Goal: Transaction & Acquisition: Purchase product/service

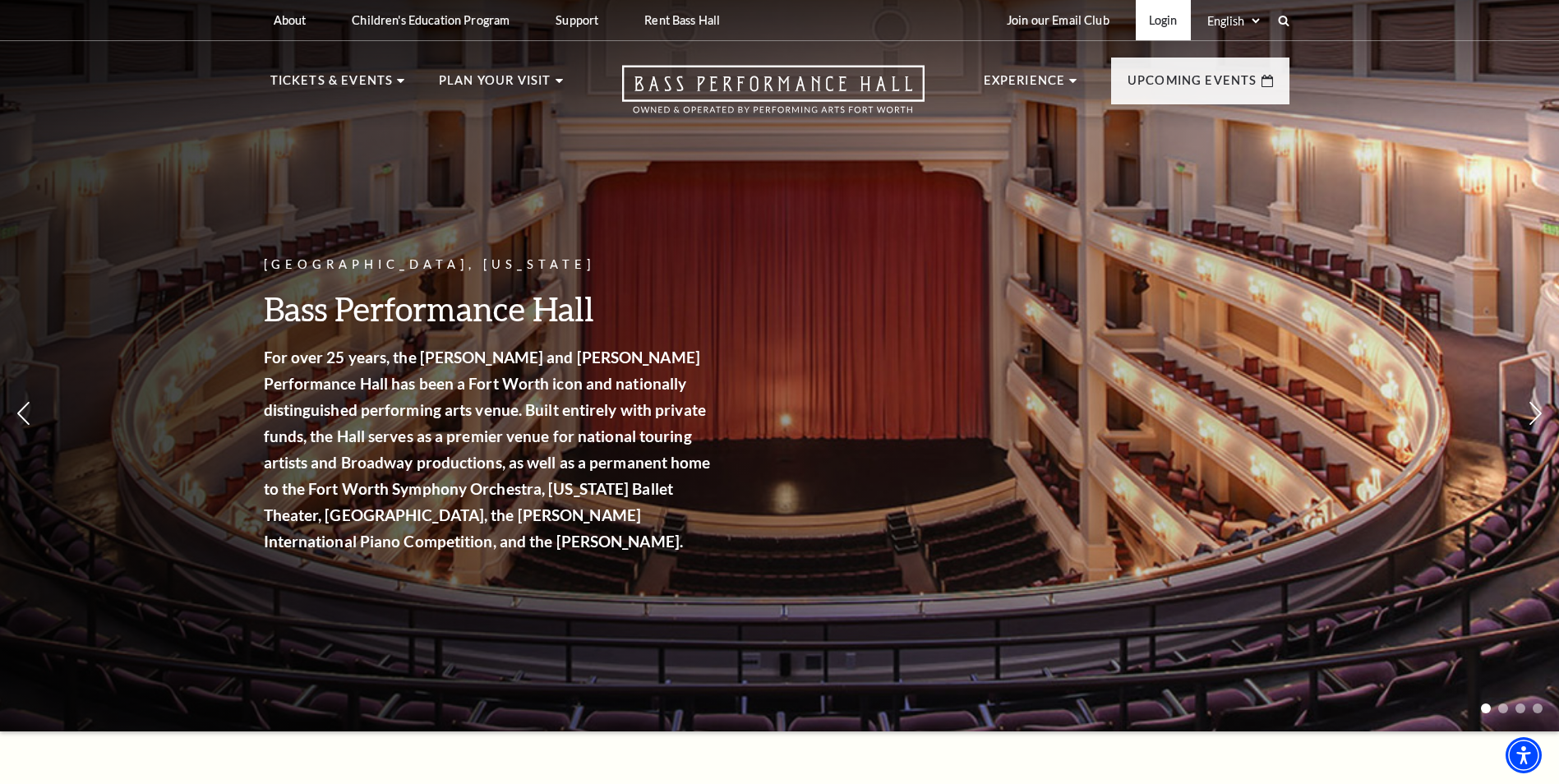
click at [1169, 18] on link "Login" at bounding box center [1162, 20] width 55 height 40
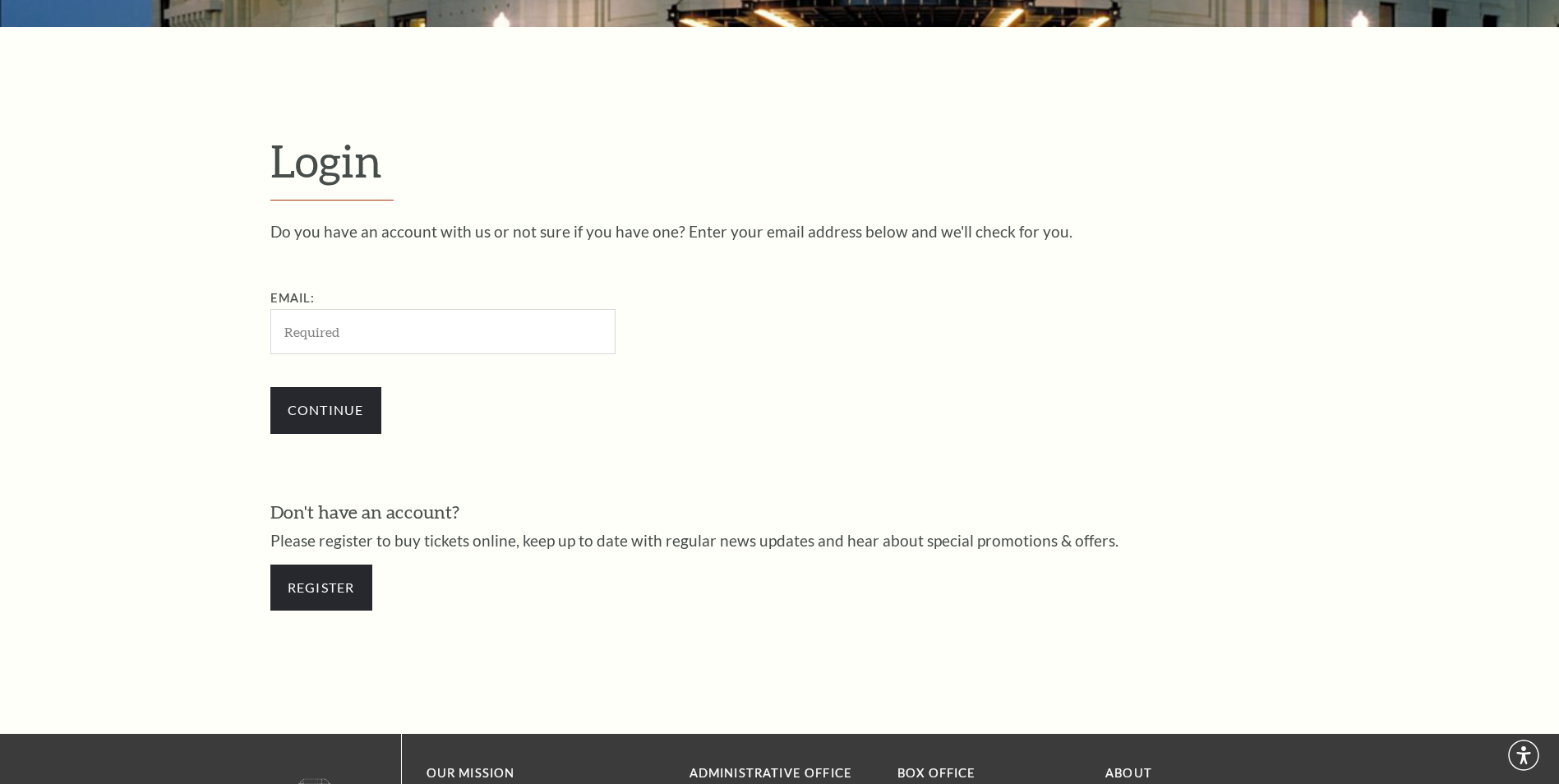
scroll to position [549, 0]
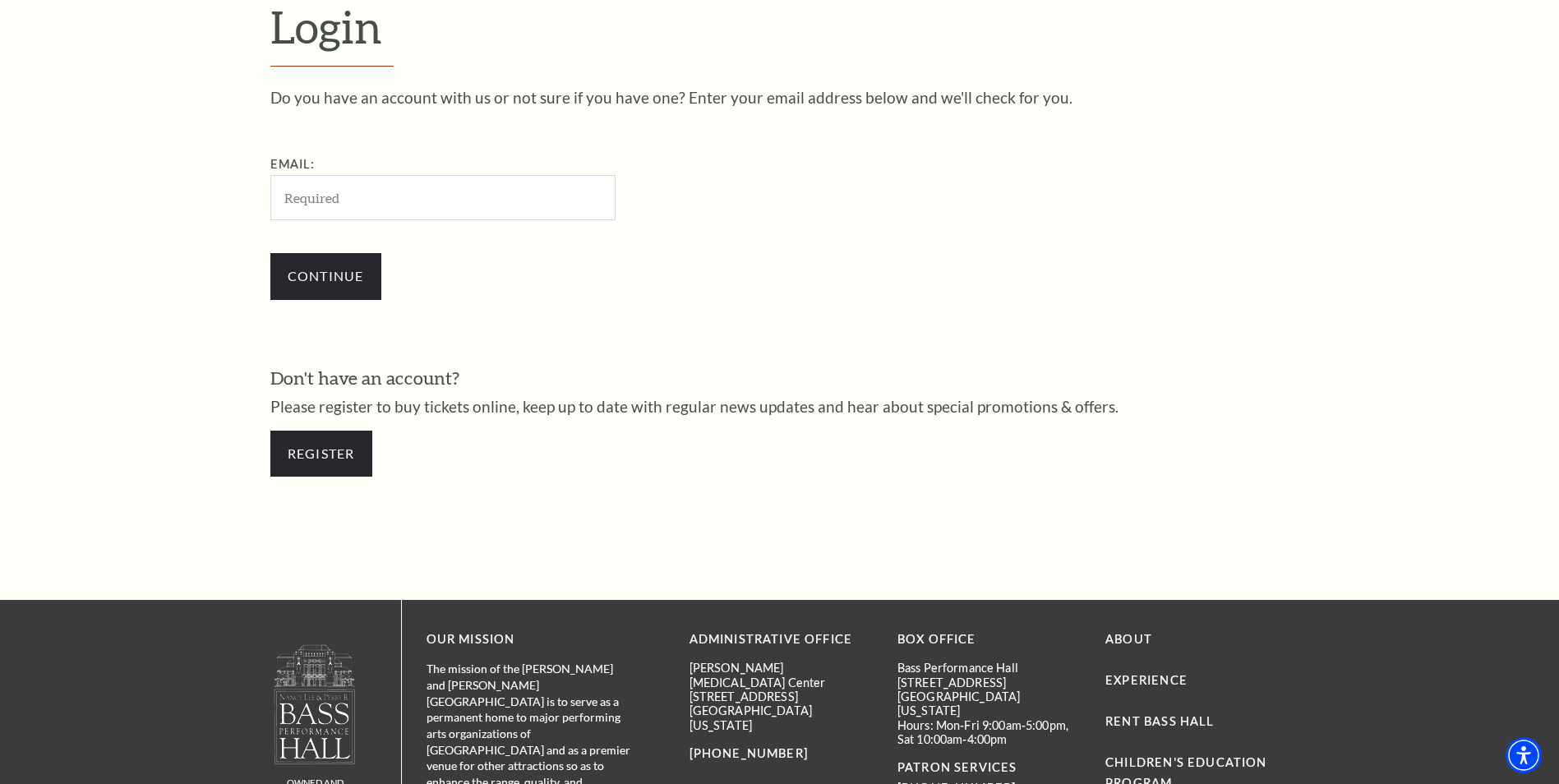
click at [388, 202] on input "Email:" at bounding box center [443, 197] width 346 height 46
type input "[EMAIL_ADDRESS][DOMAIN_NAME]"
click at [309, 274] on input "Continue" at bounding box center [325, 276] width 111 height 46
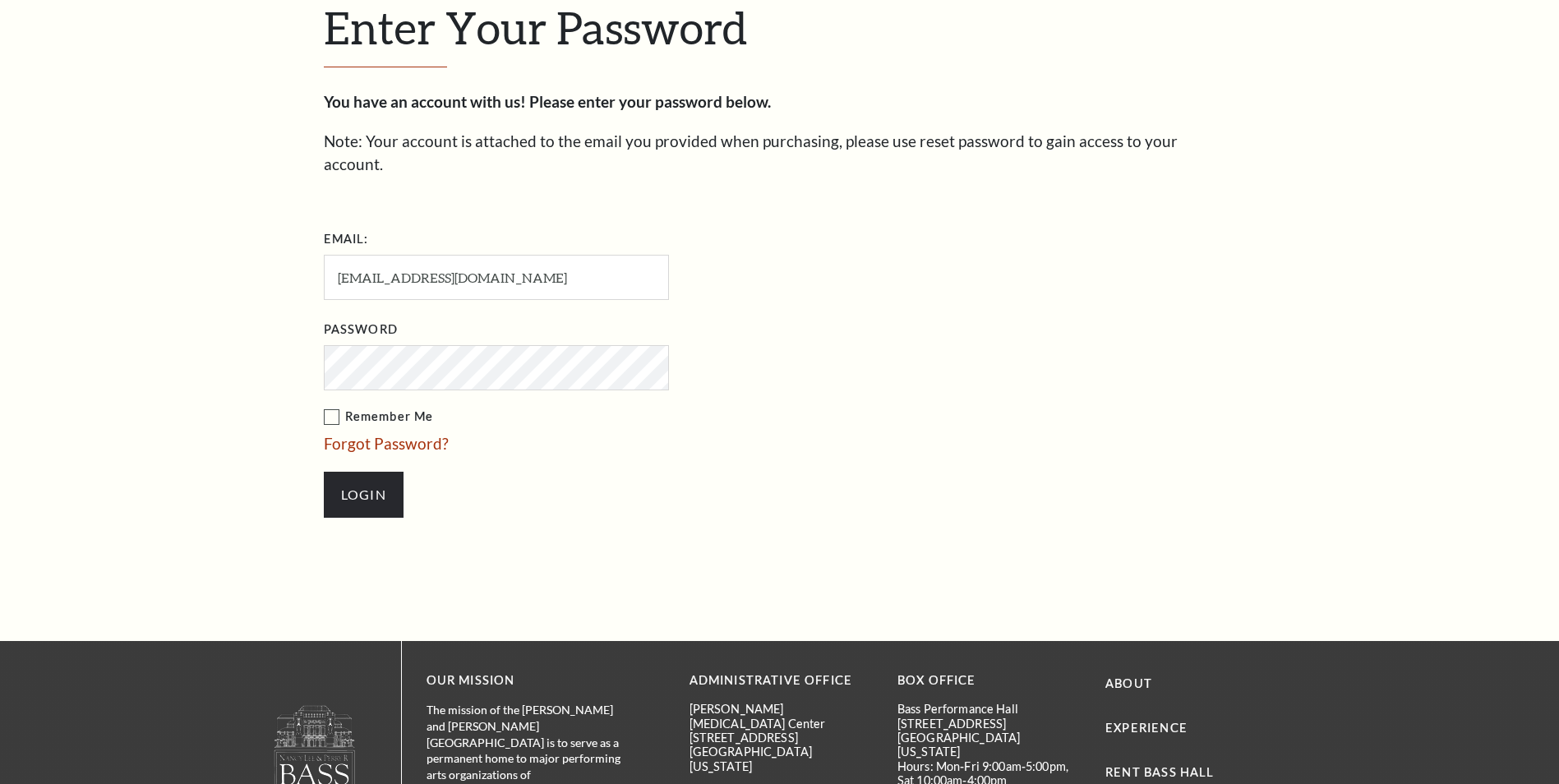
scroll to position [565, 0]
click at [324, 471] on input "Login" at bounding box center [364, 494] width 80 height 46
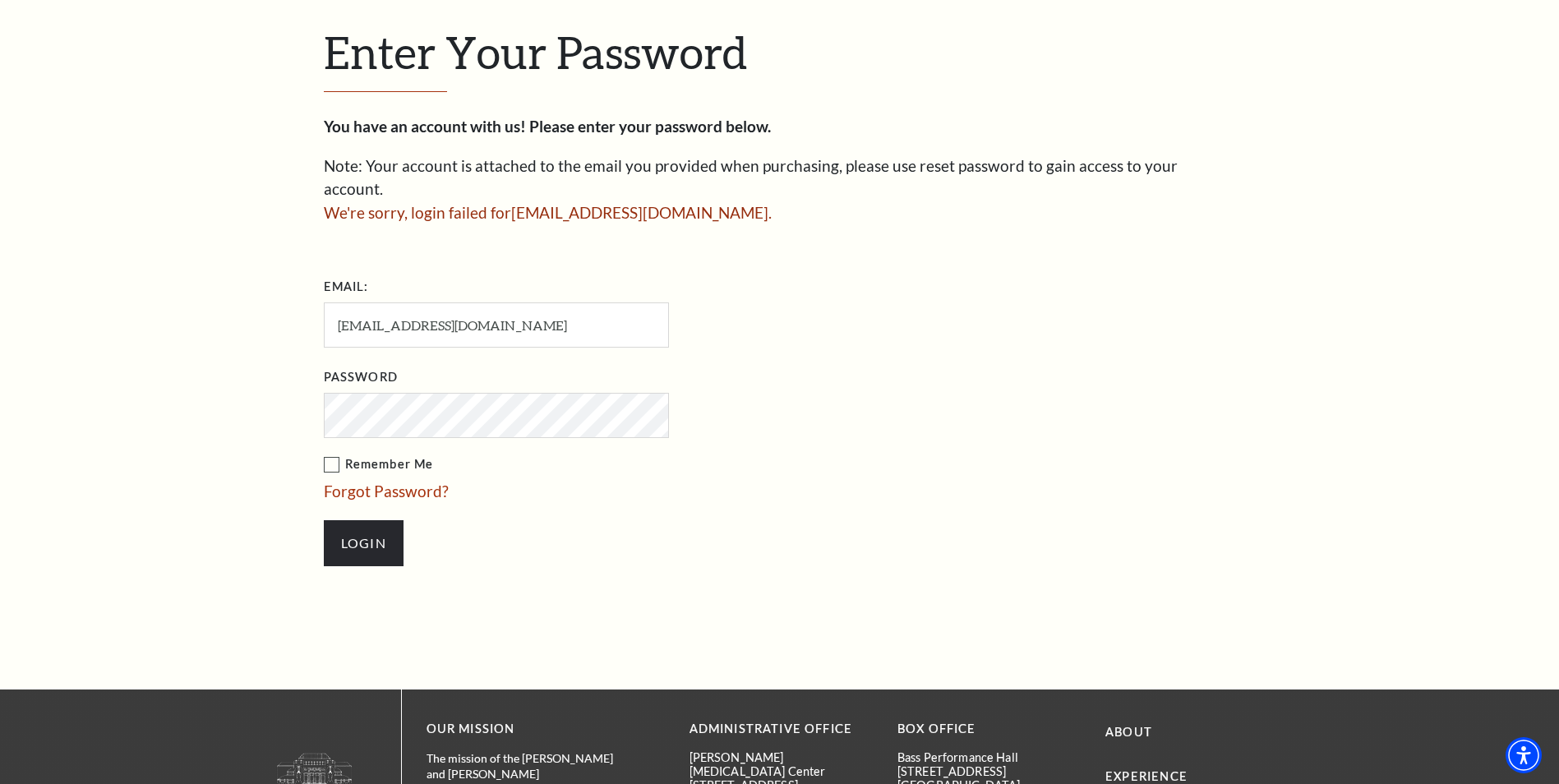
click at [324, 520] on input "Login" at bounding box center [364, 543] width 80 height 46
click at [181, 414] on div "Enter Your Password You have an account with us! Please enter your password bel…" at bounding box center [780, 304] width 1559 height 771
click at [324, 520] on input "Login" at bounding box center [364, 543] width 80 height 46
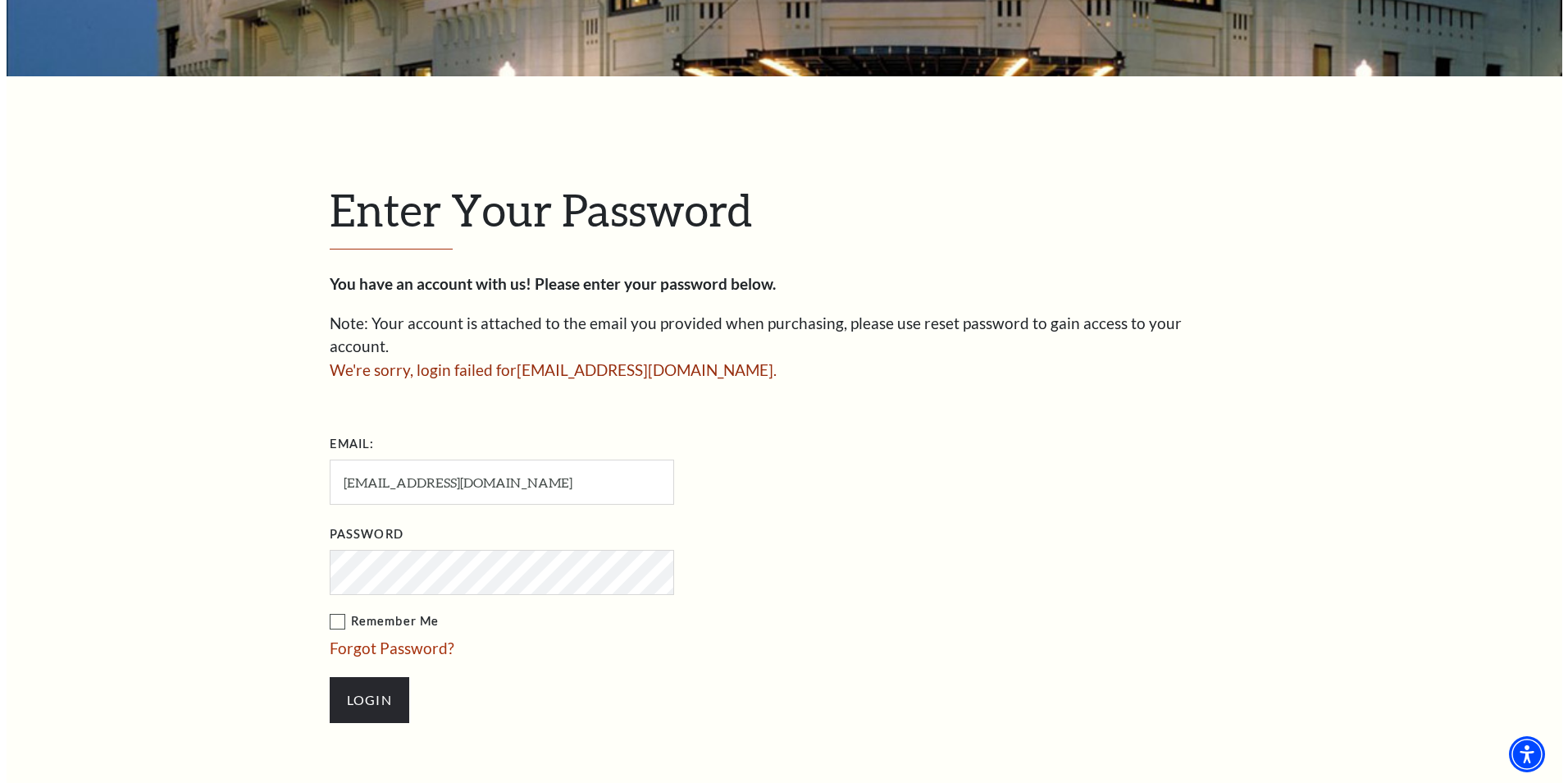
scroll to position [374, 0]
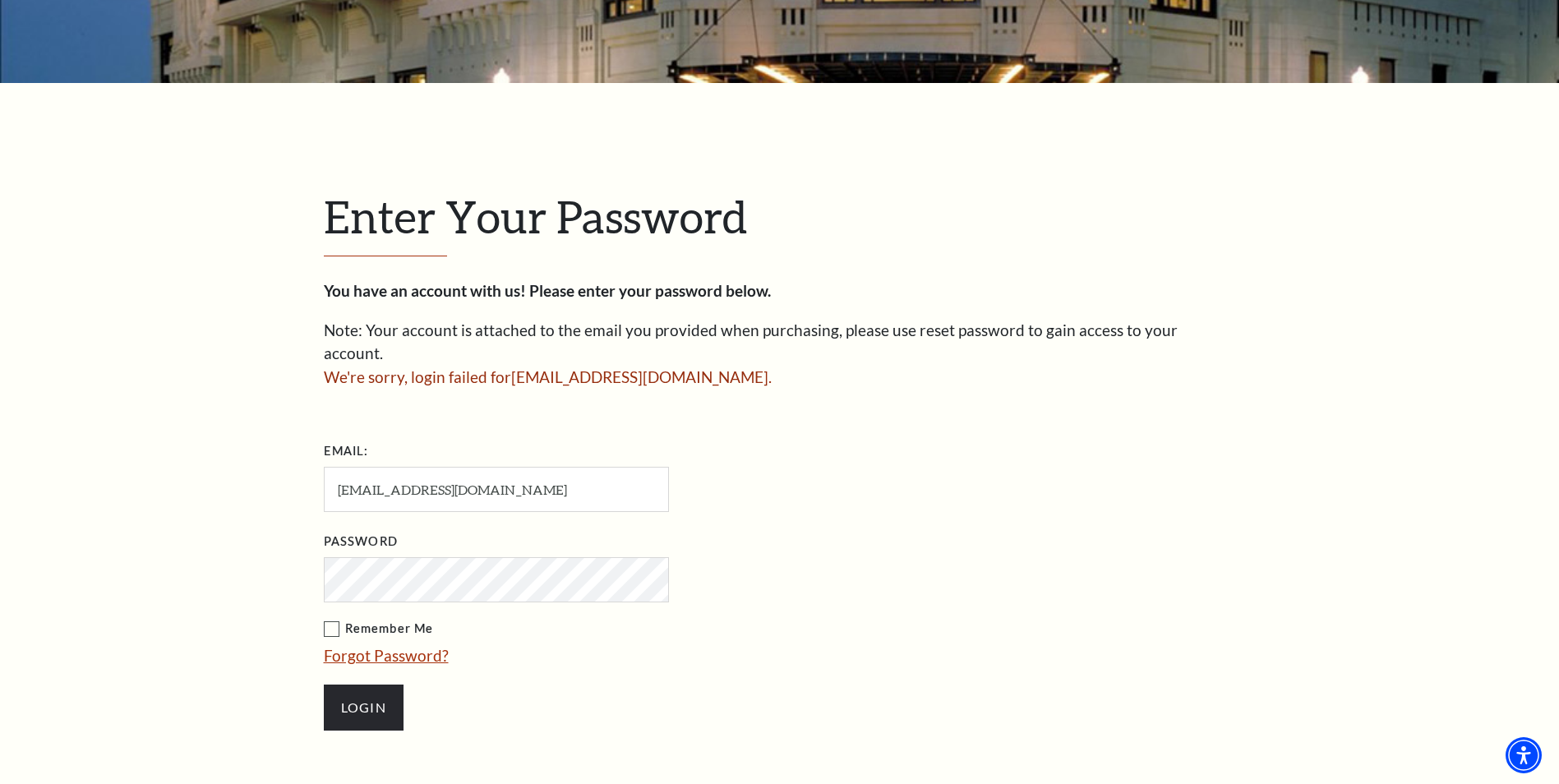
click at [367, 646] on link "Forgot Password?" at bounding box center [386, 655] width 124 height 19
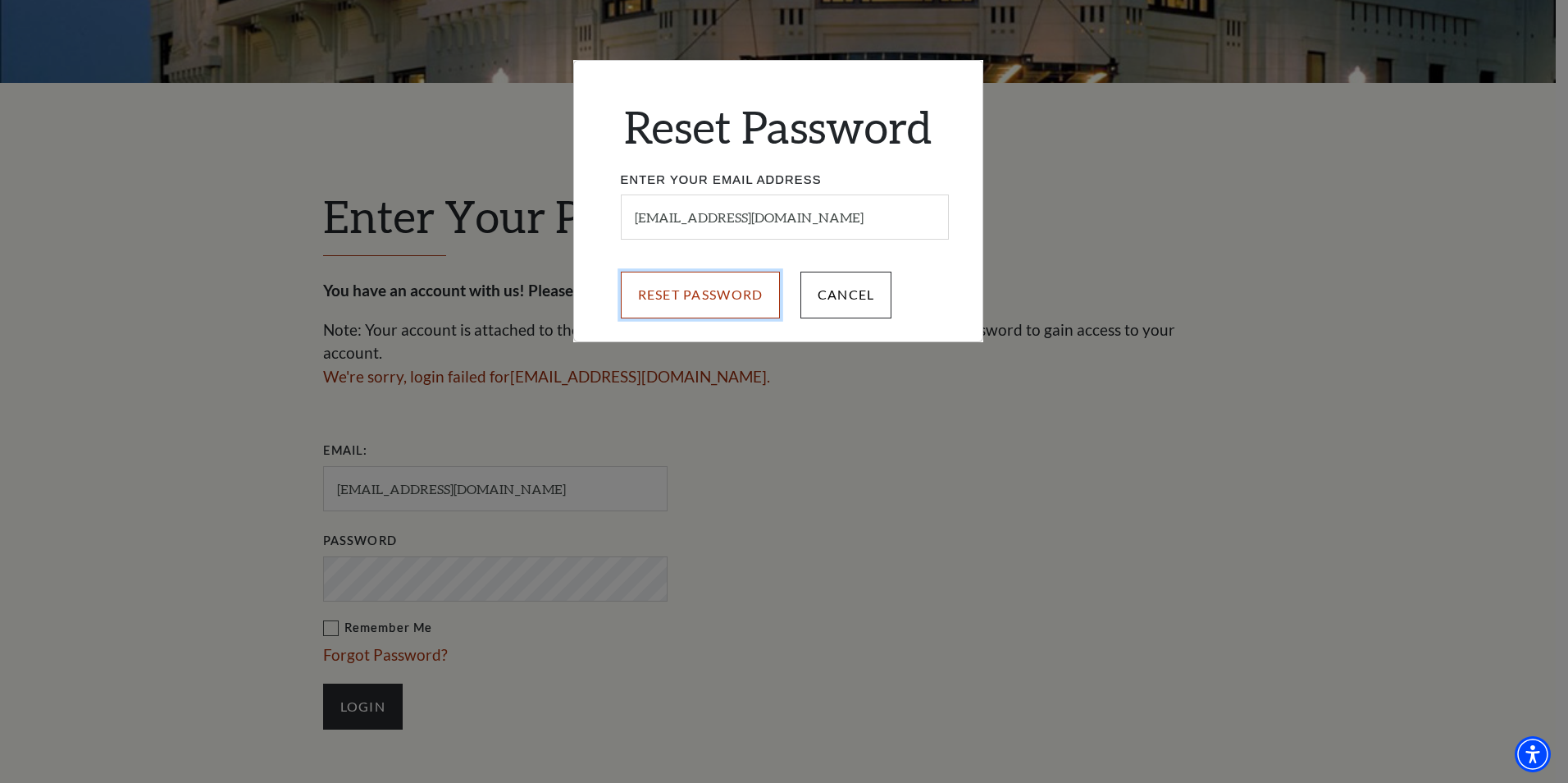
click at [686, 291] on input "Reset Password" at bounding box center [701, 295] width 159 height 46
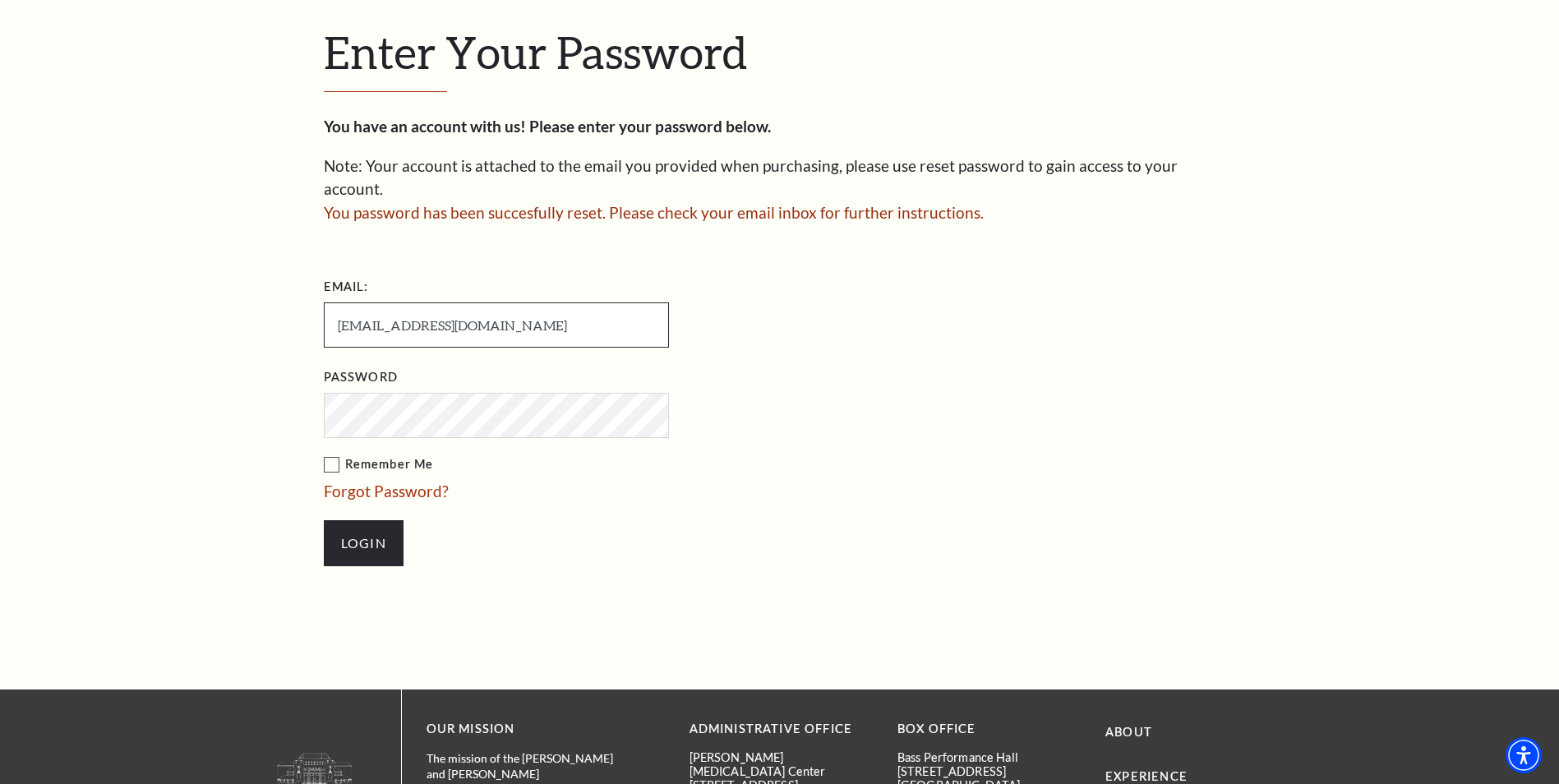
click at [544, 303] on input "[EMAIL_ADDRESS][DOMAIN_NAME]" at bounding box center [497, 325] width 346 height 46
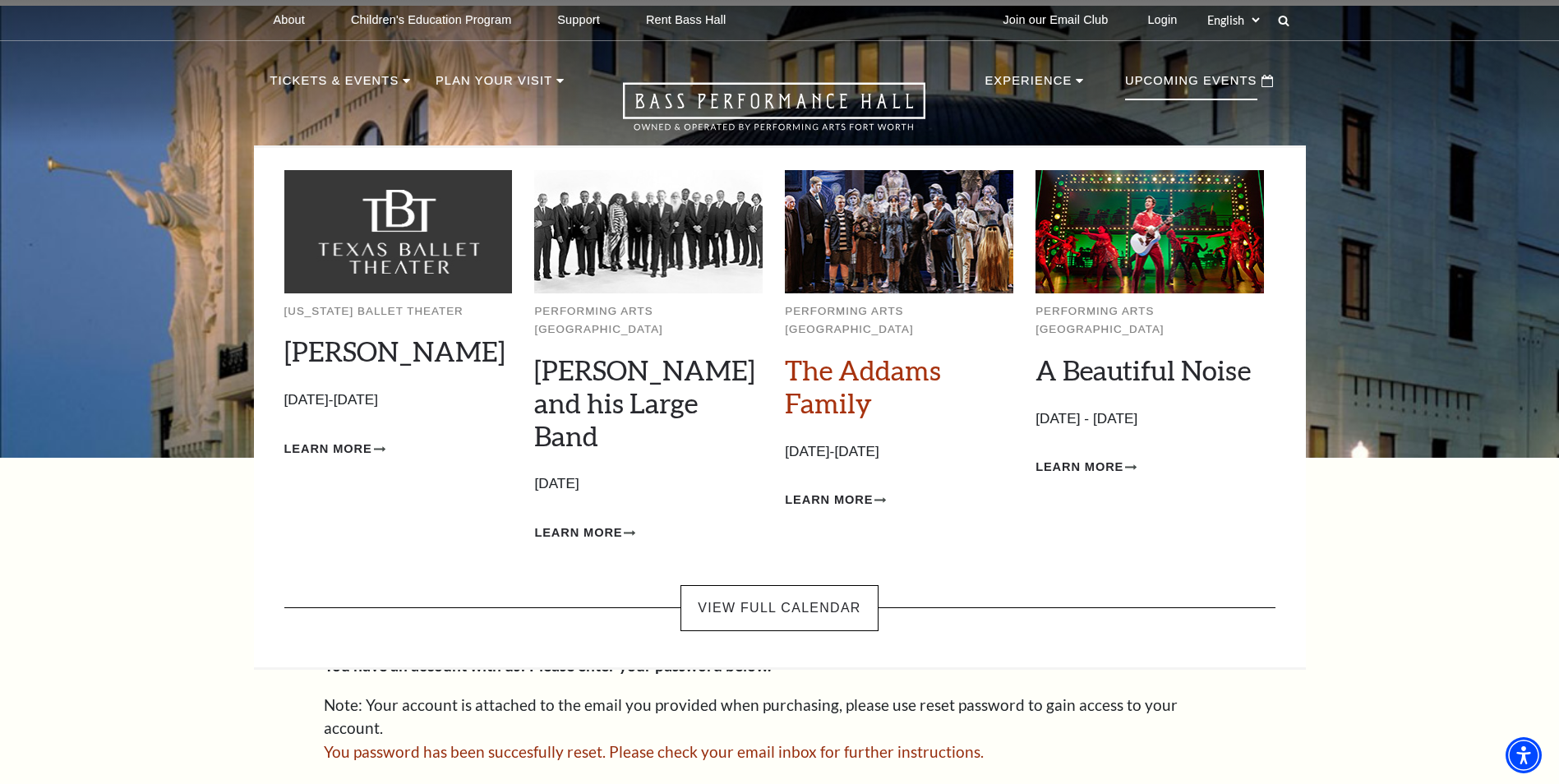
click at [859, 353] on link "The Addams Family" at bounding box center [863, 385] width 156 height 66
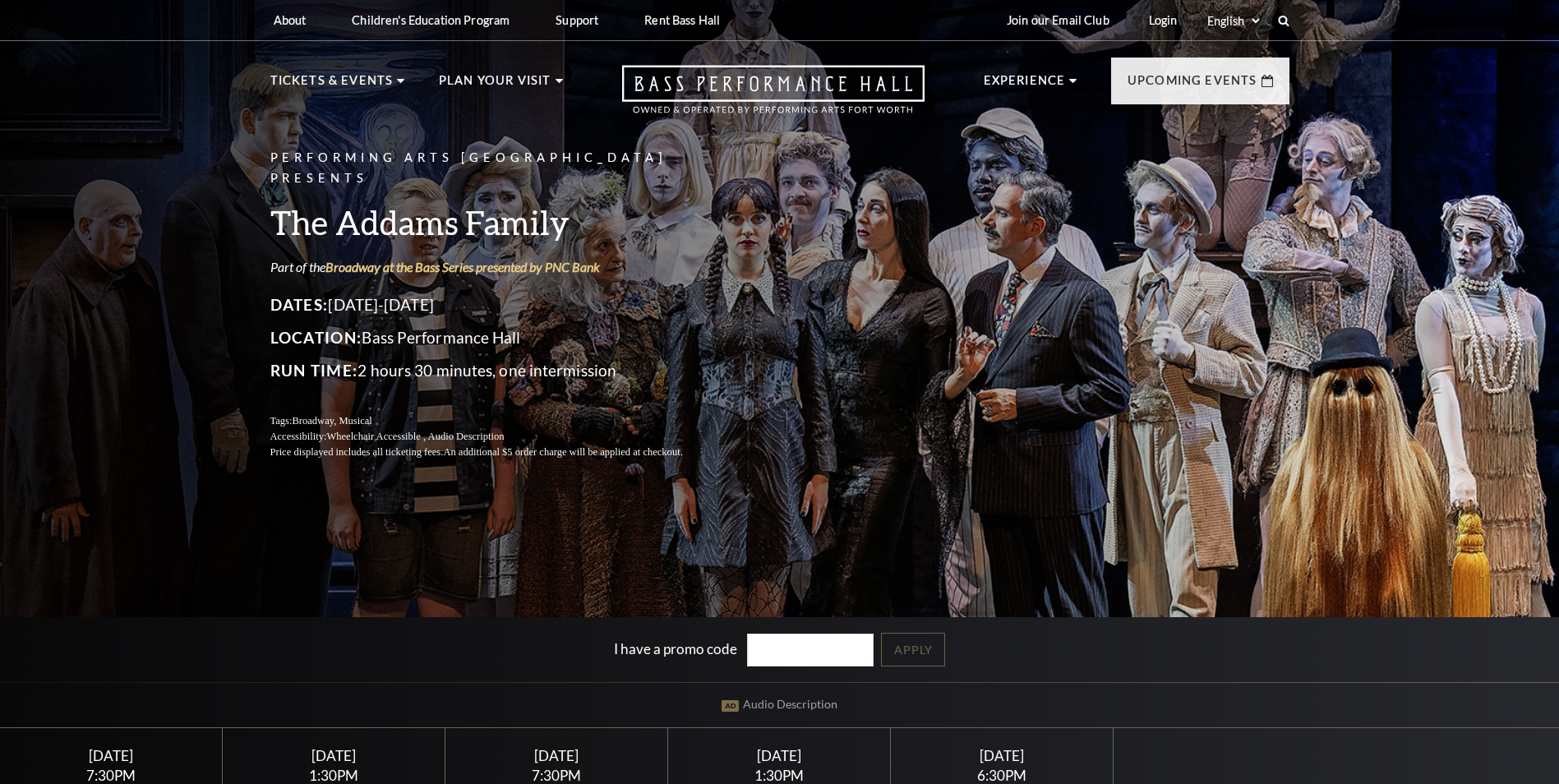
click at [841, 365] on div "Performing Arts Fort Worth Presents The Addams Family Part of the Broadway at t…" at bounding box center [780, 305] width 1052 height 346
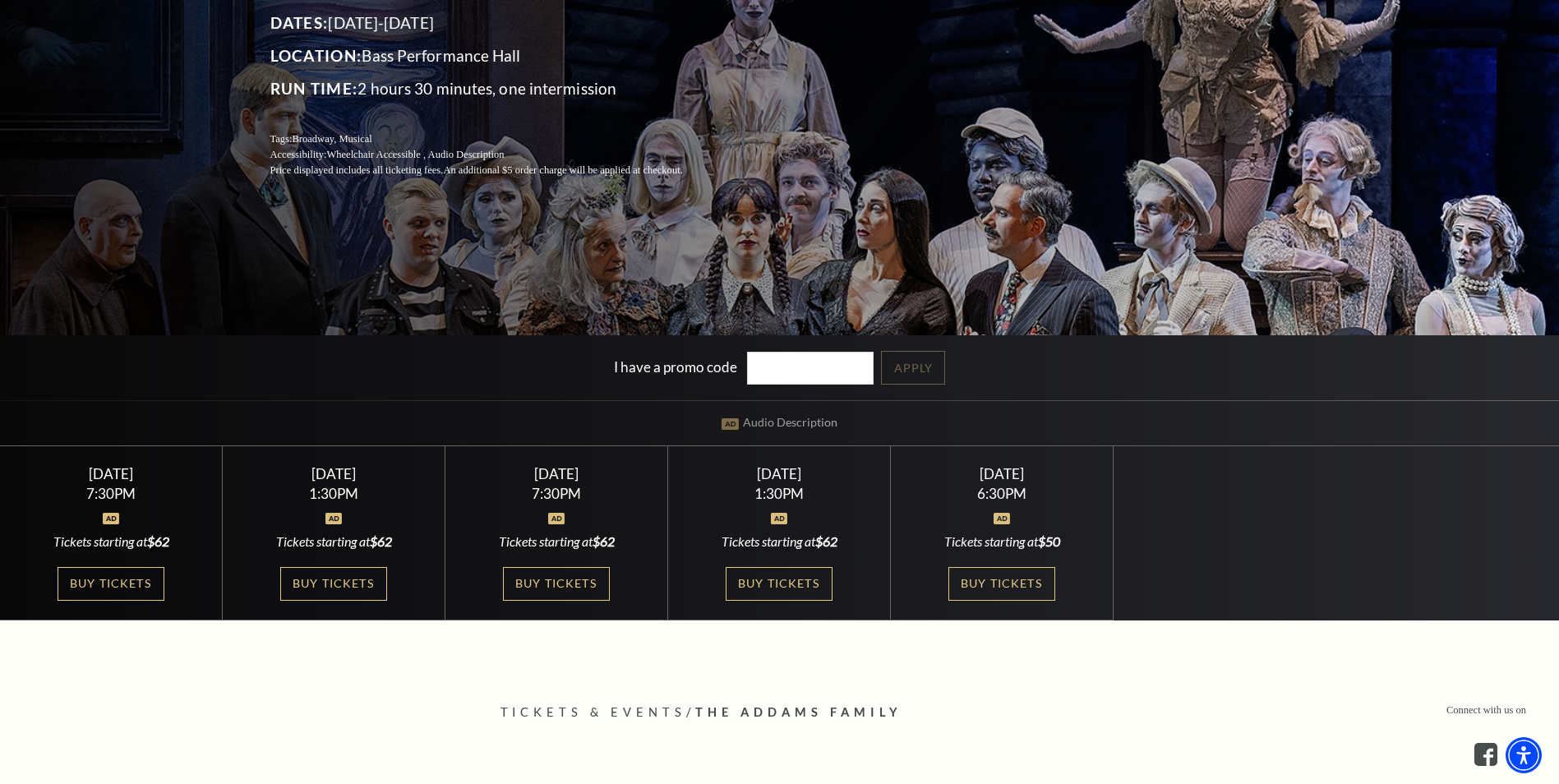
scroll to position [329, 0]
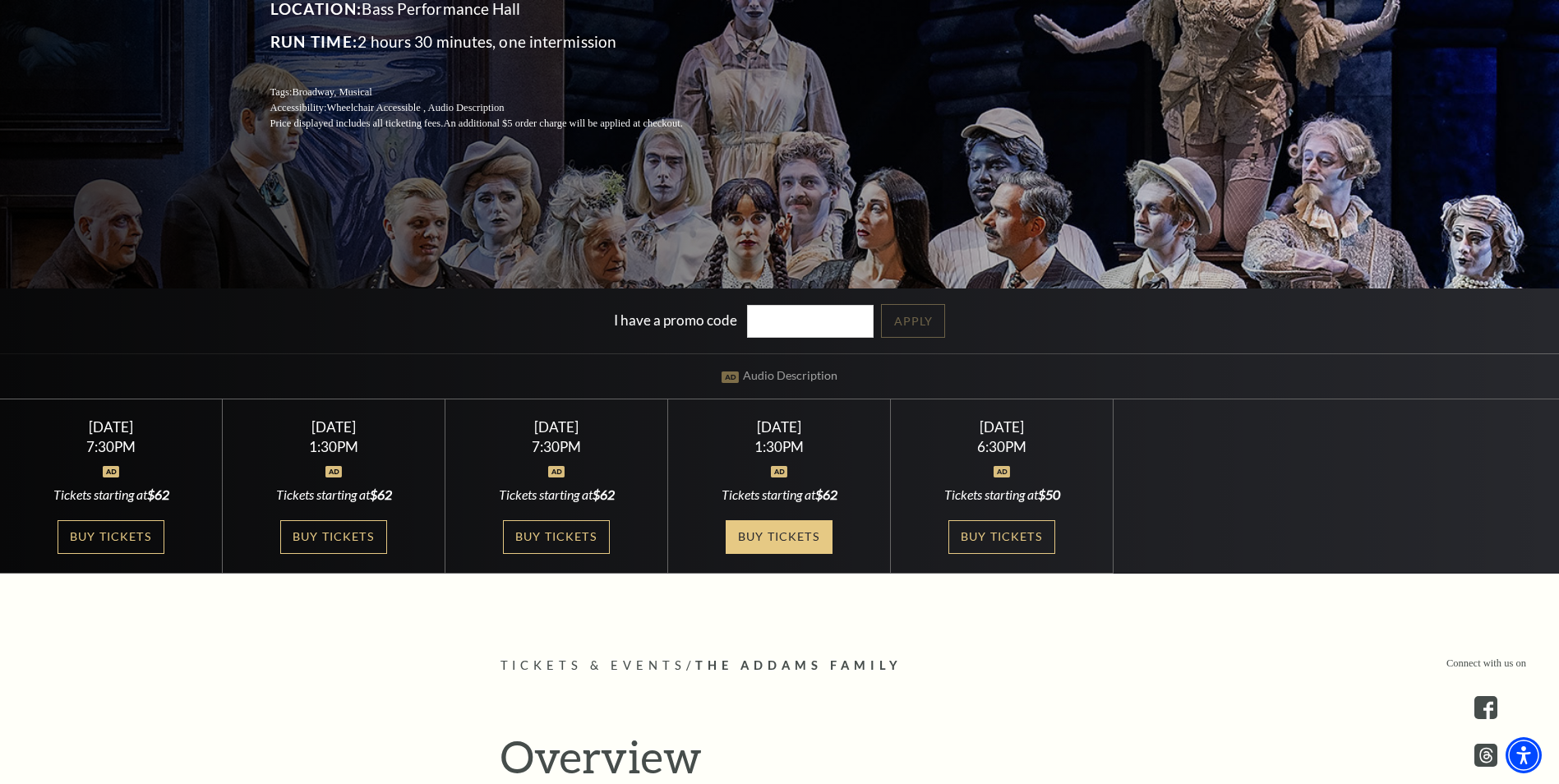
click at [776, 528] on link "Buy Tickets" at bounding box center [779, 537] width 107 height 33
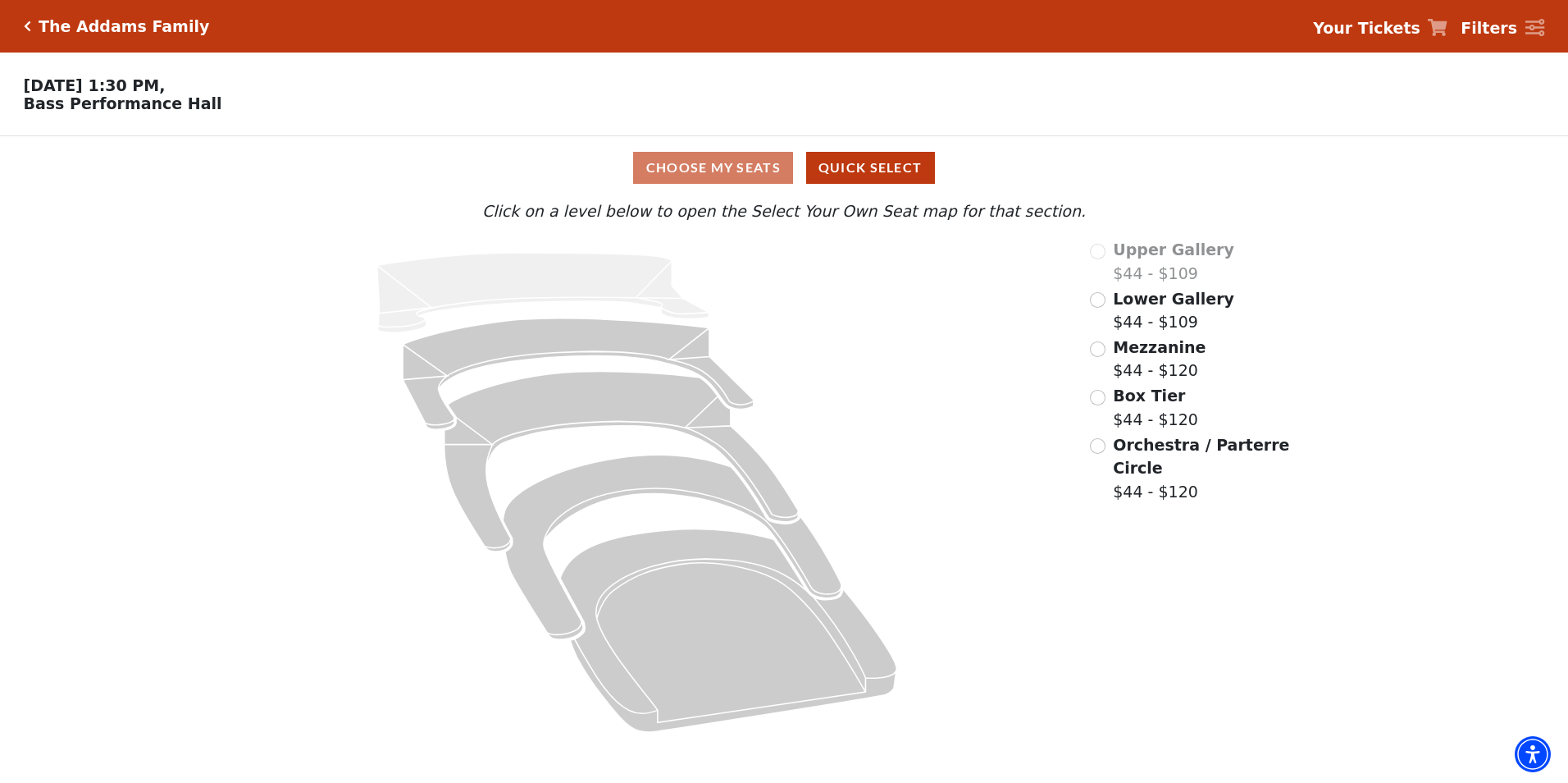
click at [28, 15] on div "The Addams Family Your Tickets Filters" at bounding box center [784, 26] width 1568 height 53
click at [882, 184] on button "Quick Select" at bounding box center [871, 168] width 129 height 32
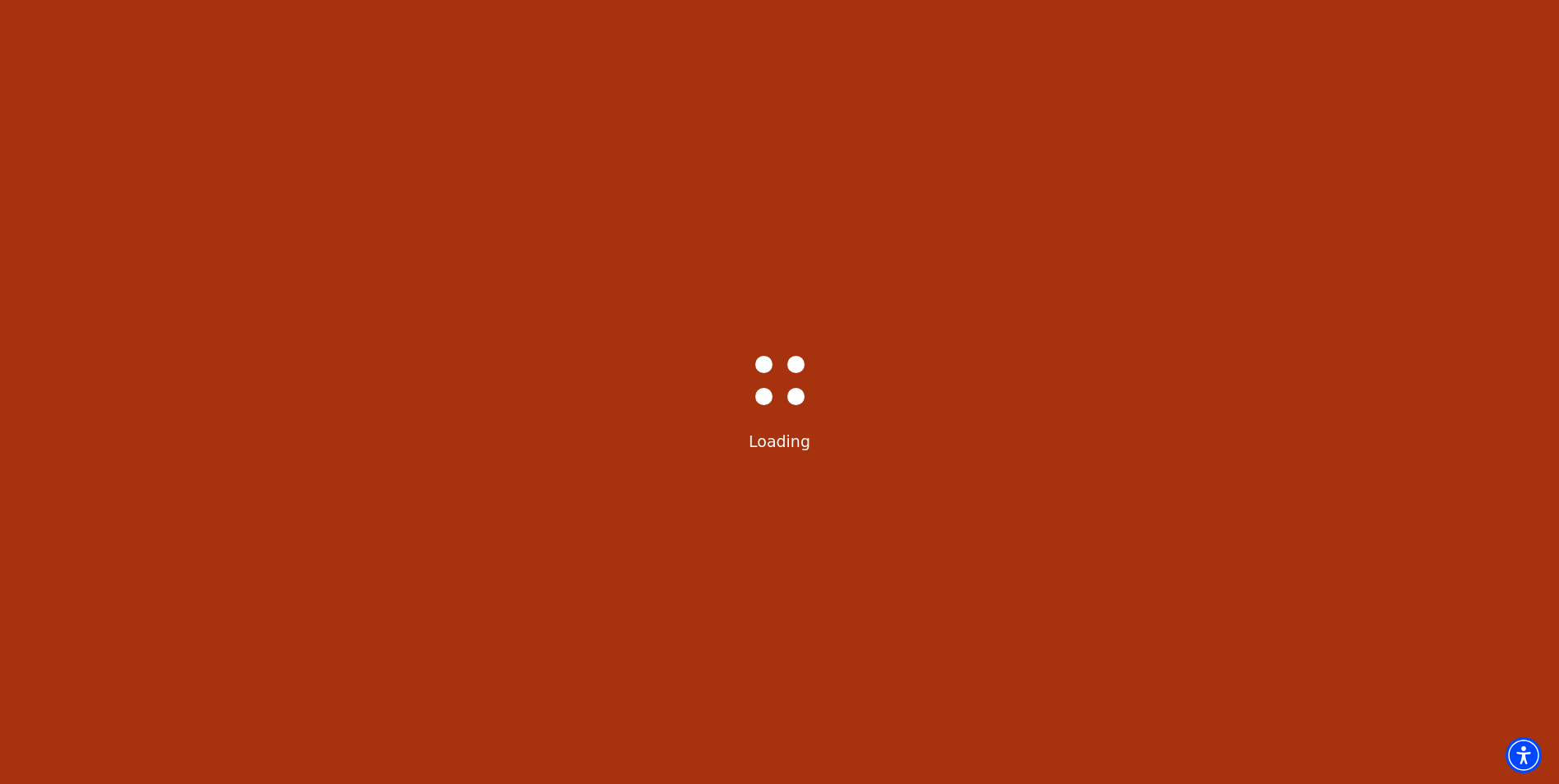
select select "6293"
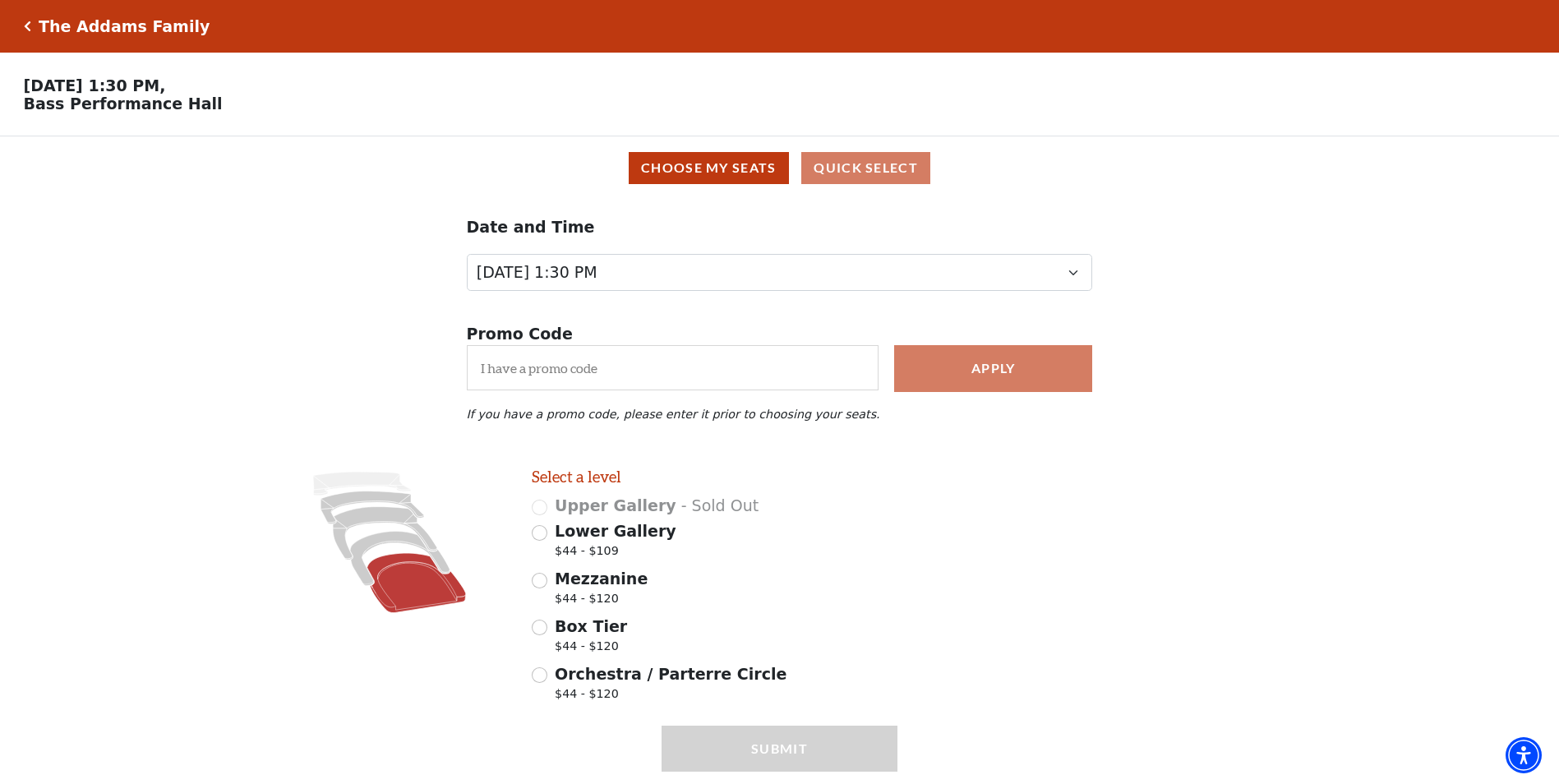
click at [412, 595] on icon at bounding box center [416, 582] width 98 height 59
radio input "true"
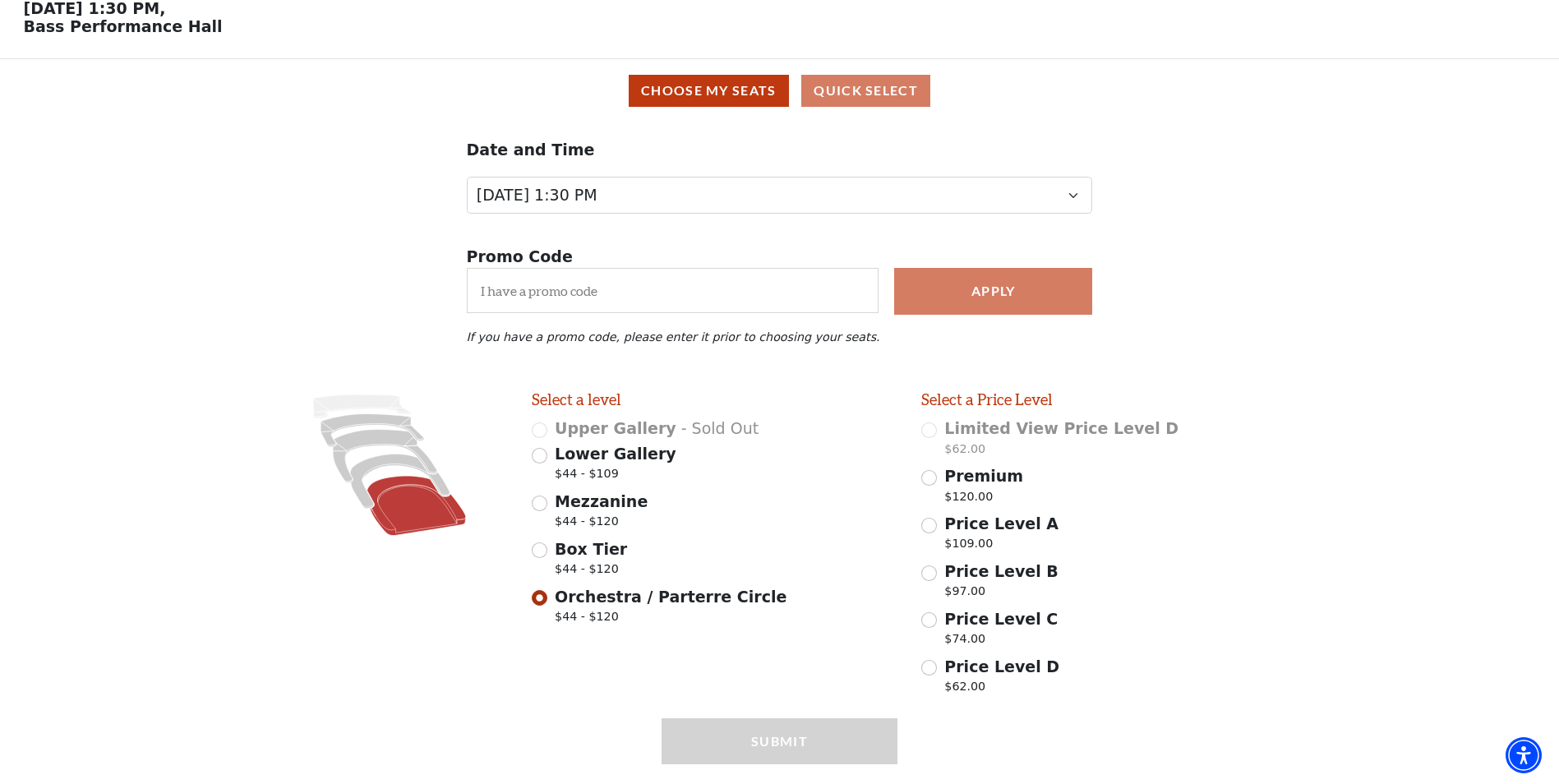
scroll to position [130, 0]
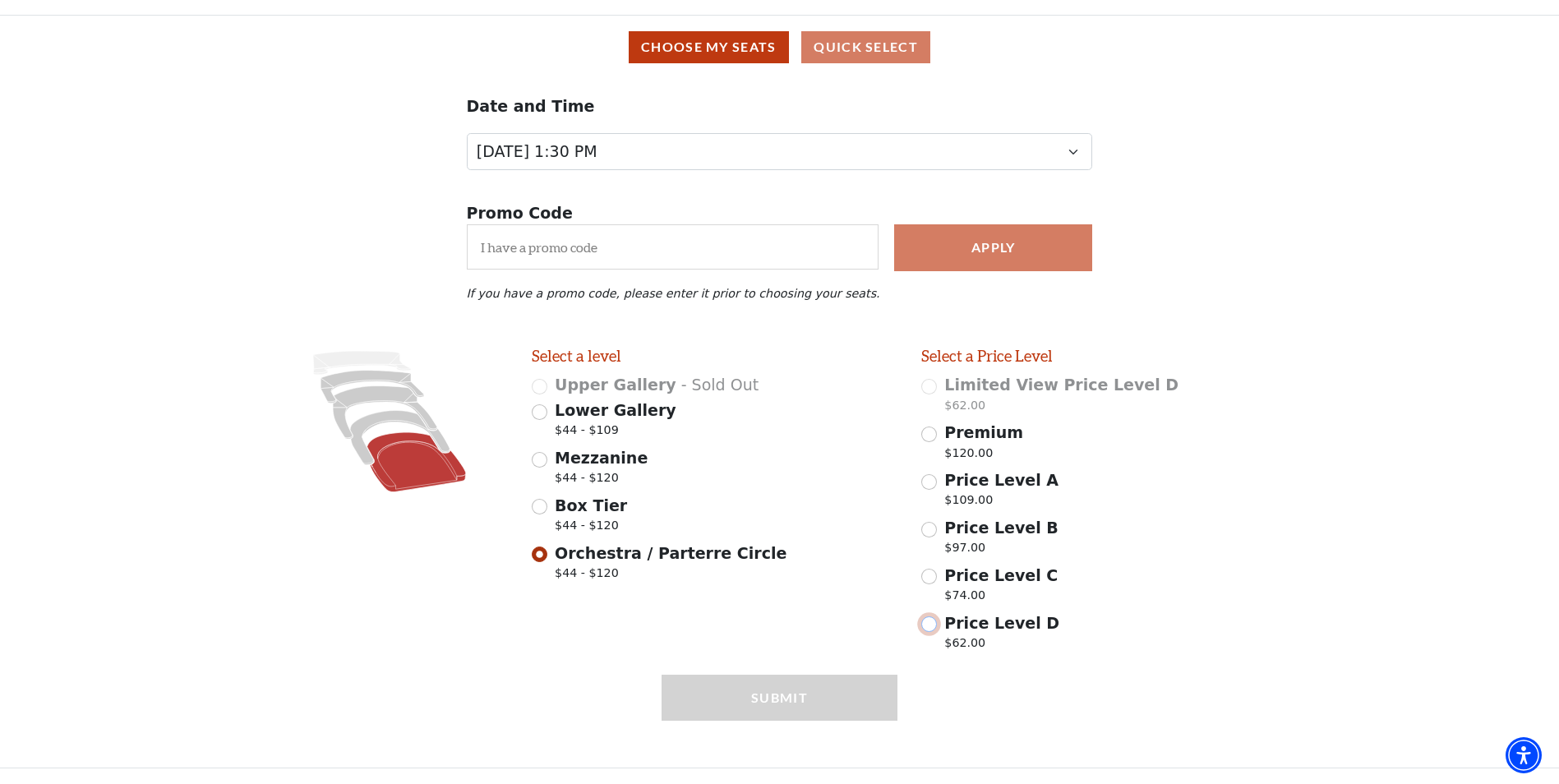
click at [931, 627] on input "Price Level D $62.00" at bounding box center [929, 623] width 16 height 16
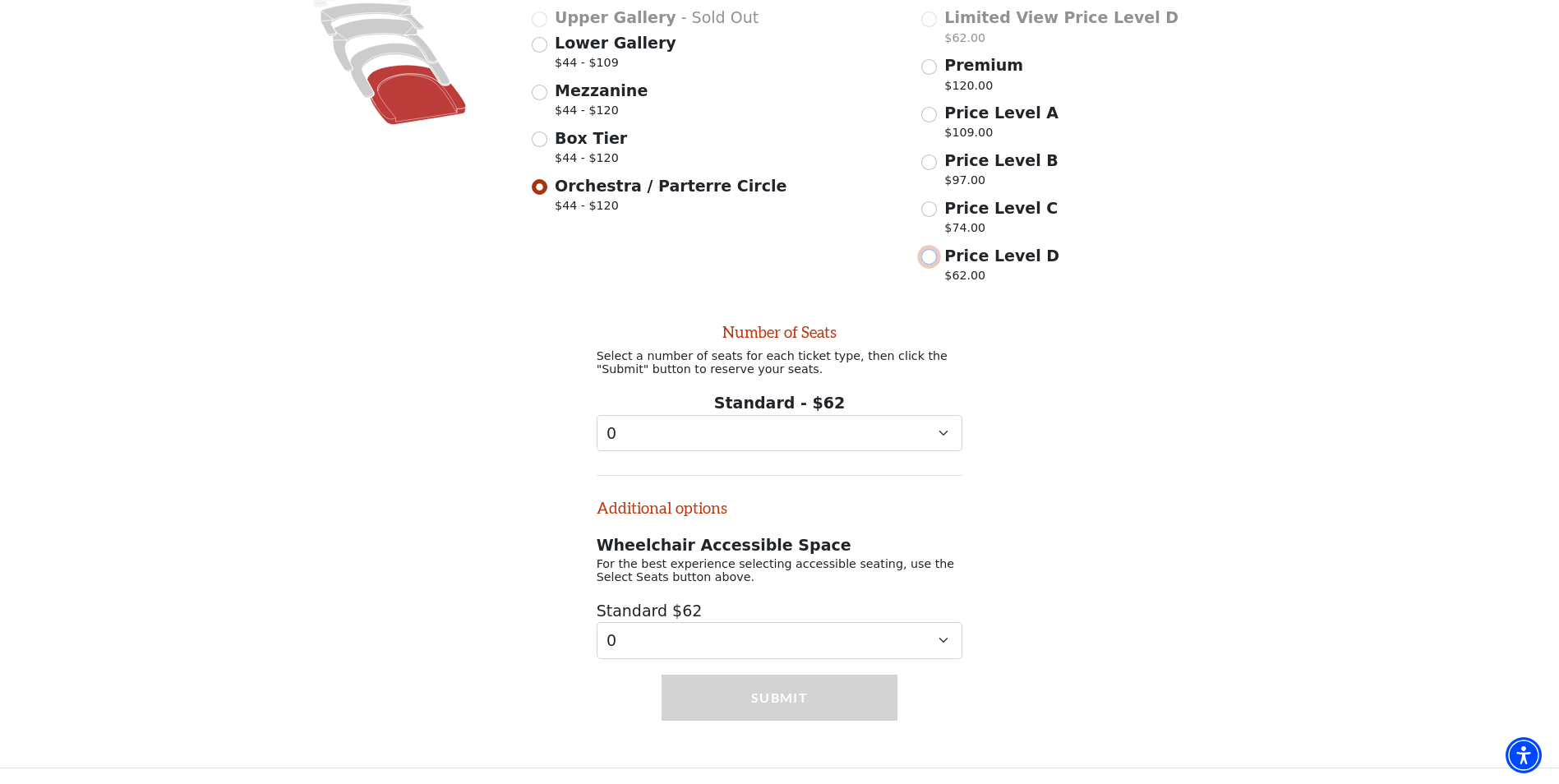
scroll to position [507, 0]
click at [415, 87] on icon at bounding box center [416, 95] width 98 height 59
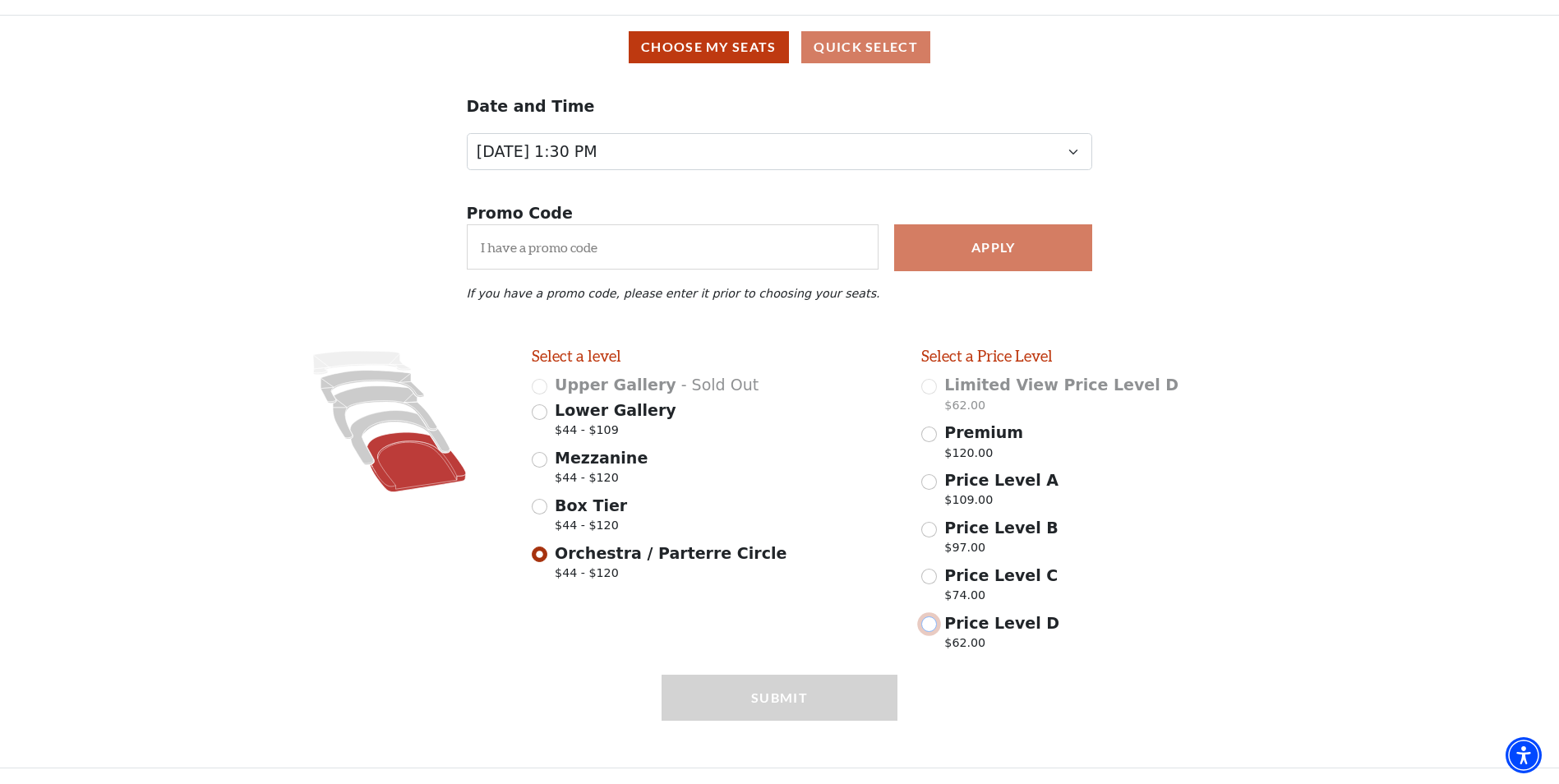
click at [926, 622] on input "Price Level D $62.00" at bounding box center [929, 623] width 16 height 16
radio input "true"
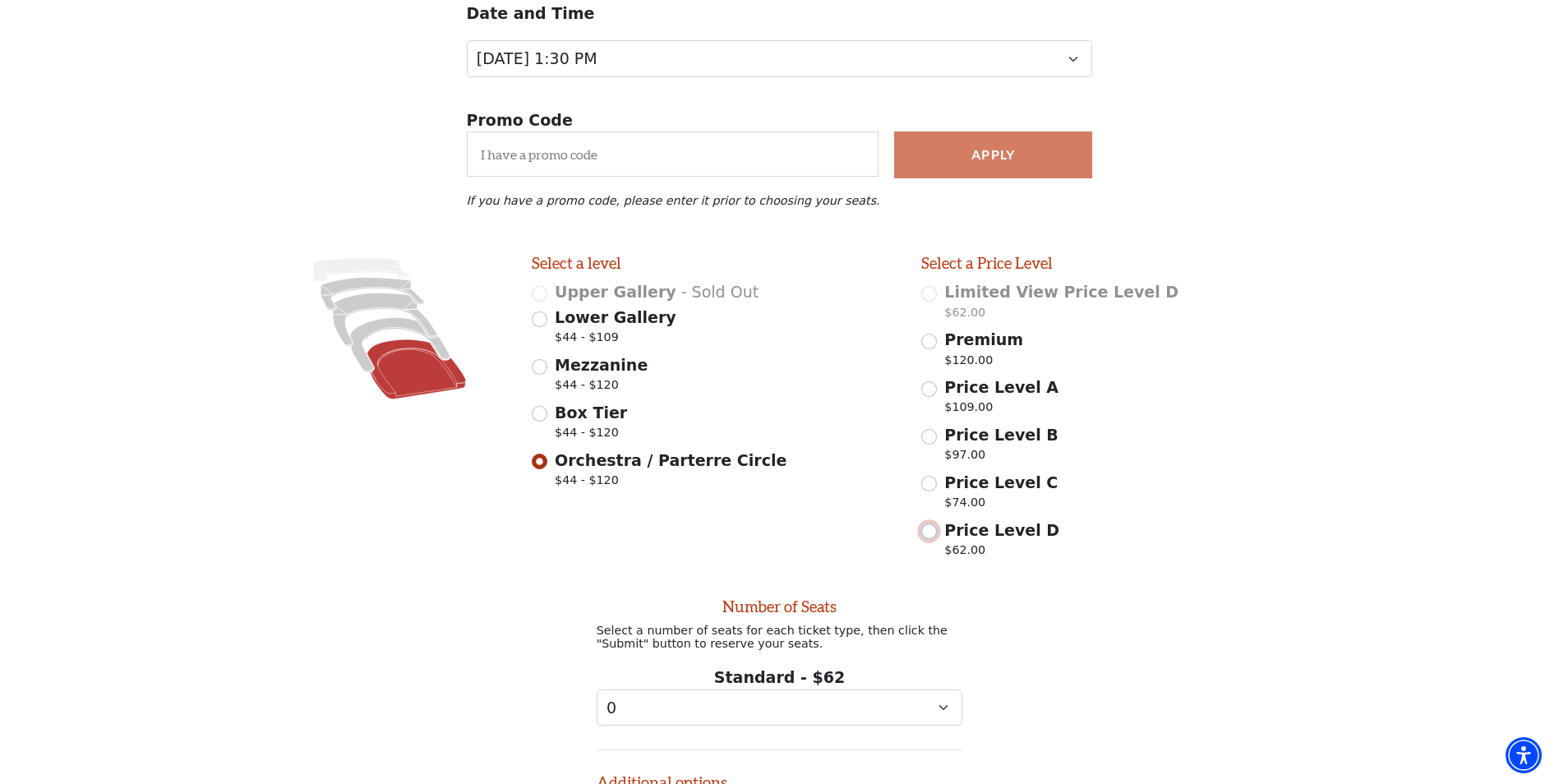
scroll to position [507, 0]
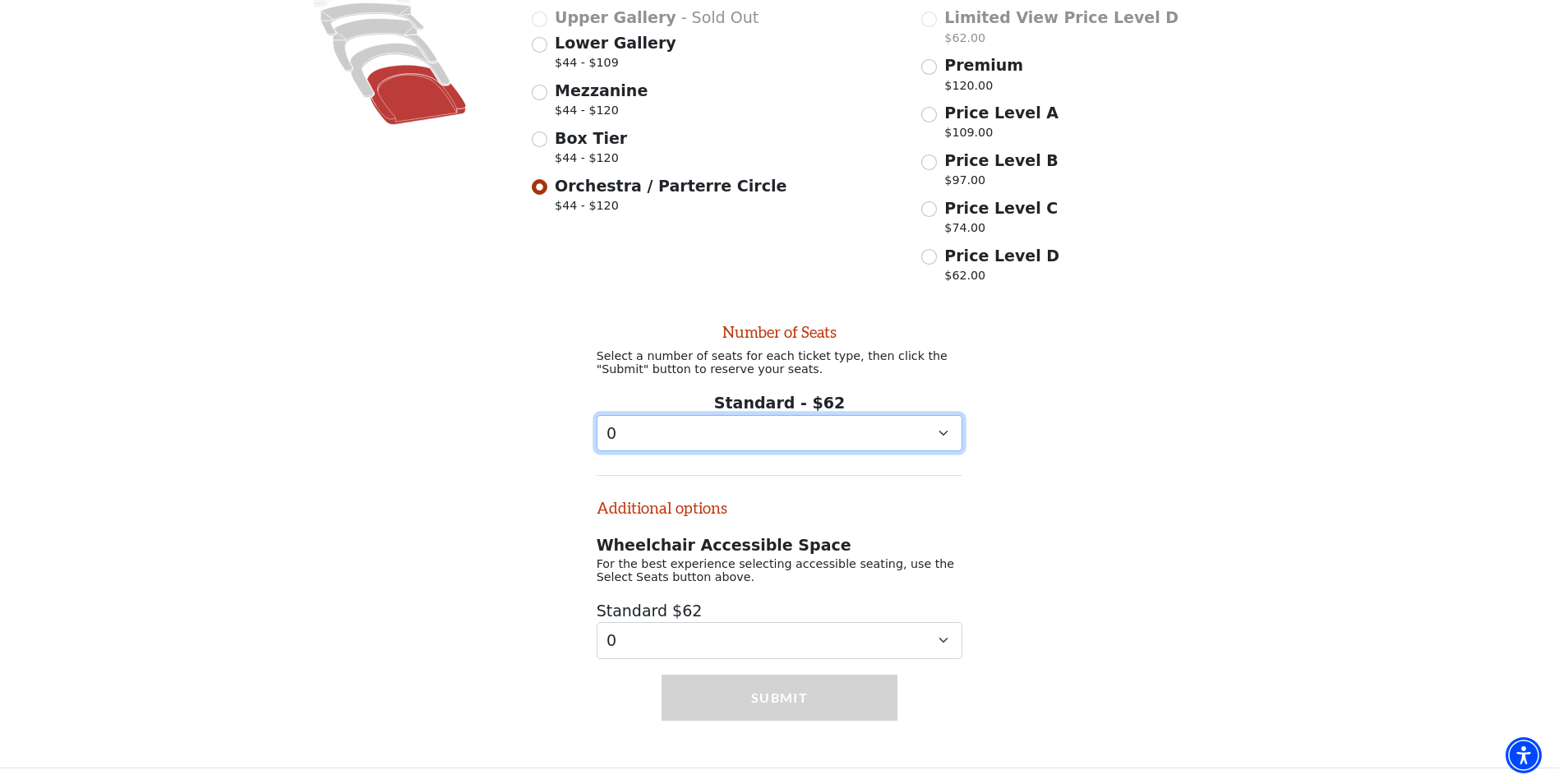
click at [710, 420] on select "0 1 2 3 4 5 6 7 8 9" at bounding box center [780, 434] width 367 height 37
select select "2"
click at [596, 415] on select "0 1 2 3 4 5 6 7 8 9" at bounding box center [780, 434] width 367 height 37
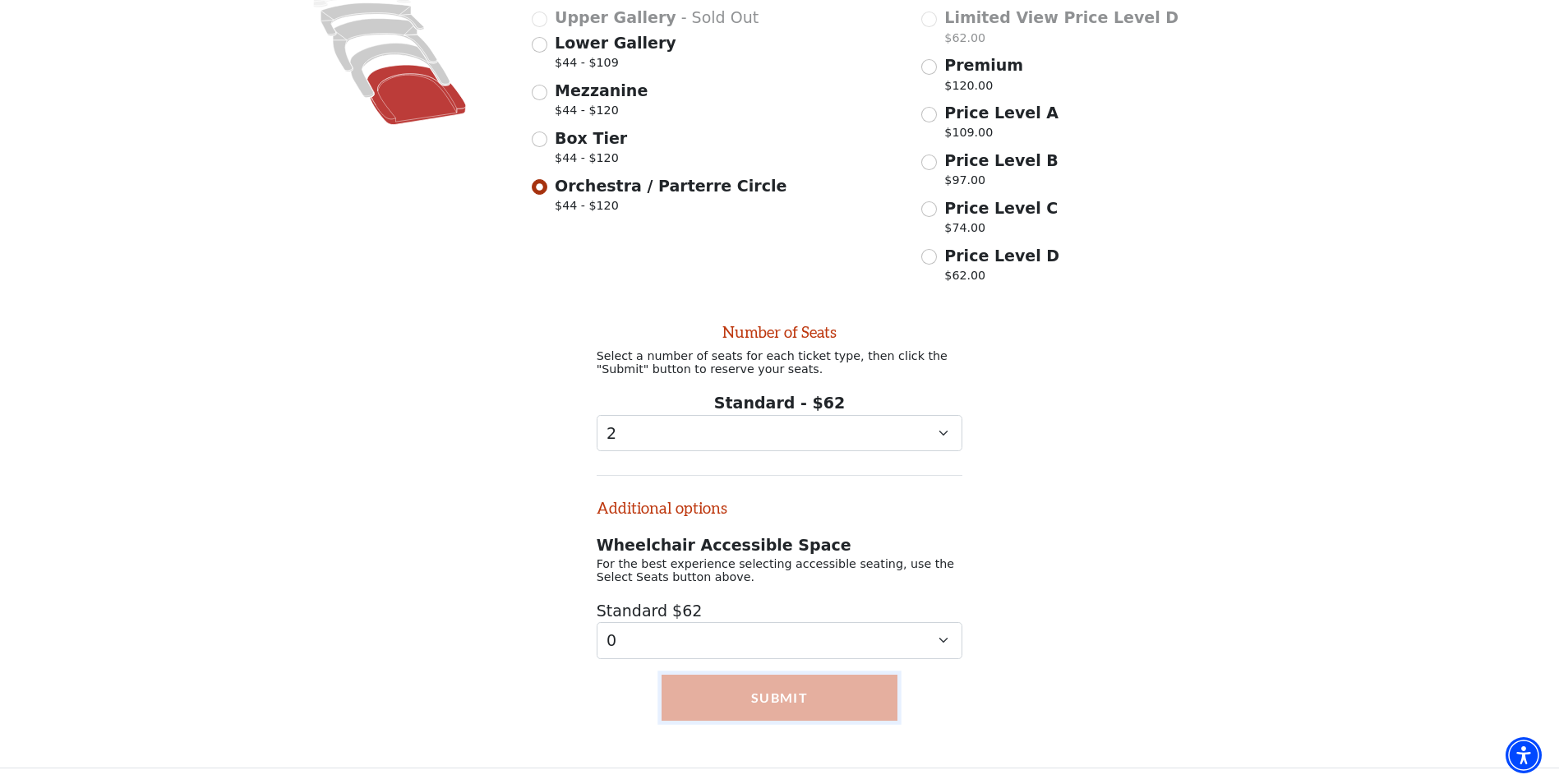
click at [780, 689] on button "Submit" at bounding box center [780, 698] width 237 height 46
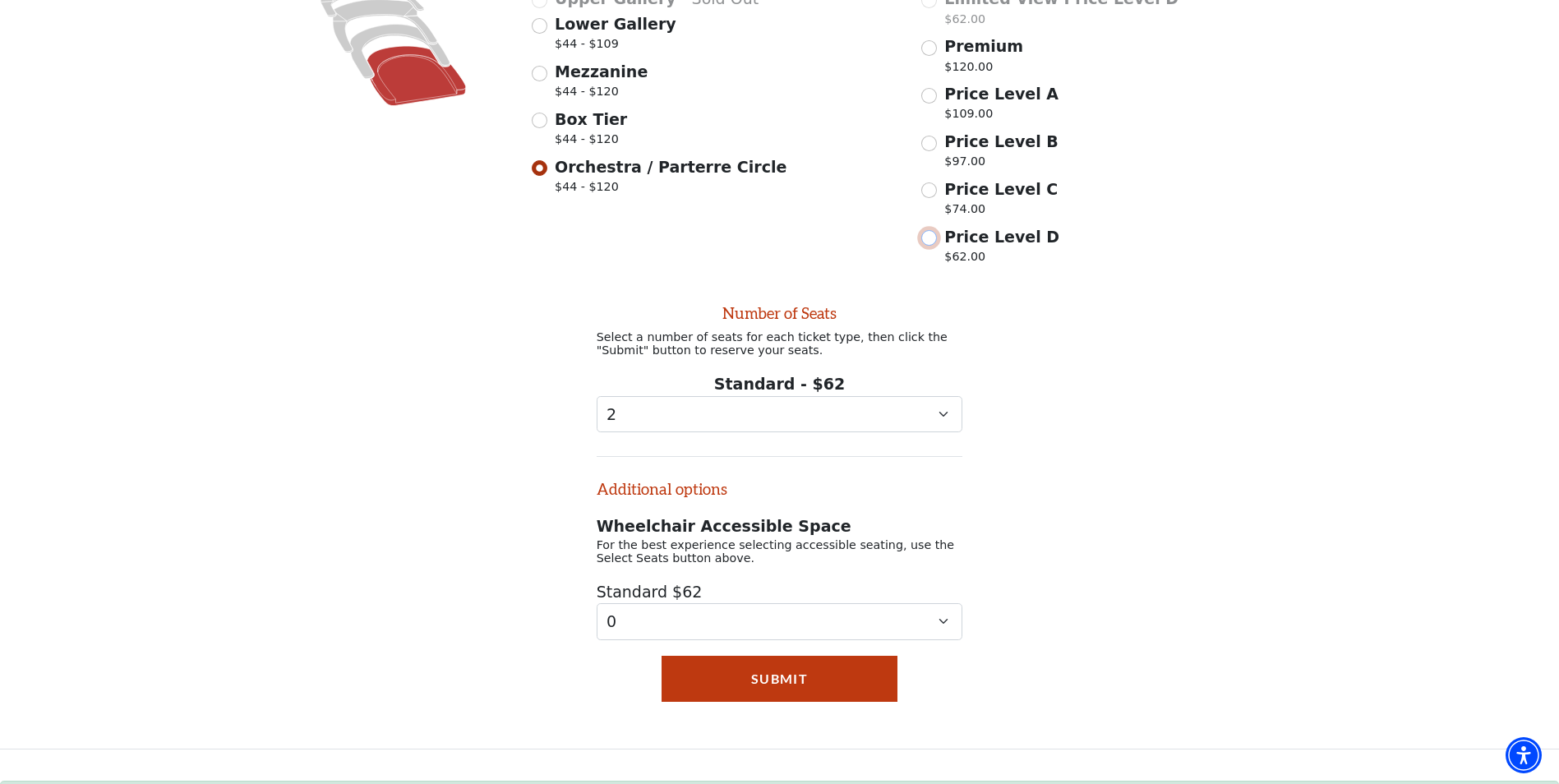
click at [929, 242] on input "Price Level D $62.00" at bounding box center [929, 238] width 16 height 16
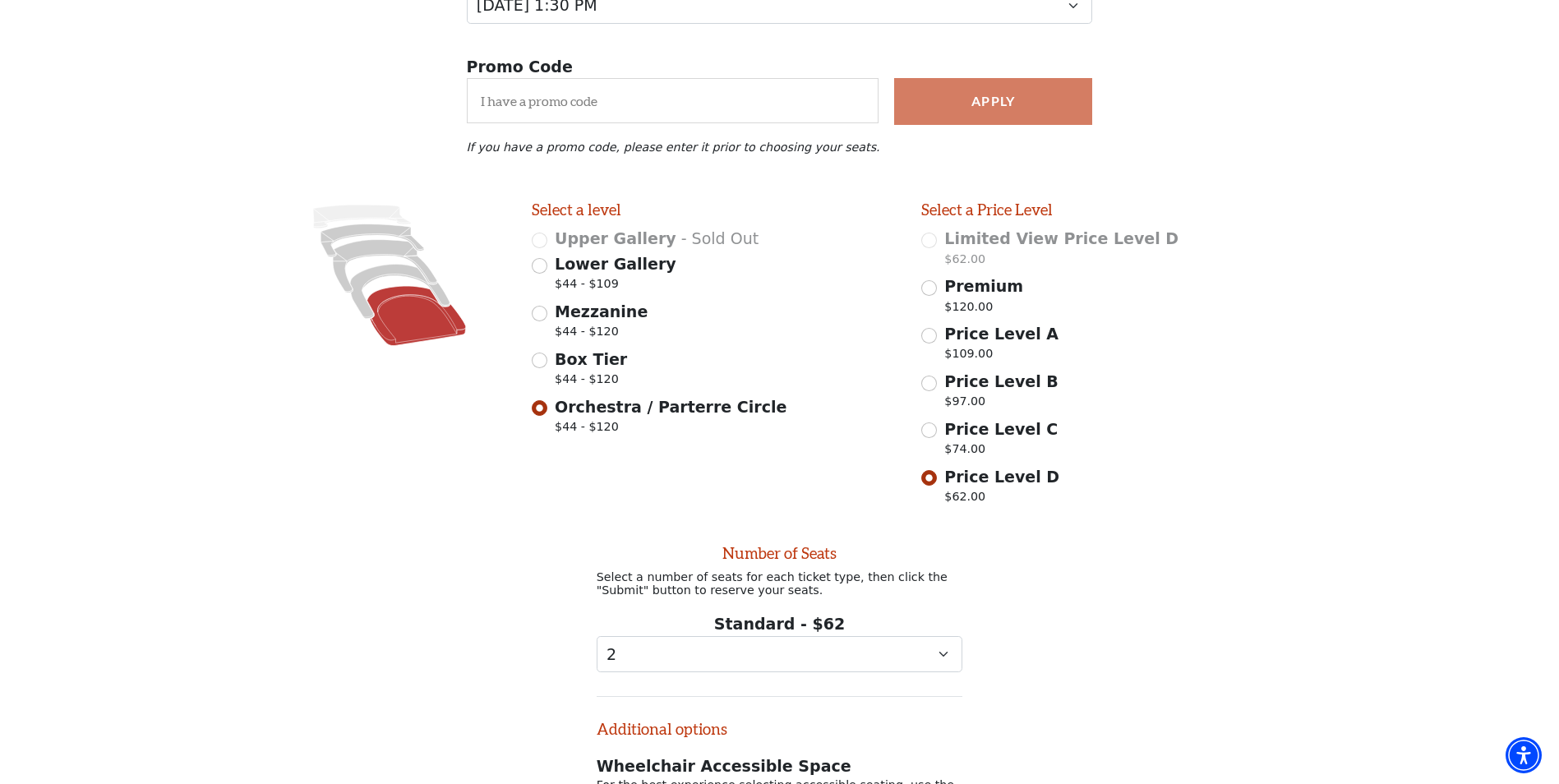
scroll to position [260, 0]
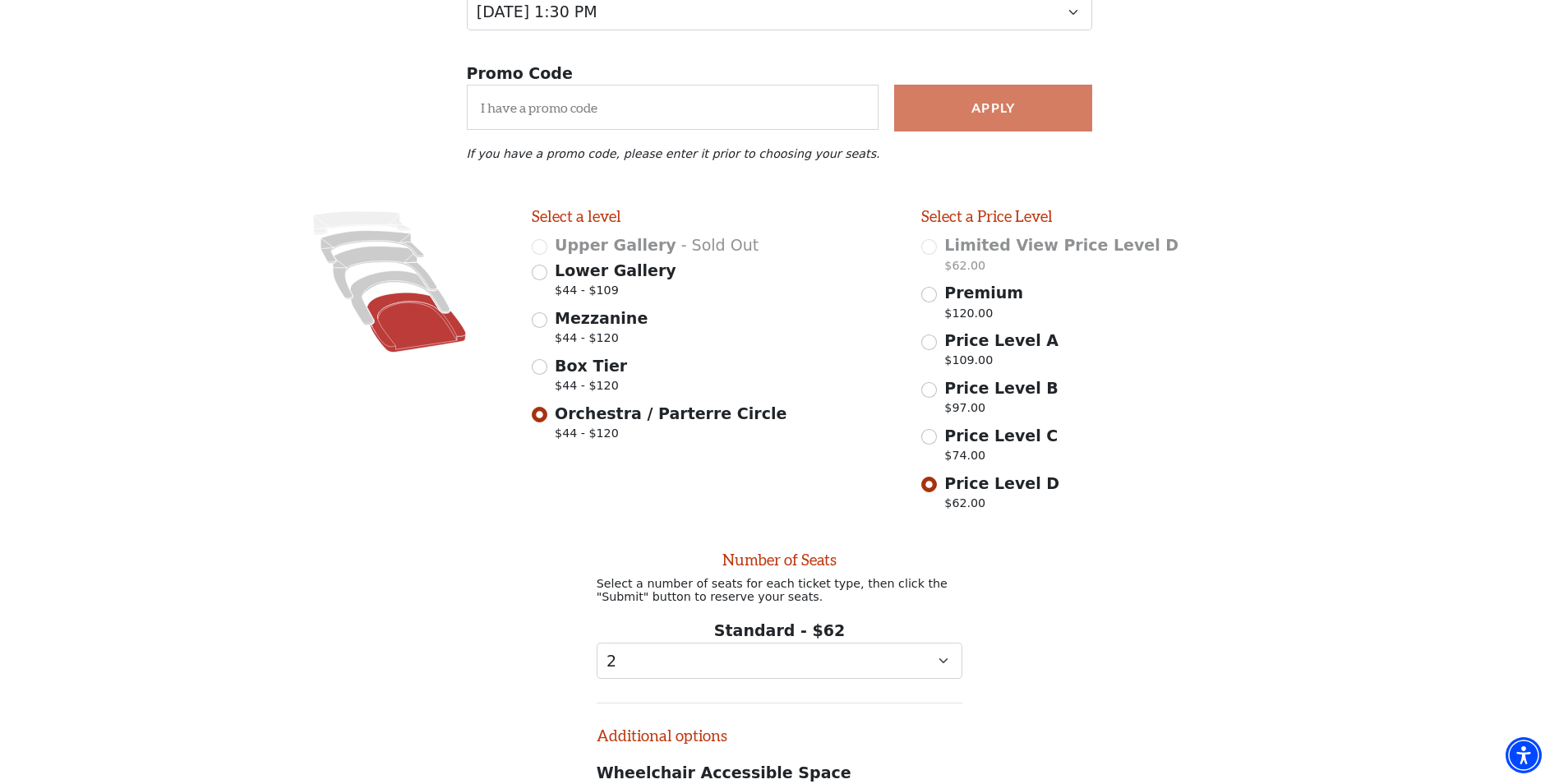
click at [410, 328] on icon at bounding box center [416, 322] width 98 height 59
radio input "false"
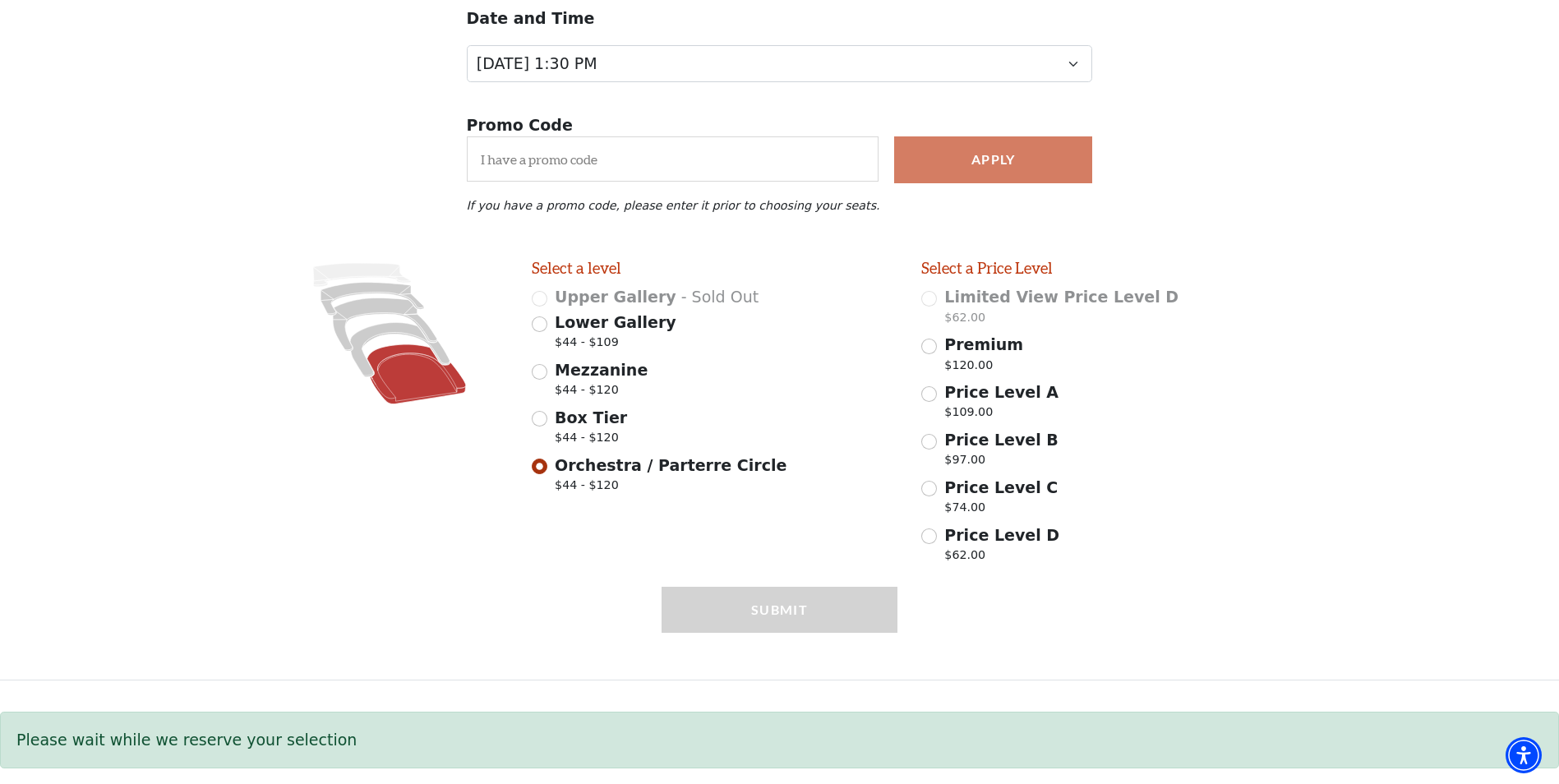
scroll to position [217, 0]
click at [929, 393] on input "Price Level A $109.00" at bounding box center [929, 394] width 16 height 16
radio input "true"
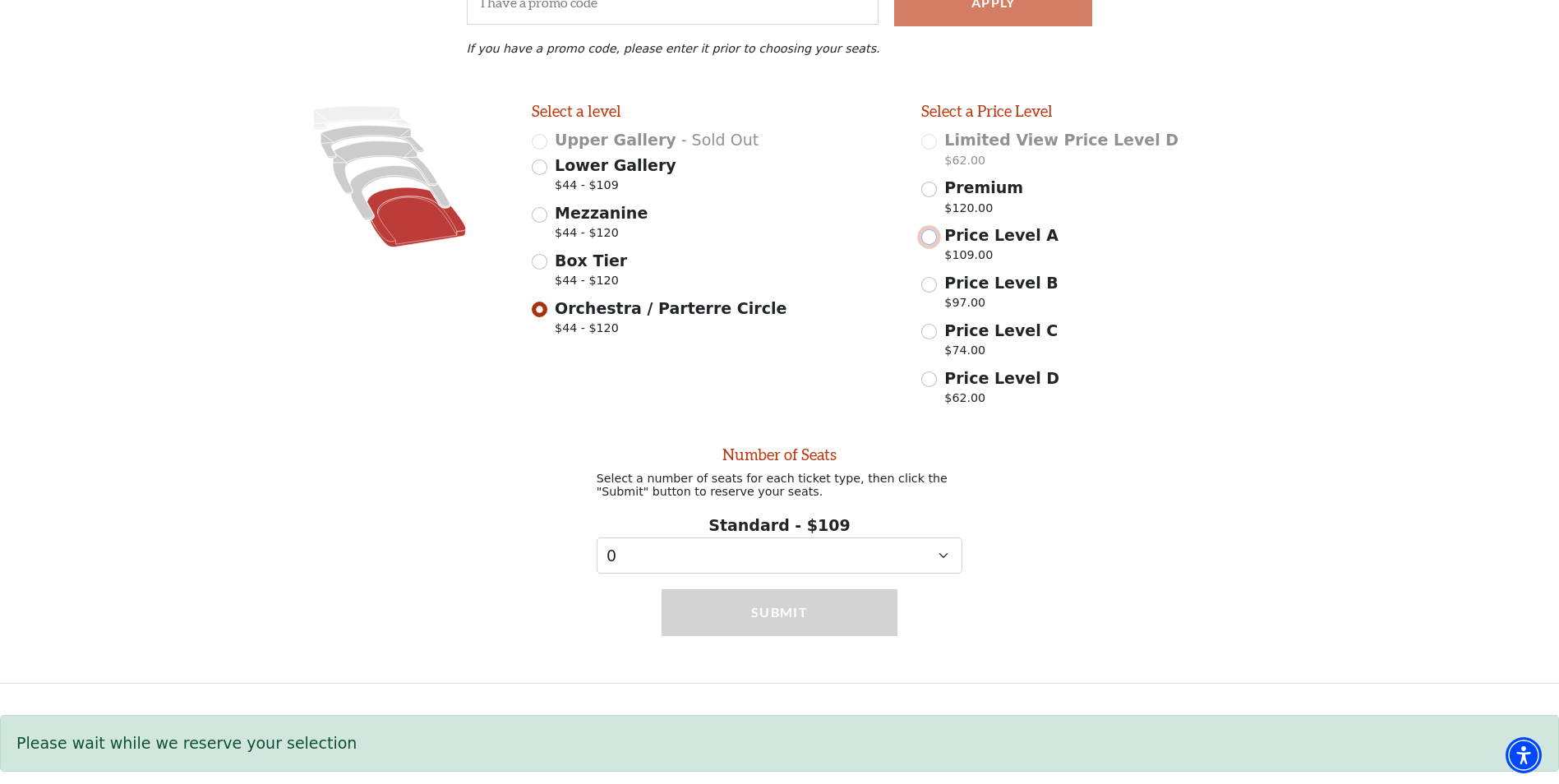
scroll to position [382, 0]
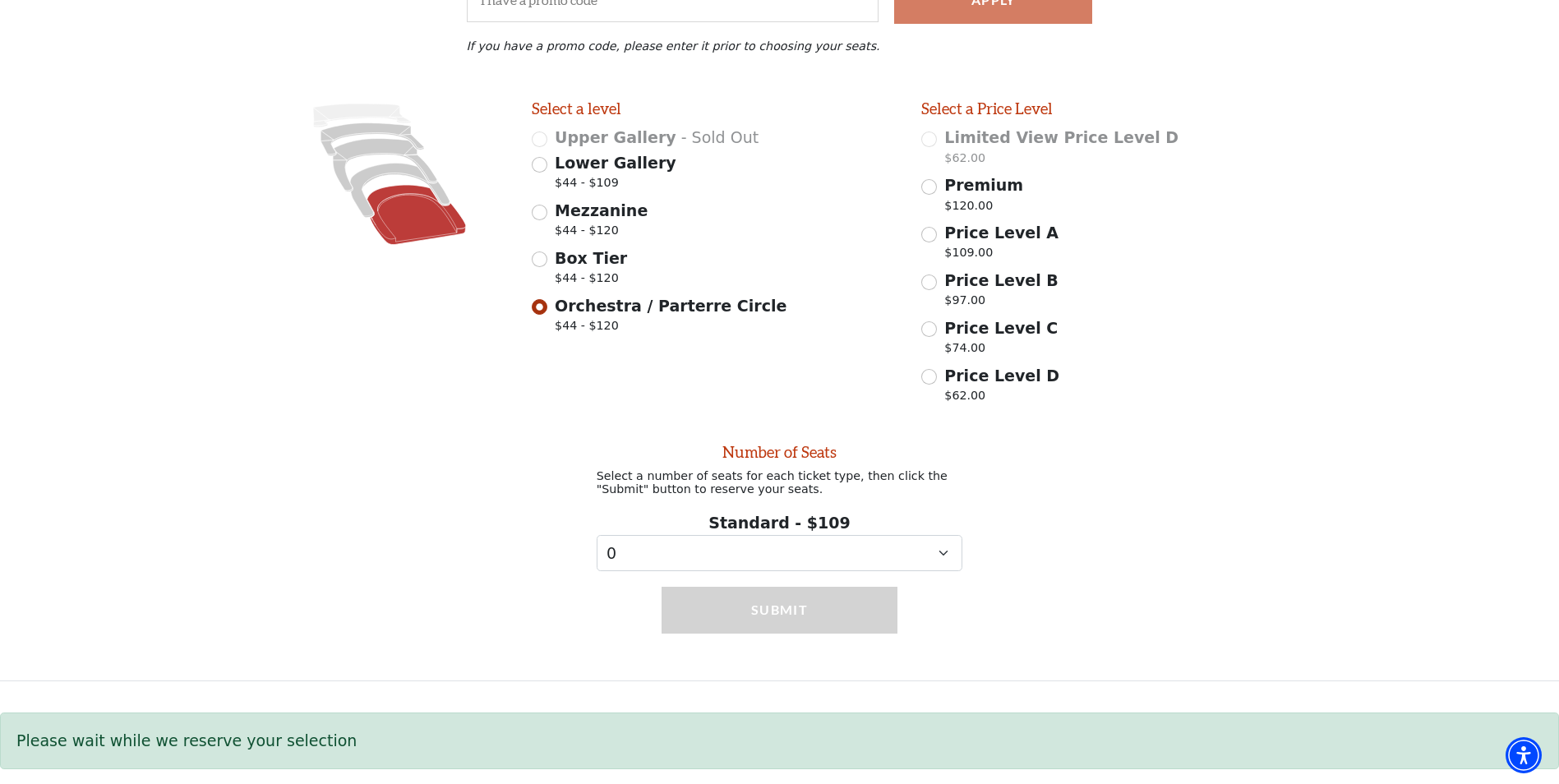
click at [415, 203] on icon at bounding box center [416, 215] width 98 height 59
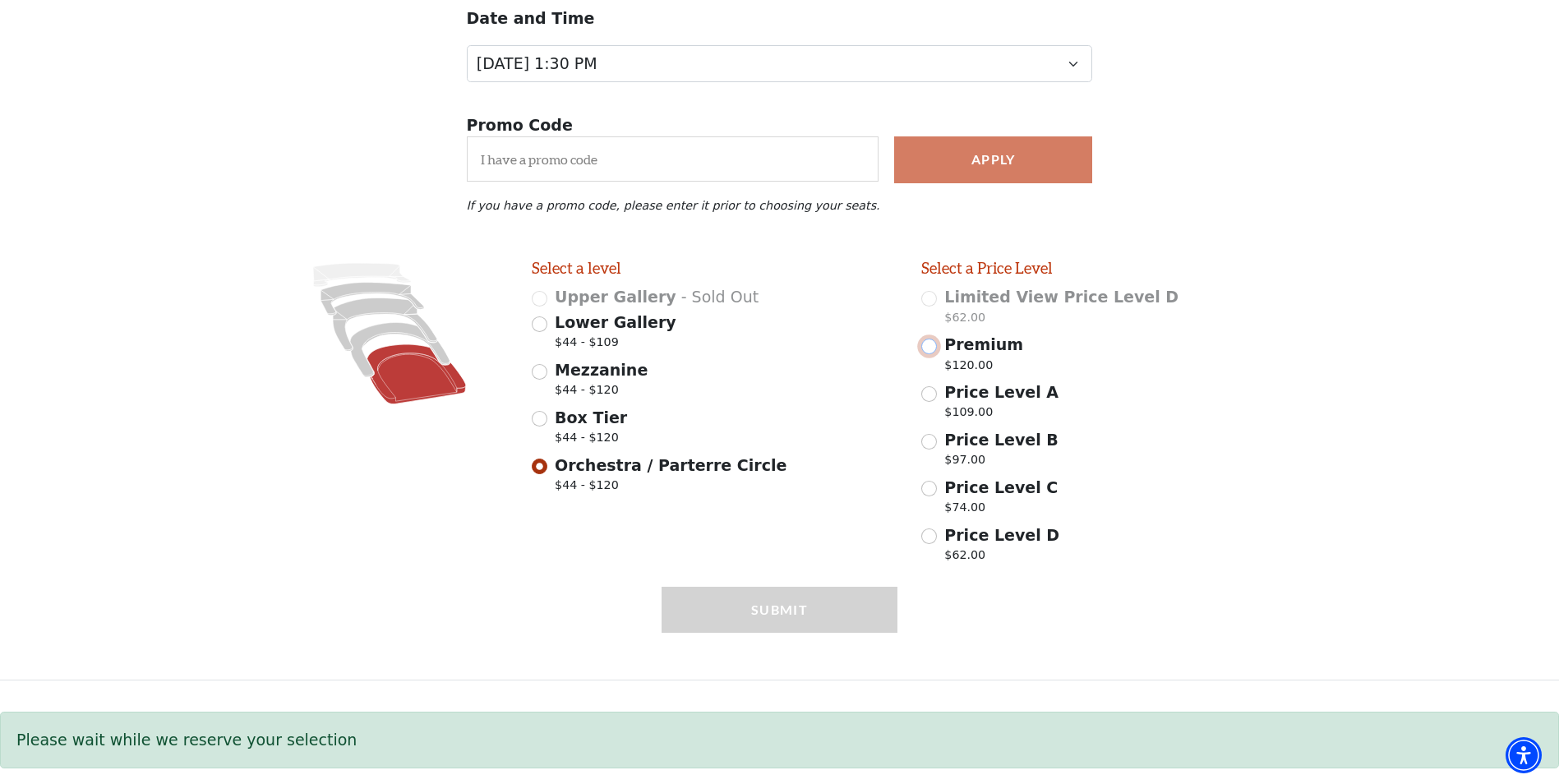
click at [930, 344] on input "Premium $120.00" at bounding box center [929, 346] width 16 height 16
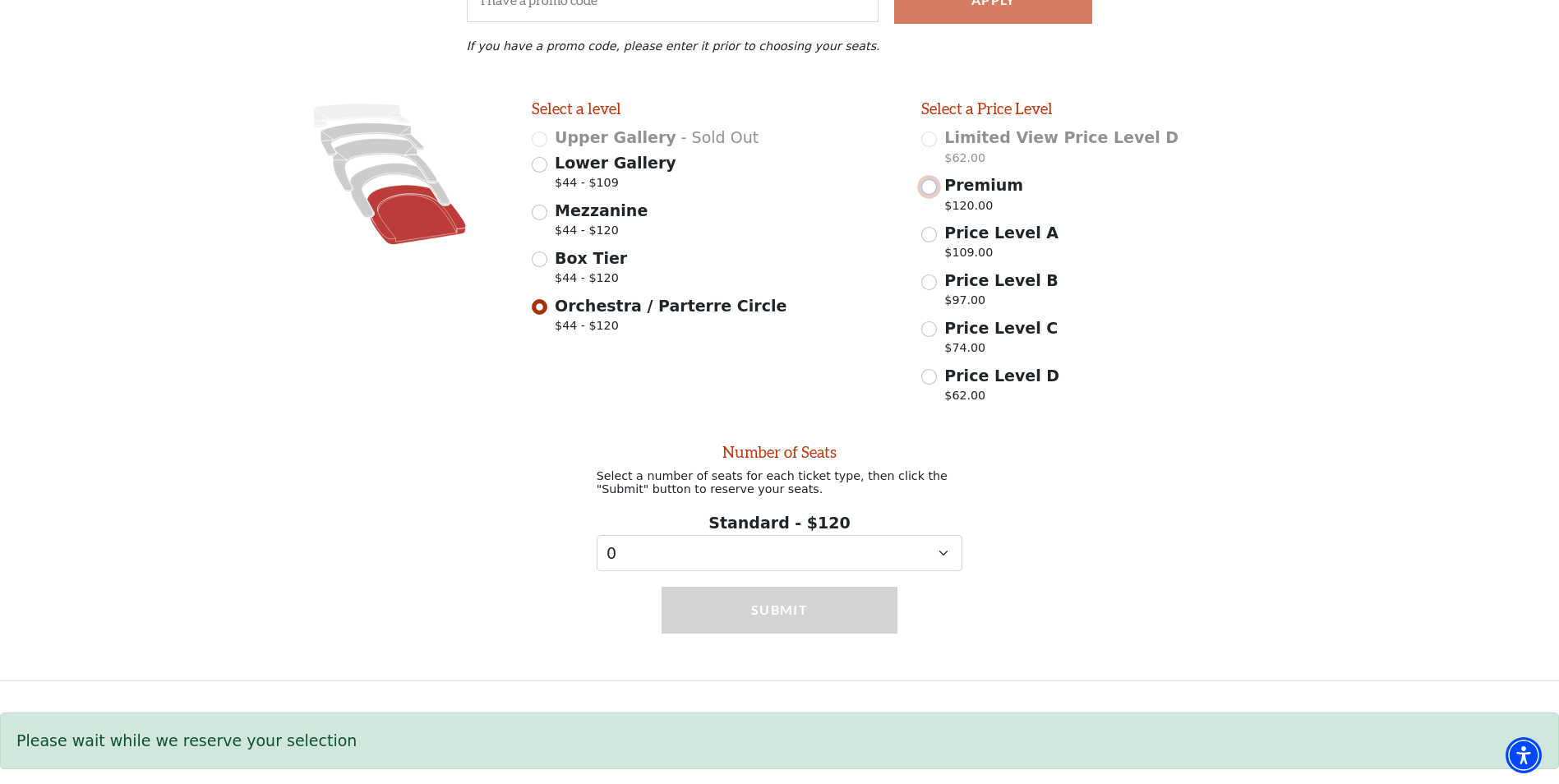
scroll to position [382, 0]
click at [663, 554] on select "0 1 2 3 4 5 6 7 8 9" at bounding box center [780, 554] width 367 height 37
click at [535, 331] on div "Orchestra / Parterre Circle $44 - $120" at bounding box center [714, 318] width 367 height 46
click at [931, 187] on input "Premium $120.00" at bounding box center [929, 187] width 16 height 16
click at [398, 185] on icon at bounding box center [416, 215] width 98 height 59
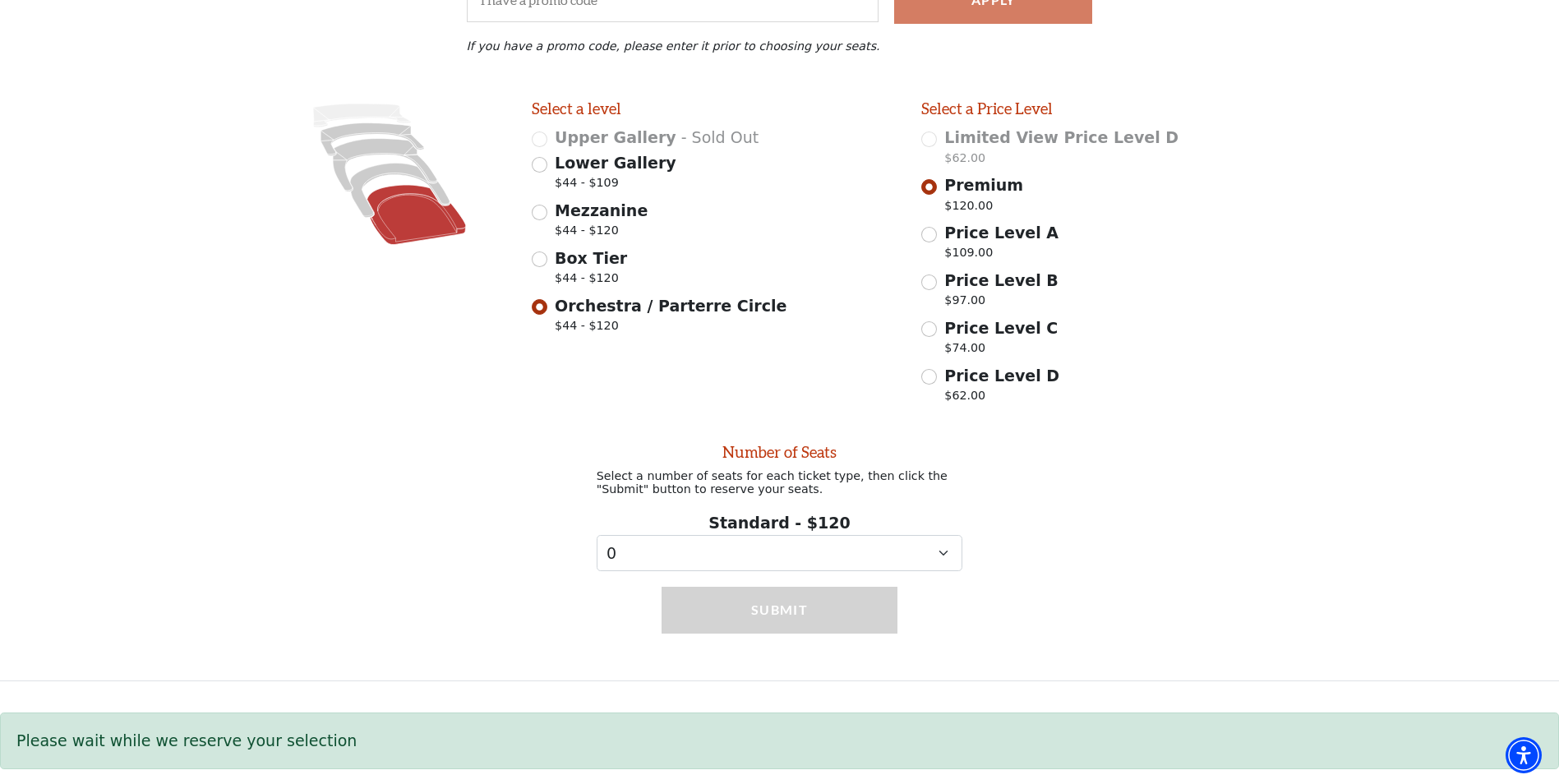
radio input "false"
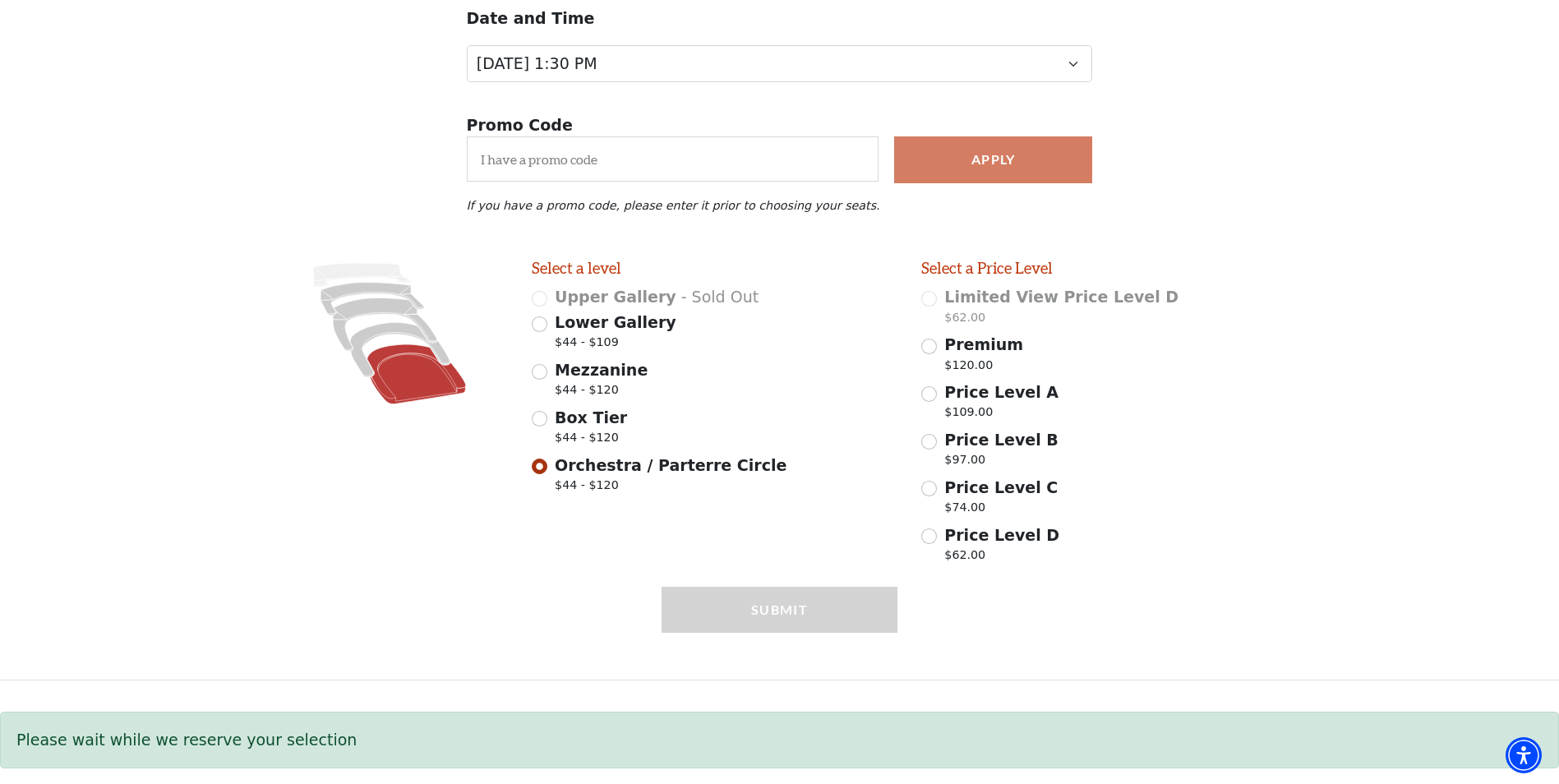
click at [430, 387] on icon at bounding box center [416, 374] width 98 height 59
click at [546, 373] on input "Mezzanine $44 - $120" at bounding box center [539, 372] width 16 height 16
radio input "true"
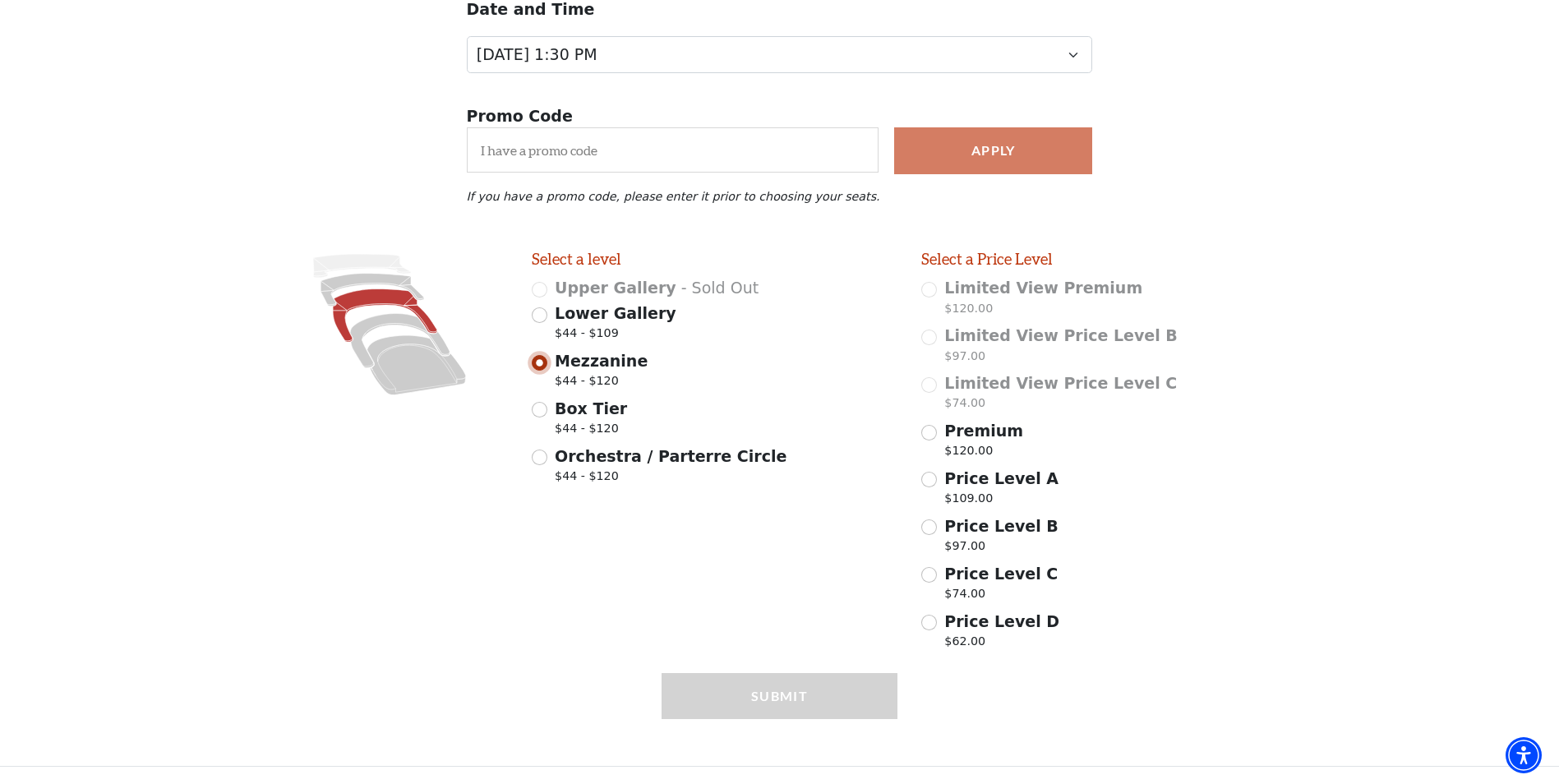
scroll to position [312, 0]
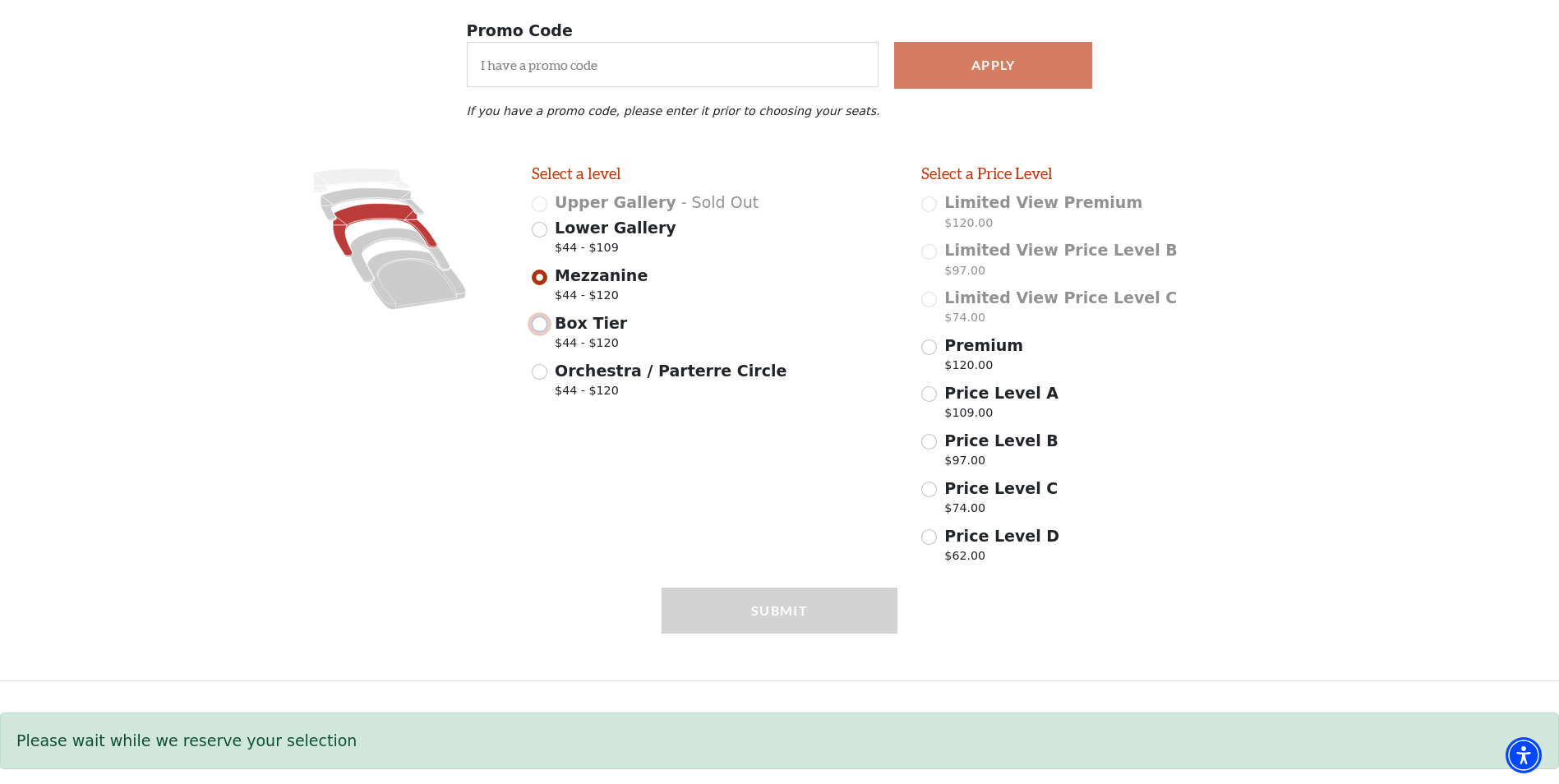
click at [545, 322] on input "Box Tier $44 - $120" at bounding box center [539, 324] width 16 height 16
radio input "true"
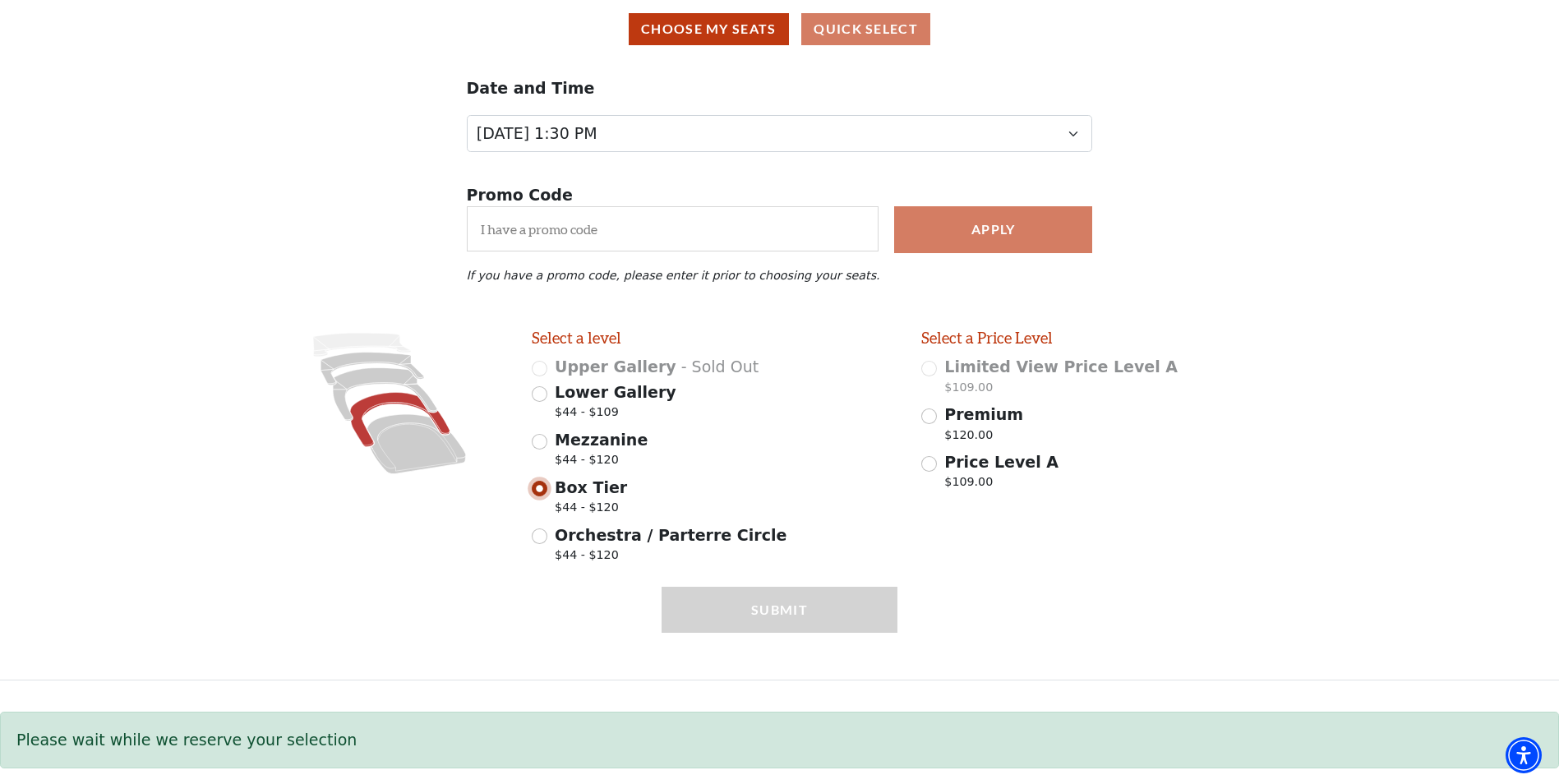
scroll to position [148, 0]
click at [544, 531] on input "Orchestra / Parterre Circle $44 - $120" at bounding box center [539, 536] width 16 height 16
radio input "true"
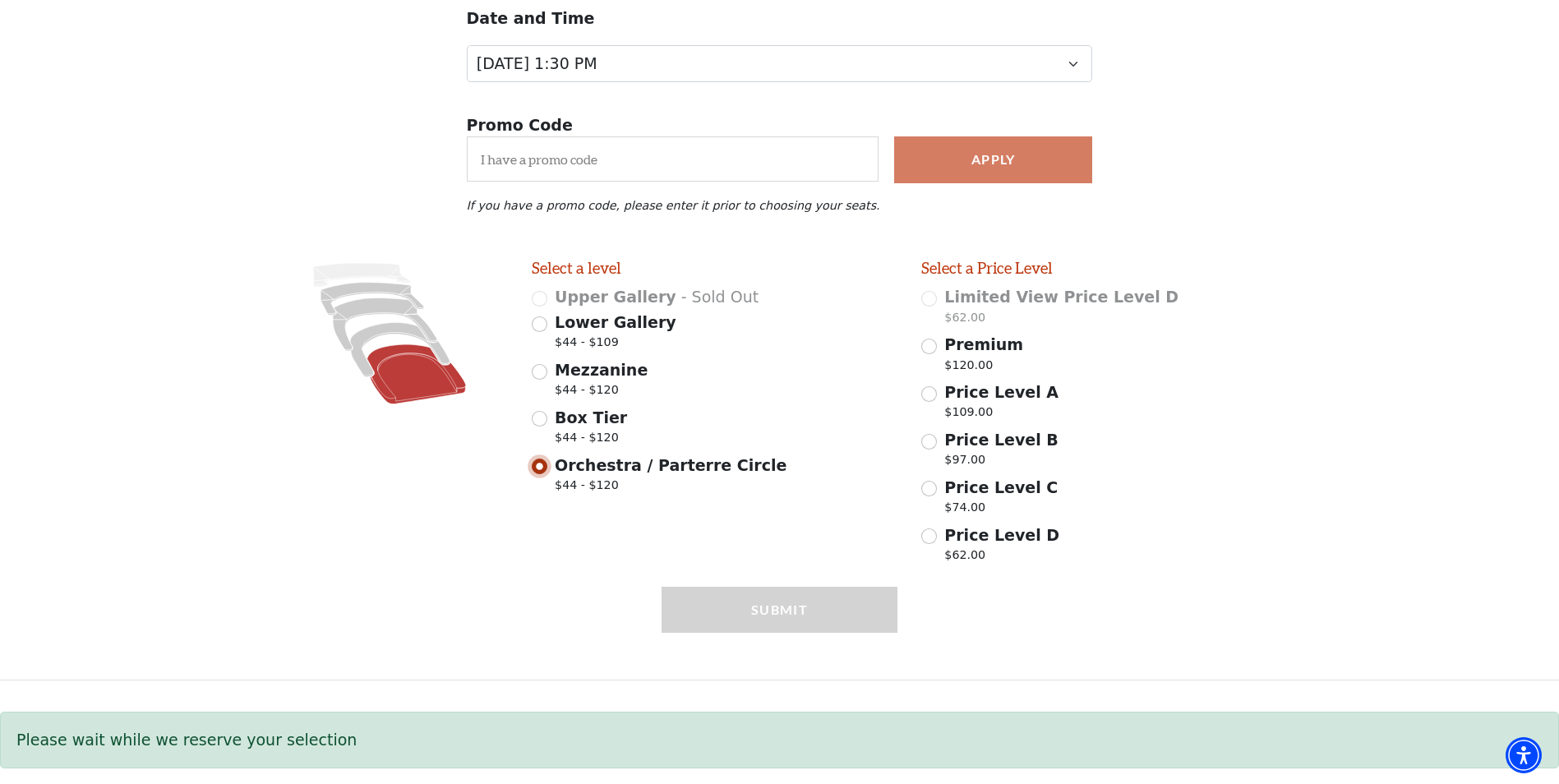
scroll to position [217, 0]
click at [393, 327] on icon at bounding box center [400, 349] width 99 height 54
radio input "true"
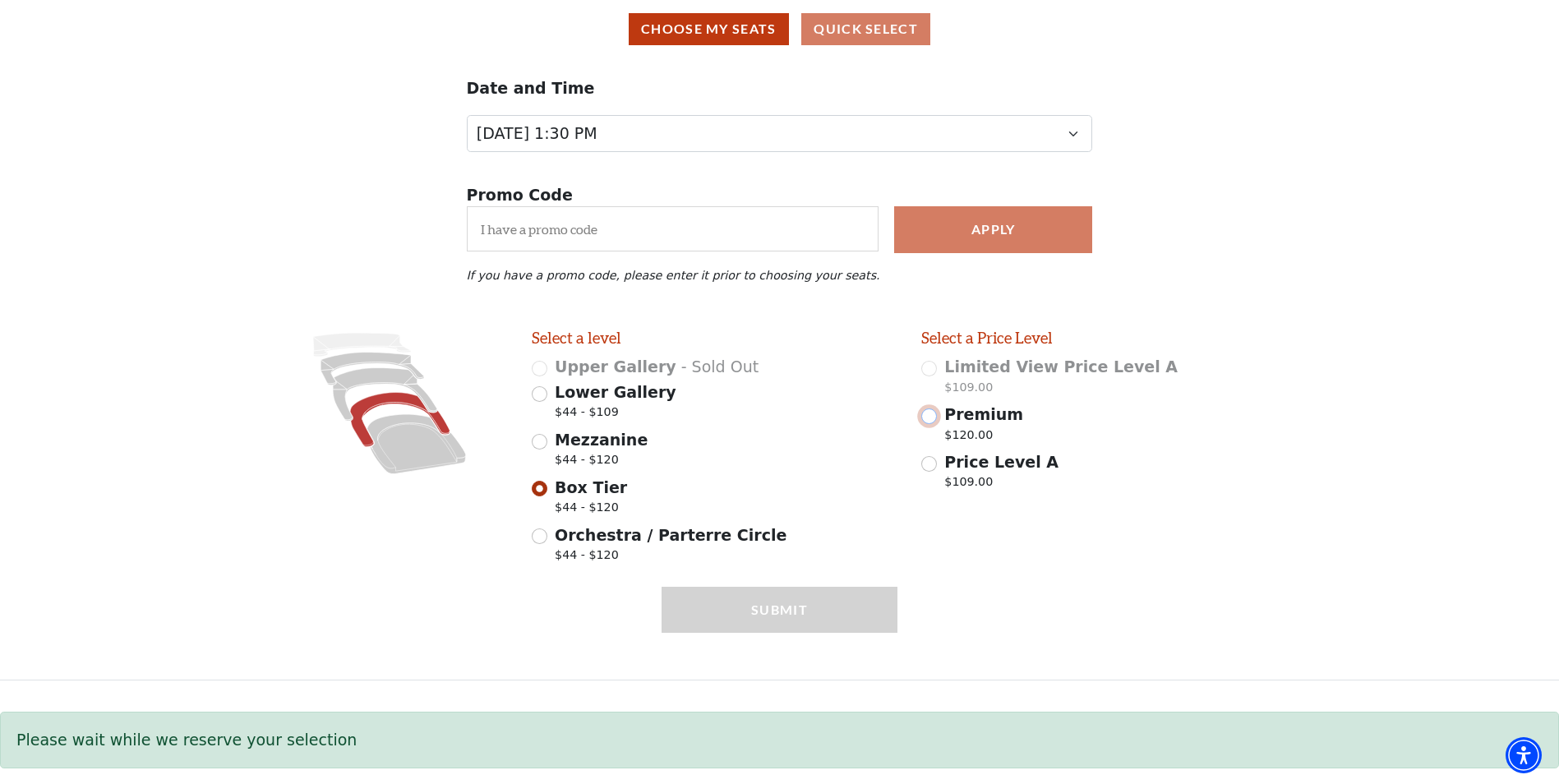
click at [927, 416] on input "Premium $120.00" at bounding box center [929, 416] width 16 height 16
radio input "true"
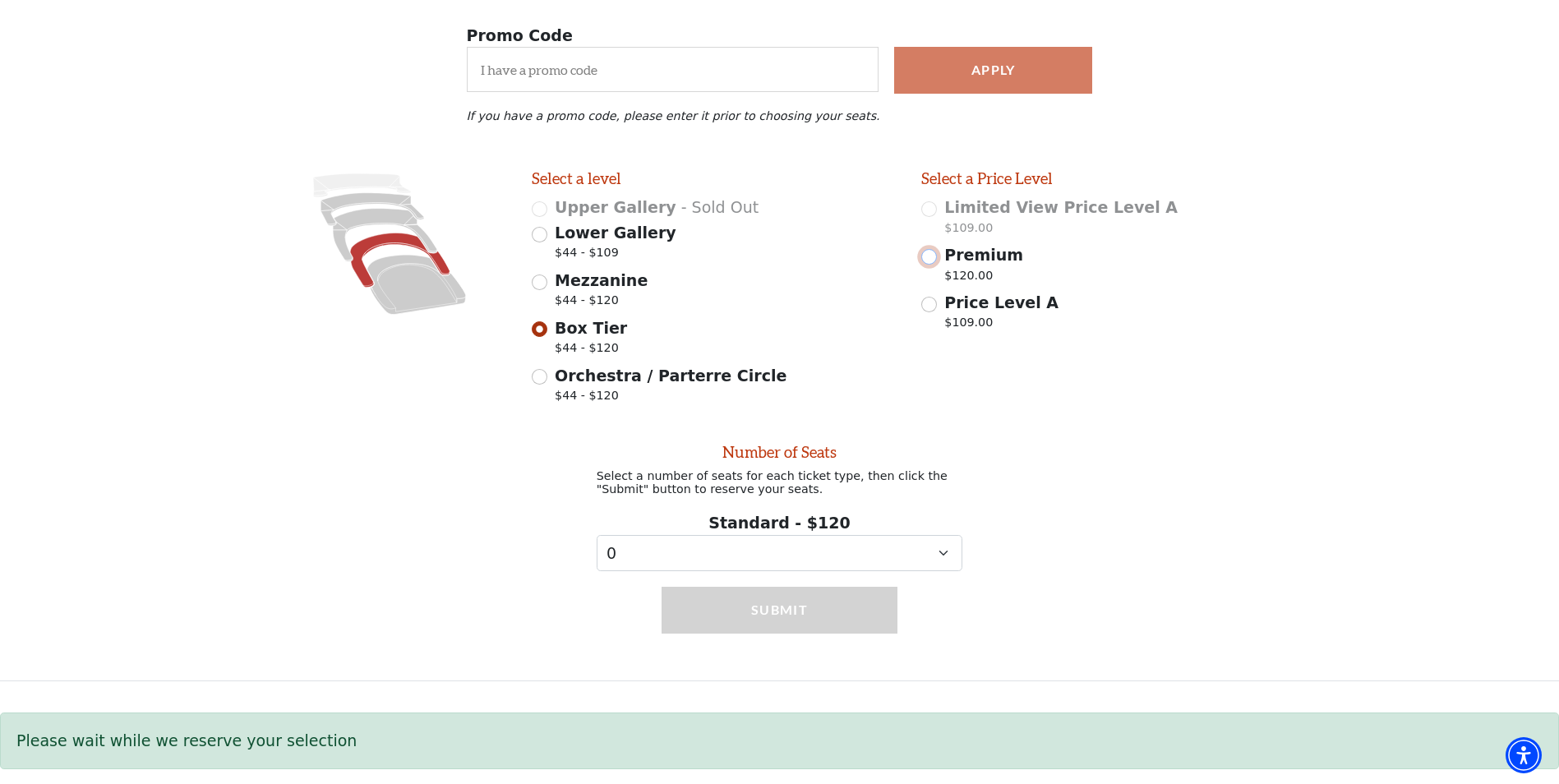
scroll to position [312, 0]
click at [924, 298] on input "Price Level A $109.00" at bounding box center [929, 304] width 16 height 16
click at [925, 296] on input "Price Level A $109.00" at bounding box center [929, 304] width 16 height 16
radio input "true"
click at [923, 255] on input "Premium $120.00" at bounding box center [929, 256] width 16 height 16
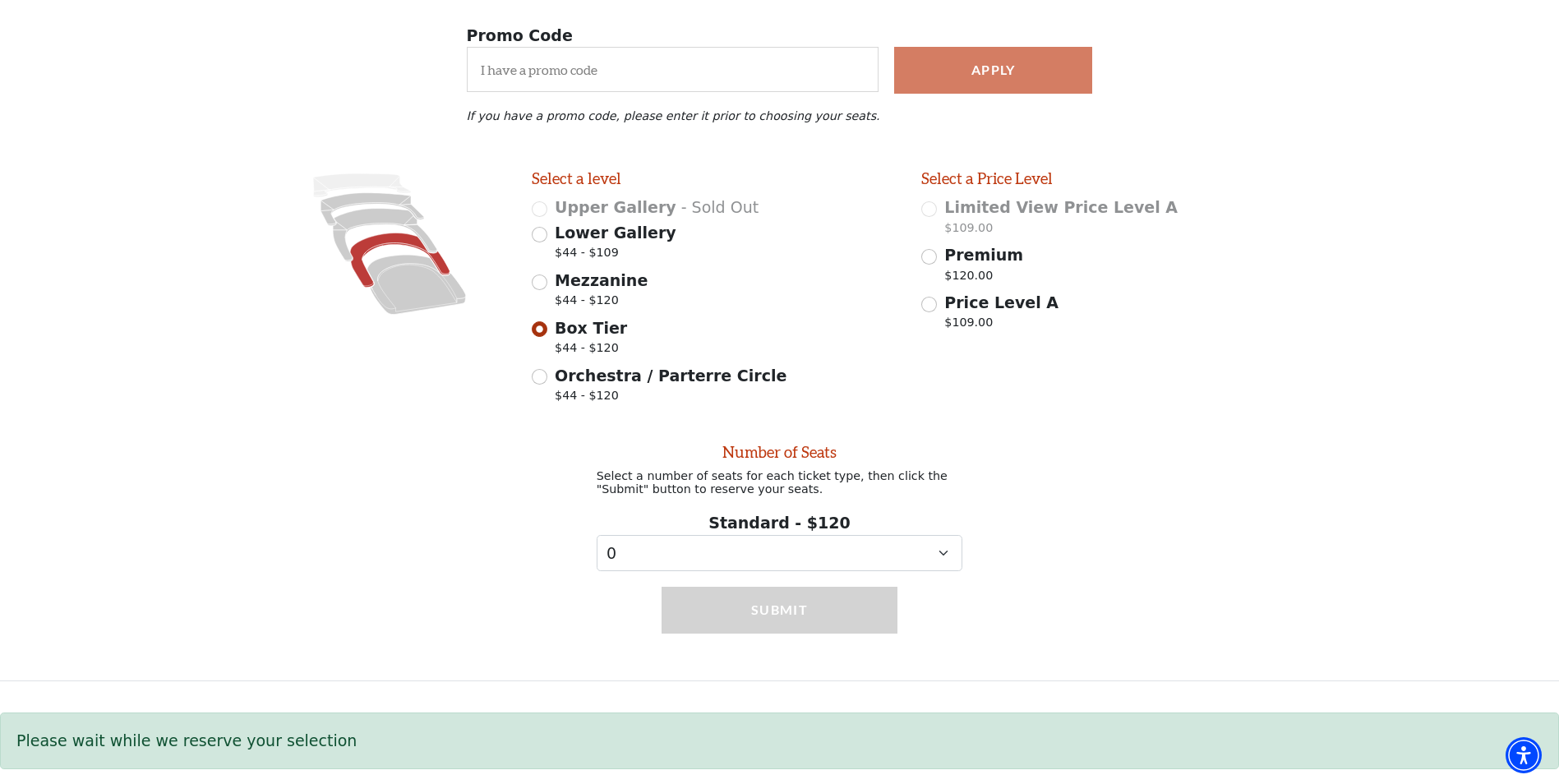
click at [937, 247] on div "Premium $120.00" at bounding box center [1105, 267] width 367 height 46
click at [930, 249] on input "Premium $120.00" at bounding box center [929, 256] width 16 height 16
radio input "true"
click at [692, 558] on select "0 1 2 3 4 5 6 7 8 9" at bounding box center [780, 554] width 367 height 37
select select "2"
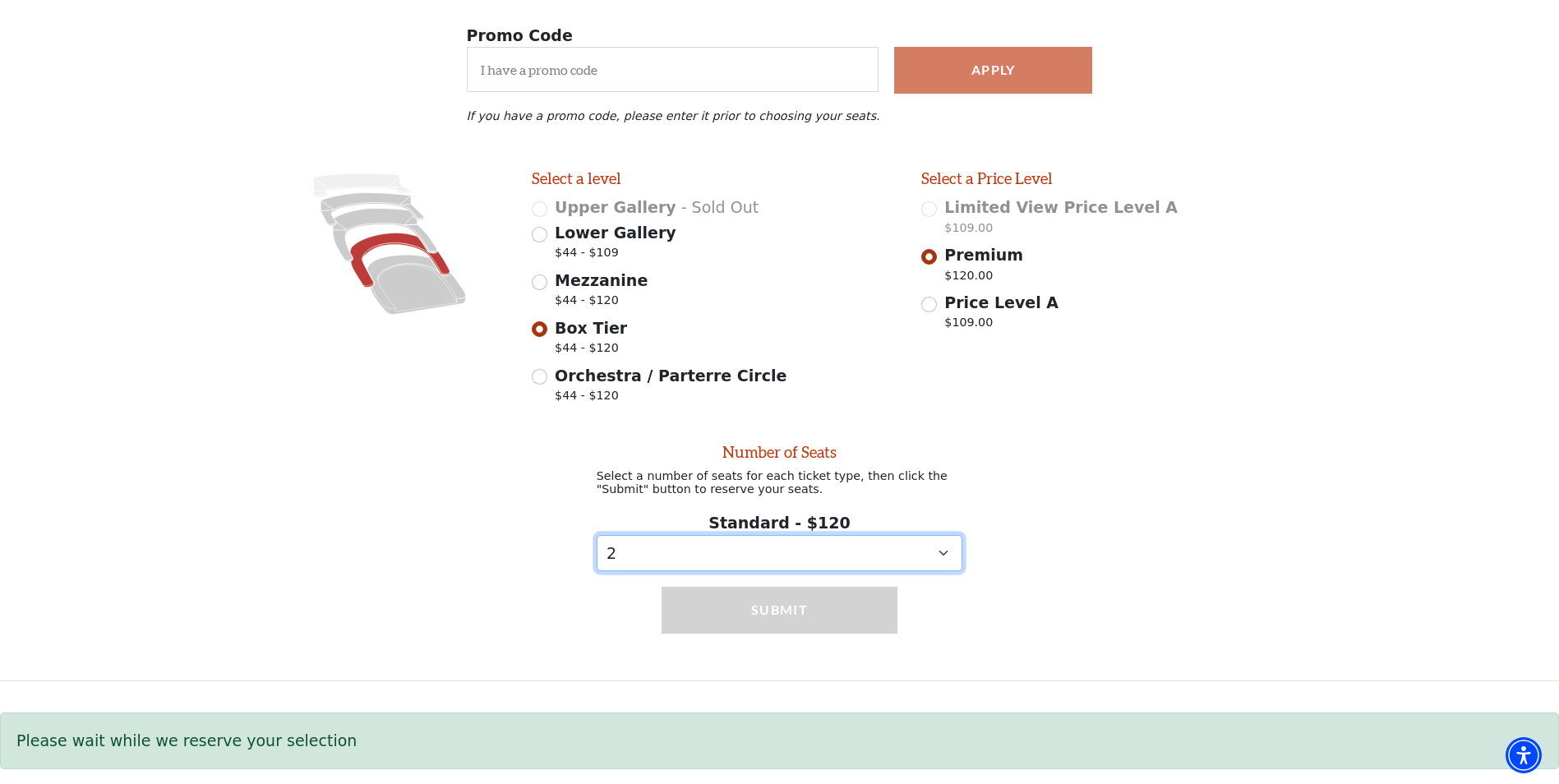
click at [596, 535] on select "0 1 2 3 4 5 6 7 8 9" at bounding box center [780, 554] width 367 height 37
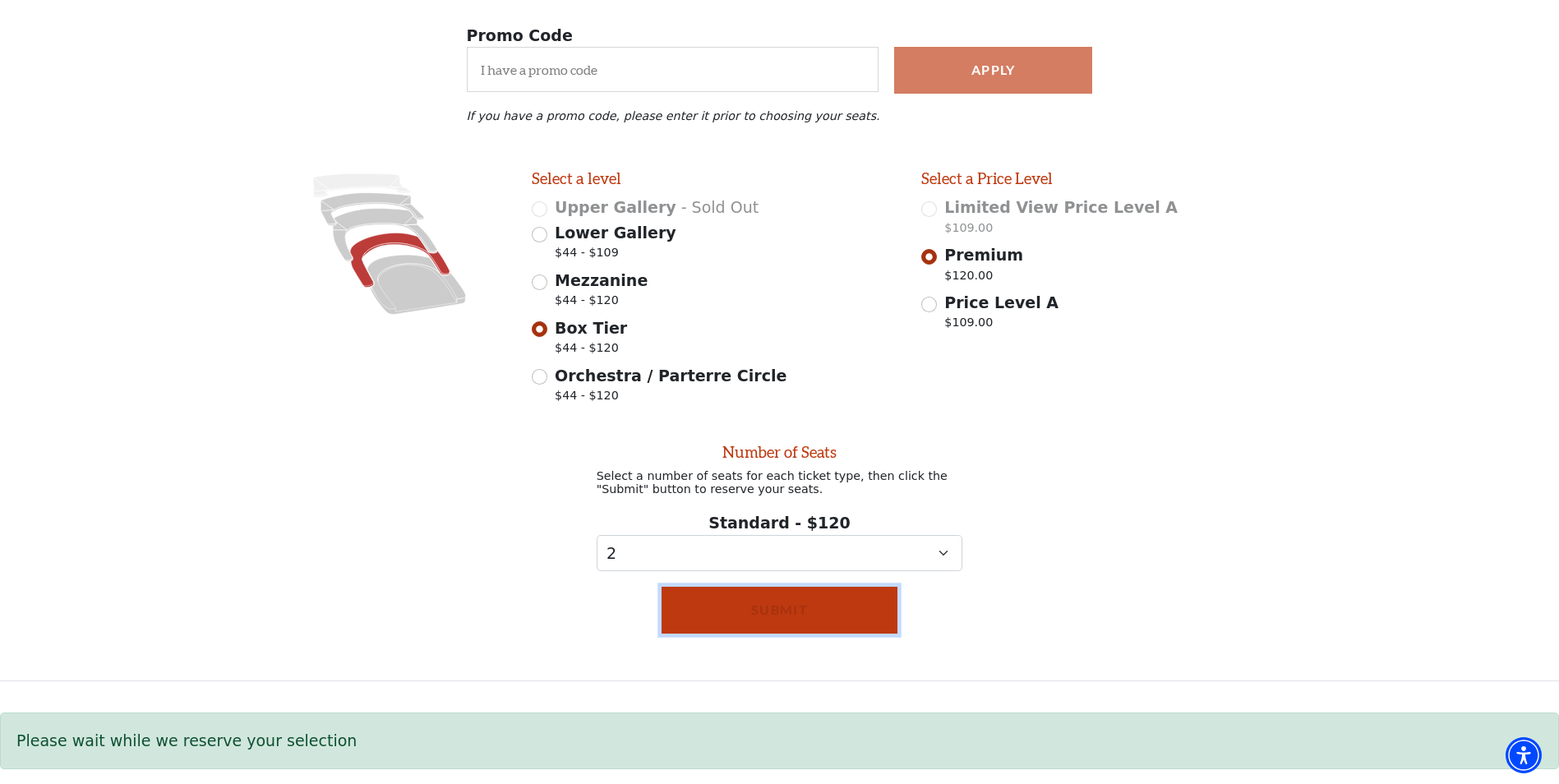
click at [737, 601] on button "Submit" at bounding box center [780, 610] width 237 height 46
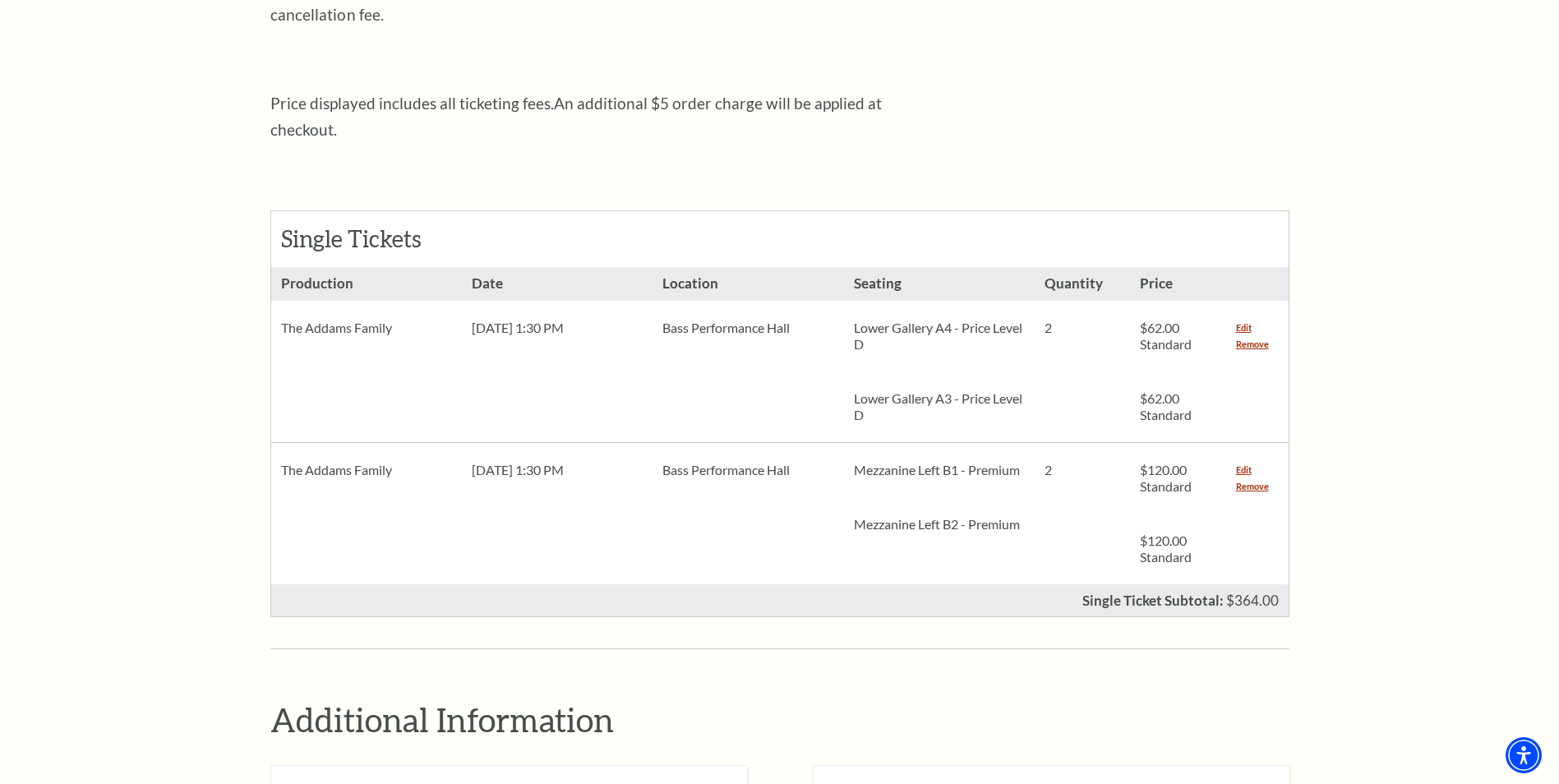
scroll to position [658, 0]
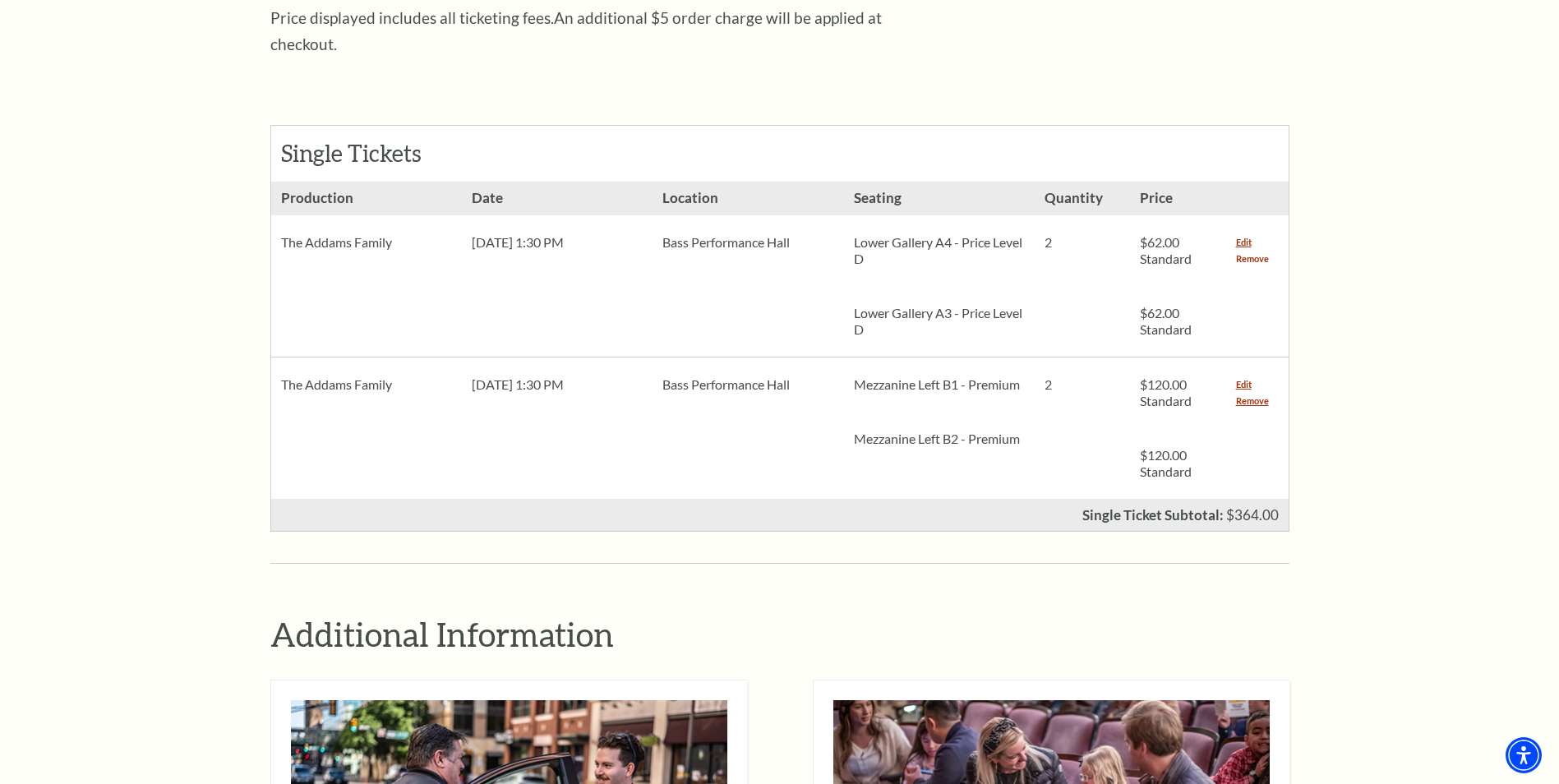
click at [1247, 251] on link "Remove" at bounding box center [1251, 259] width 33 height 17
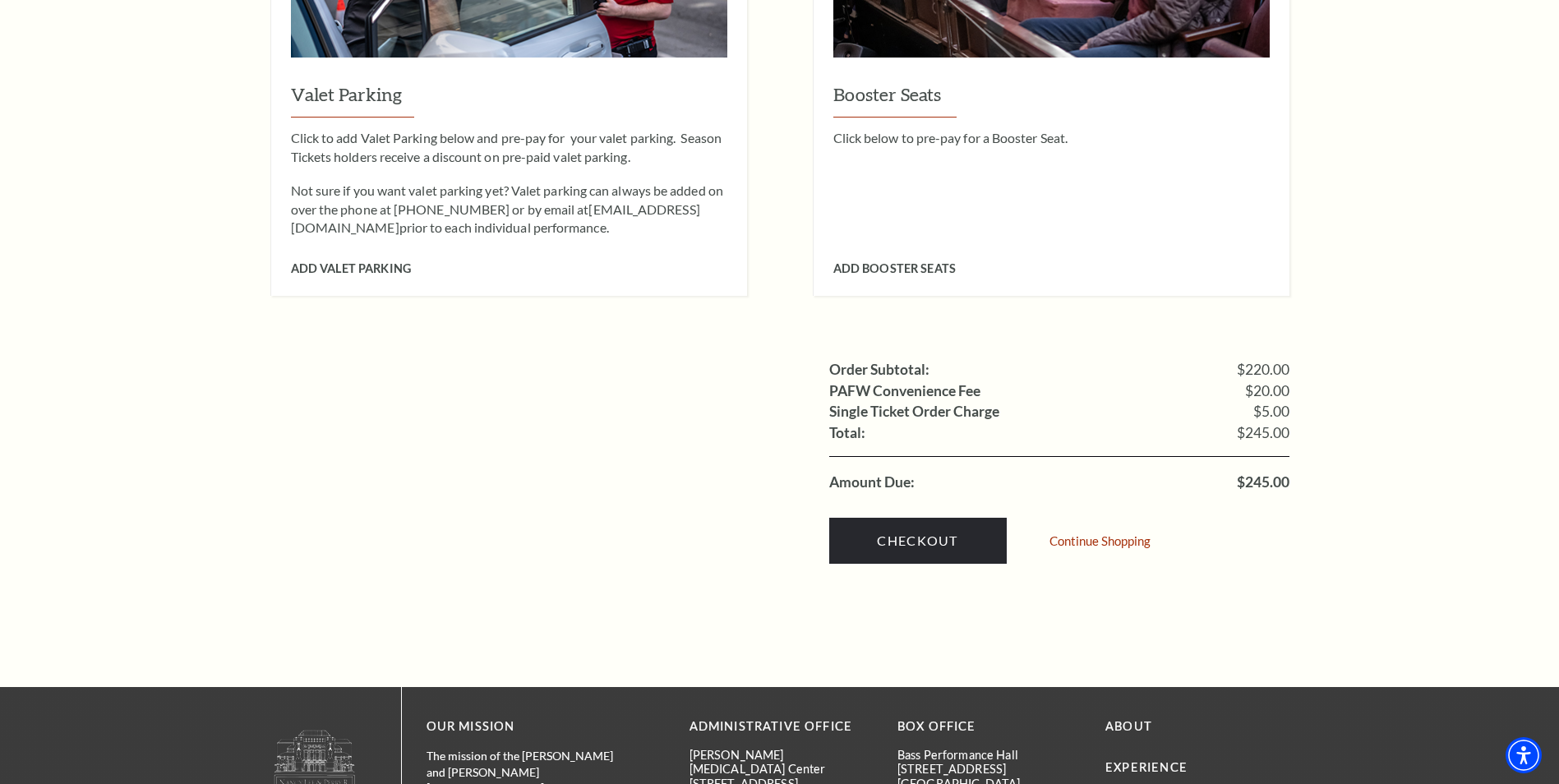
scroll to position [1397, 0]
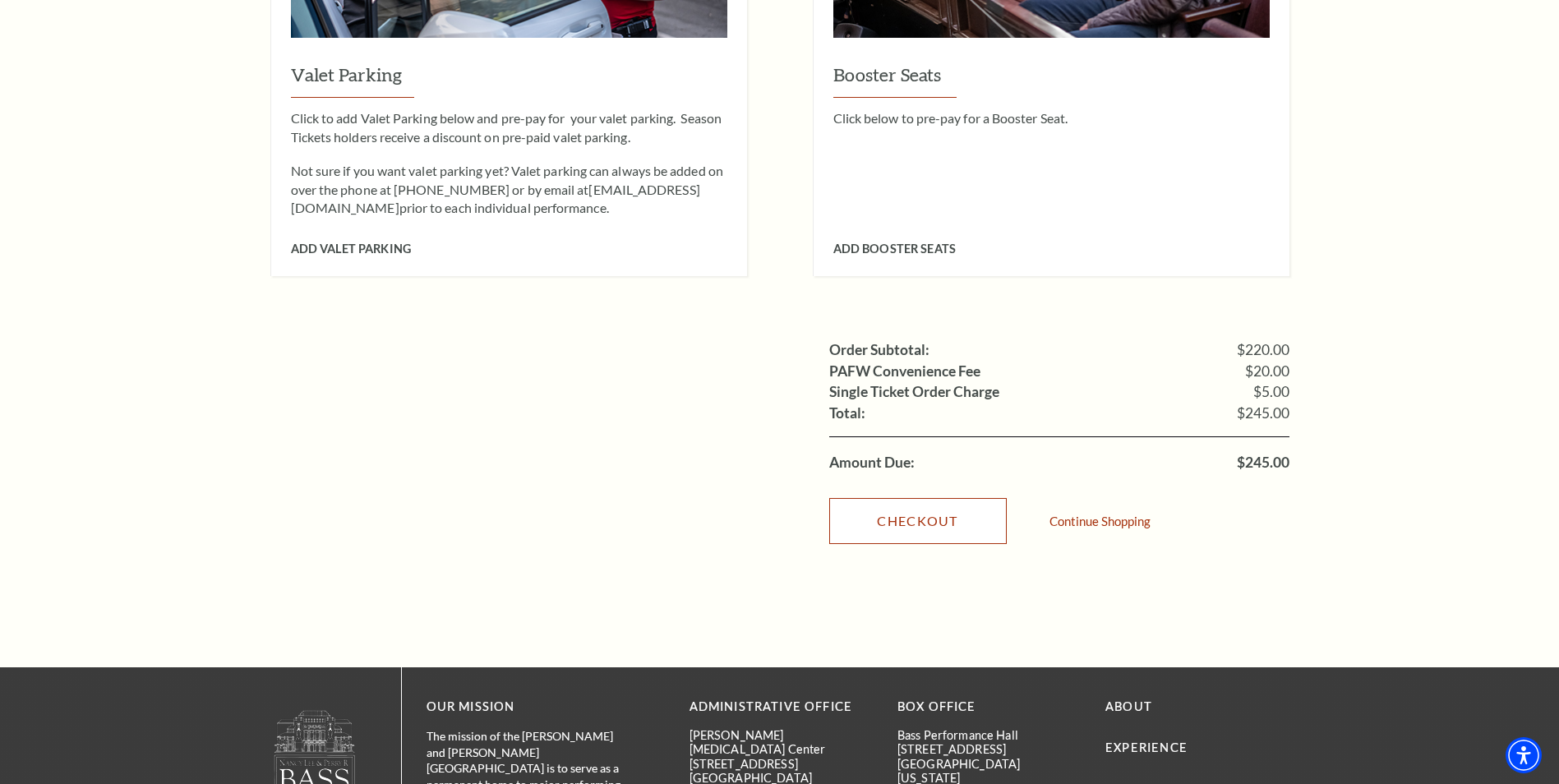
click at [883, 498] on link "Checkout" at bounding box center [918, 521] width 177 height 46
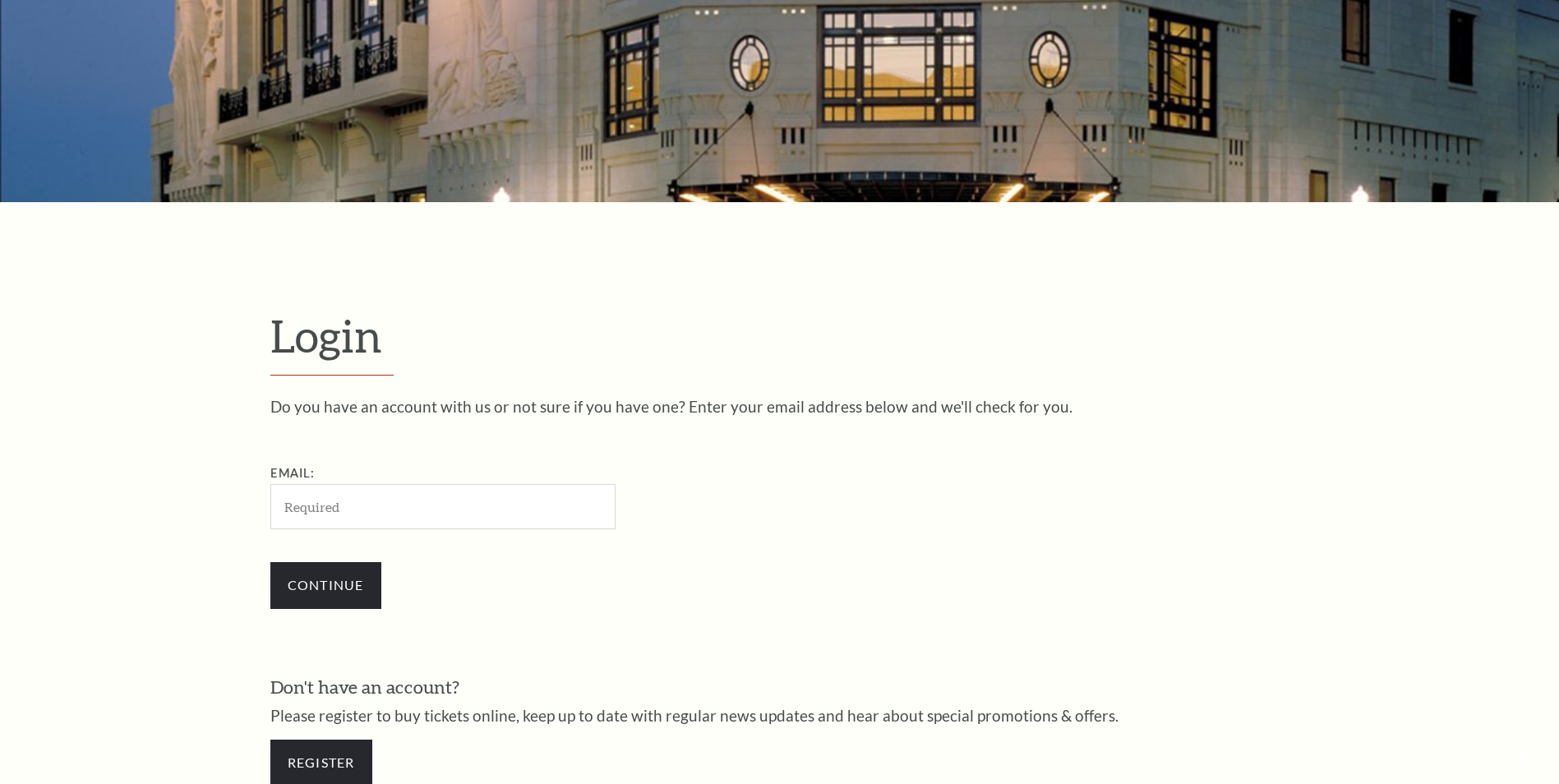
scroll to position [549, 0]
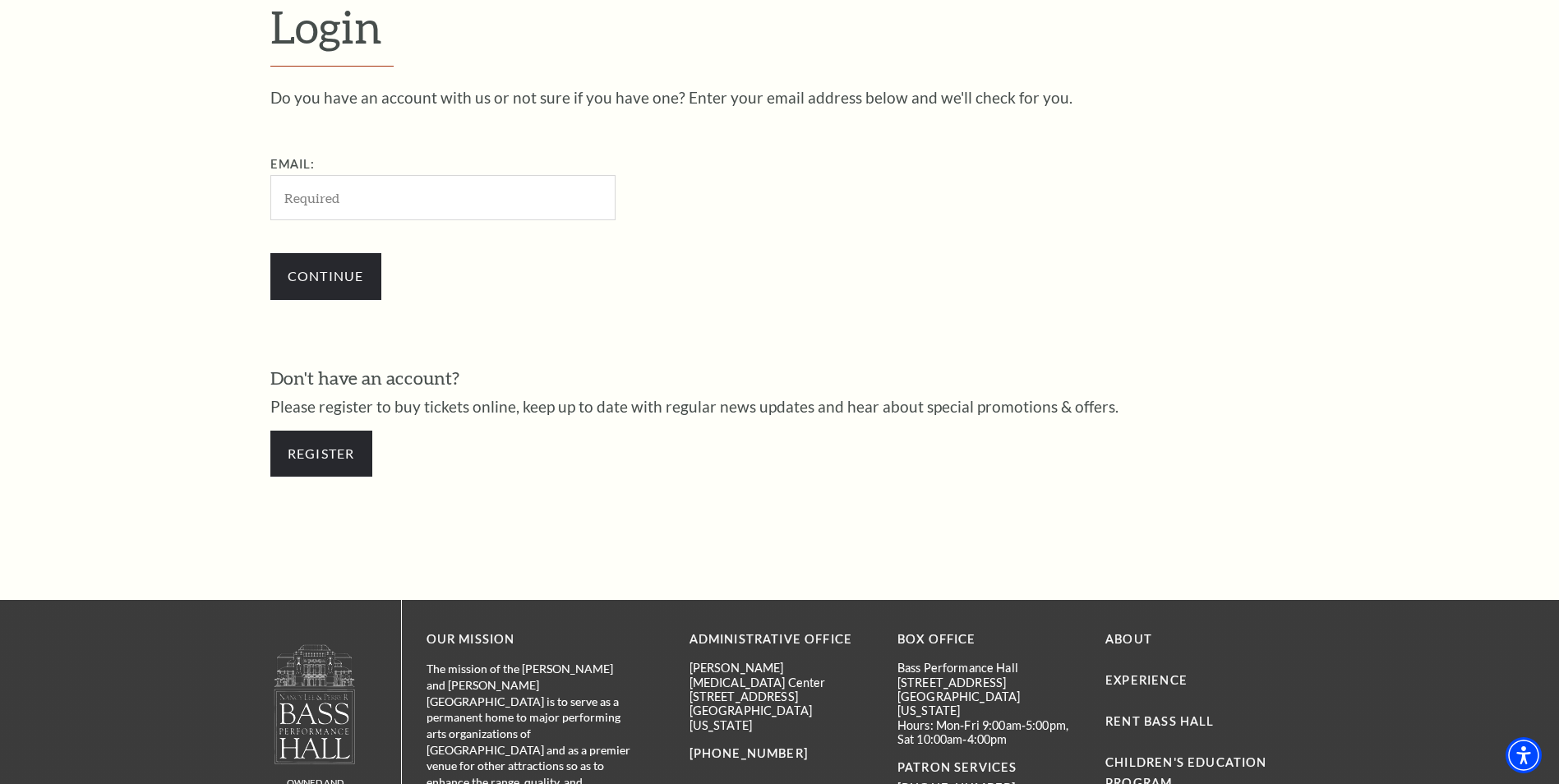
click at [382, 204] on input "Email:" at bounding box center [443, 197] width 346 height 46
type input "[EMAIL_ADDRESS][DOMAIN_NAME]"
click at [333, 279] on input "Continue" at bounding box center [325, 276] width 111 height 46
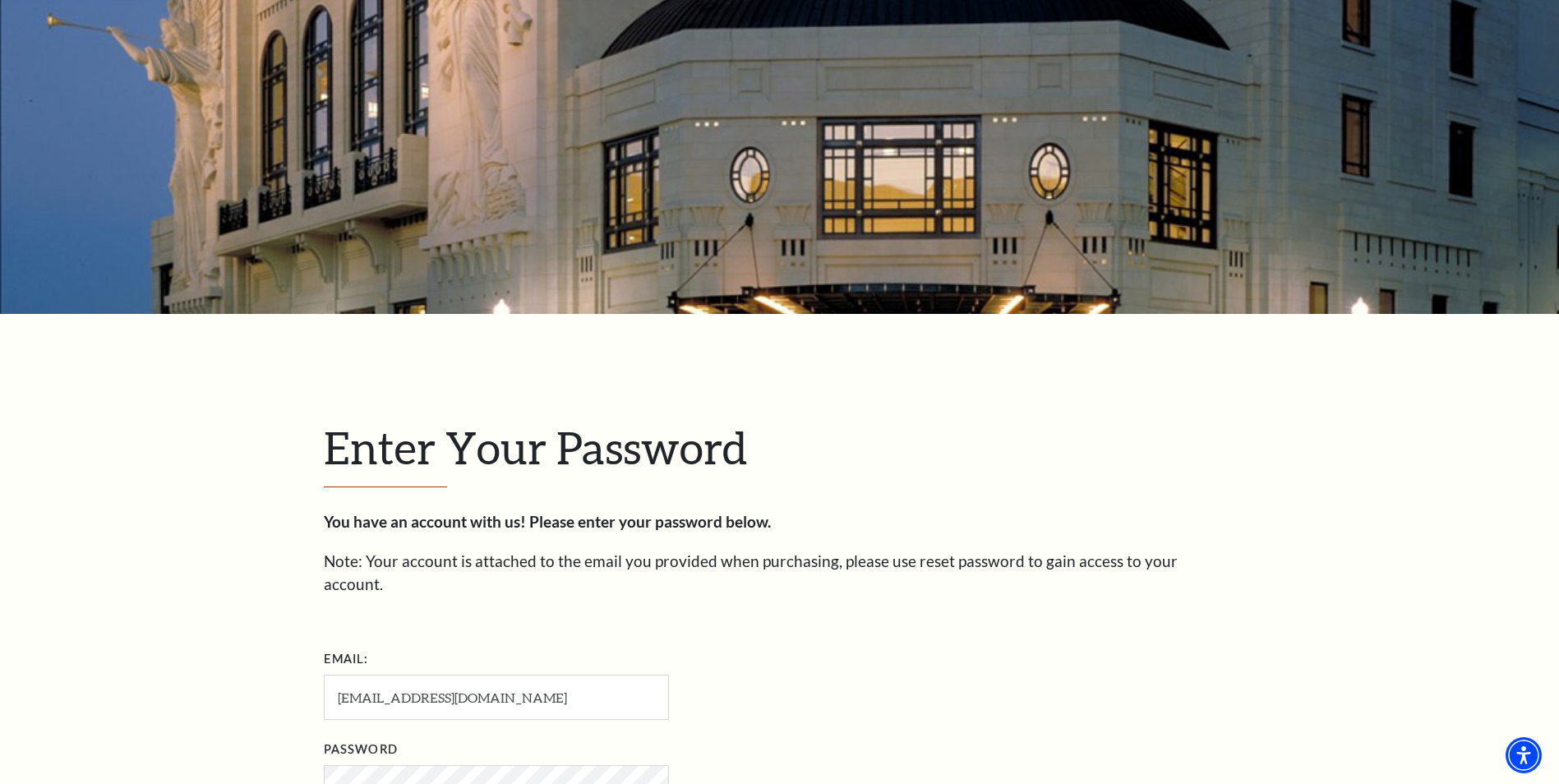
scroll to position [411, 0]
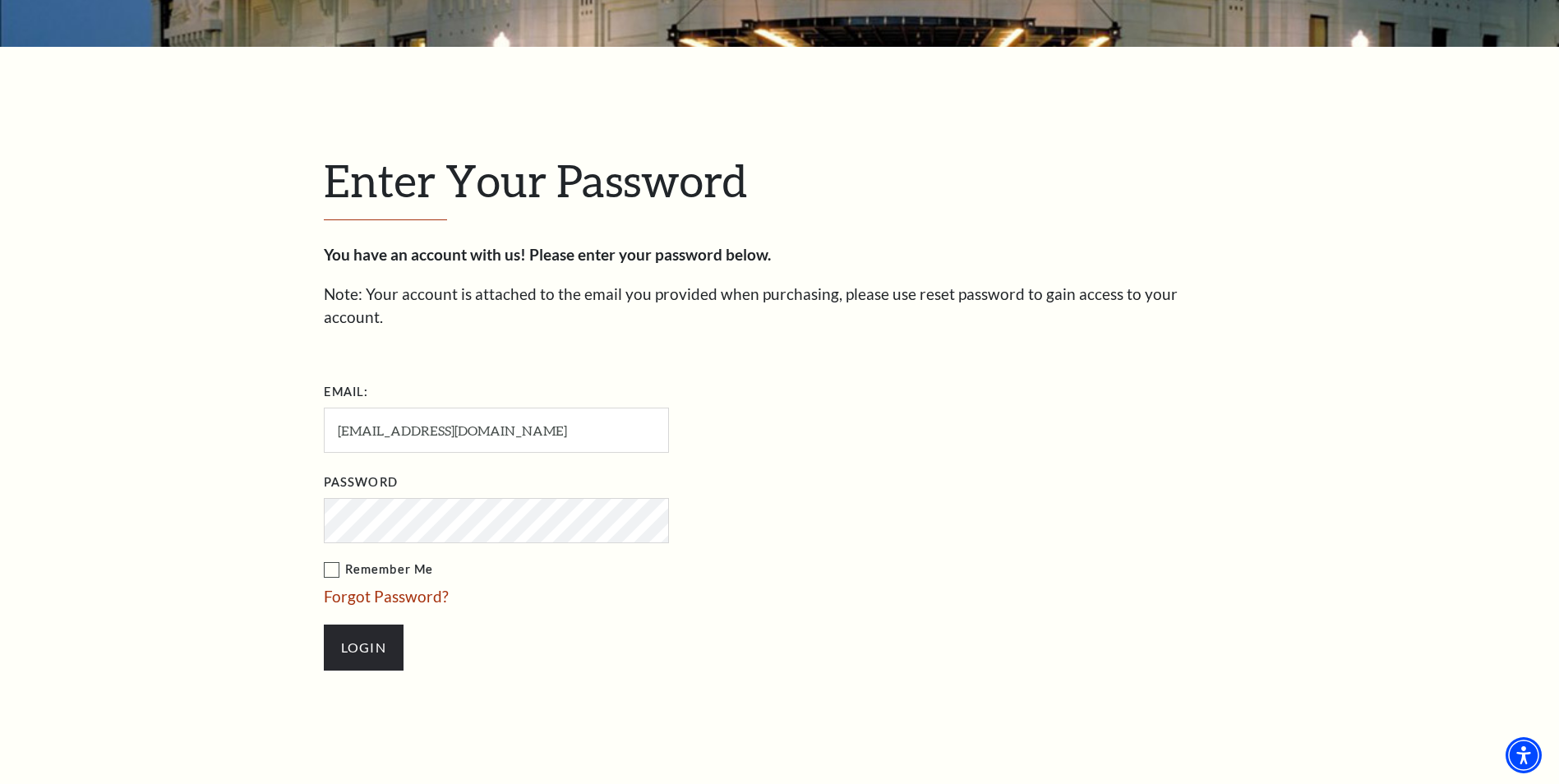
click at [324, 624] on input "Login" at bounding box center [364, 647] width 80 height 46
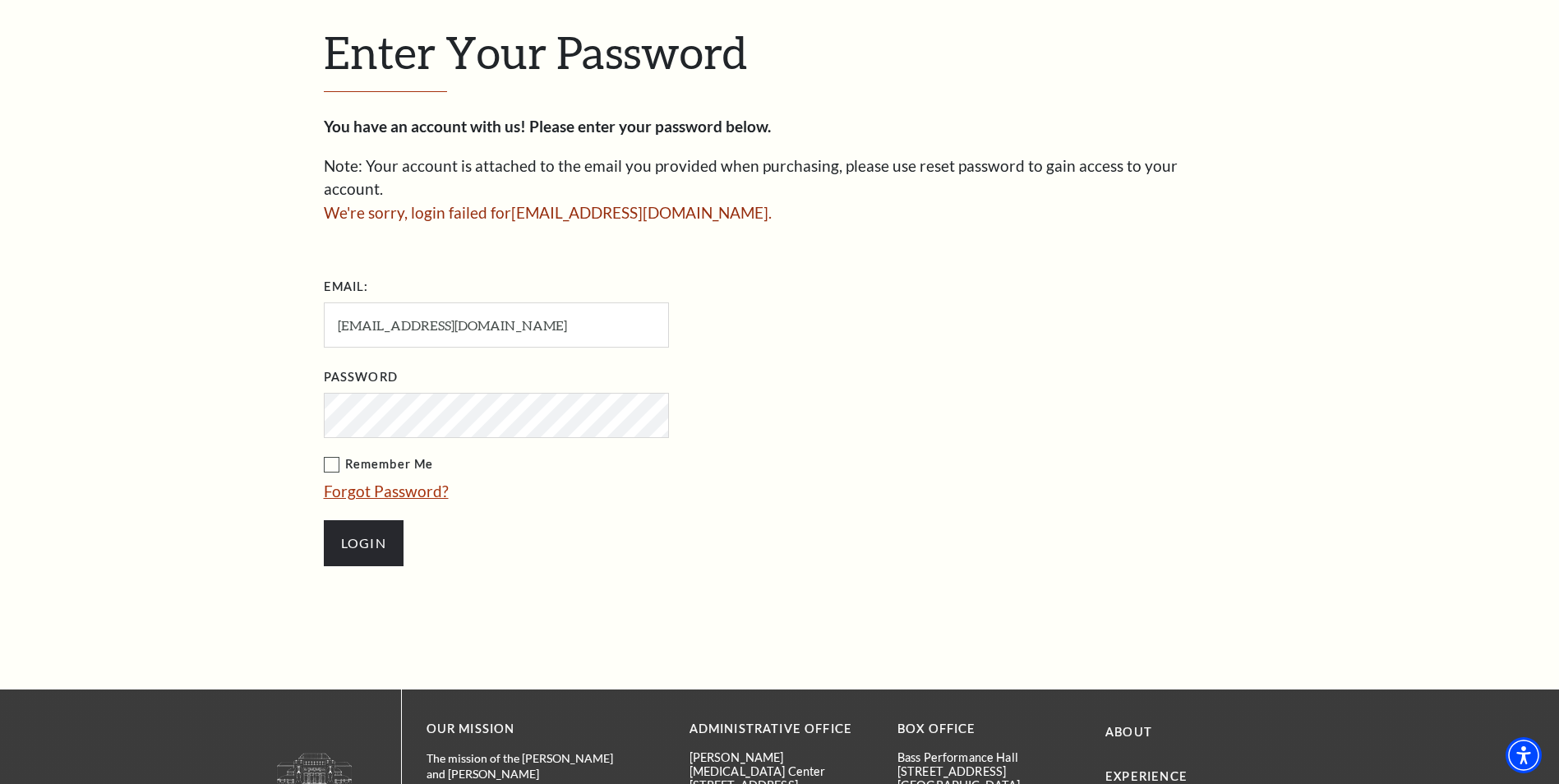
click at [370, 481] on link "Forgot Password?" at bounding box center [386, 490] width 124 height 19
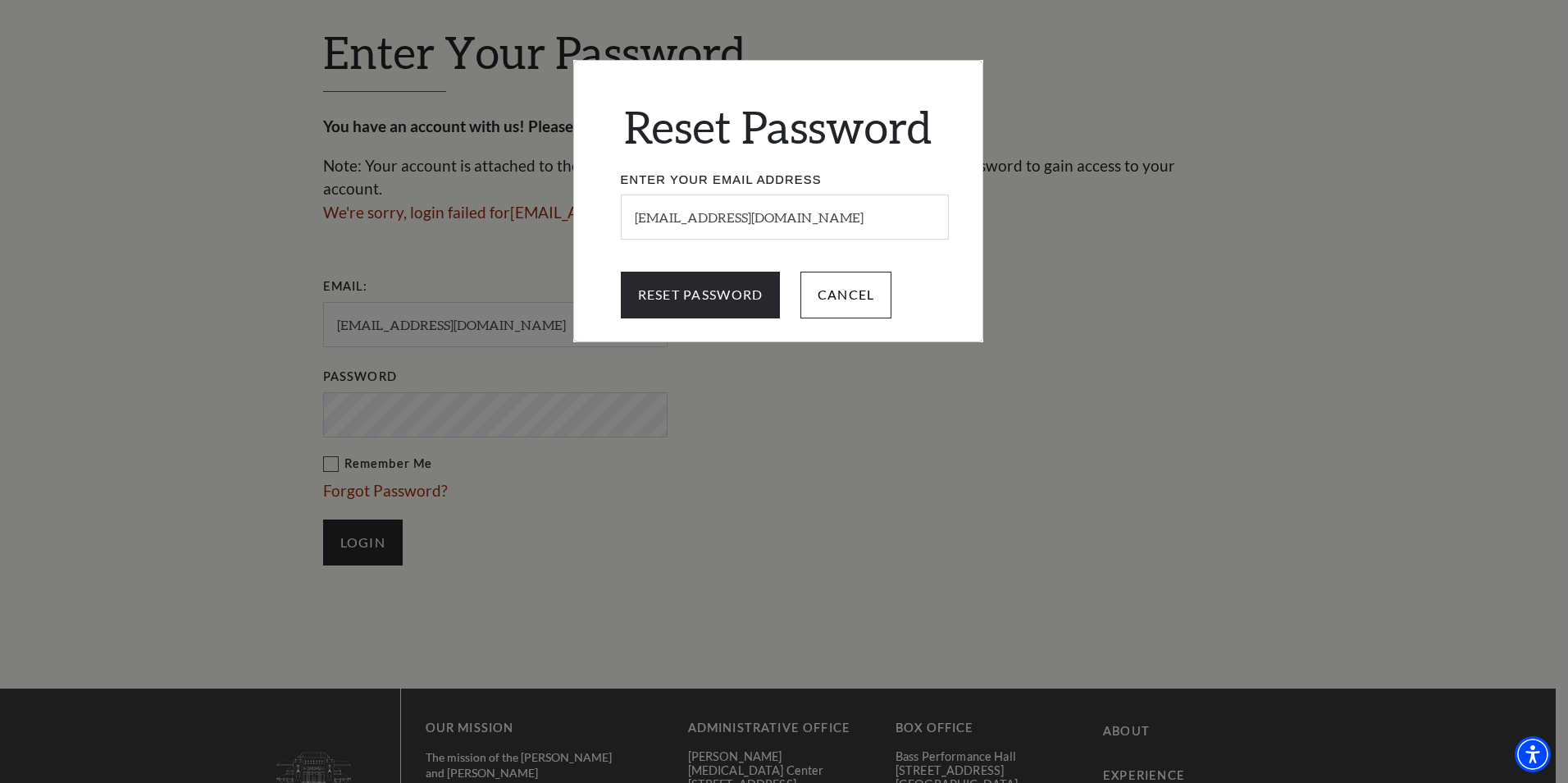
click at [875, 400] on div "Reset Password Enter Your Email Address jenamedford@gmail.com Reset Password Ca…" at bounding box center [784, 392] width 1568 height 783
click at [841, 305] on input "Cancel" at bounding box center [846, 295] width 92 height 46
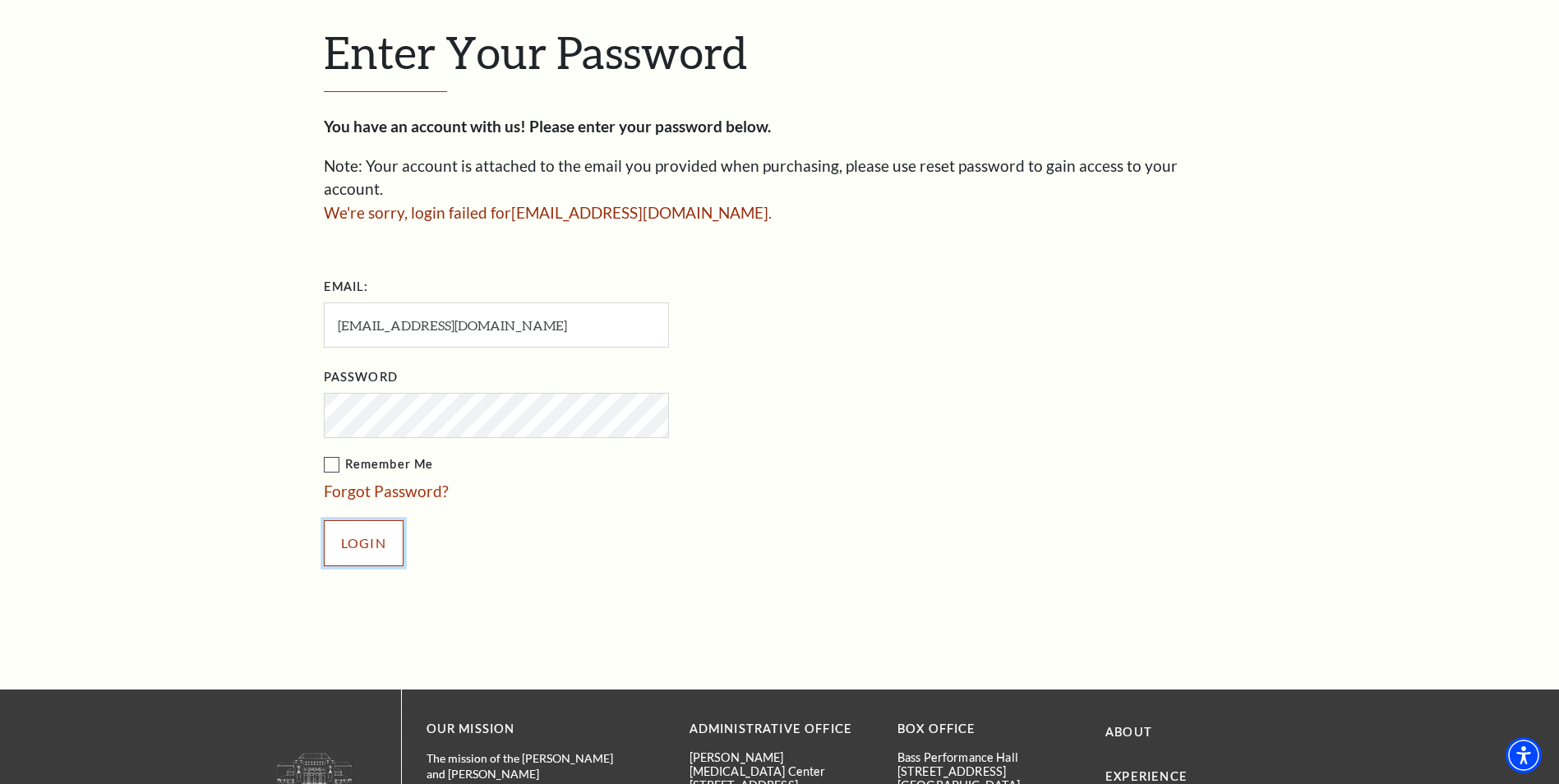
click at [386, 520] on input "Login" at bounding box center [364, 543] width 80 height 46
click at [324, 520] on input "Login" at bounding box center [364, 543] width 80 height 46
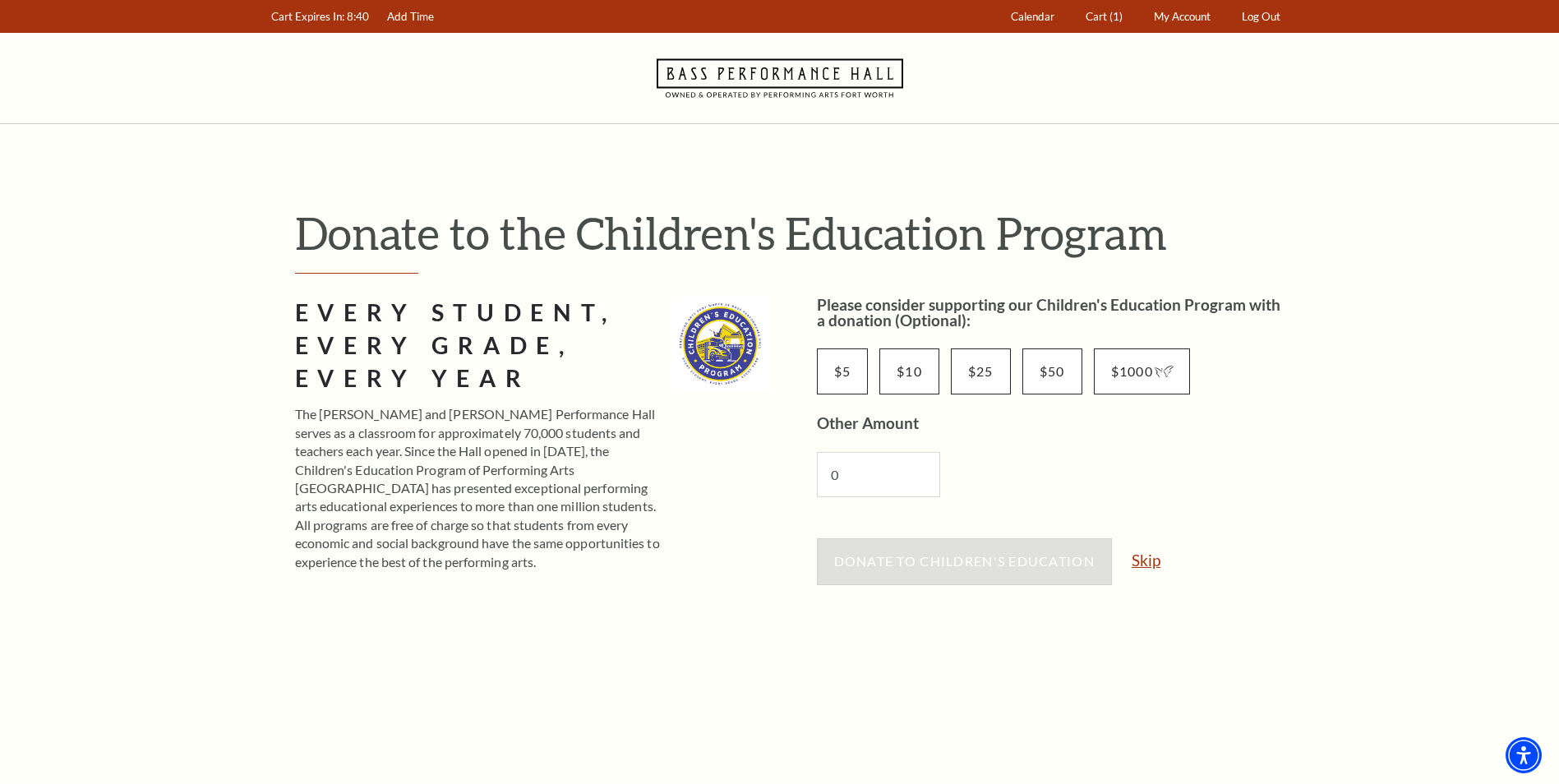
click at [1150, 559] on link "Skip" at bounding box center [1146, 559] width 29 height 16
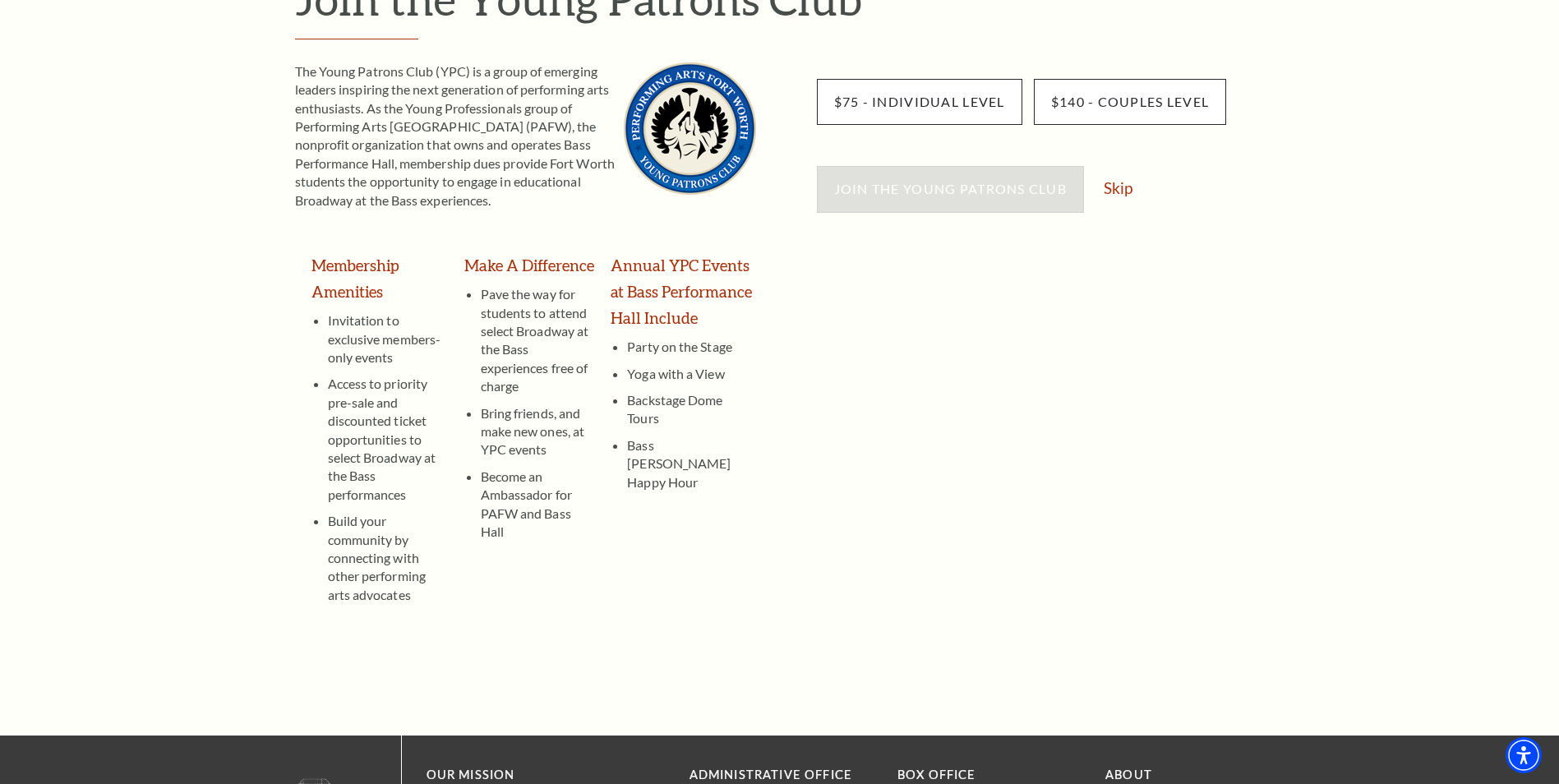
scroll to position [82, 0]
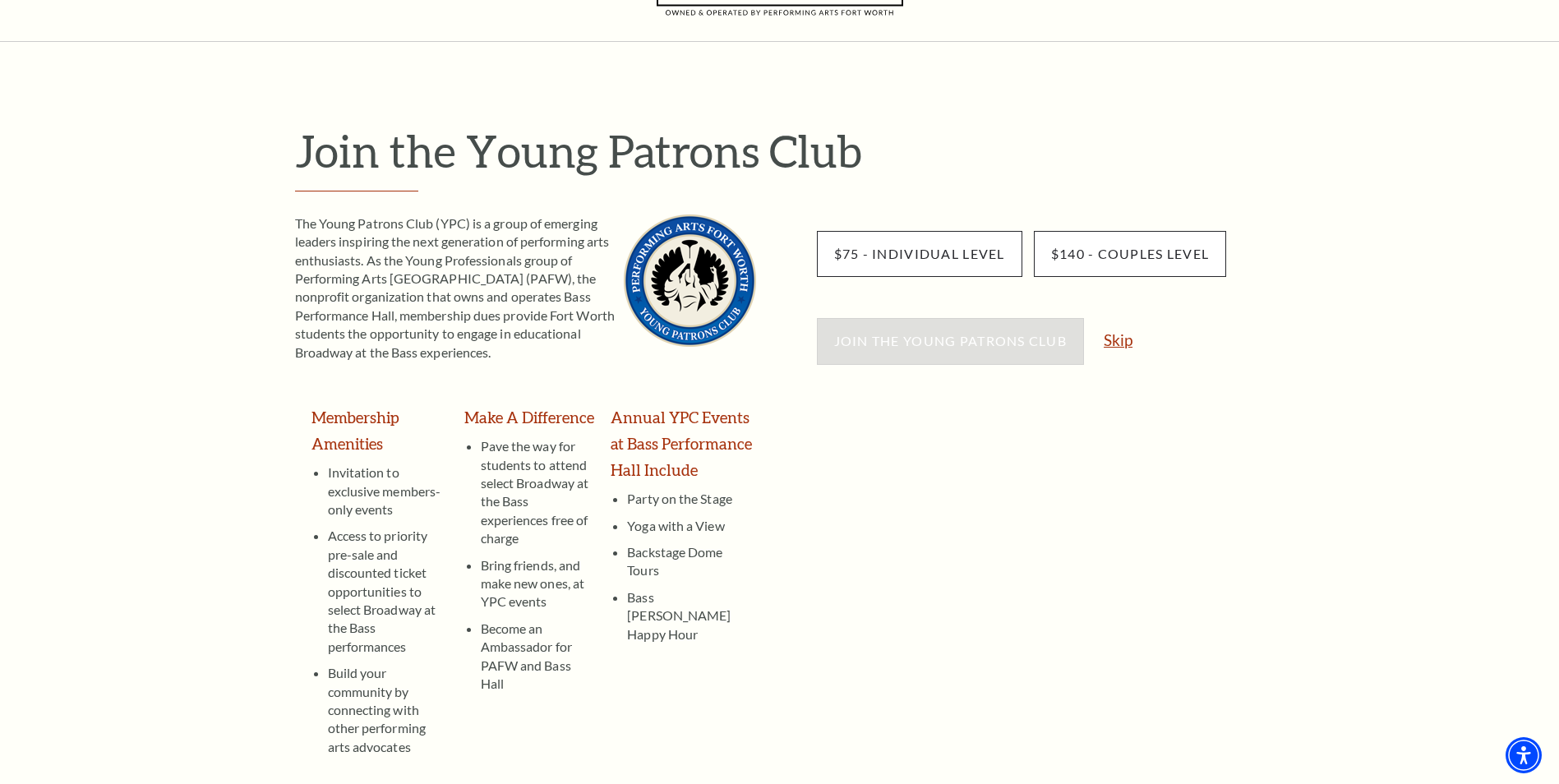
click at [1117, 344] on link "Skip" at bounding box center [1118, 339] width 29 height 16
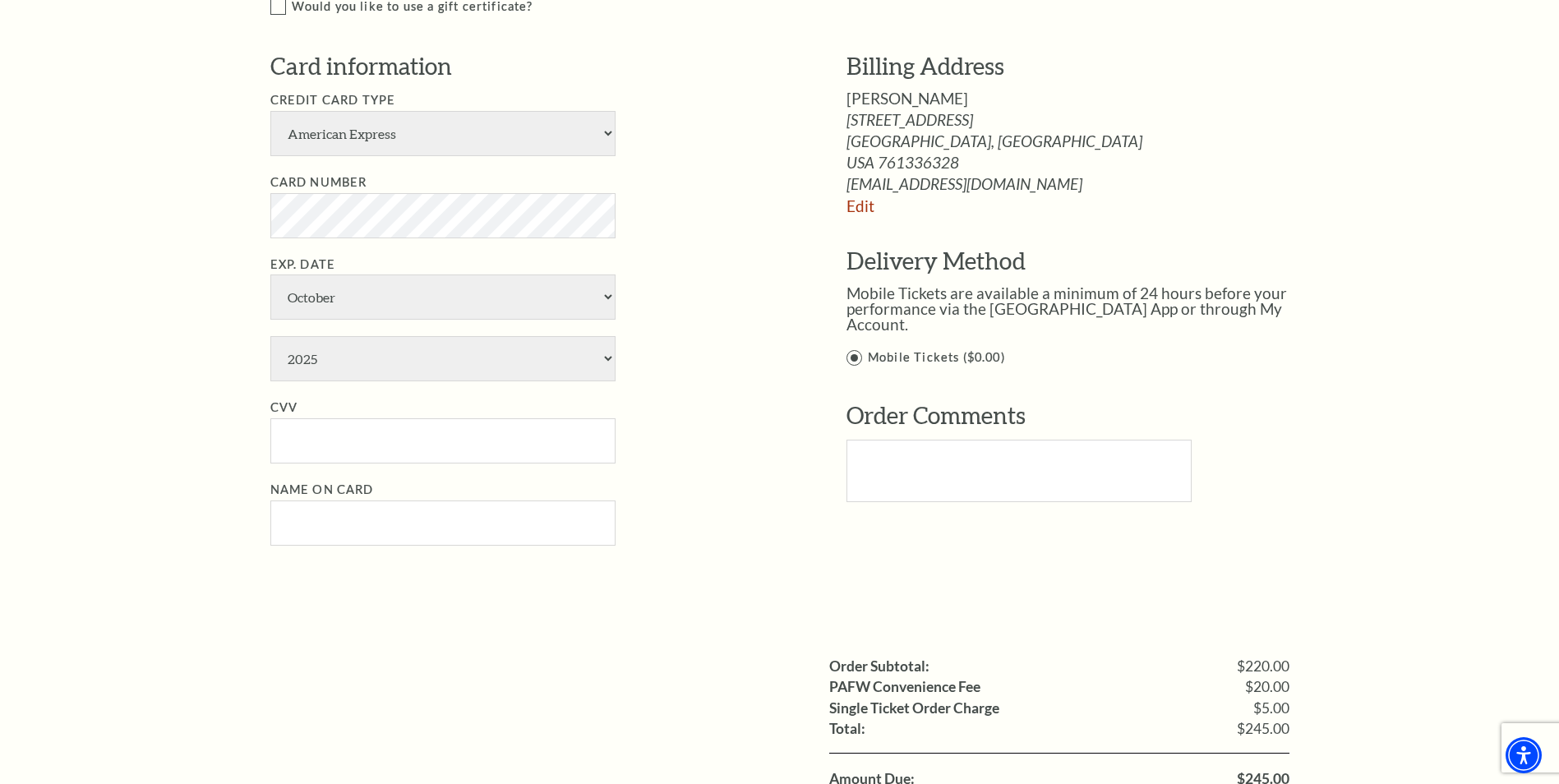
scroll to position [575, 0]
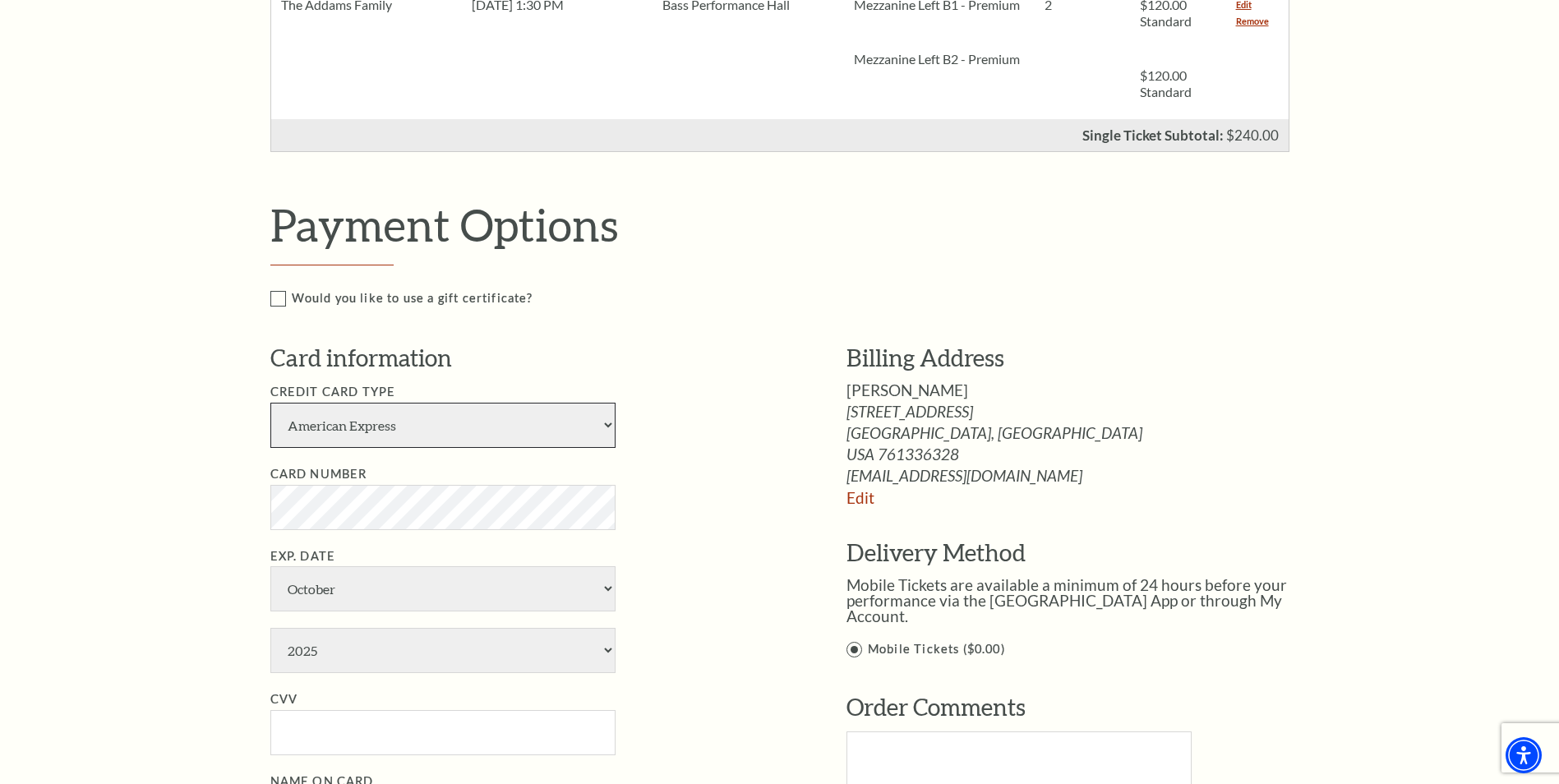
click at [359, 422] on select "American Express Visa Master Card Discover" at bounding box center [443, 425] width 346 height 46
select select "24"
click at [270, 402] on select "American Express Visa Master Card Discover" at bounding box center [443, 425] width 346 height 46
drag, startPoint x: 216, startPoint y: 518, endPoint x: 233, endPoint y: 576, distance: 60.4
click at [216, 524] on div "Notice × Tickets cannot be removed during a Ticket Exchange. Choose Start Over …" at bounding box center [780, 481] width 1559 height 1865
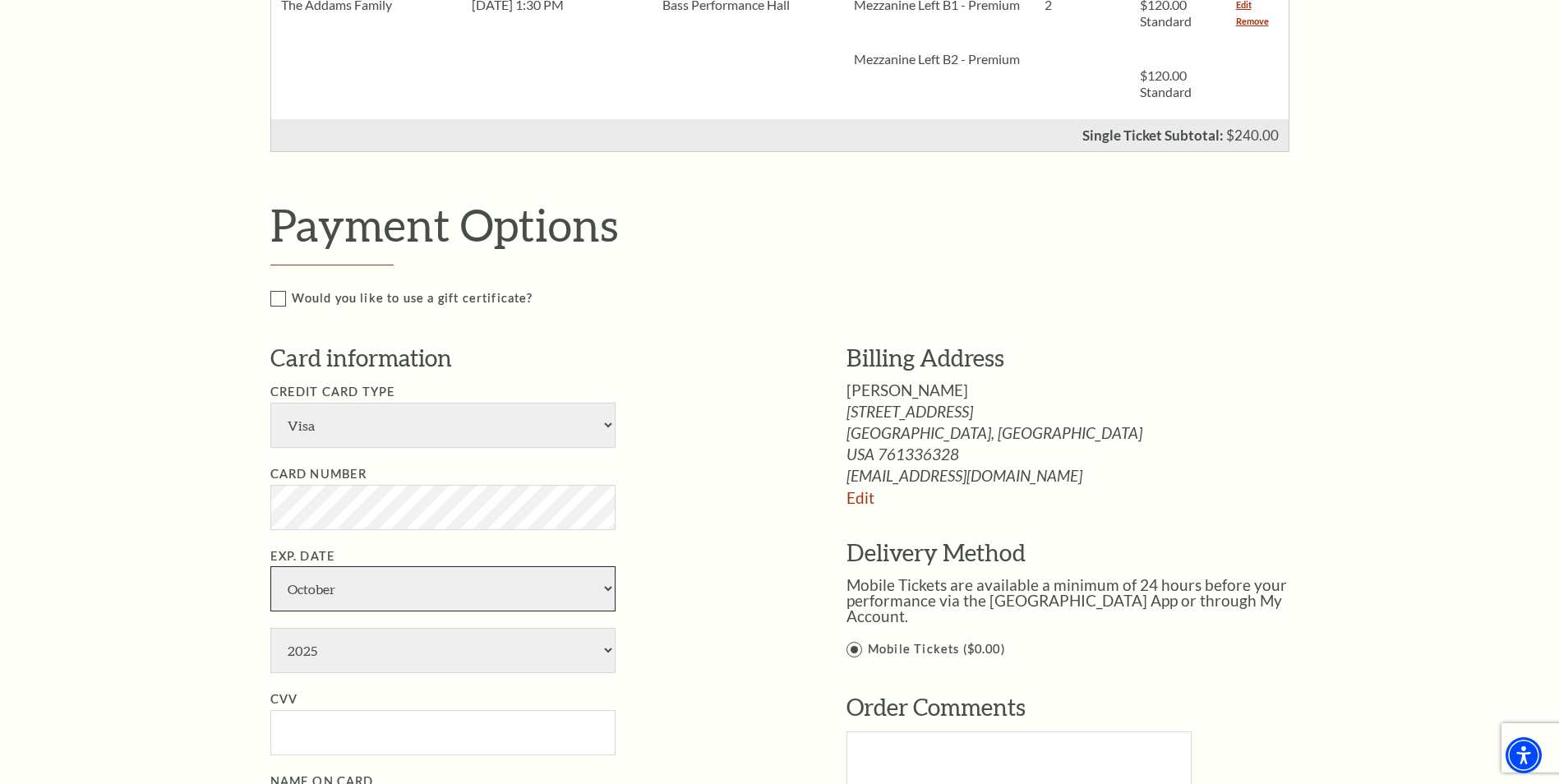
click at [351, 594] on select "January February March April May June July August September October November De…" at bounding box center [443, 588] width 346 height 46
select select "1"
click at [270, 566] on select "January February March April May June July August September October November De…" at bounding box center [443, 588] width 346 height 46
click at [367, 660] on select "2025 2026 2027 2028 2029 2030 2031 2032 2033 2034" at bounding box center [443, 650] width 346 height 46
select select "2028"
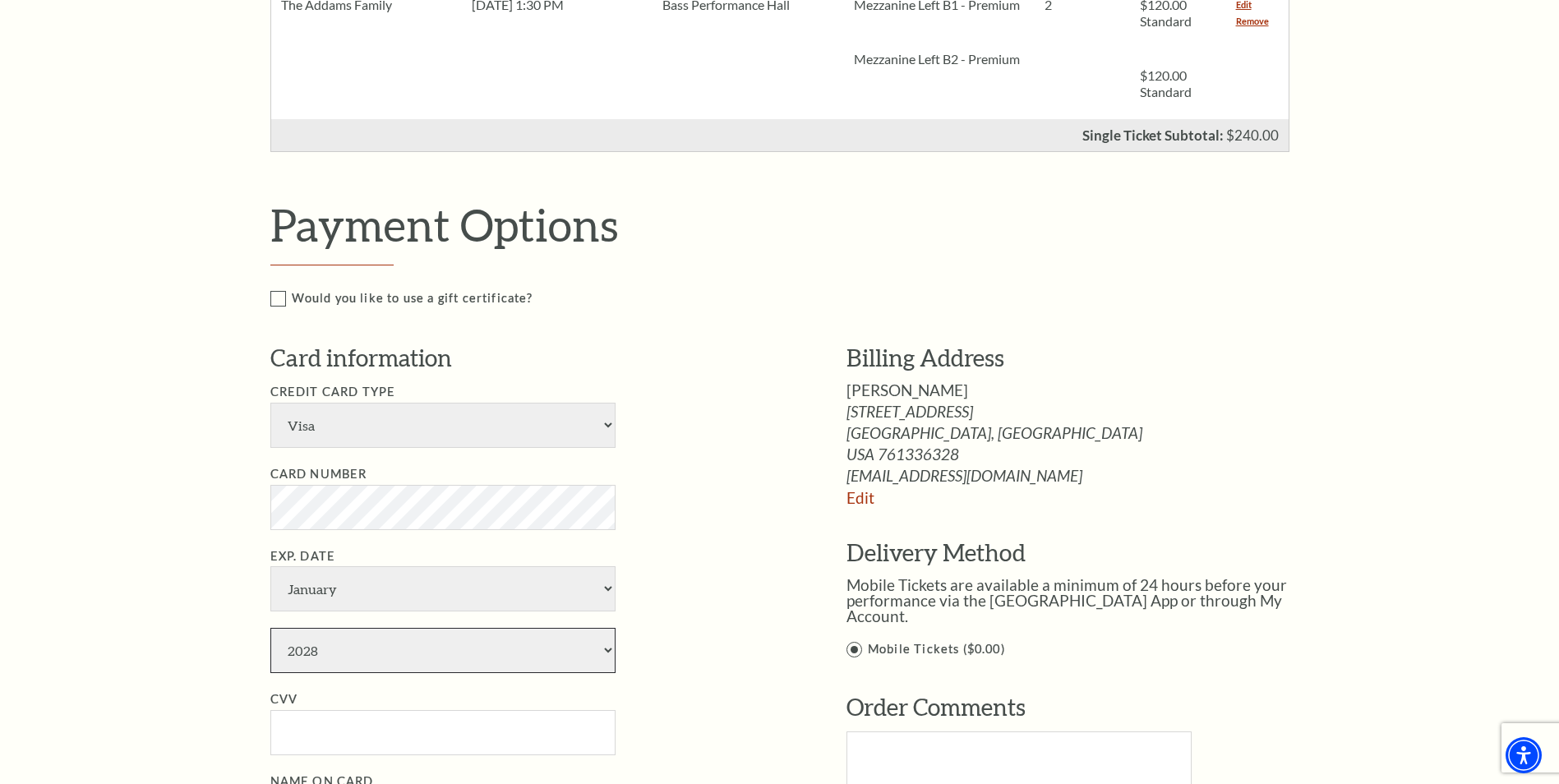
click at [270, 628] on select "2025 2026 2027 2028 2029 2030 2031 2032 2033 2034" at bounding box center [443, 650] width 346 height 46
click at [340, 734] on input "CVV" at bounding box center [443, 732] width 346 height 46
type input "627"
click at [176, 685] on div "Notice × Tickets cannot be removed during a Ticket Exchange. Choose Start Over …" at bounding box center [780, 481] width 1559 height 1865
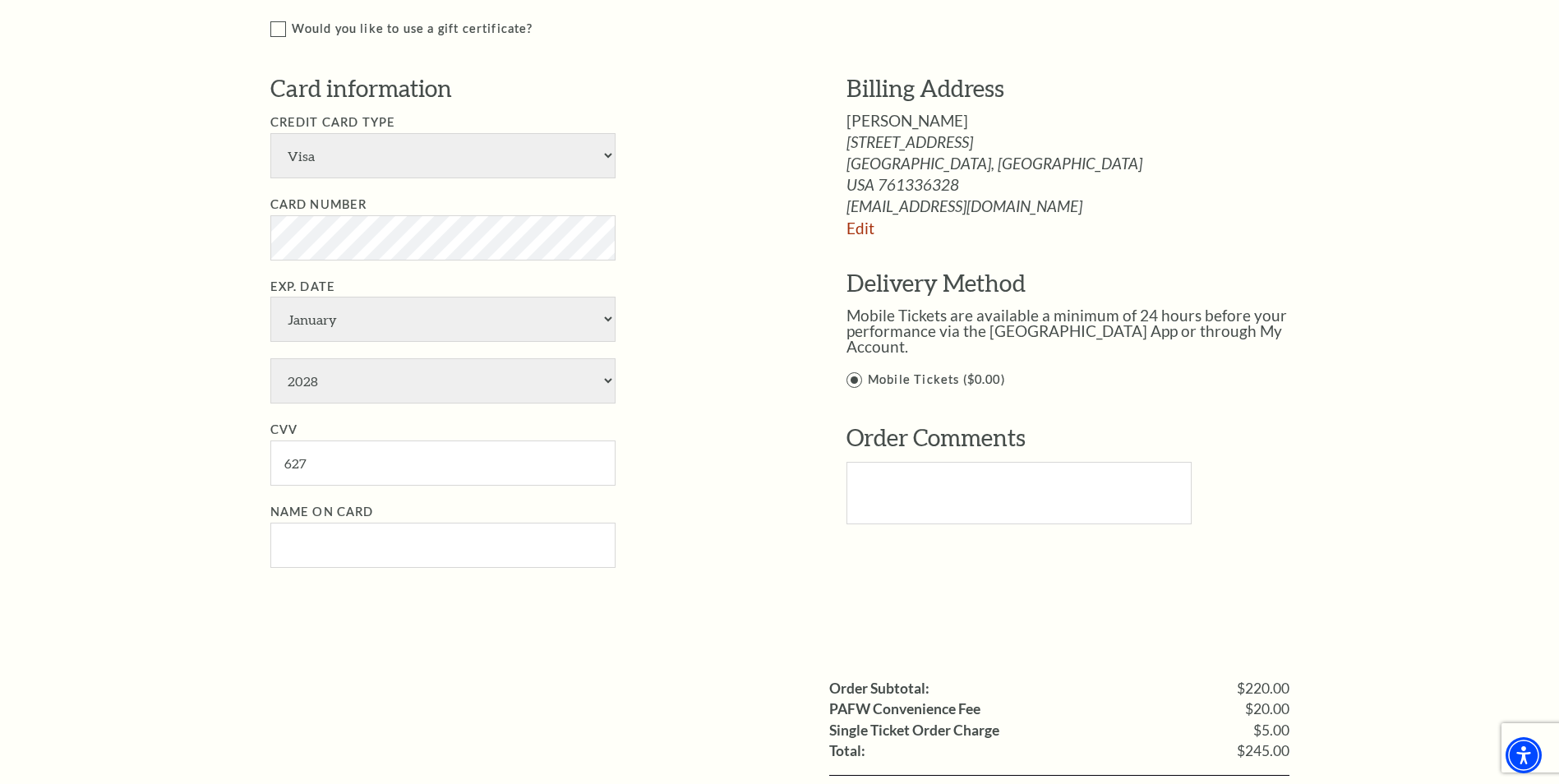
scroll to position [904, 0]
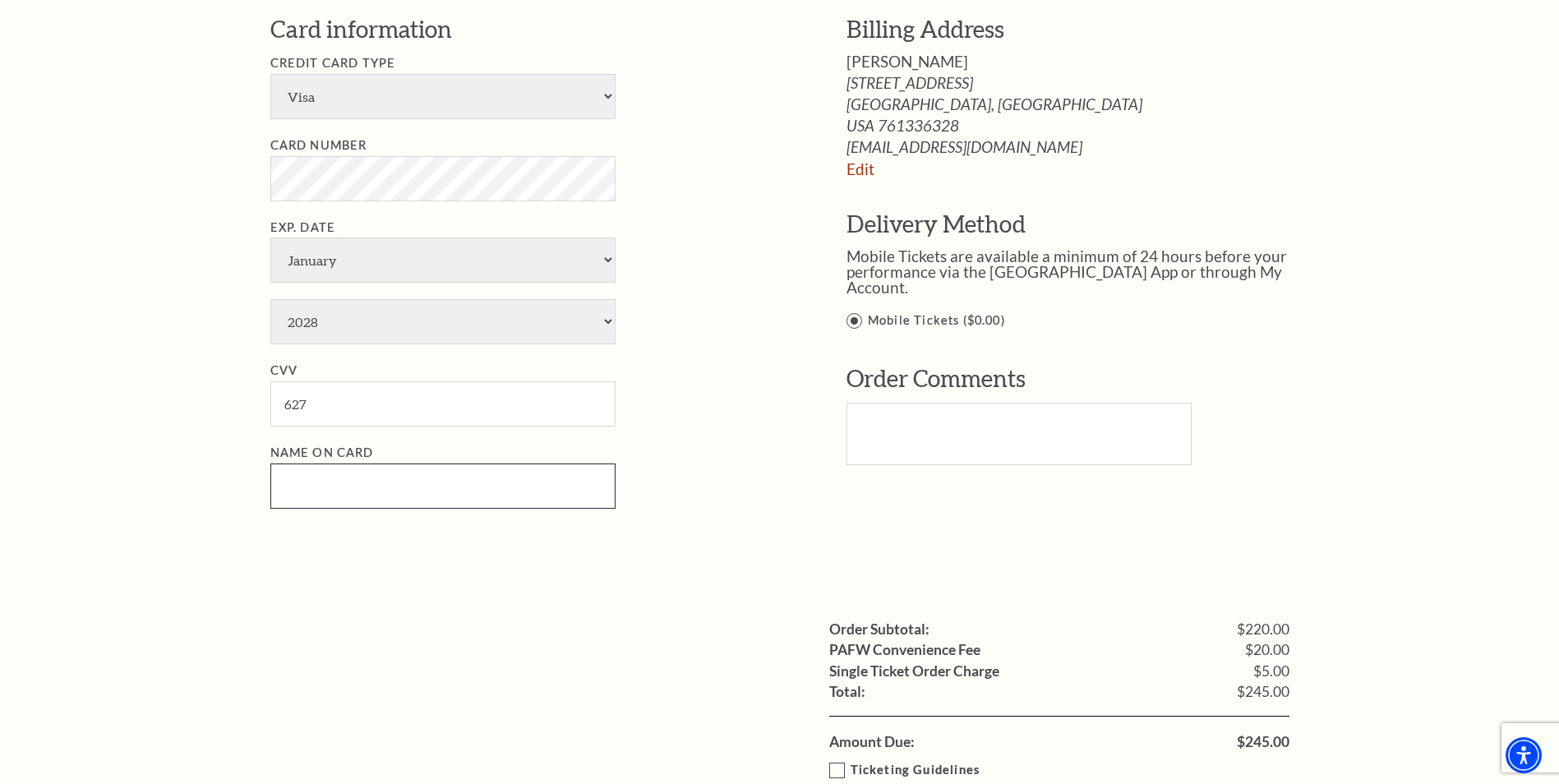
click at [338, 477] on input "Name on Card" at bounding box center [443, 486] width 346 height 46
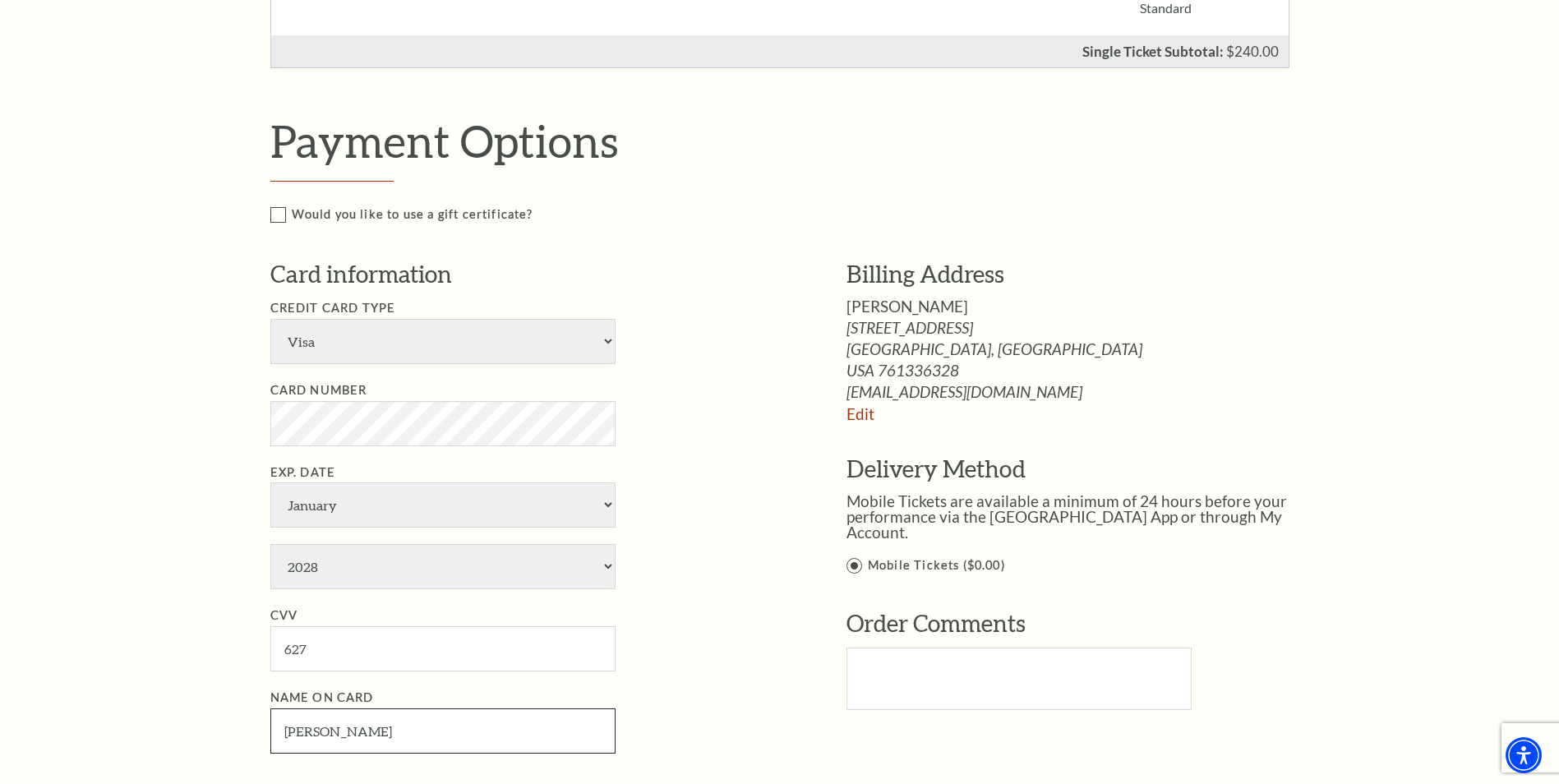
scroll to position [658, 0]
drag, startPoint x: 378, startPoint y: 730, endPoint x: 212, endPoint y: 719, distance: 166.4
click at [212, 719] on div "Notice × Tickets cannot be removed during a Ticket Exchange. Choose Start Over …" at bounding box center [780, 399] width 1559 height 1865
type input "[PERSON_NAME]"
click at [201, 443] on div "Notice × Tickets cannot be removed during a Ticket Exchange. Choose Start Over …" at bounding box center [780, 399] width 1559 height 1865
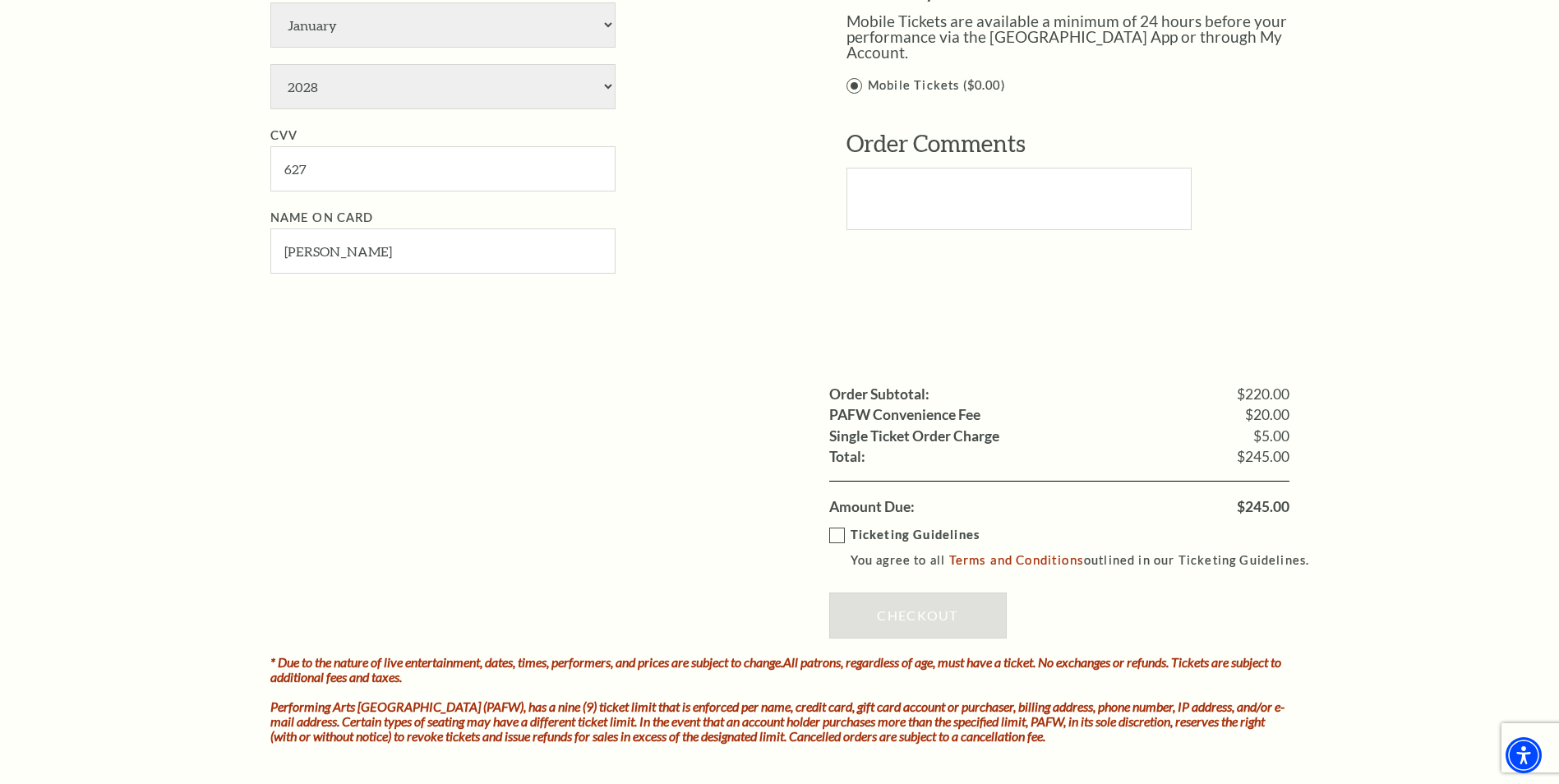
scroll to position [1150, 0]
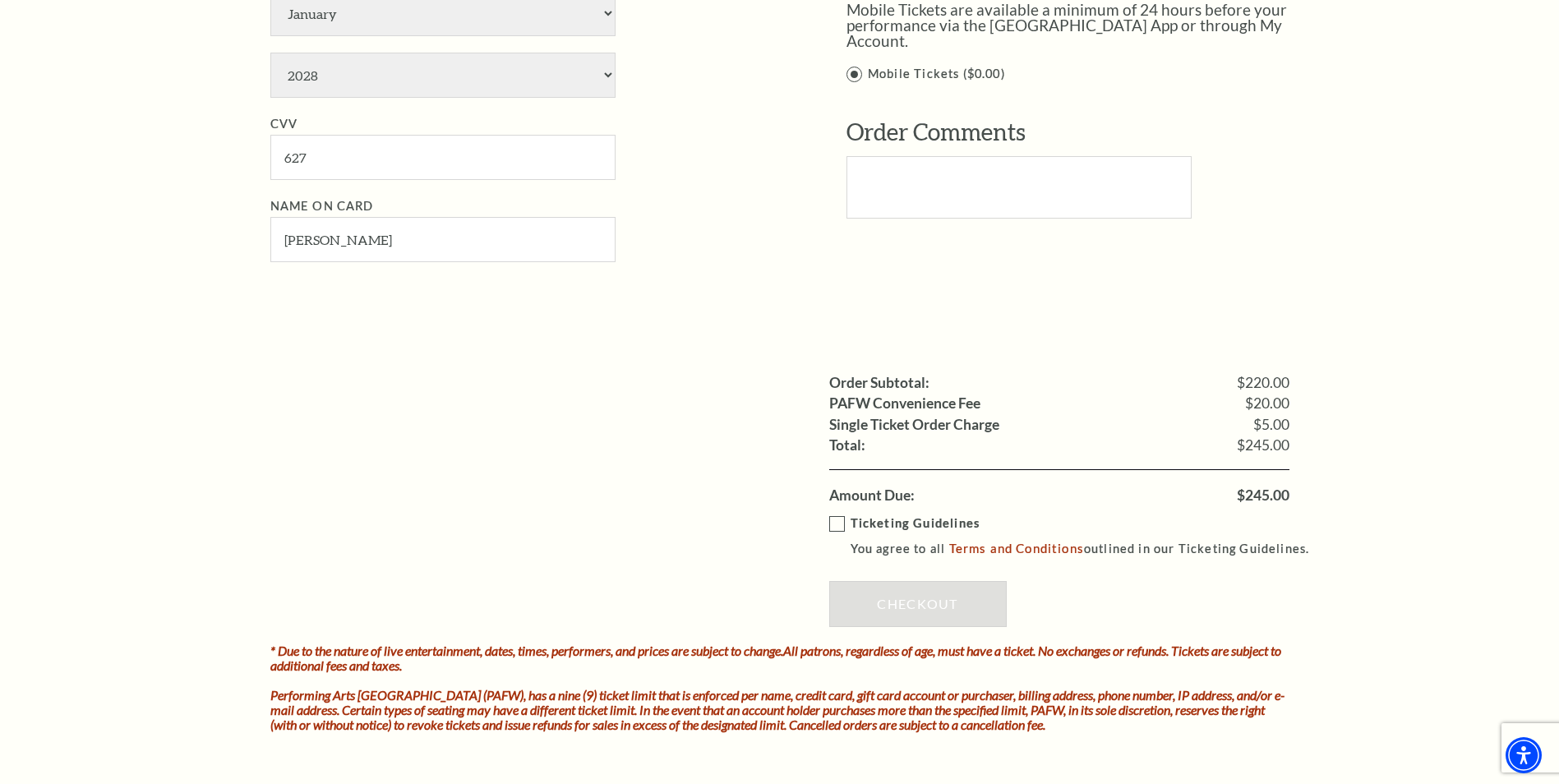
drag, startPoint x: 842, startPoint y: 516, endPoint x: 838, endPoint y: 525, distance: 9.8
click at [840, 521] on label "Ticketing Guidelines You agree to all Terms and Conditions outlined in our Tick…" at bounding box center [1077, 536] width 495 height 46
click at [0, 0] on input "Ticketing Guidelines You agree to all Terms and Conditions outlined in our Tick…" at bounding box center [0, 0] width 0 height 0
click at [837, 528] on label "Ticketing Guidelines You agree to all Terms and Conditions outlined in our Tick…" at bounding box center [1077, 536] width 495 height 46
click at [0, 0] on input "Ticketing Guidelines You agree to all Terms and Conditions outlined in our Tick…" at bounding box center [0, 0] width 0 height 0
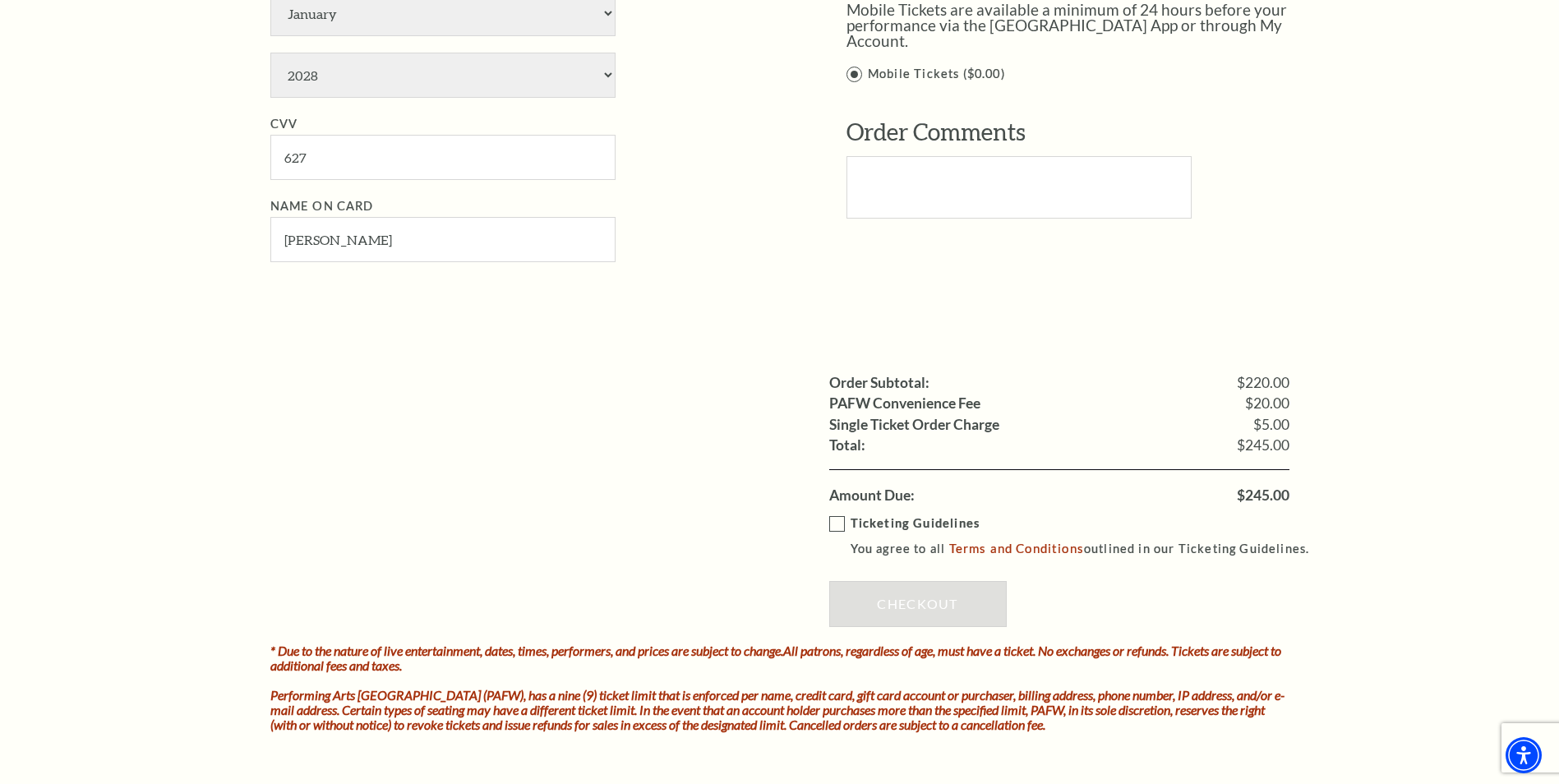
click at [840, 529] on label "Ticketing Guidelines You agree to all Terms and Conditions outlined in our Tick…" at bounding box center [1077, 536] width 495 height 46
click at [0, 0] on input "Ticketing Guidelines You agree to all Terms and Conditions outlined in our Tick…" at bounding box center [0, 0] width 0 height 0
click at [884, 606] on link "Checkout" at bounding box center [918, 604] width 177 height 46
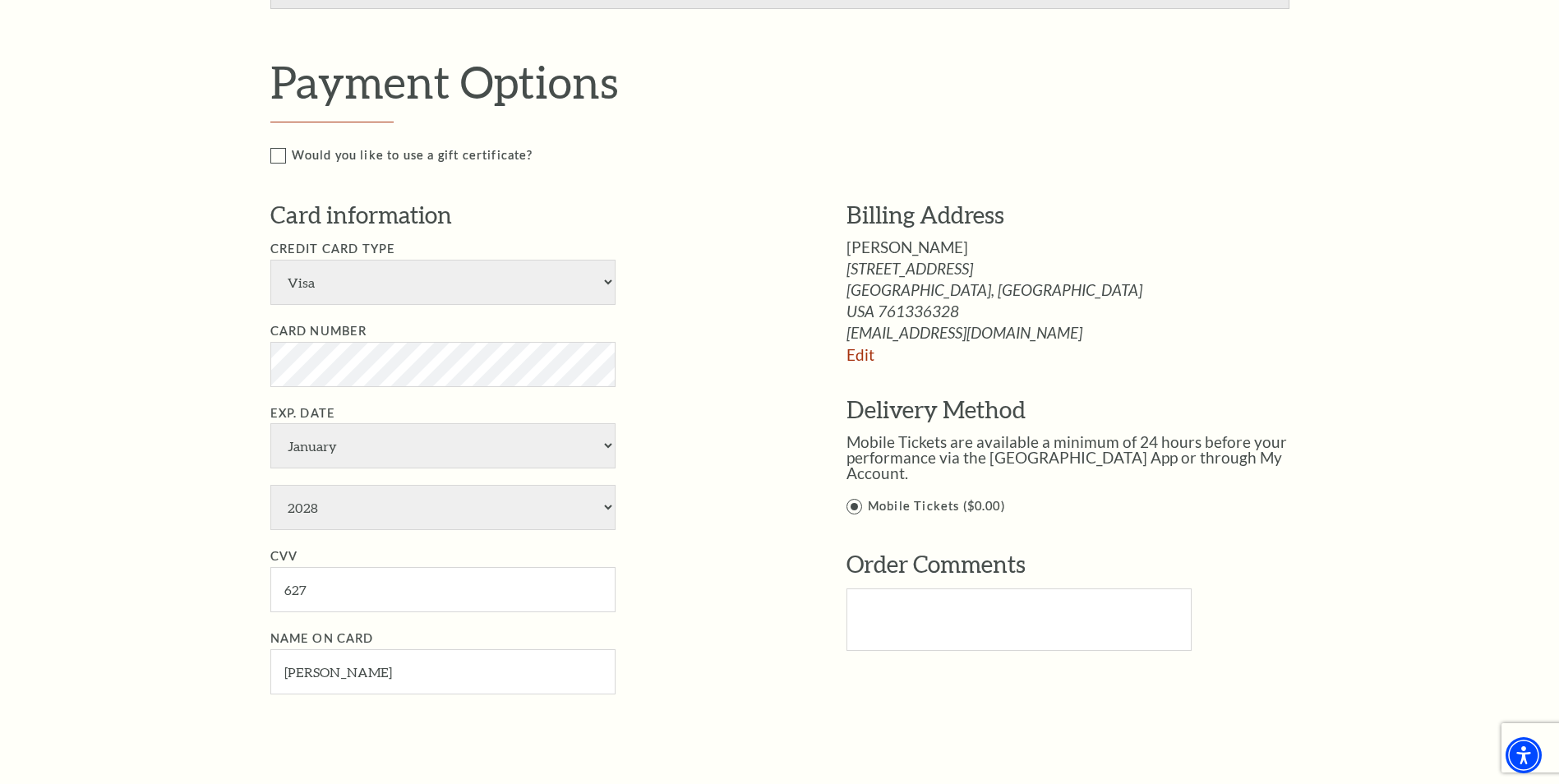
scroll to position [493, 0]
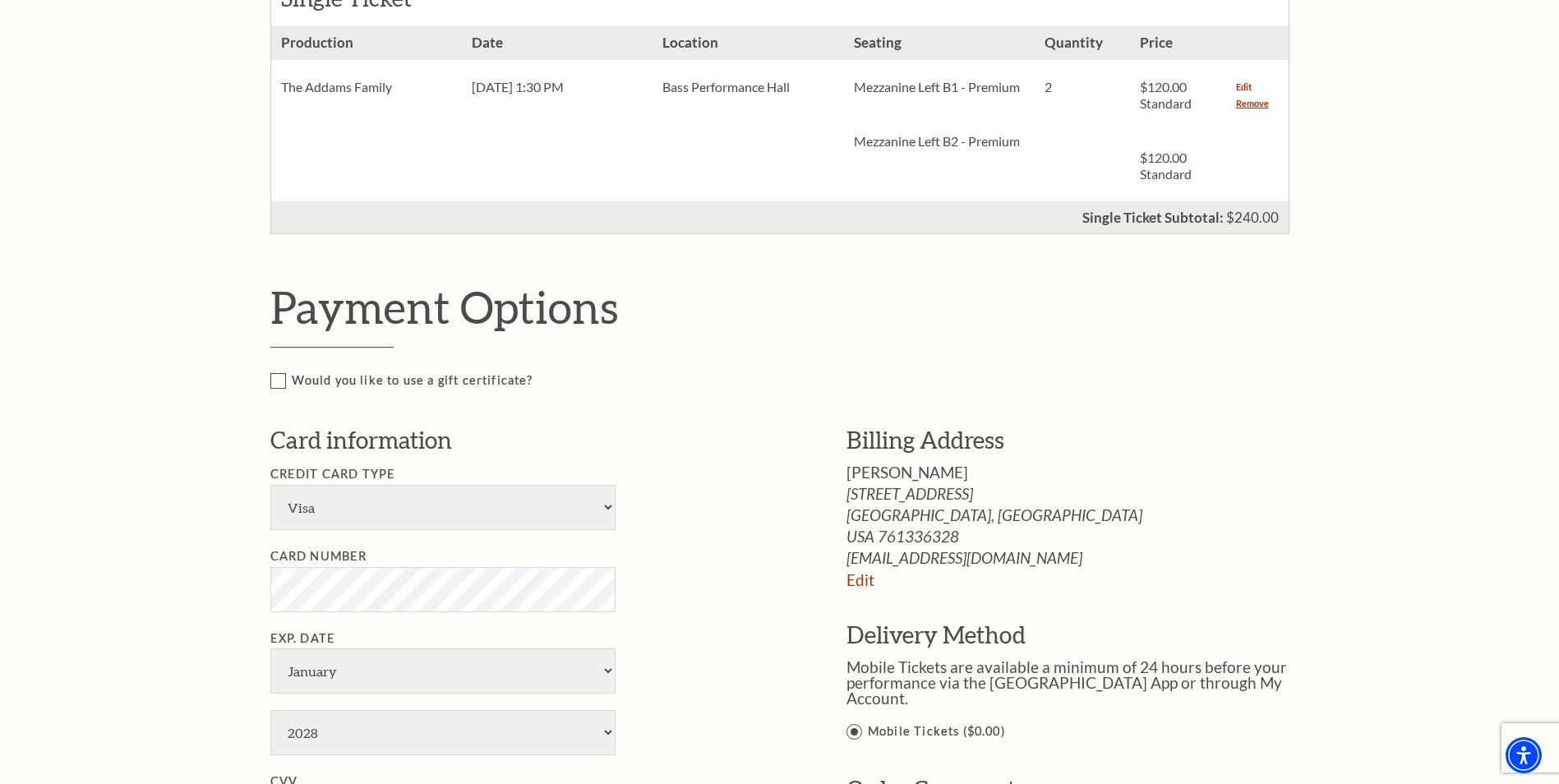
click at [1239, 85] on link "Edit" at bounding box center [1243, 87] width 16 height 17
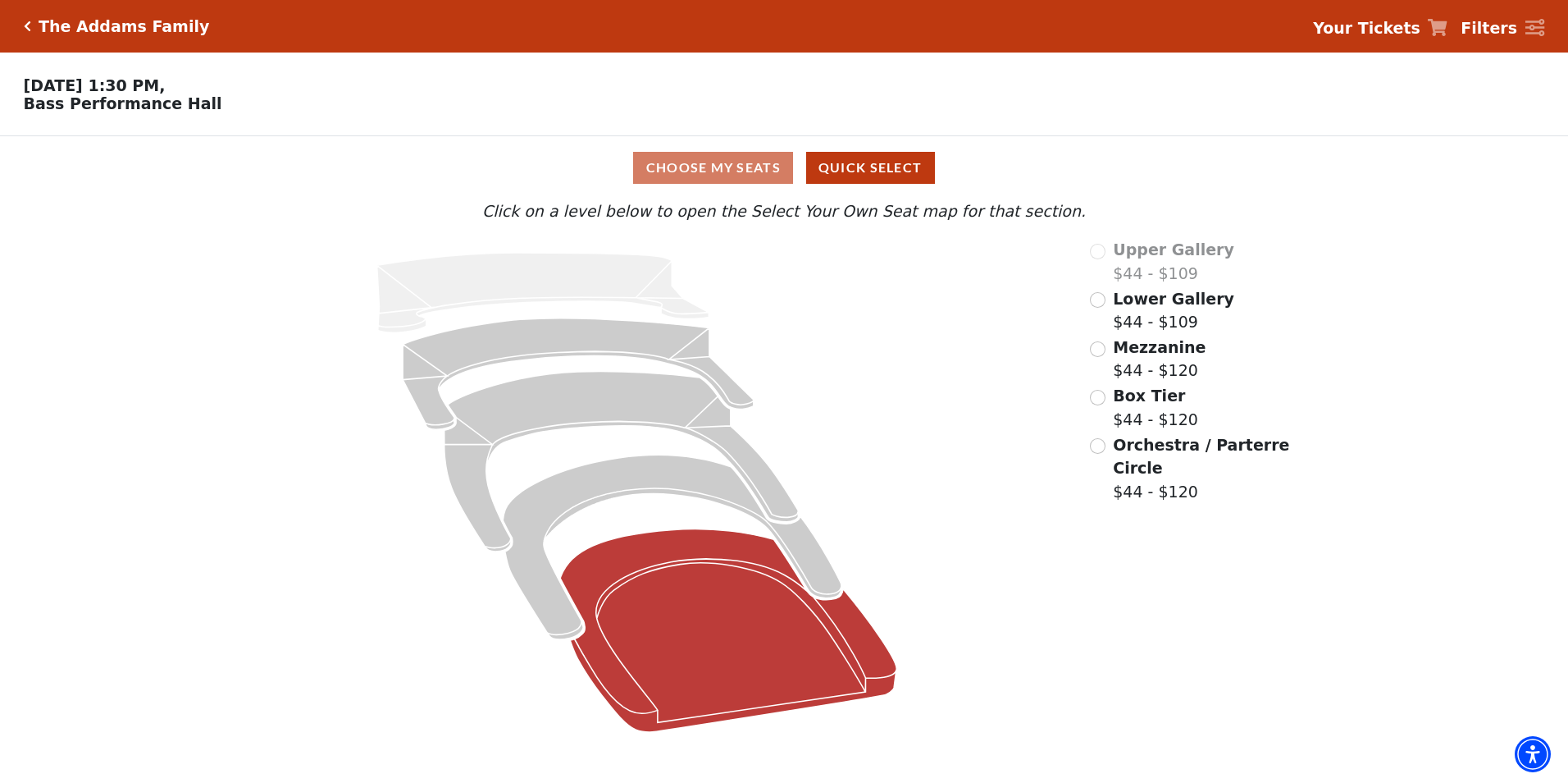
click at [788, 613] on icon at bounding box center [728, 631] width 337 height 202
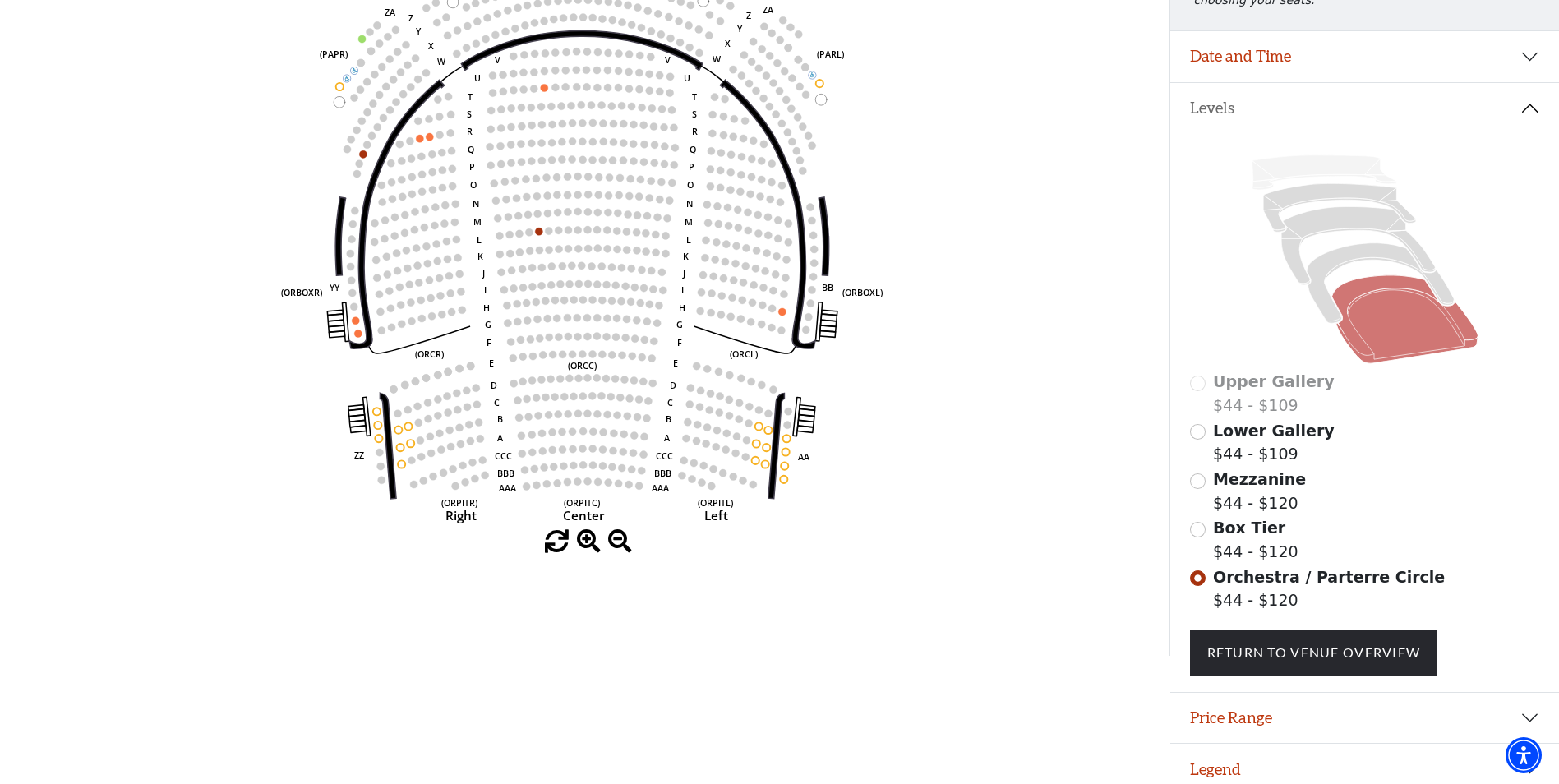
scroll to position [287, 0]
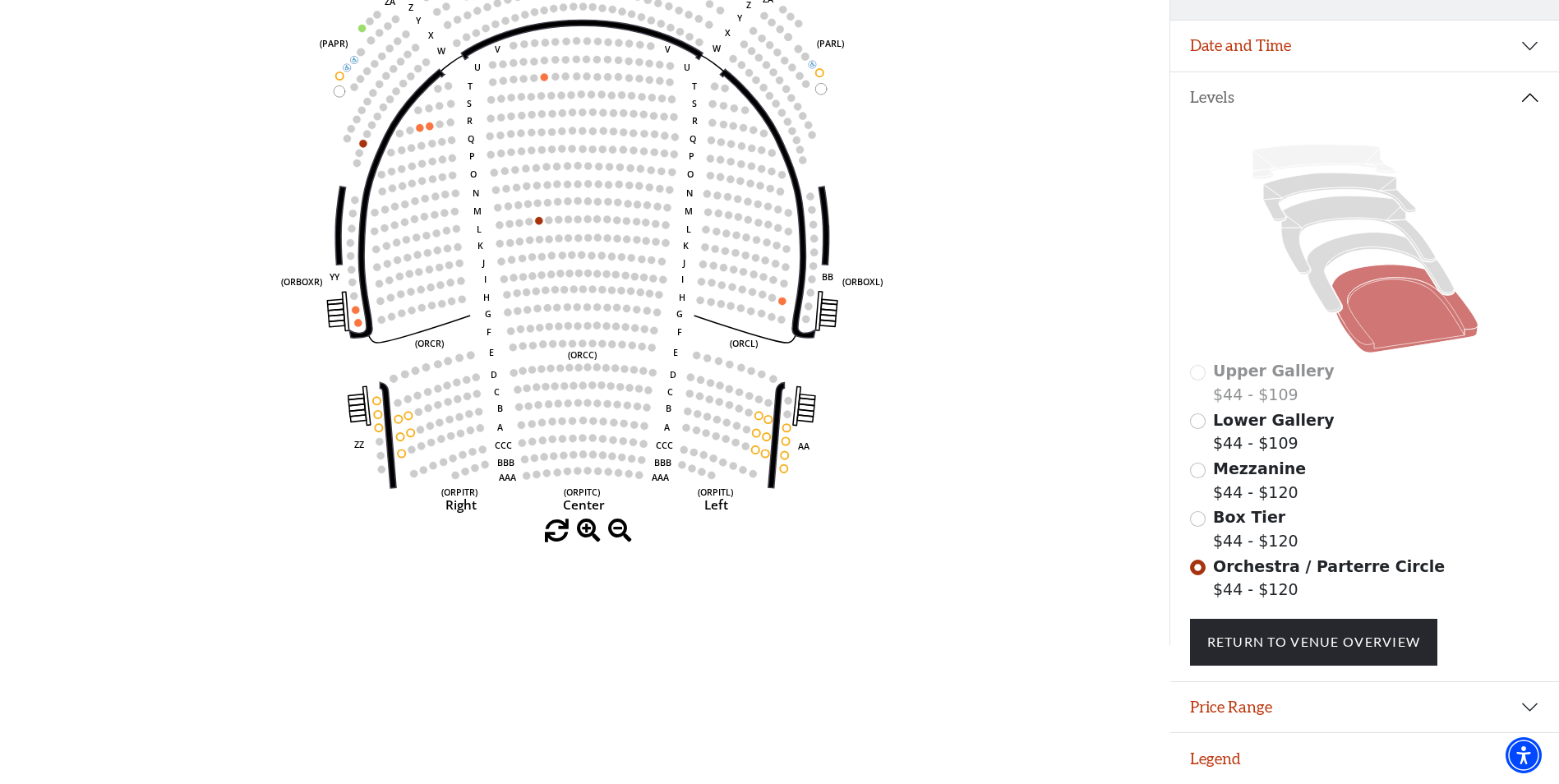
click at [1394, 319] on icon at bounding box center [1404, 308] width 146 height 88
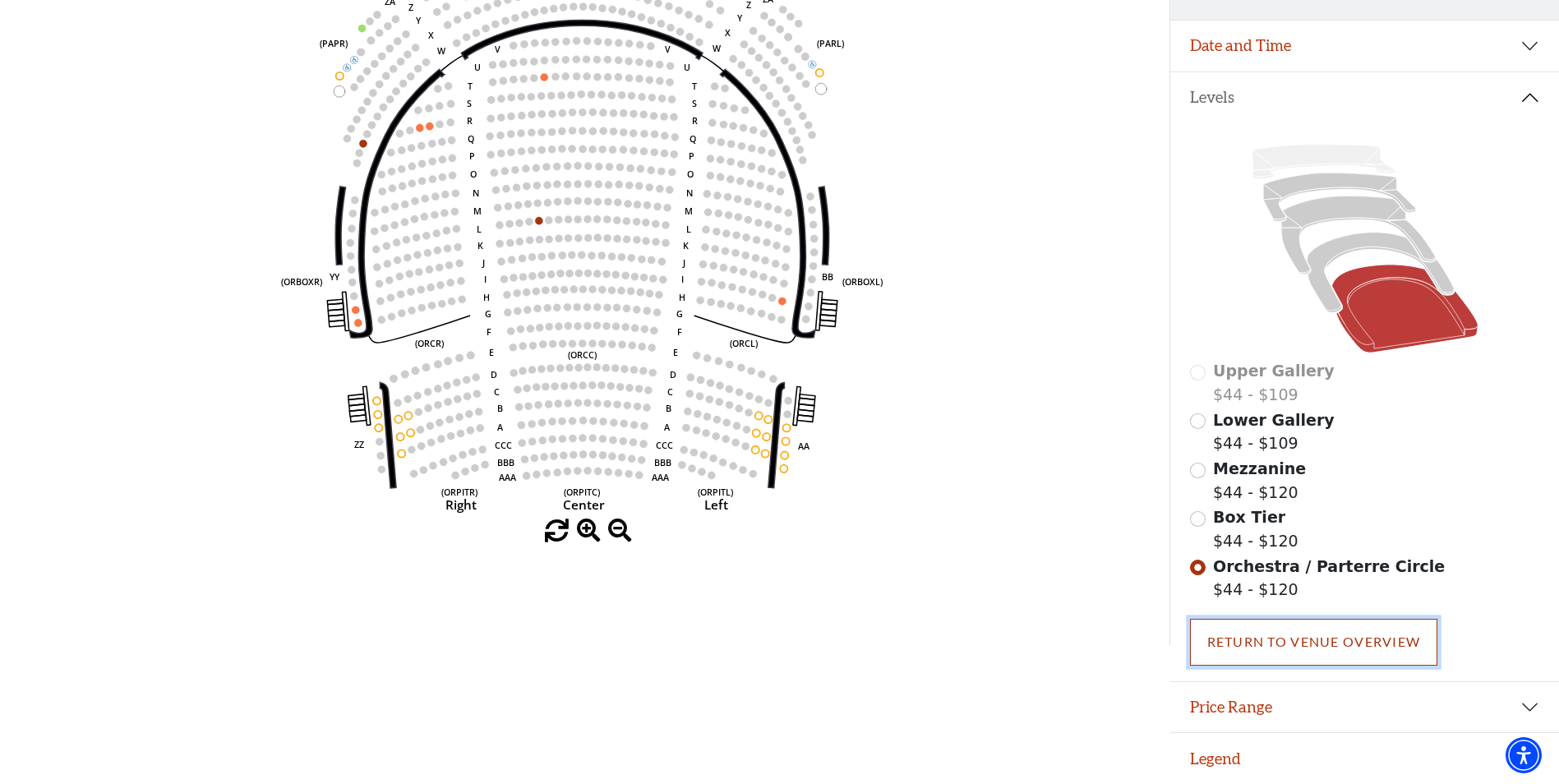
click at [1228, 638] on link "Return To Venue Overview" at bounding box center [1314, 642] width 248 height 46
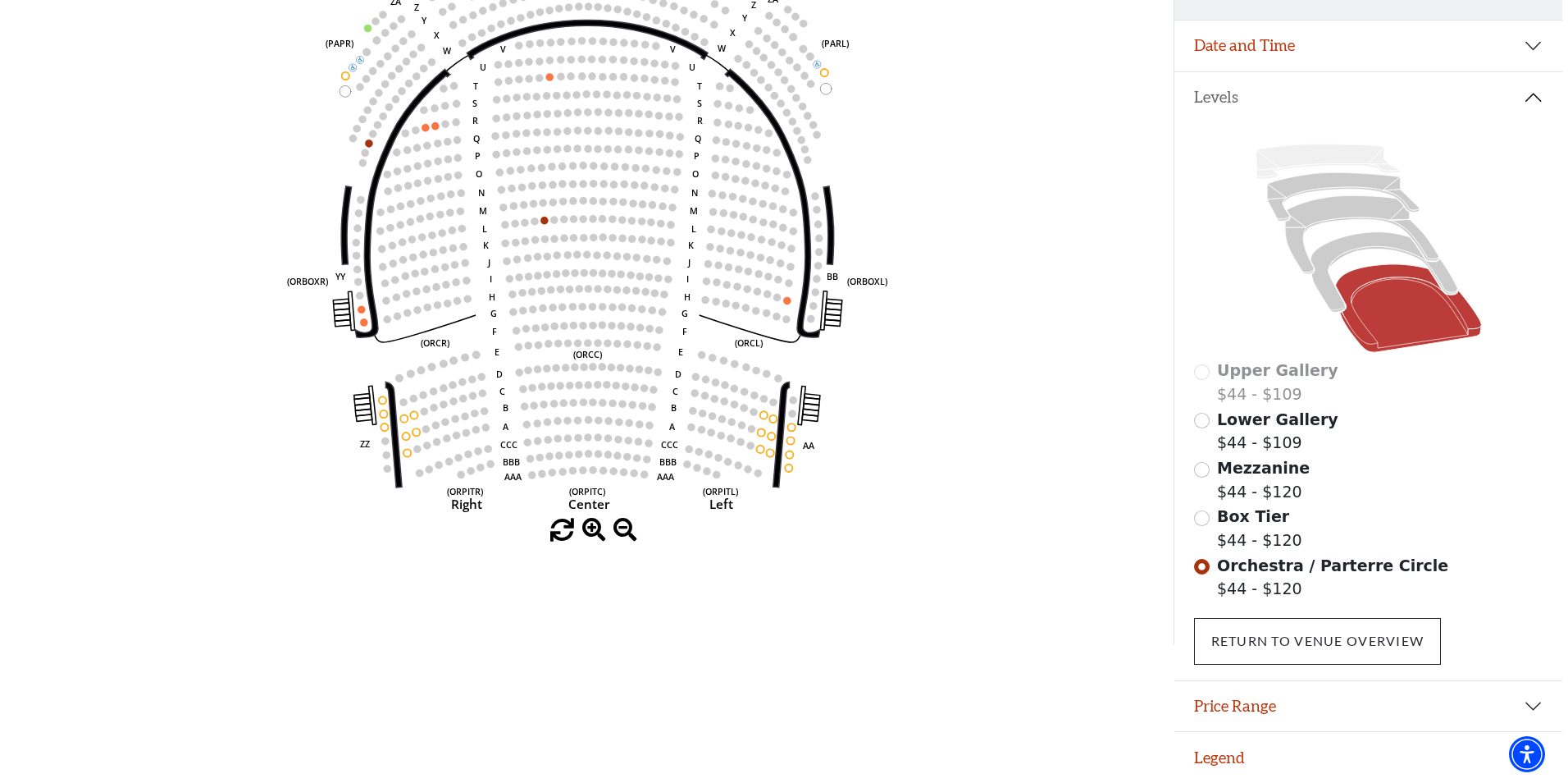
scroll to position [0, 0]
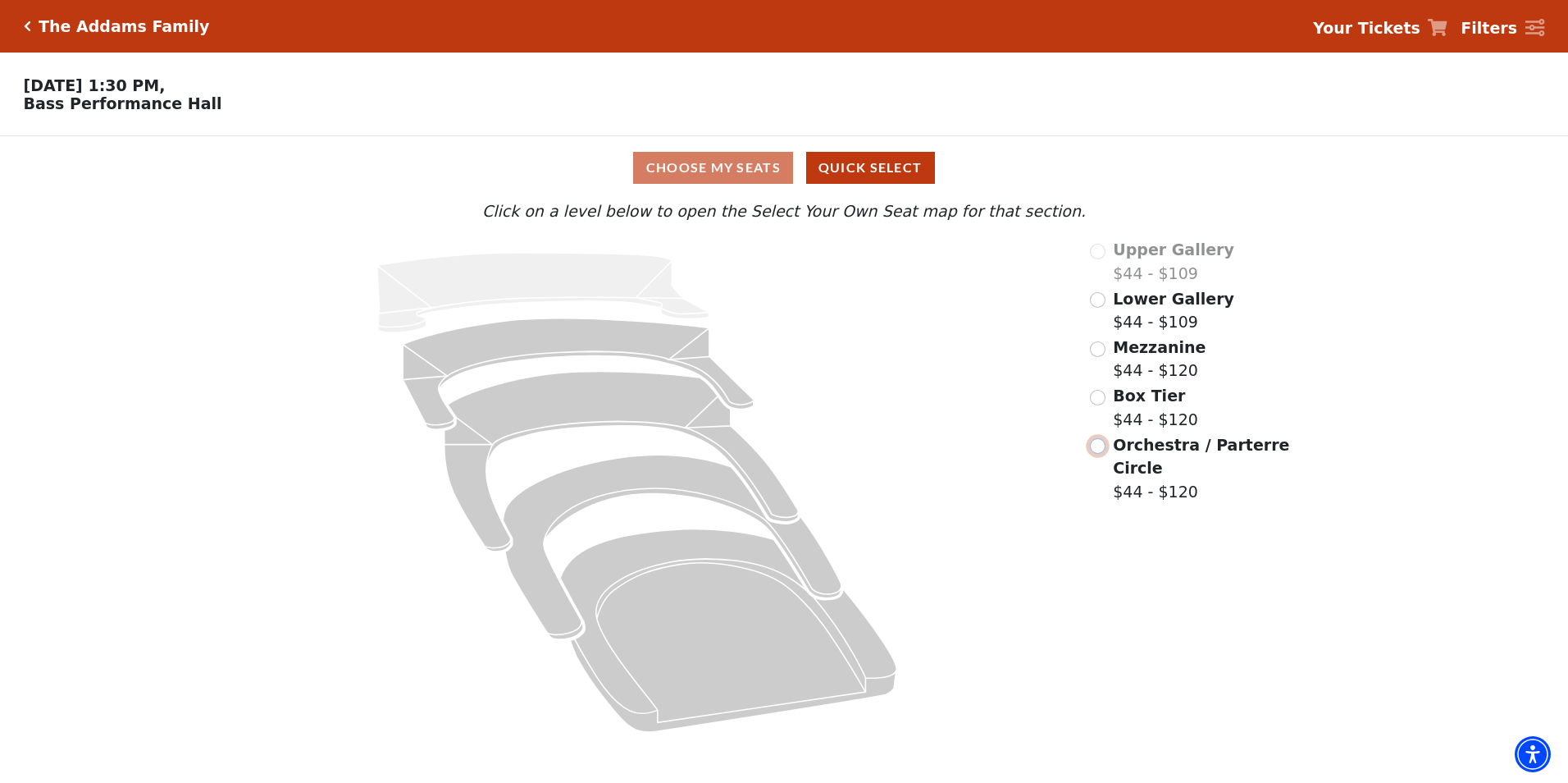
click at [1100, 453] on input "Orchestra / Parterre Circle$44 - $120\a" at bounding box center [1098, 445] width 16 height 16
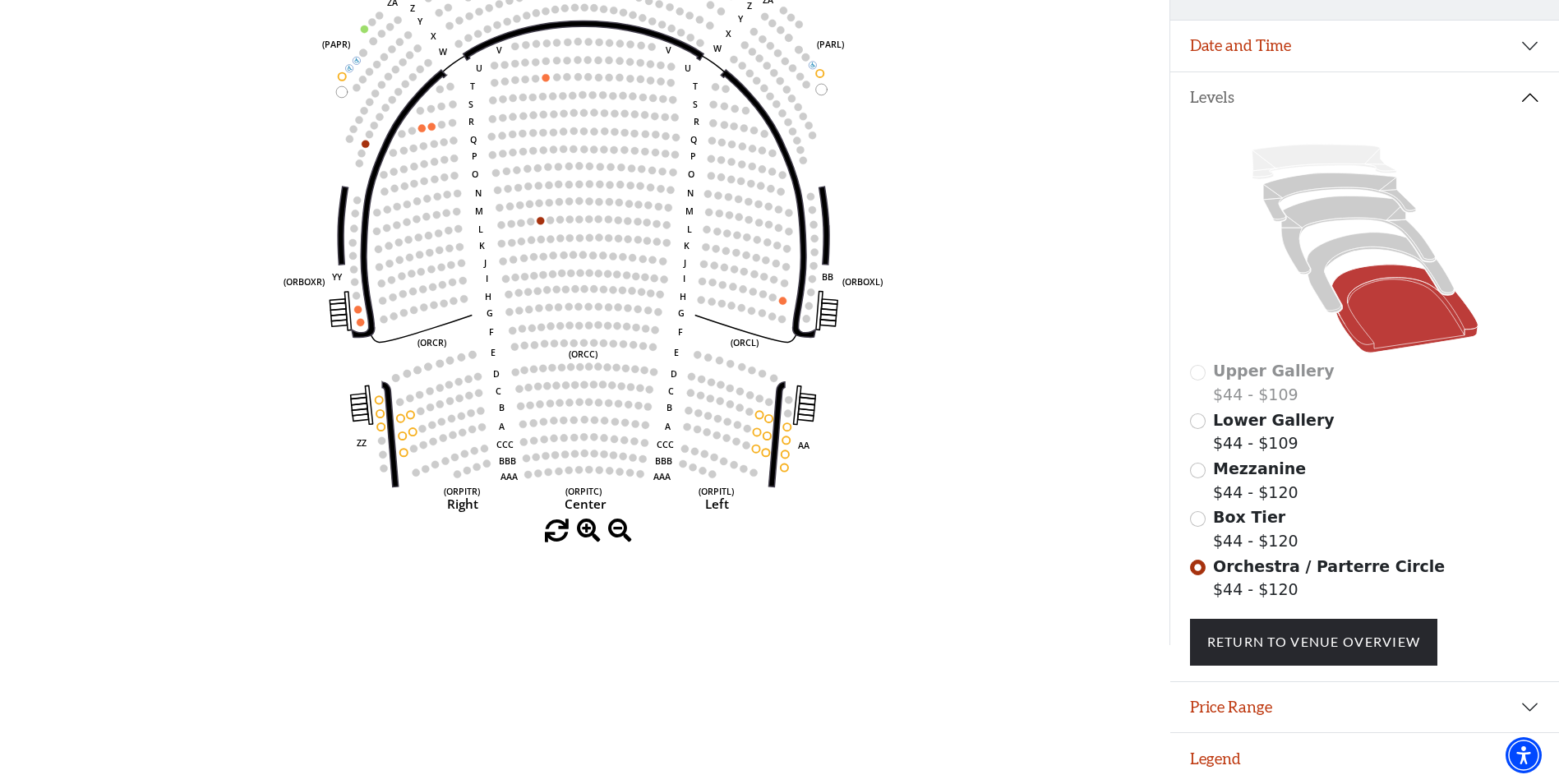
scroll to position [287, 0]
click at [1209, 694] on button "Price Range" at bounding box center [1365, 707] width 388 height 51
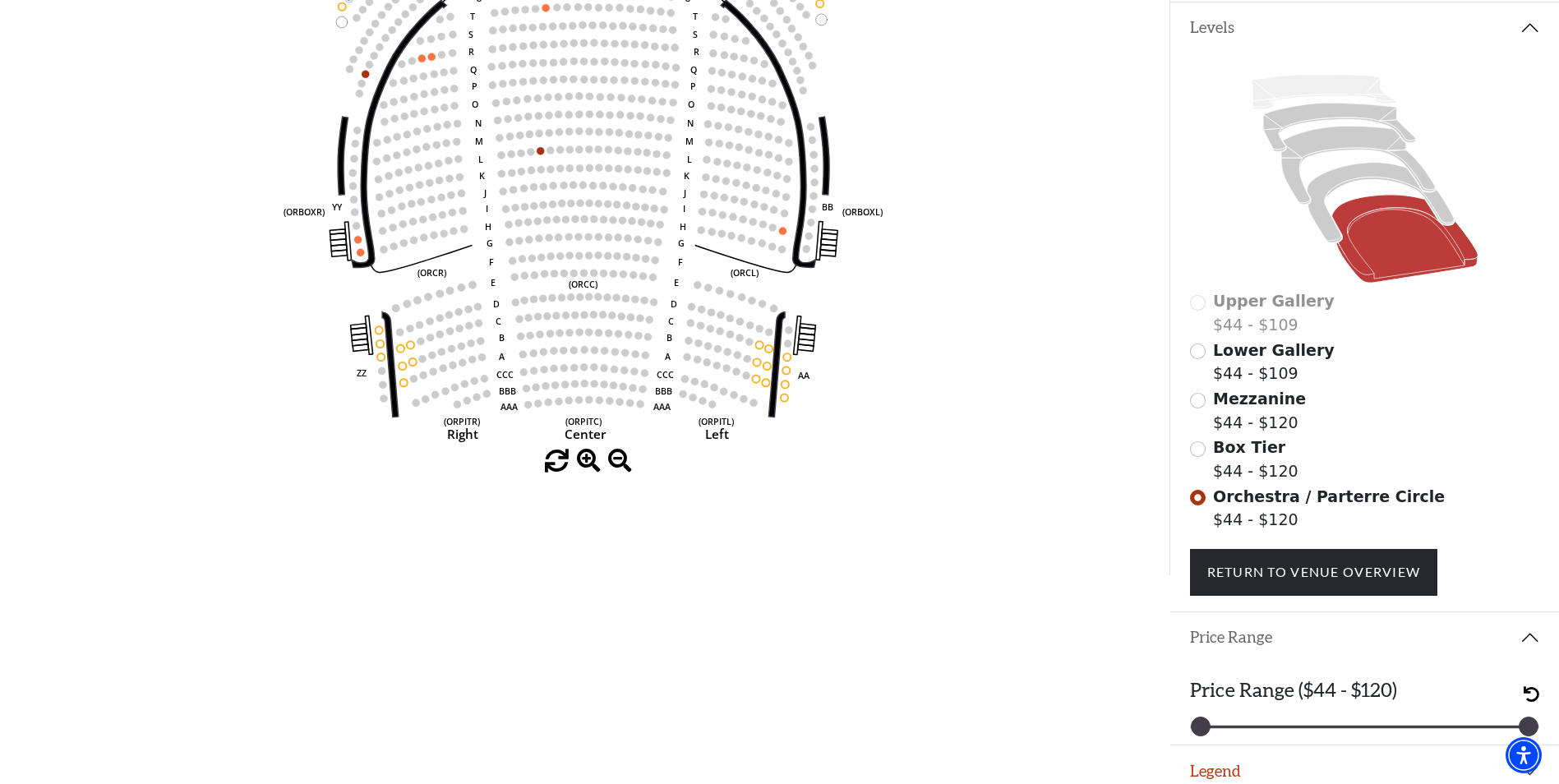
scroll to position [369, 0]
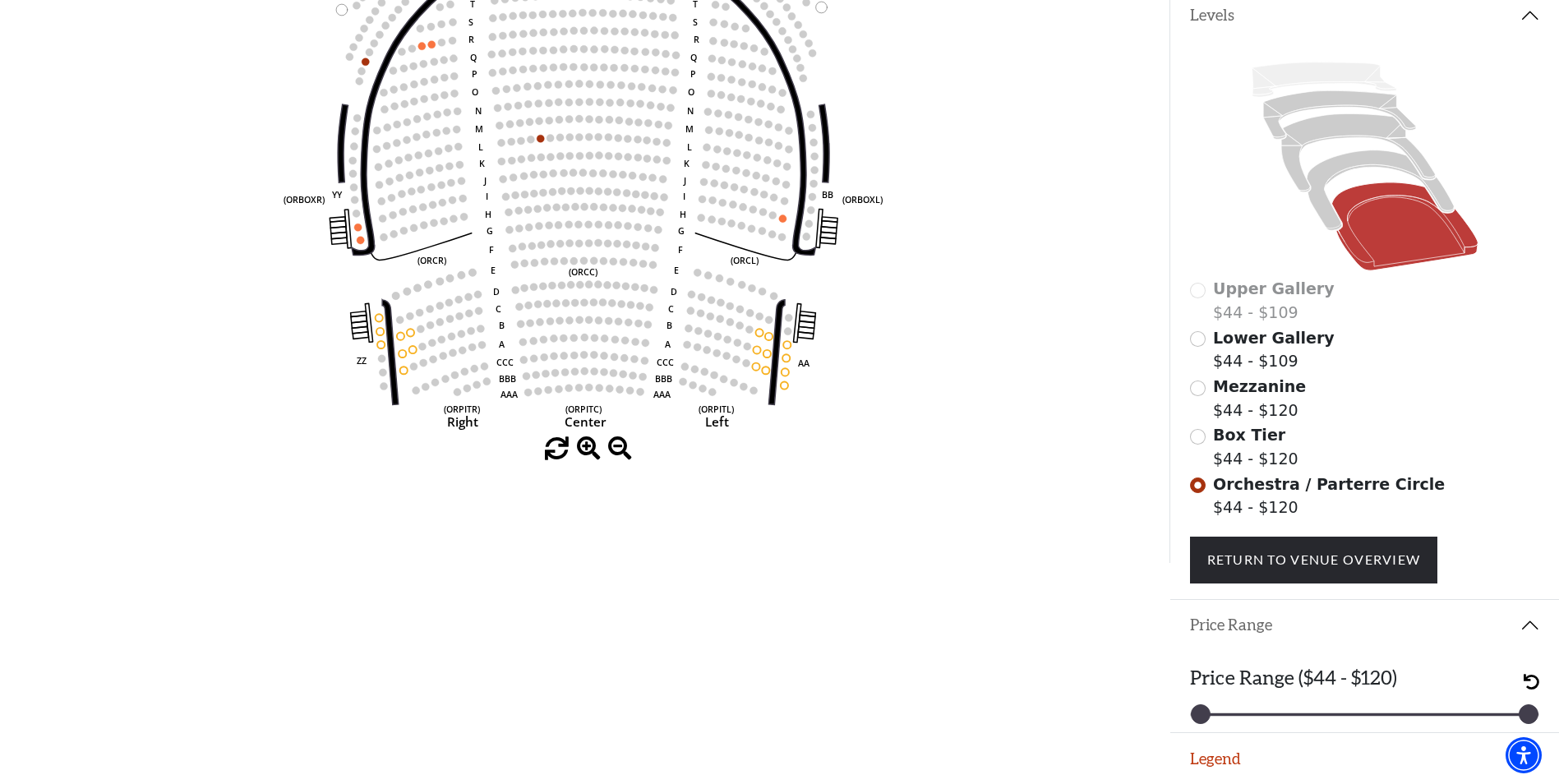
click at [590, 373] on icon "Left (ORPITL) Right (ORPITR) Center (ORPITC) ZZ AA YY BB ZA ZA (ORCL) (ORCR) (O…" at bounding box center [584, 139] width 1052 height 595
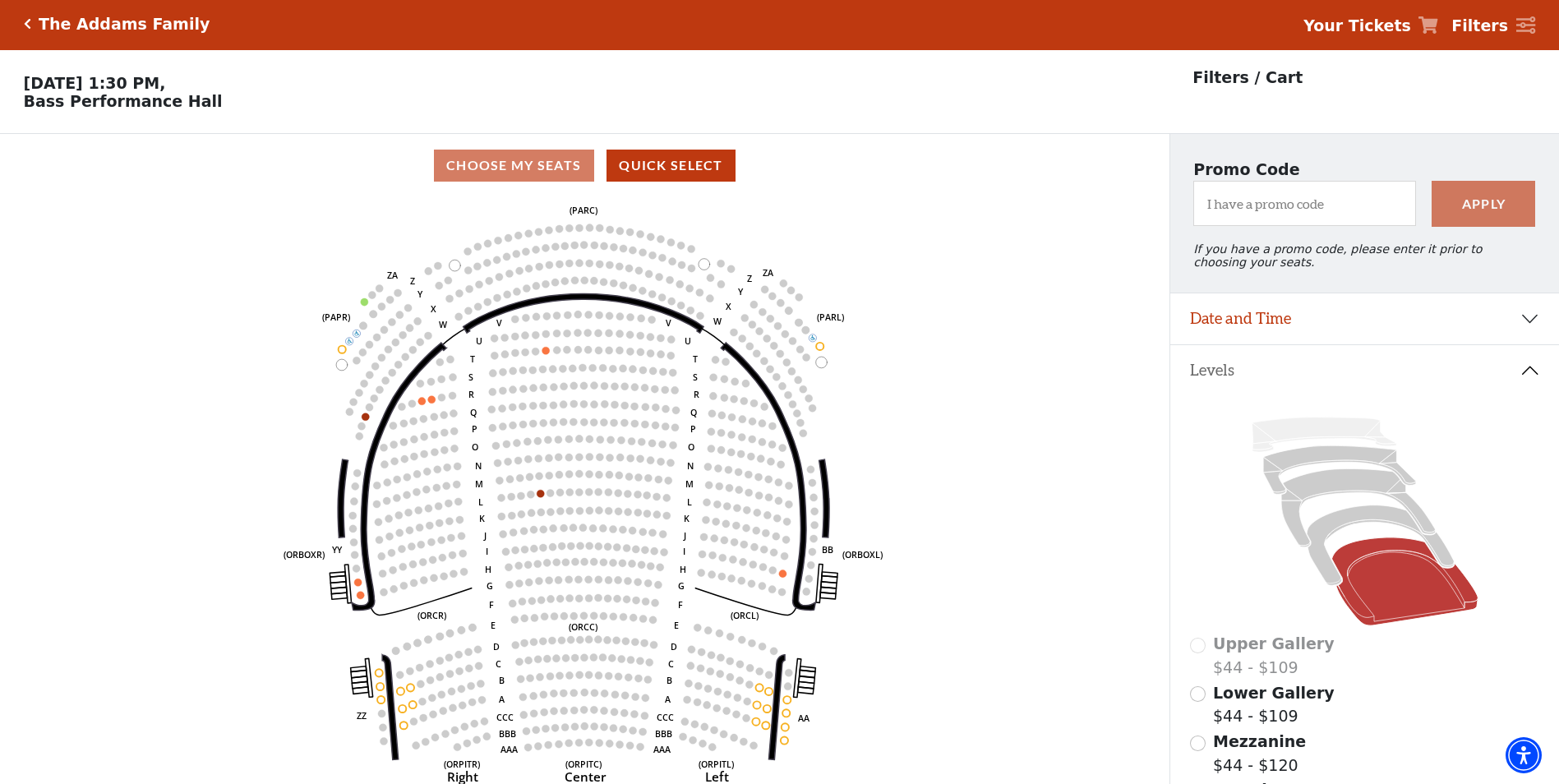
scroll to position [0, 0]
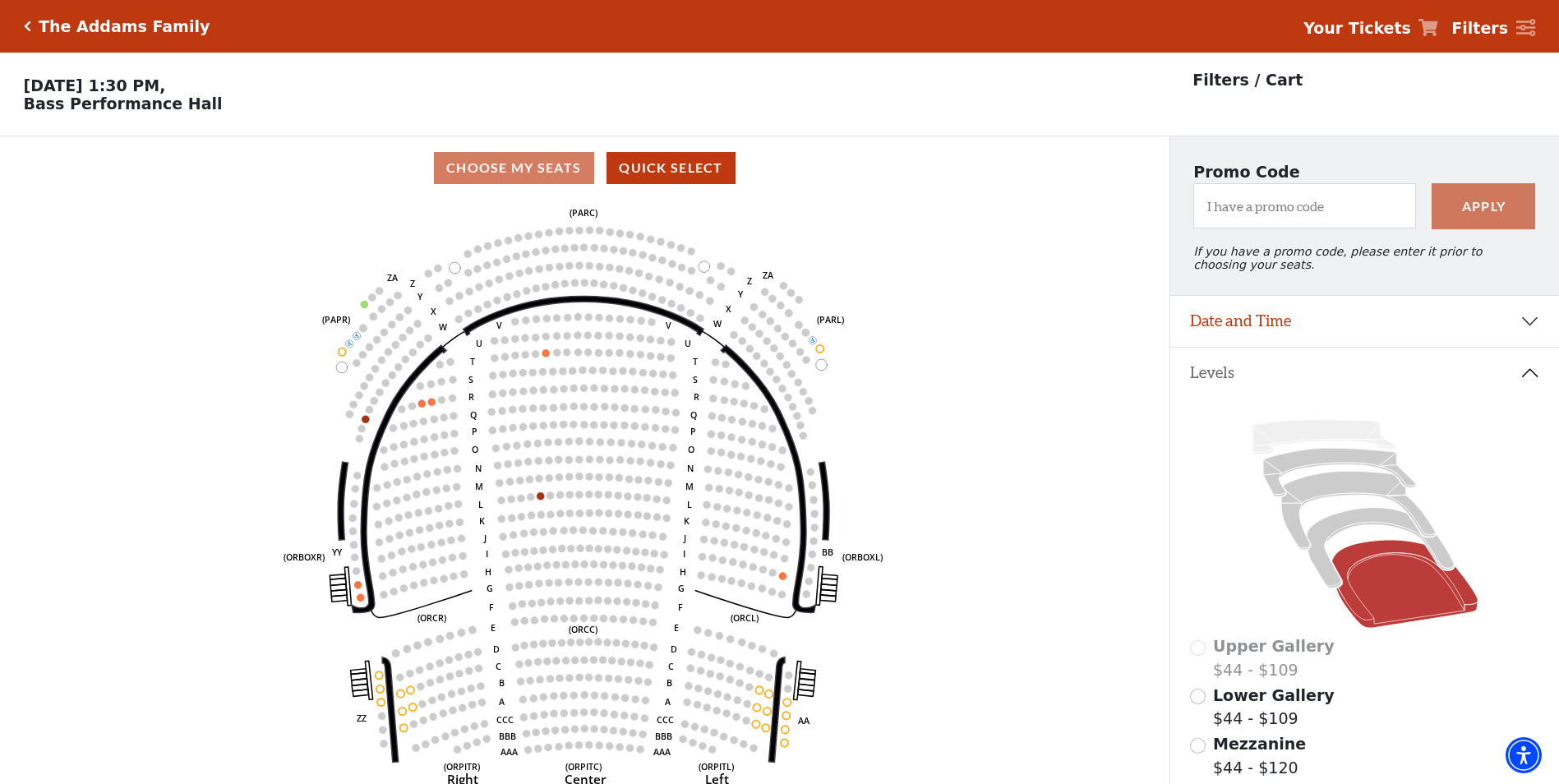
click at [517, 175] on div "Choose My Seats Quick Select" at bounding box center [584, 168] width 1170 height 32
click at [652, 181] on button "Quick Select" at bounding box center [671, 168] width 129 height 32
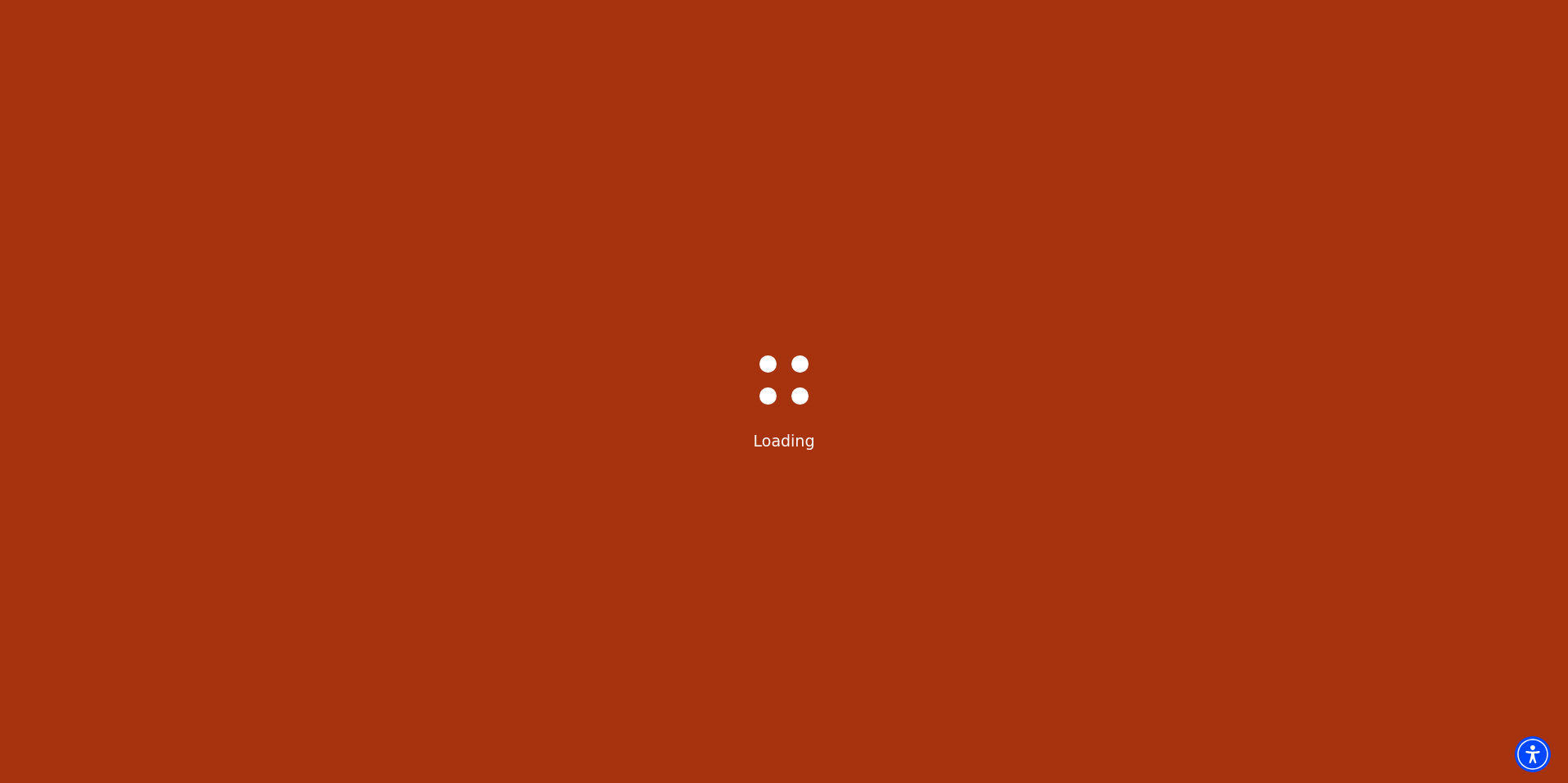
select select "6293"
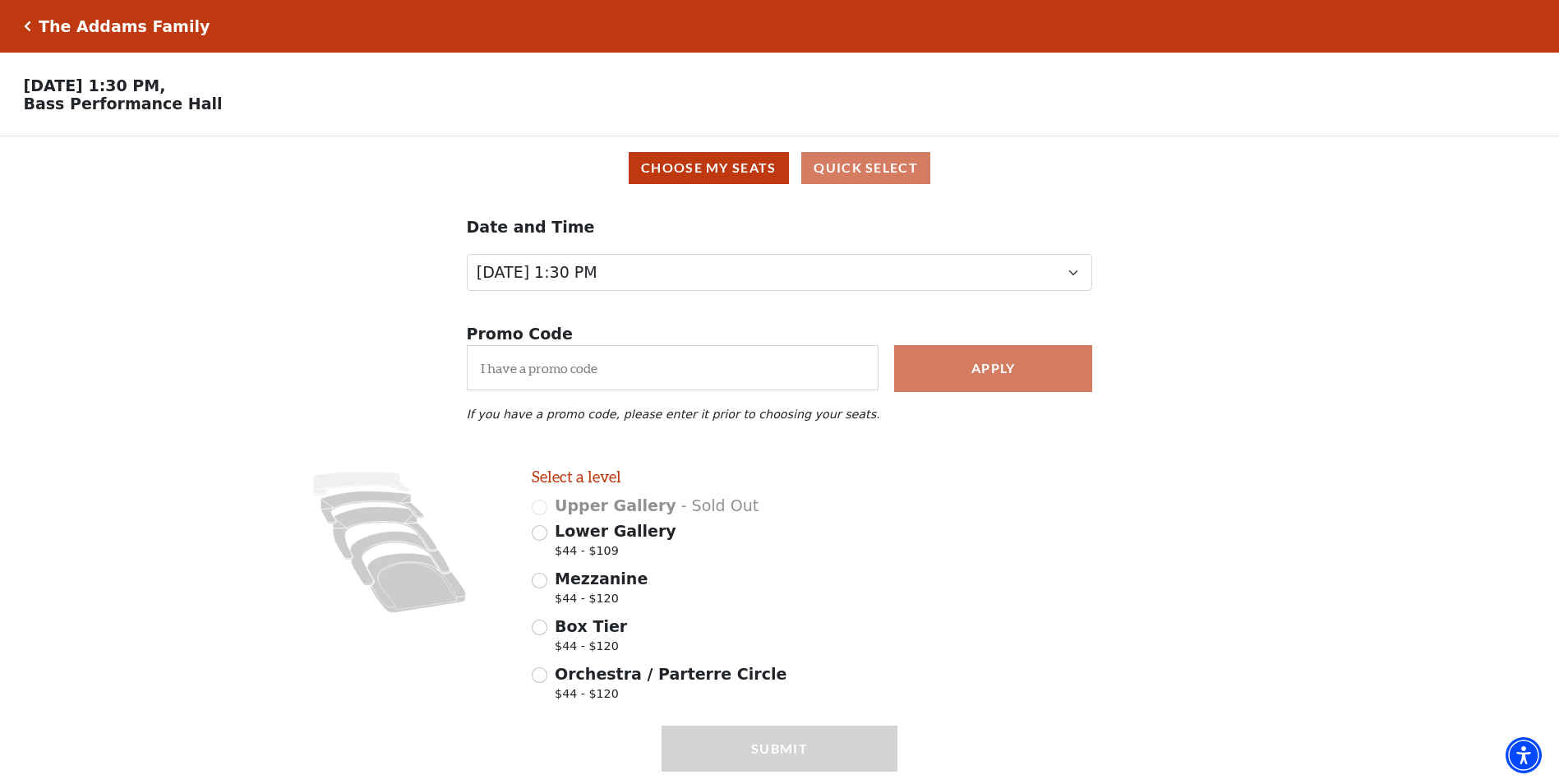
scroll to position [60, 0]
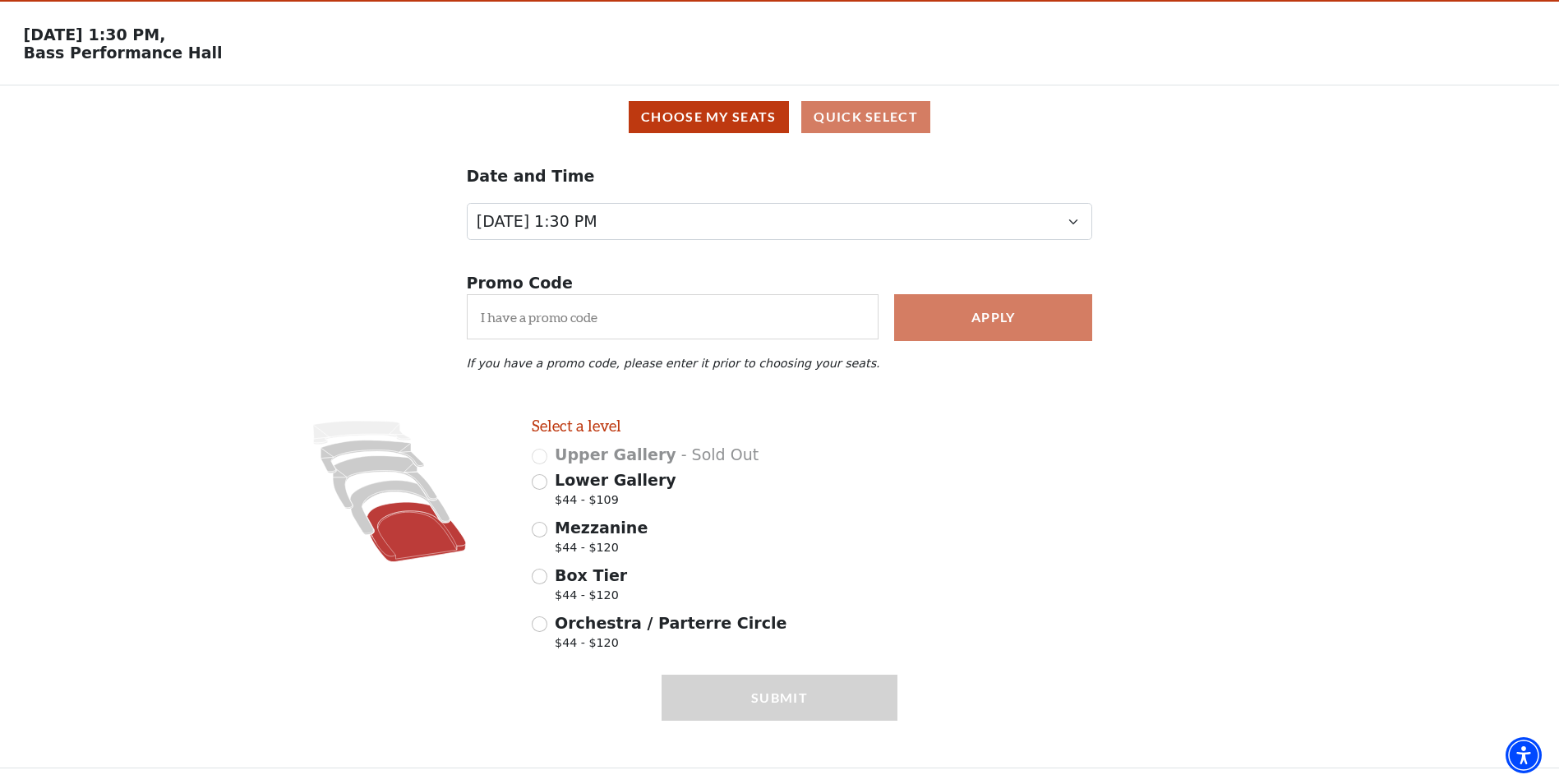
click at [414, 530] on icon at bounding box center [416, 531] width 98 height 59
radio input "true"
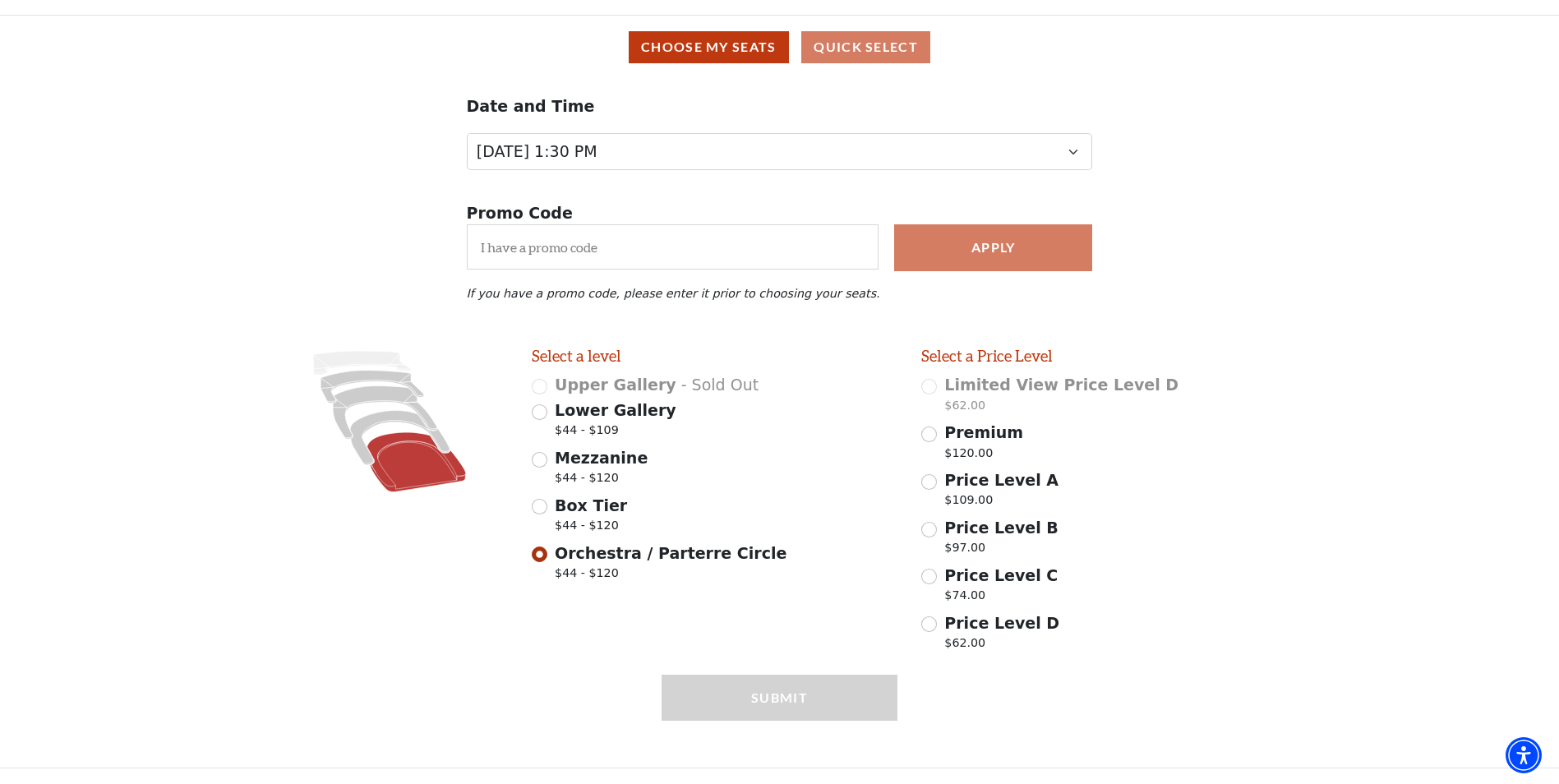
scroll to position [130, 0]
click at [927, 581] on input "Price Level C $74.00" at bounding box center [929, 576] width 16 height 16
radio input "true"
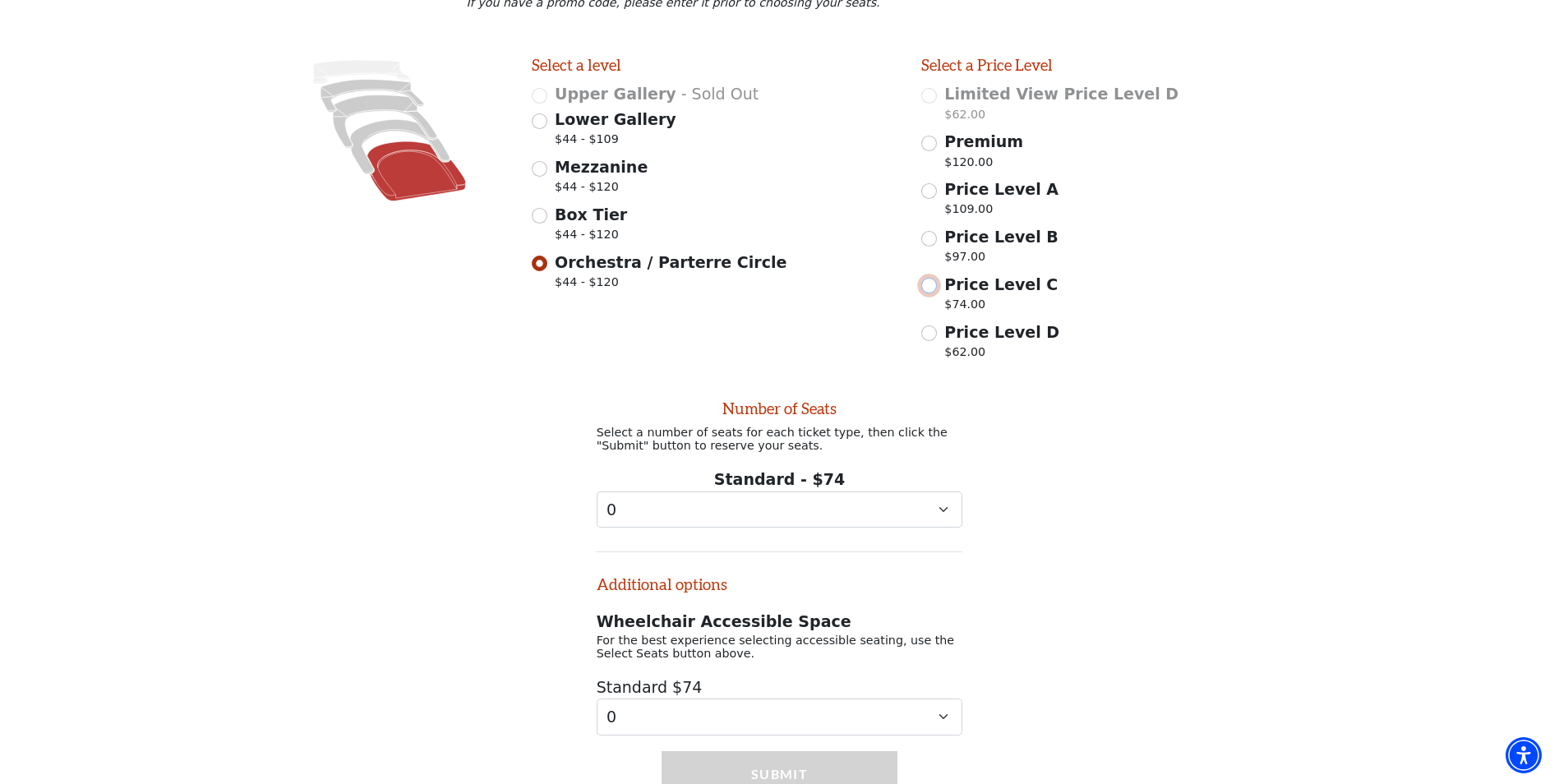
scroll to position [507, 0]
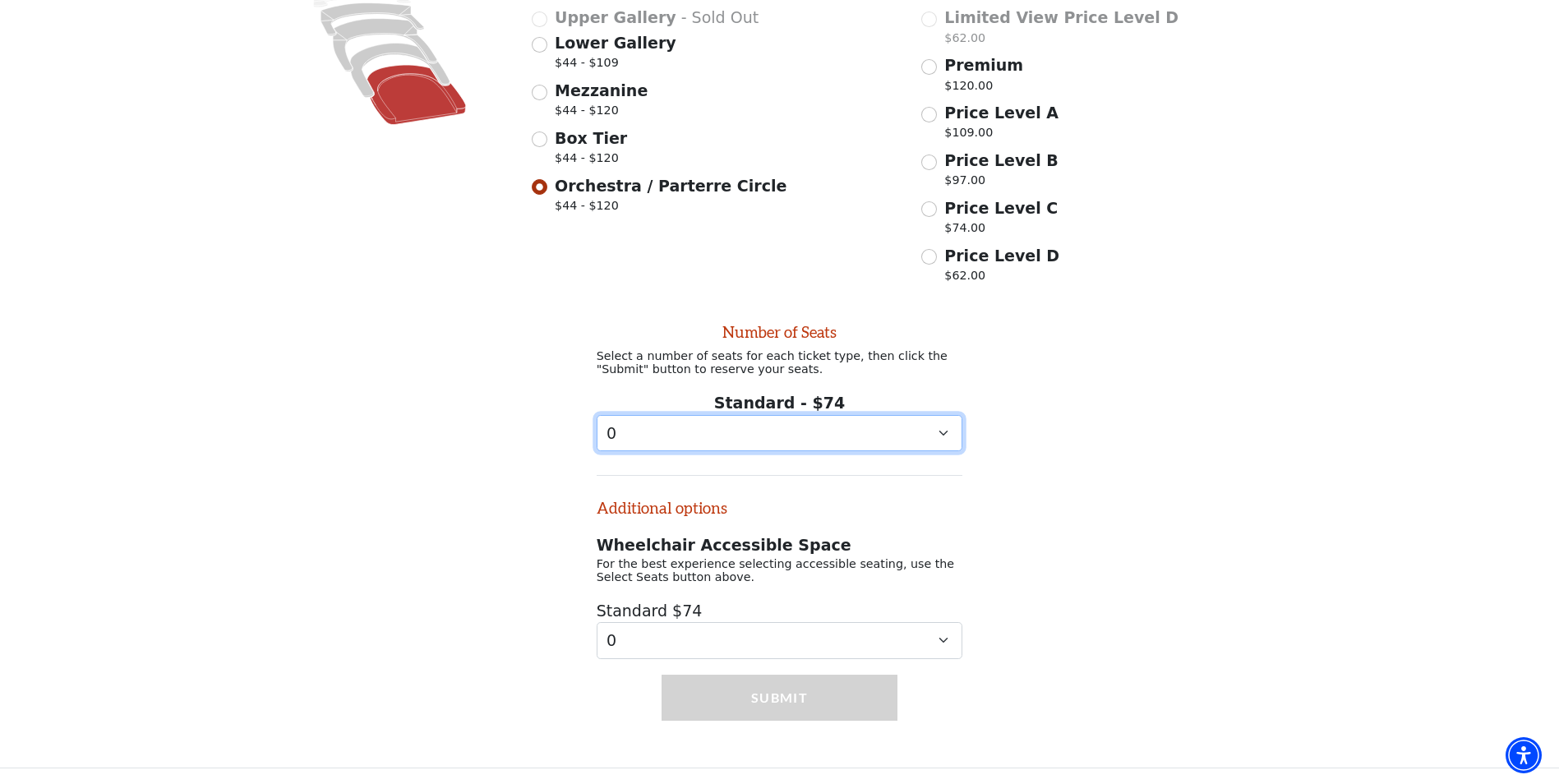
click at [687, 437] on select "0 1 2 3 4 5 6 7 8" at bounding box center [780, 434] width 367 height 37
select select "2"
click at [596, 415] on select "0 1 2 3 4 5 6 7 8" at bounding box center [780, 434] width 367 height 37
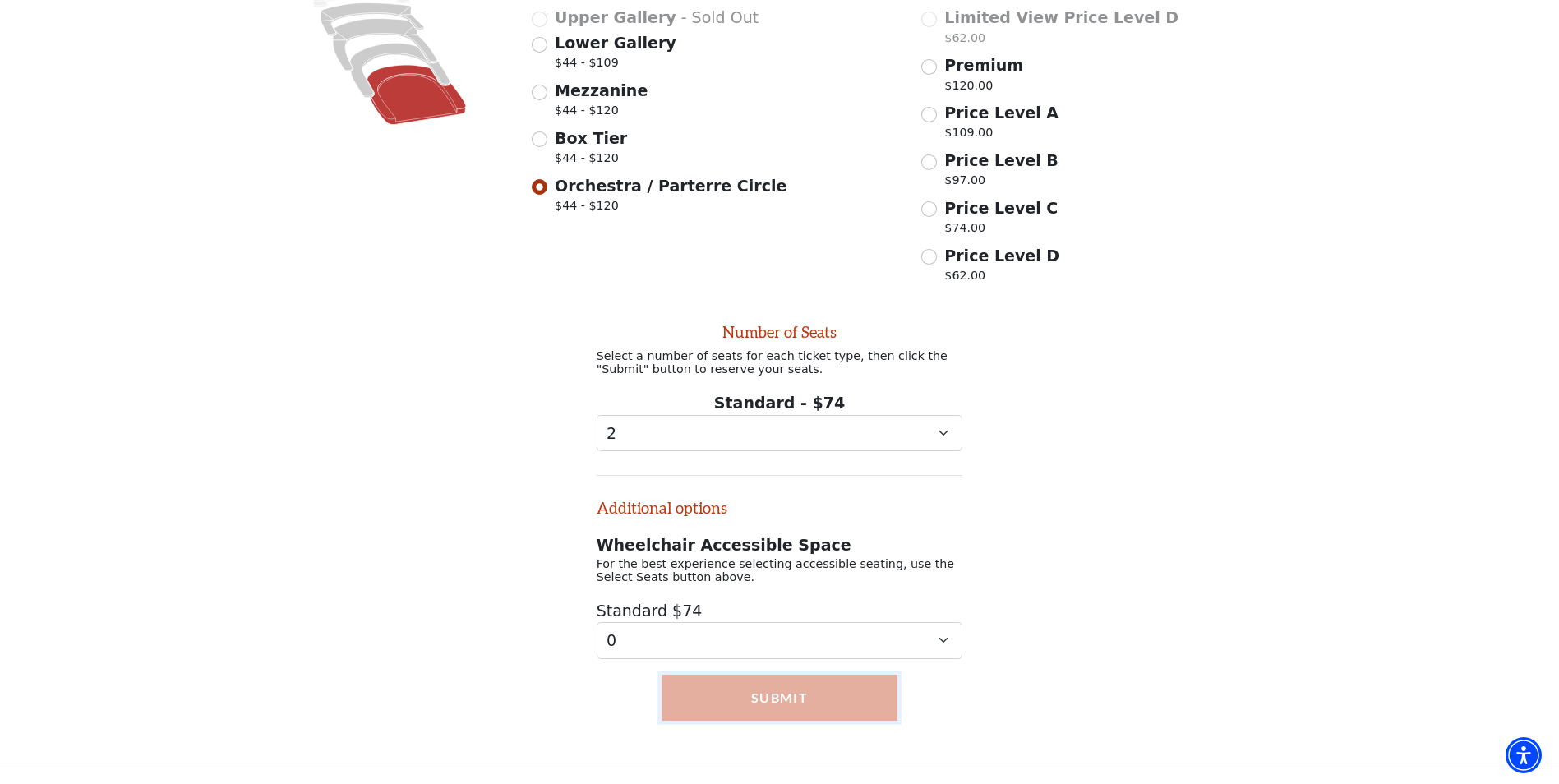
click at [744, 689] on button "Submit" at bounding box center [780, 698] width 237 height 46
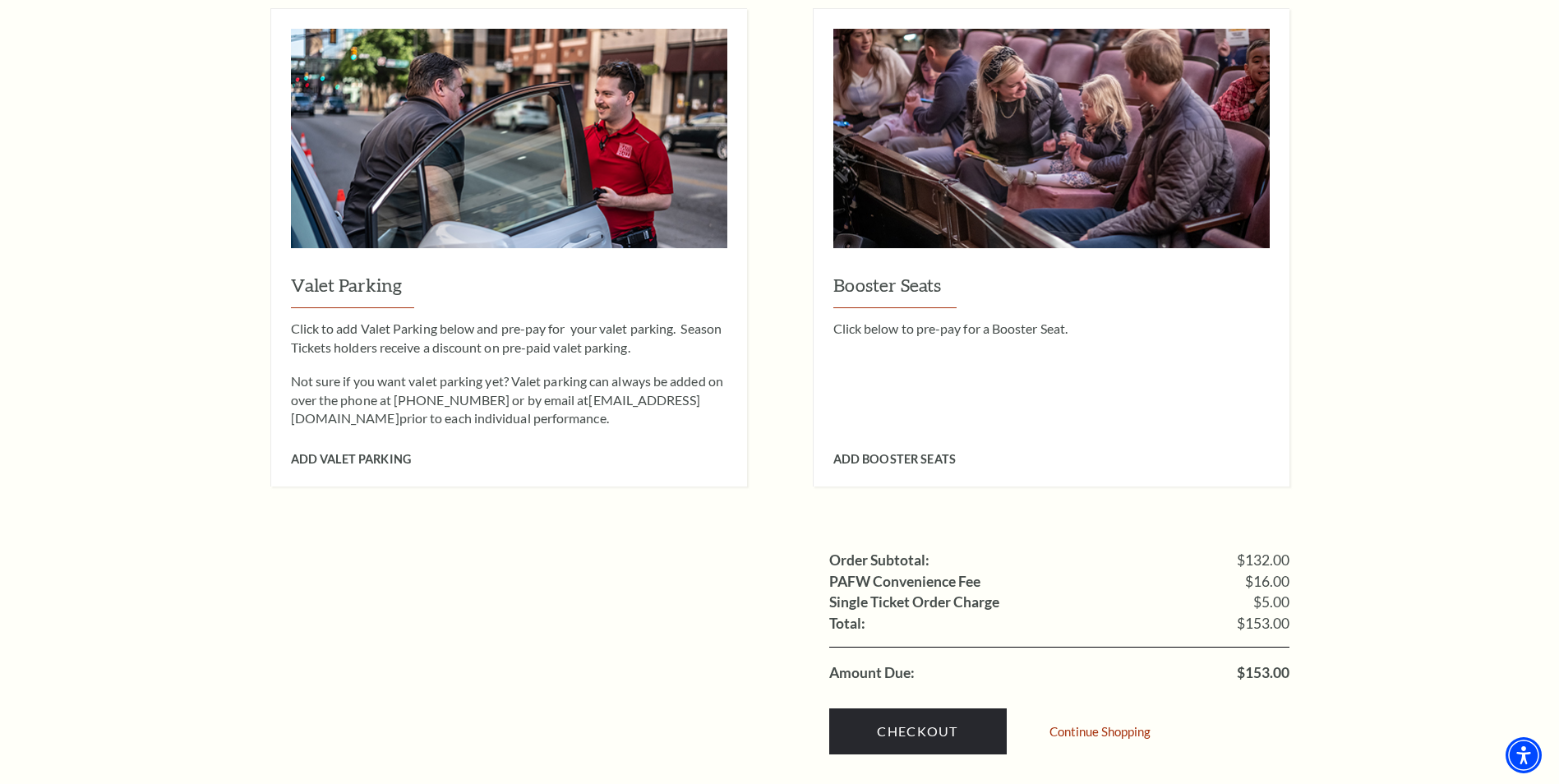
scroll to position [1397, 0]
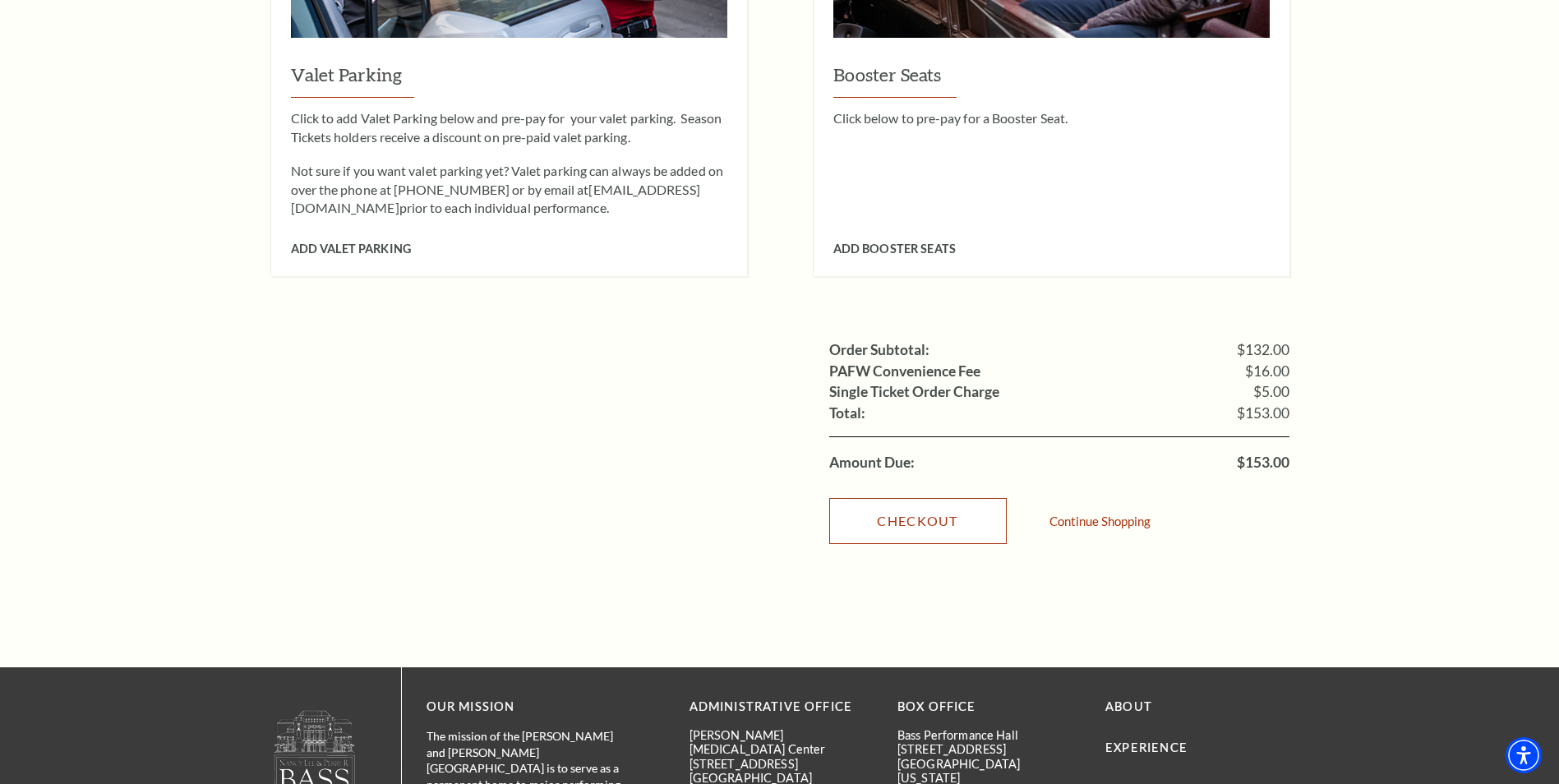
click at [916, 498] on link "Checkout" at bounding box center [918, 521] width 177 height 46
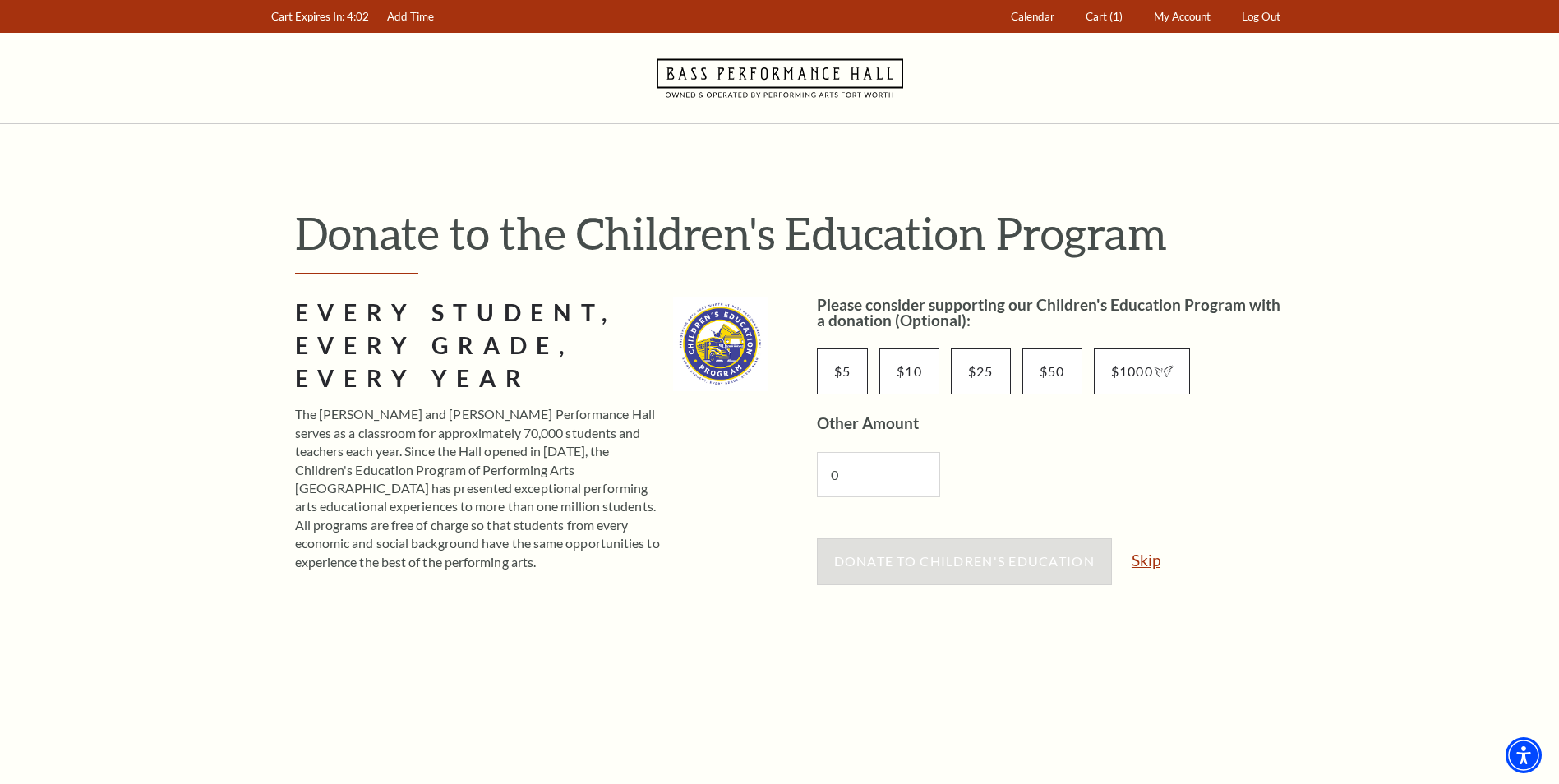
click at [1149, 558] on link "Skip" at bounding box center [1146, 559] width 29 height 16
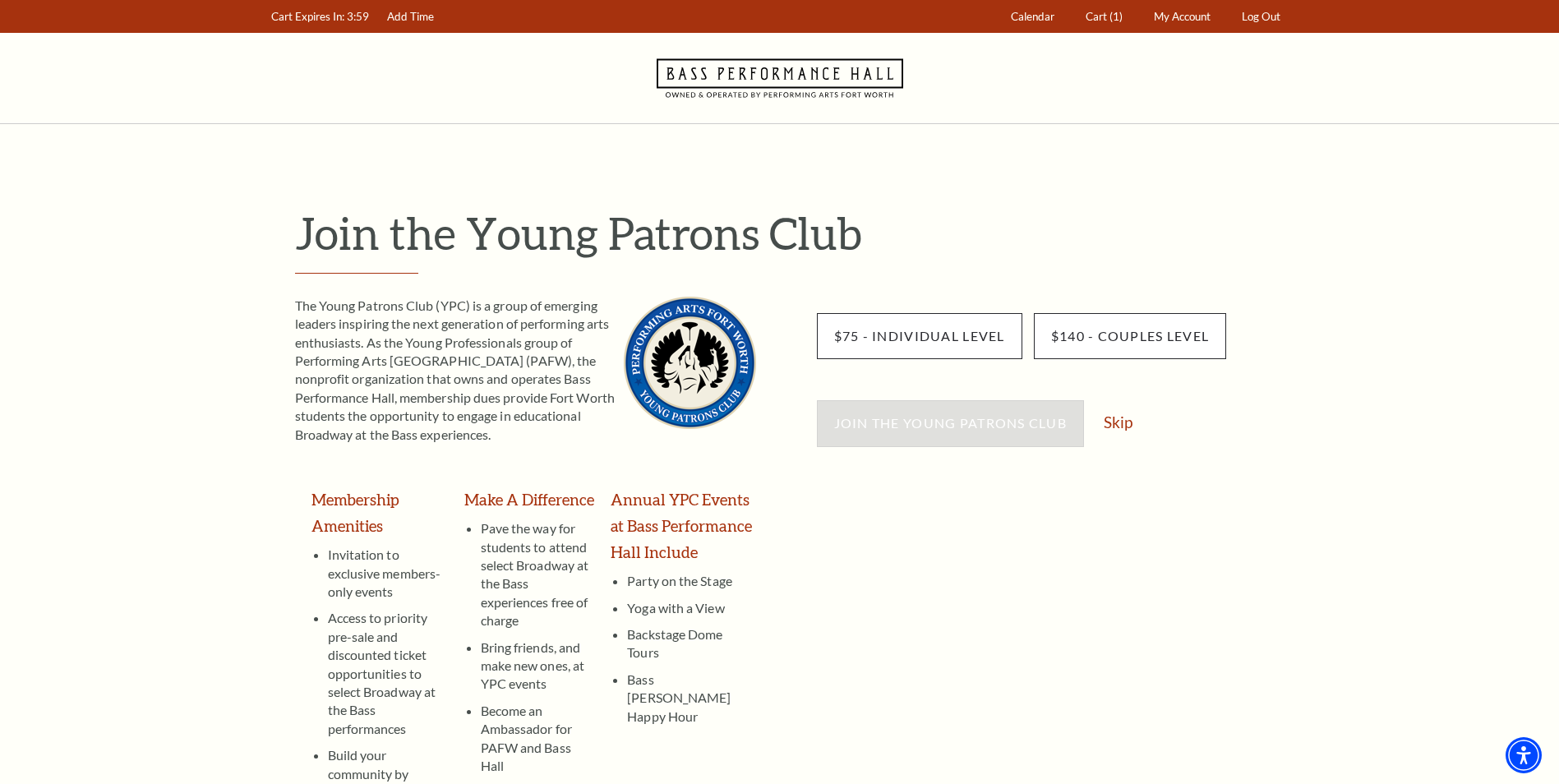
click at [1107, 407] on div "Join the Young Patrons Club Skip" at bounding box center [1053, 431] width 473 height 62
click at [1109, 420] on link "Skip" at bounding box center [1118, 422] width 29 height 16
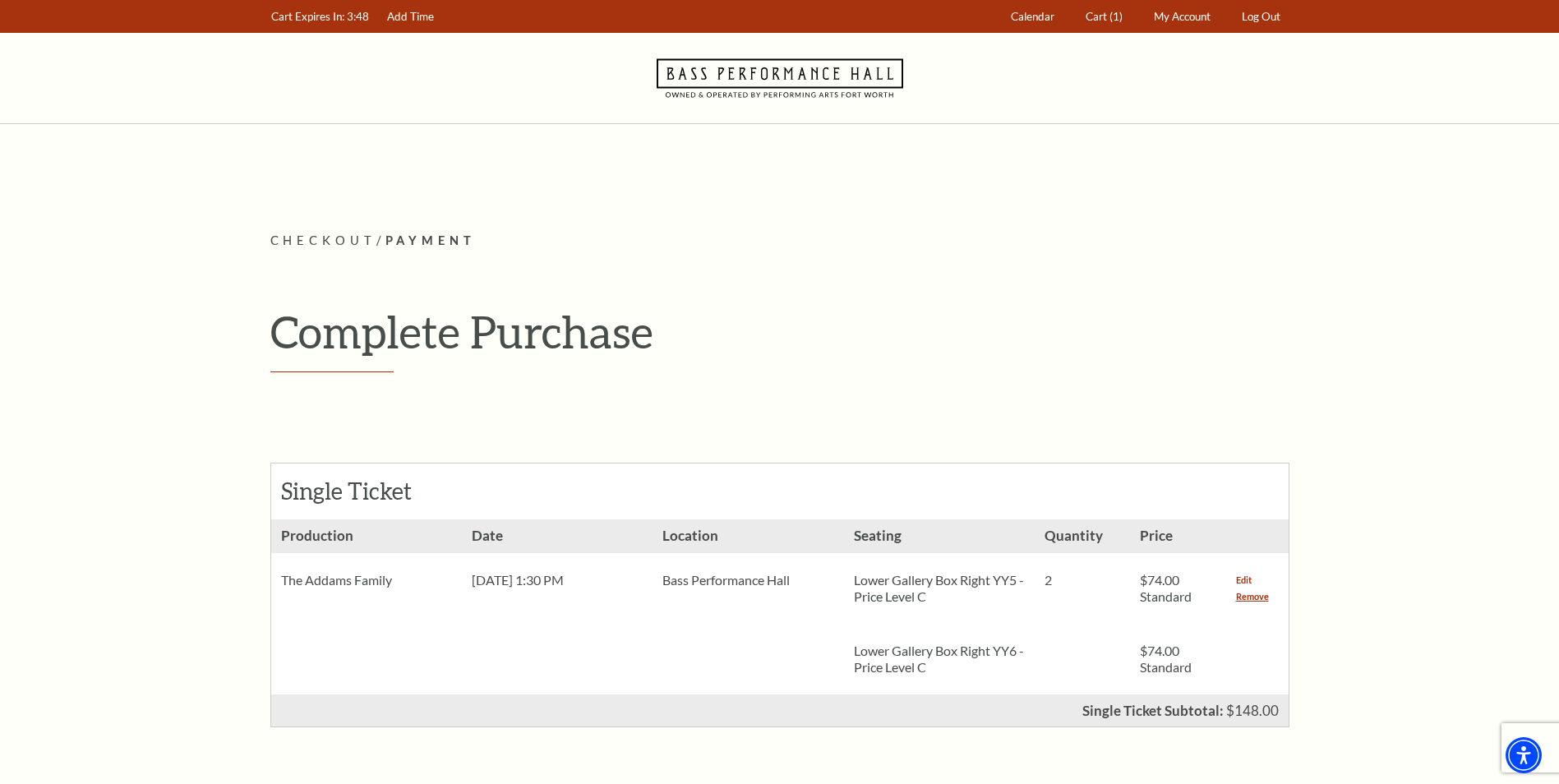
click at [1244, 572] on link "Edit" at bounding box center [1243, 581] width 16 height 17
click at [1245, 581] on link "Edit" at bounding box center [1243, 581] width 16 height 17
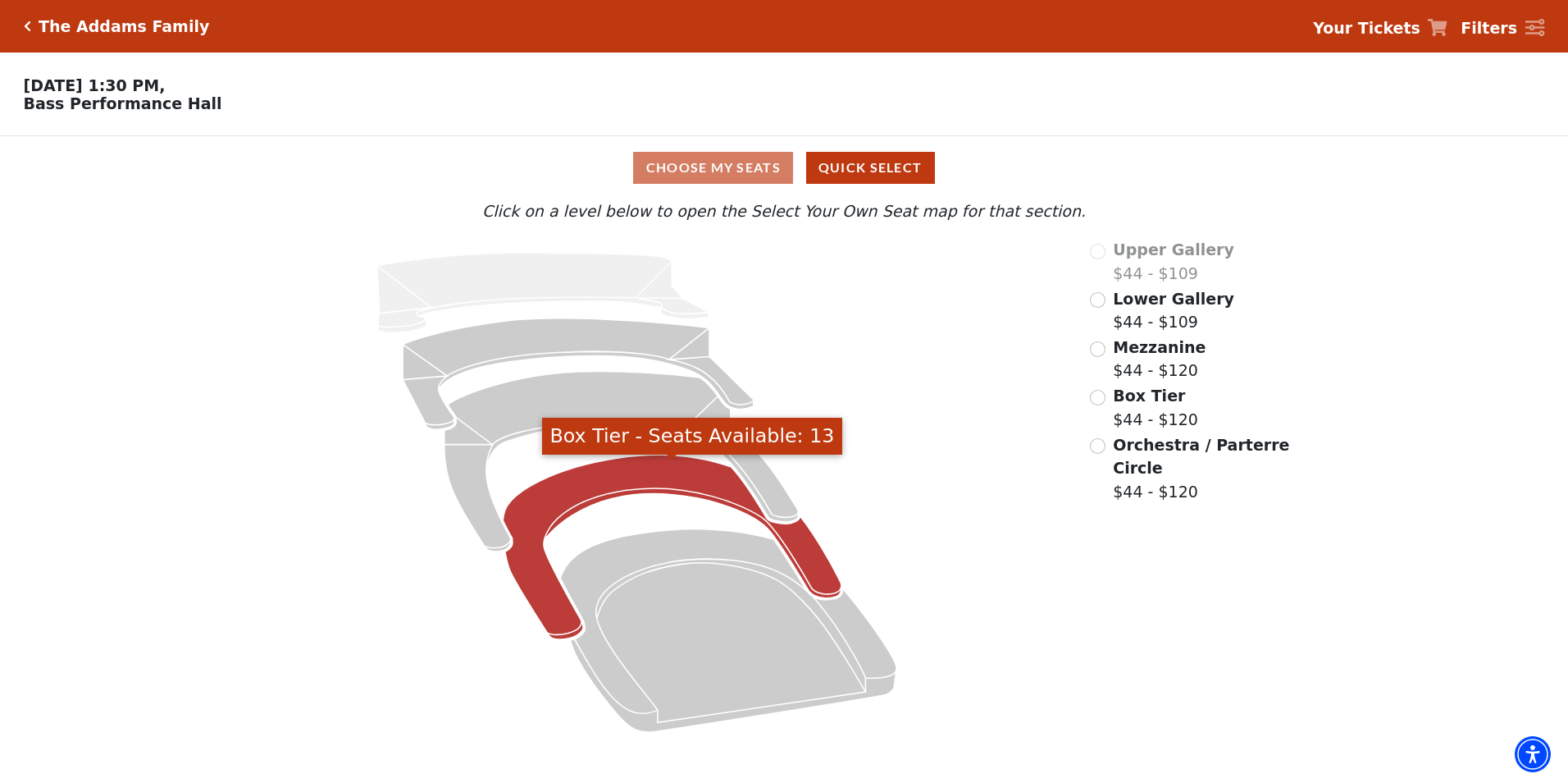
click at [614, 476] on icon "Box Tier - Seats Available: 13" at bounding box center [672, 546] width 338 height 185
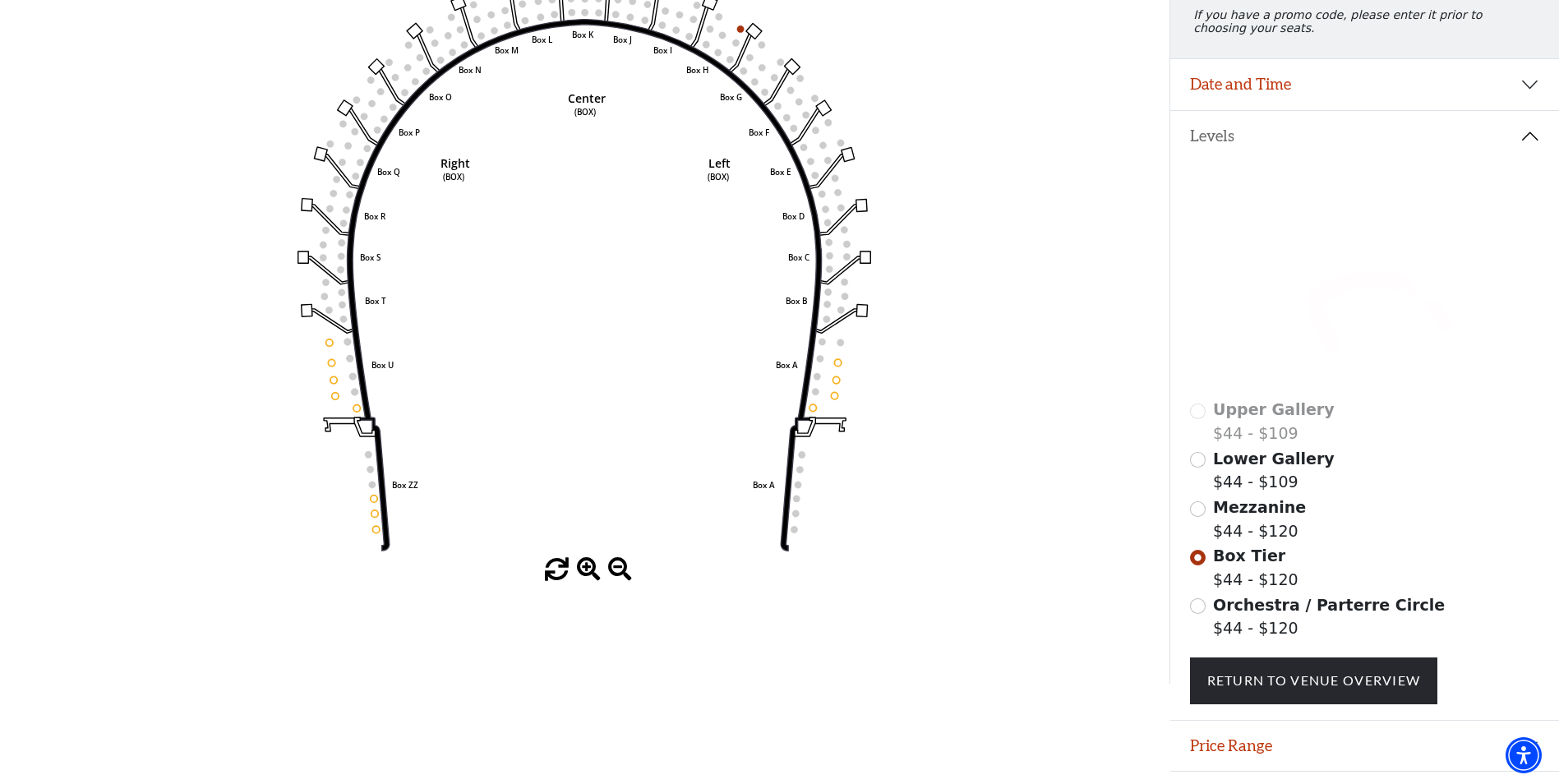
scroll to position [241, 0]
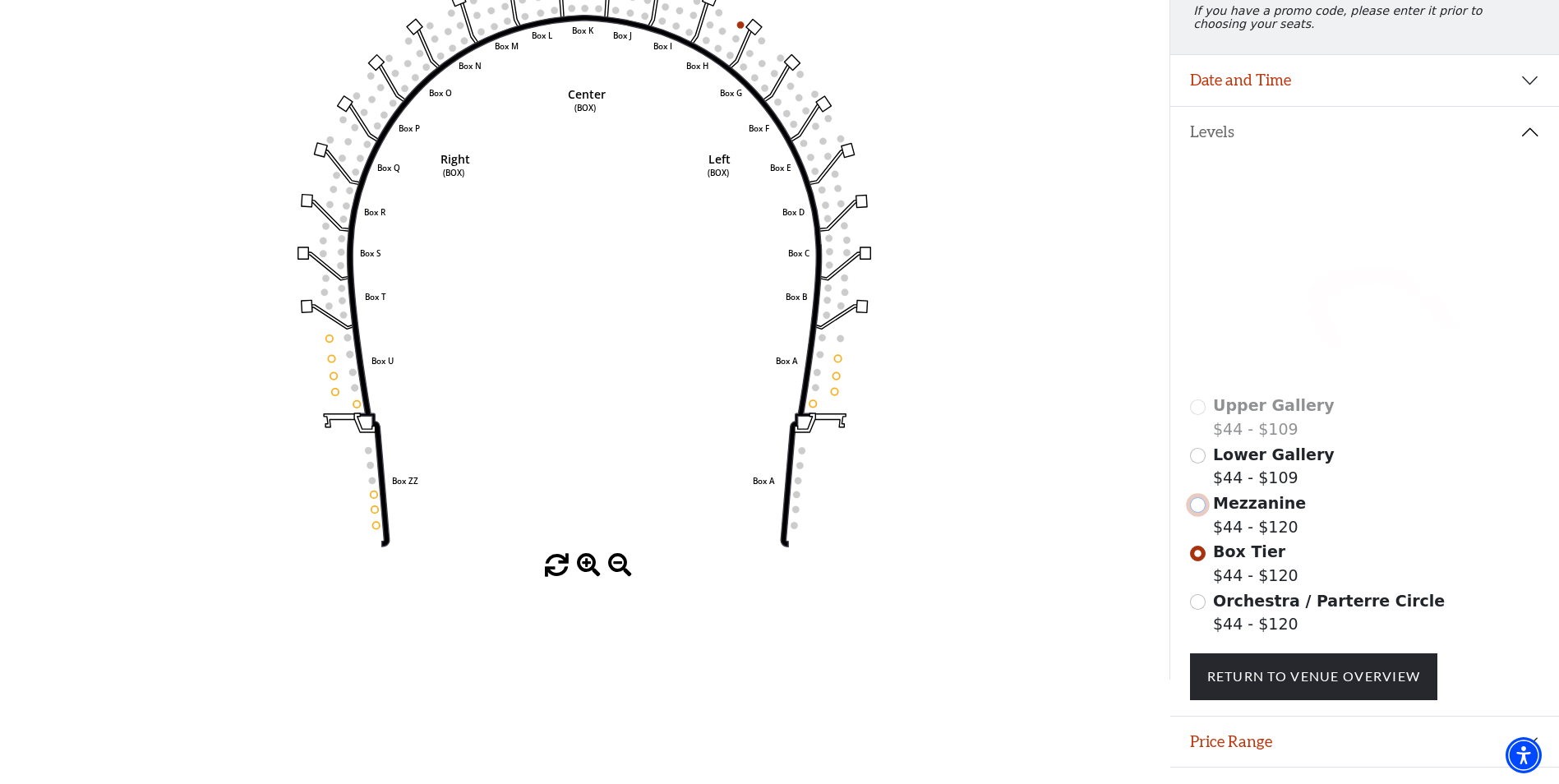
click at [1205, 513] on input "Mezzanine$44 - $120\a" at bounding box center [1198, 504] width 16 height 16
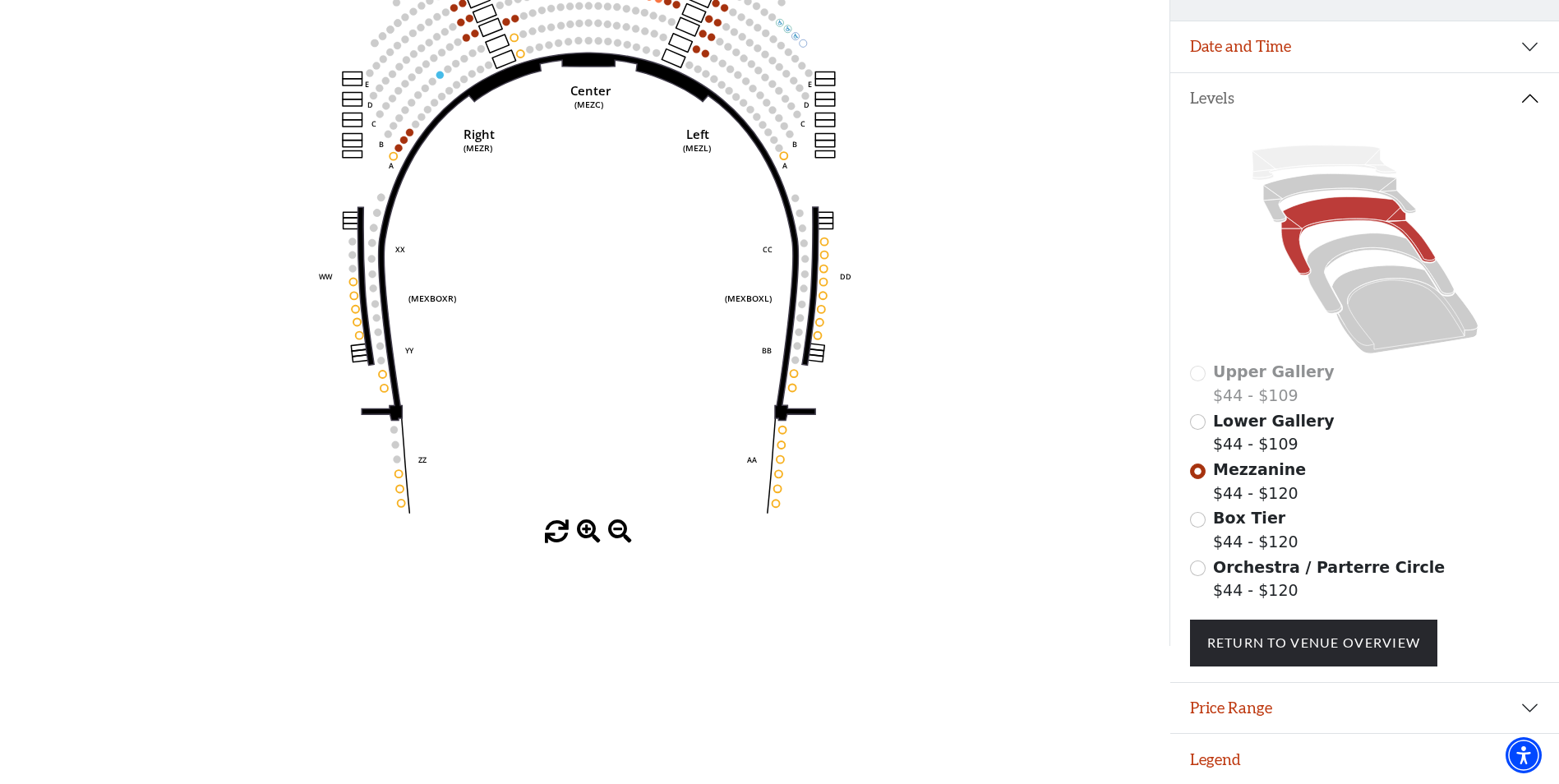
scroll to position [287, 0]
click at [1232, 690] on button "Price Range" at bounding box center [1365, 707] width 388 height 51
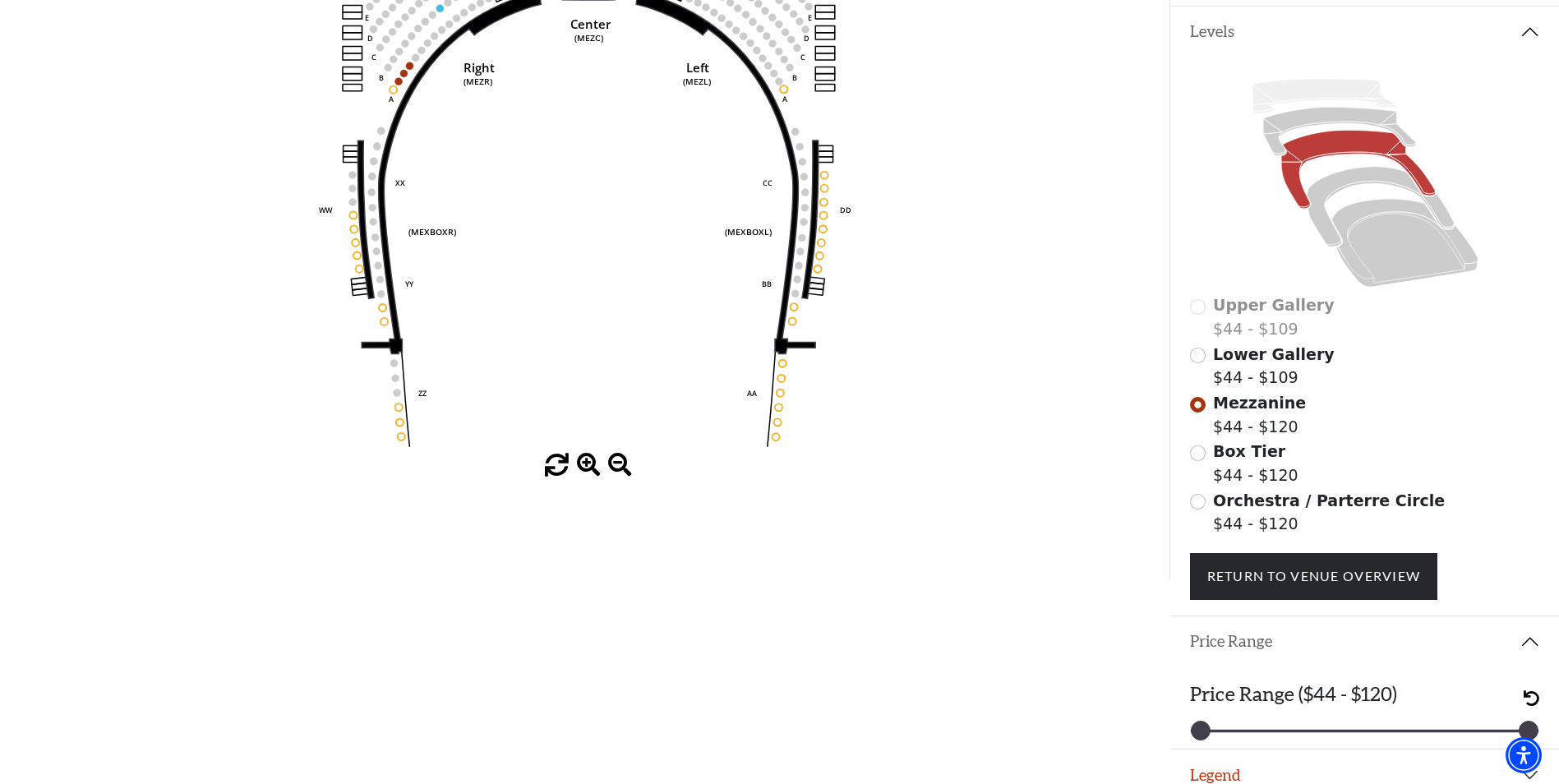
scroll to position [369, 0]
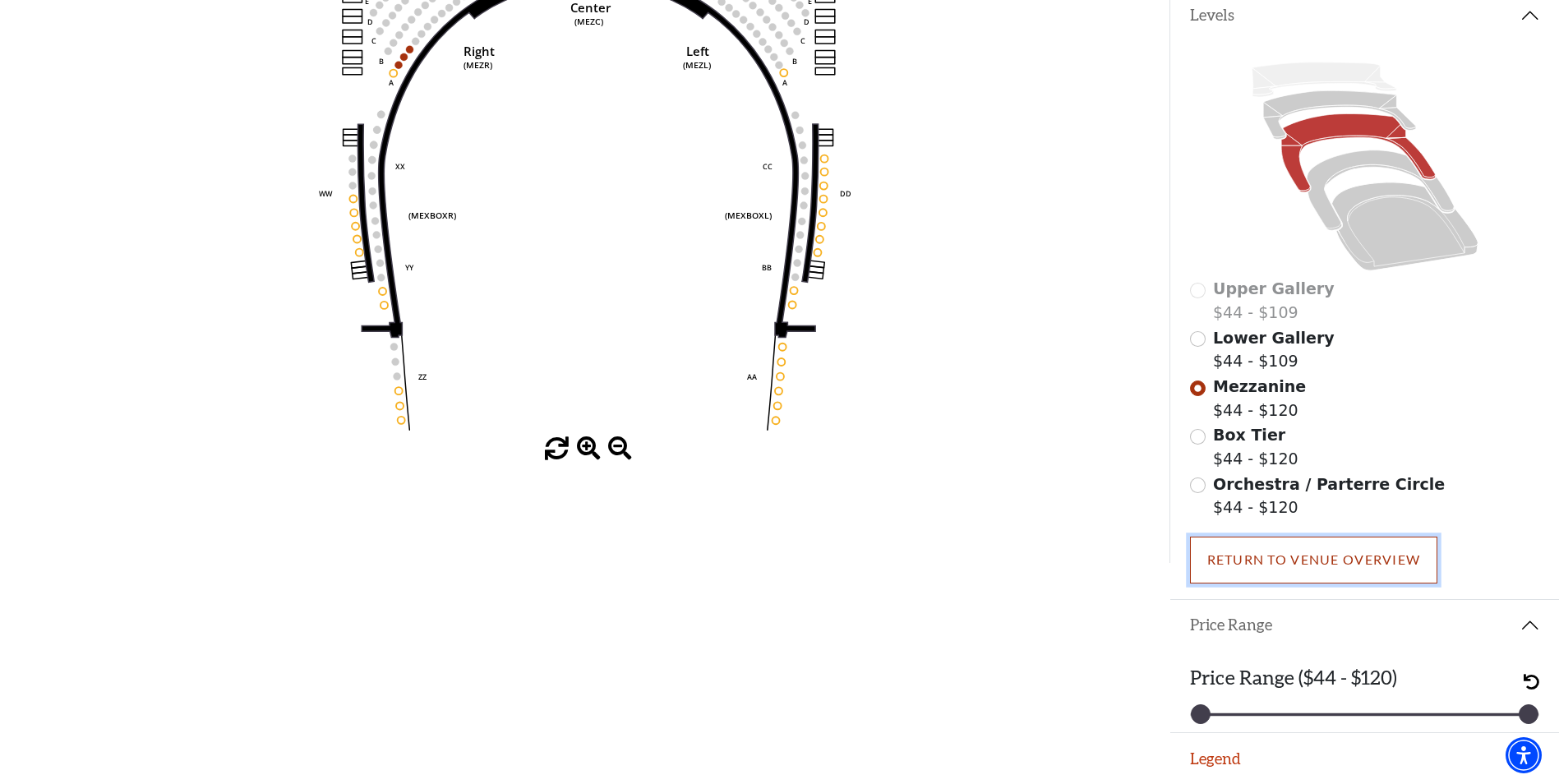
click at [1270, 563] on link "Return To Venue Overview" at bounding box center [1314, 560] width 248 height 46
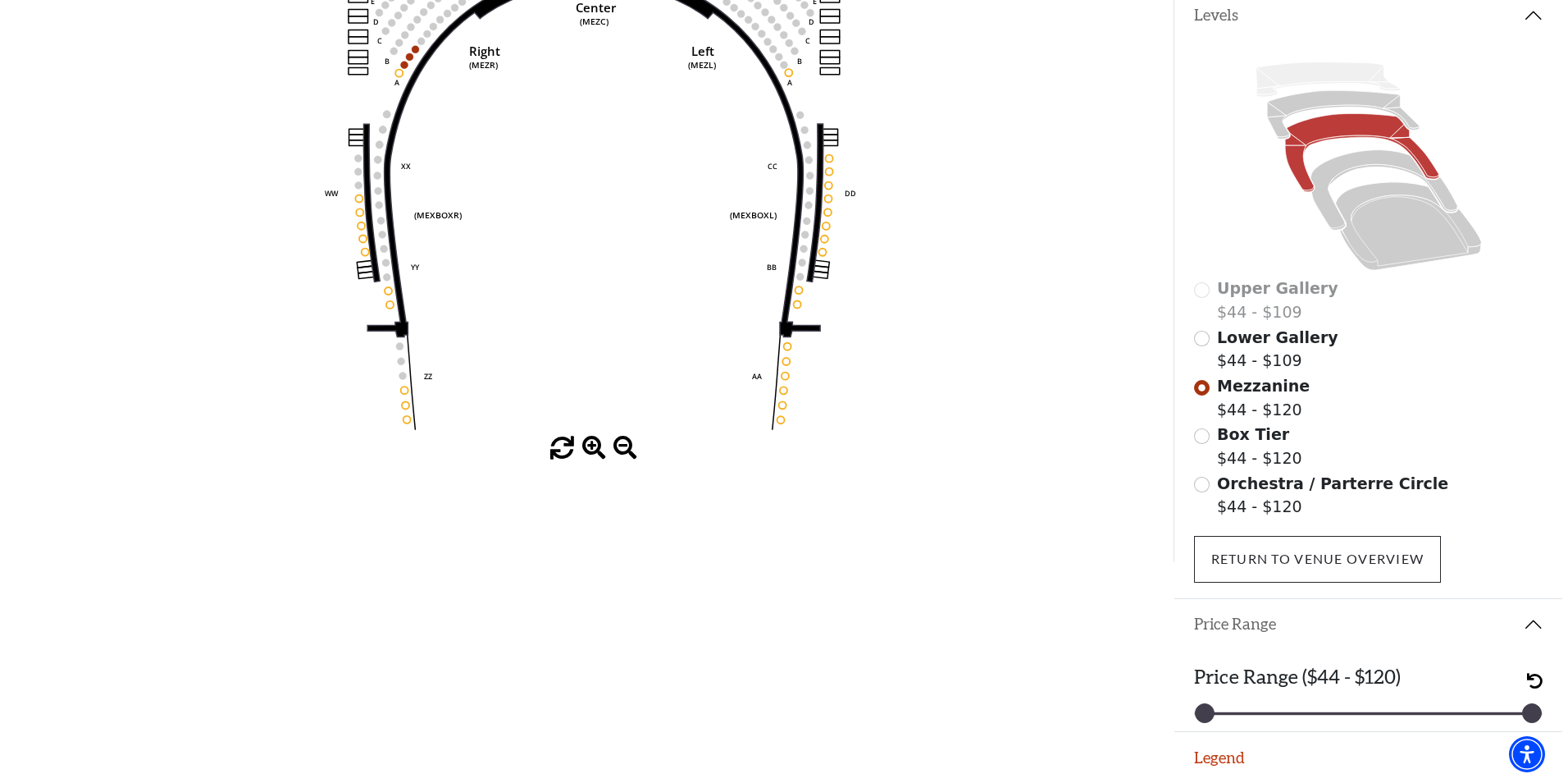
scroll to position [0, 0]
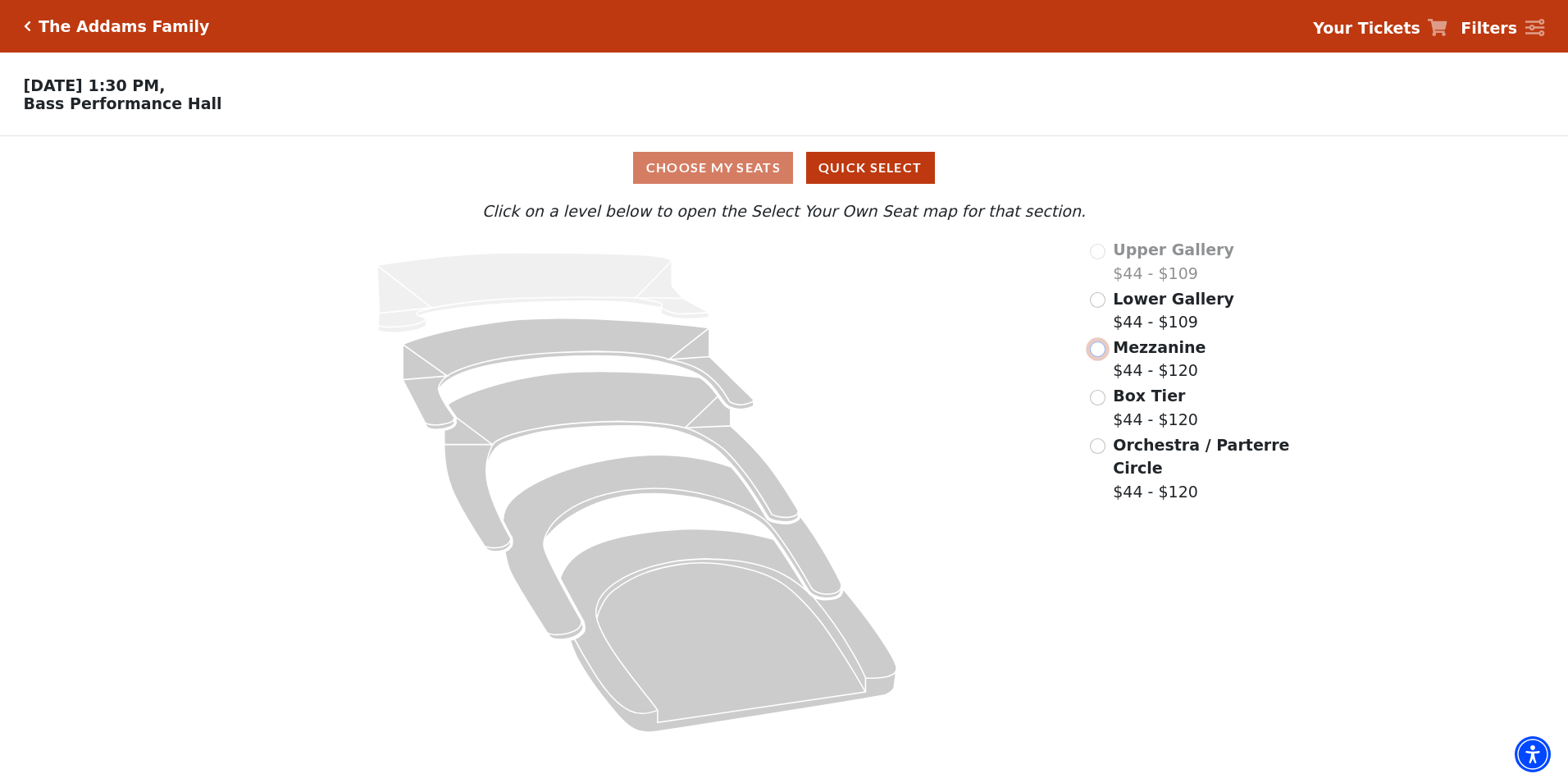
click at [1094, 357] on input "Mezzanine$44 - $120\a" at bounding box center [1098, 349] width 16 height 16
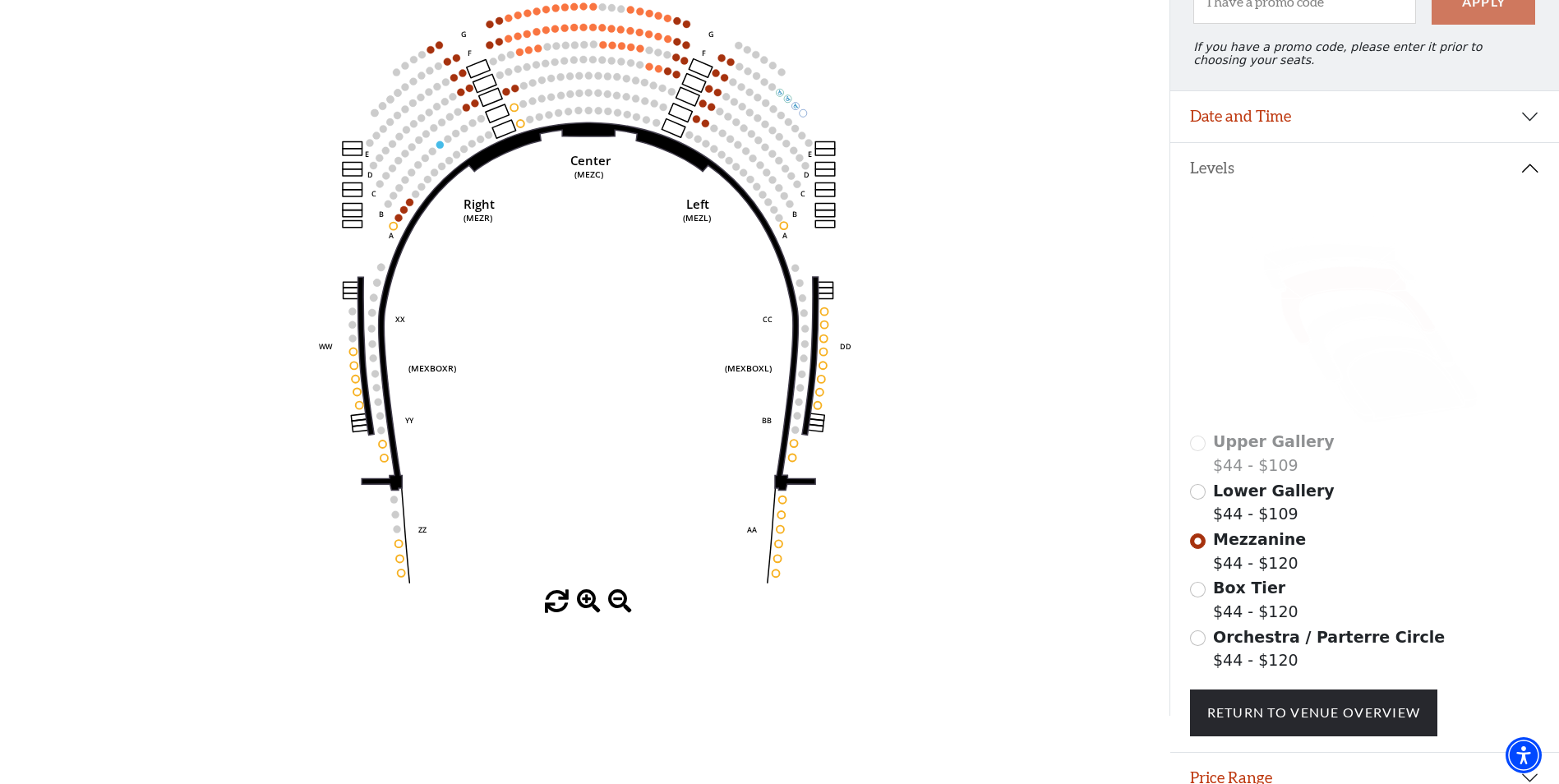
scroll to position [40, 0]
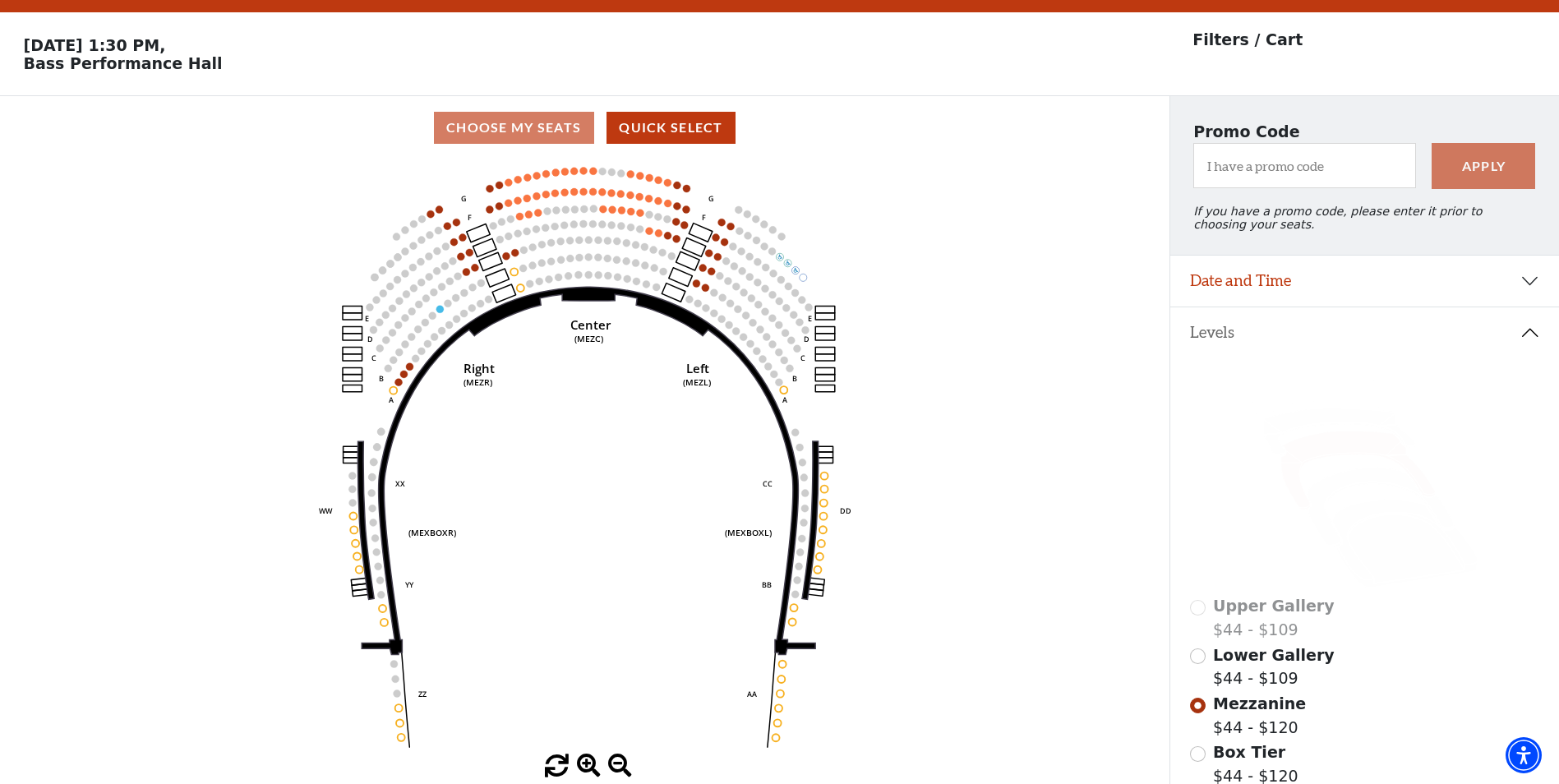
click at [623, 215] on use "Seat Selected" at bounding box center [622, 210] width 8 height 8
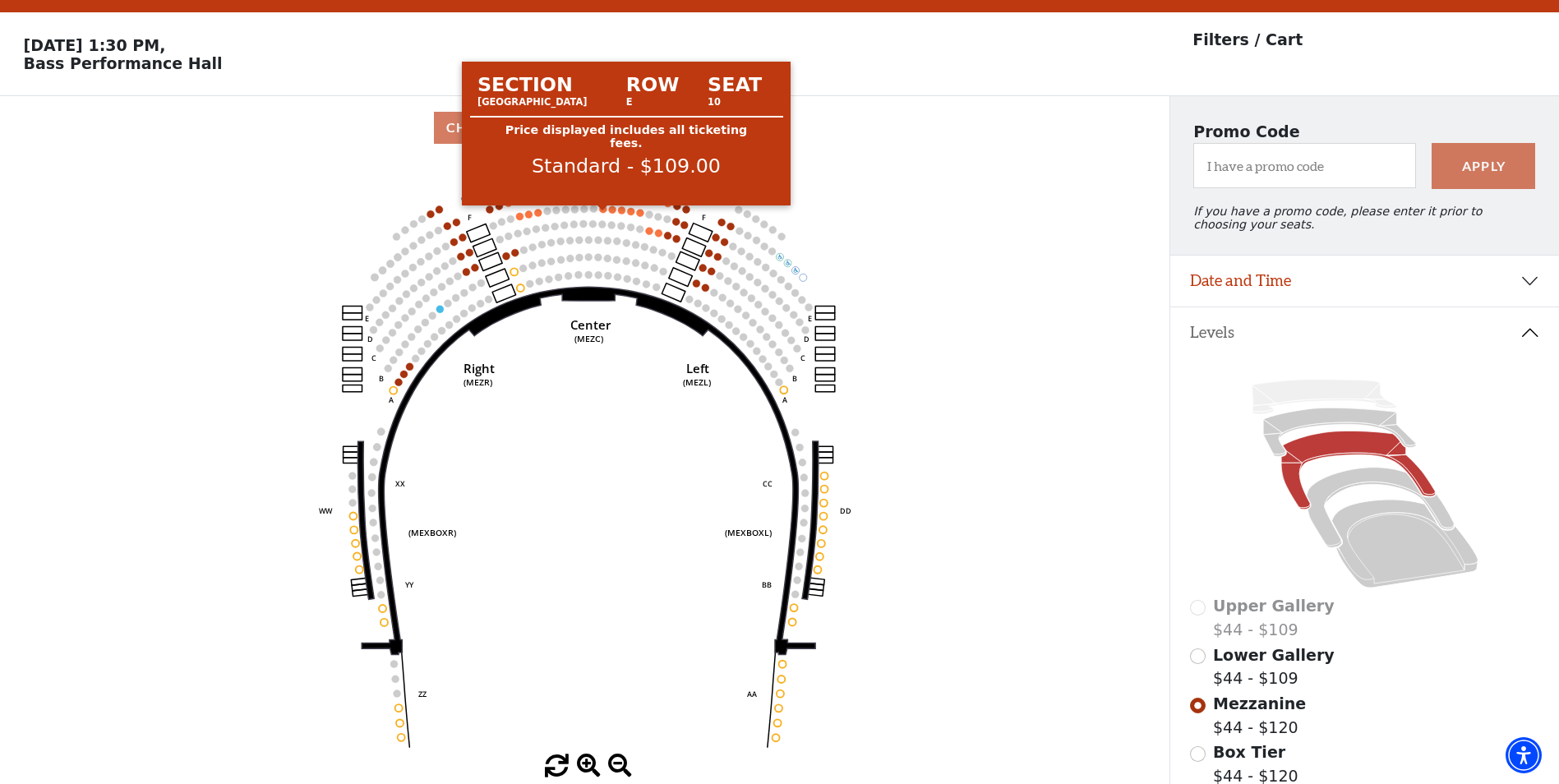
click at [606, 213] on circle at bounding box center [603, 209] width 7 height 7
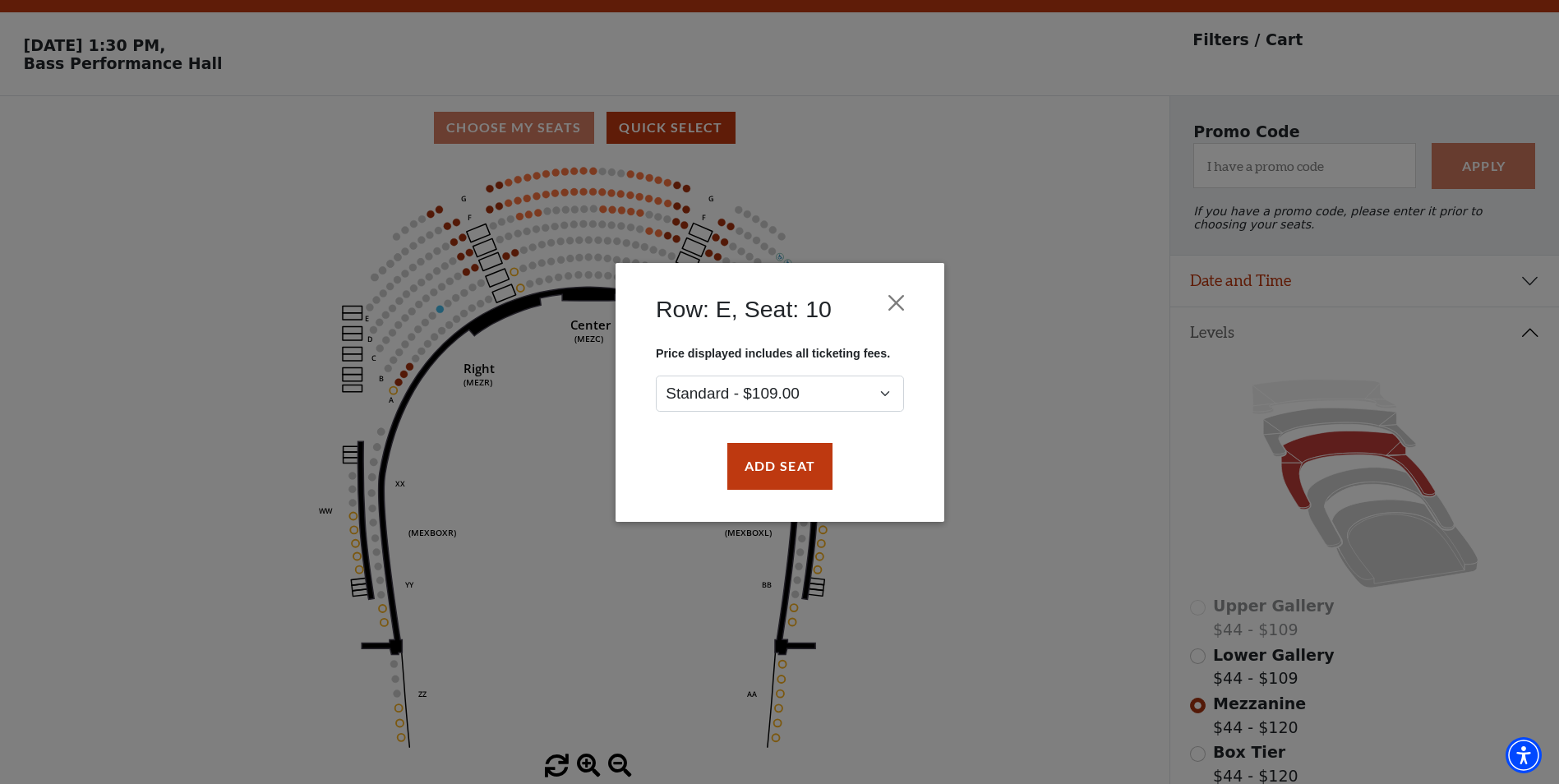
click at [521, 225] on div "Row: E, Seat: 10 Price displayed includes all ticketing fees. Standard - $109.0…" at bounding box center [780, 392] width 1559 height 784
click at [514, 259] on div "Row: E, Seat: 10 Price displayed includes all ticketing fees. Standard - $109.0…" at bounding box center [780, 392] width 1559 height 784
click at [474, 264] on div "Row: E, Seat: 10 Price displayed includes all ticketing fees. Standard - $109.0…" at bounding box center [780, 392] width 1559 height 784
click at [869, 393] on select "Standard - $109.00" at bounding box center [780, 393] width 248 height 37
click at [909, 305] on button "Close" at bounding box center [896, 303] width 32 height 32
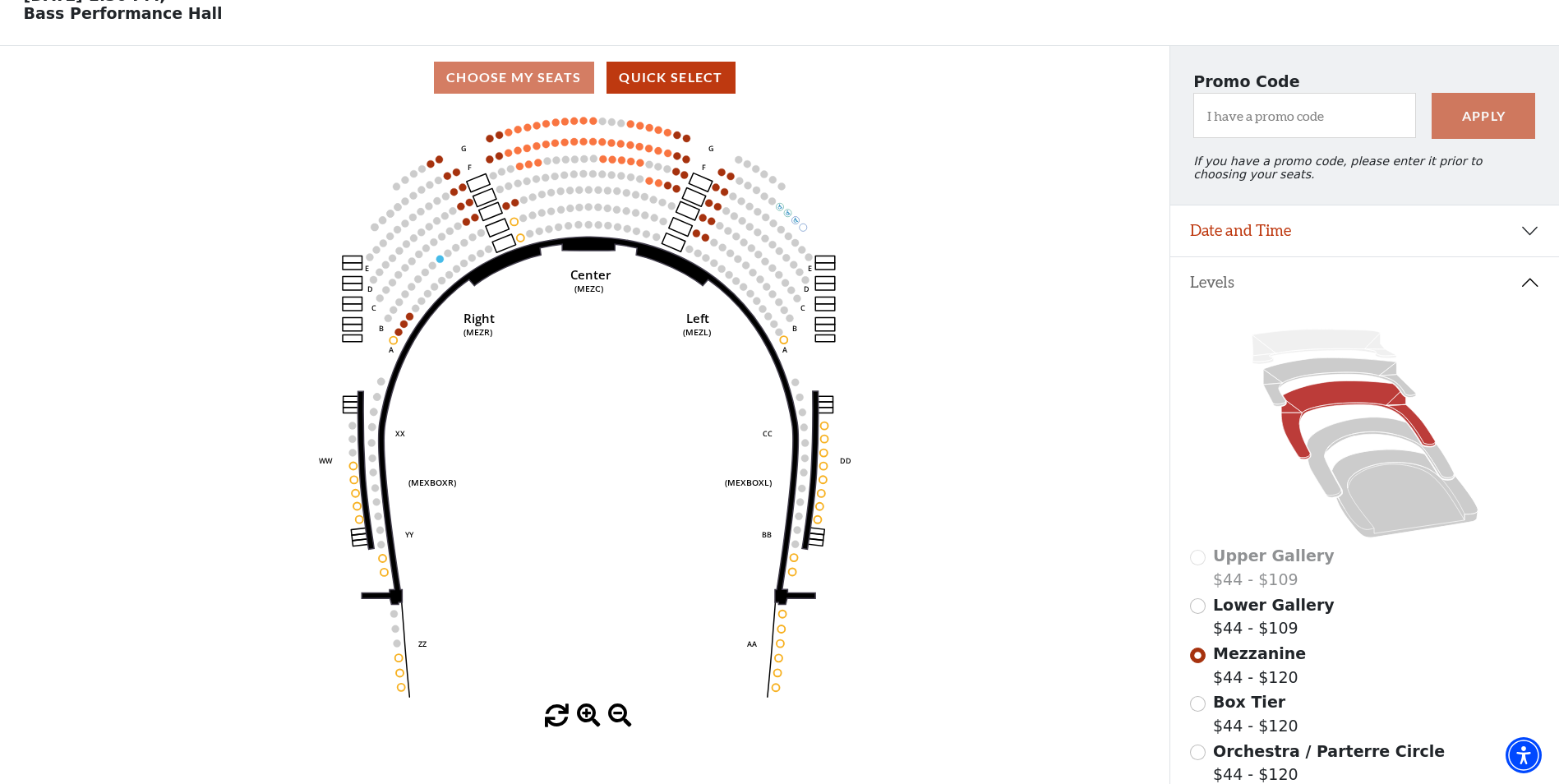
scroll to position [204, 0]
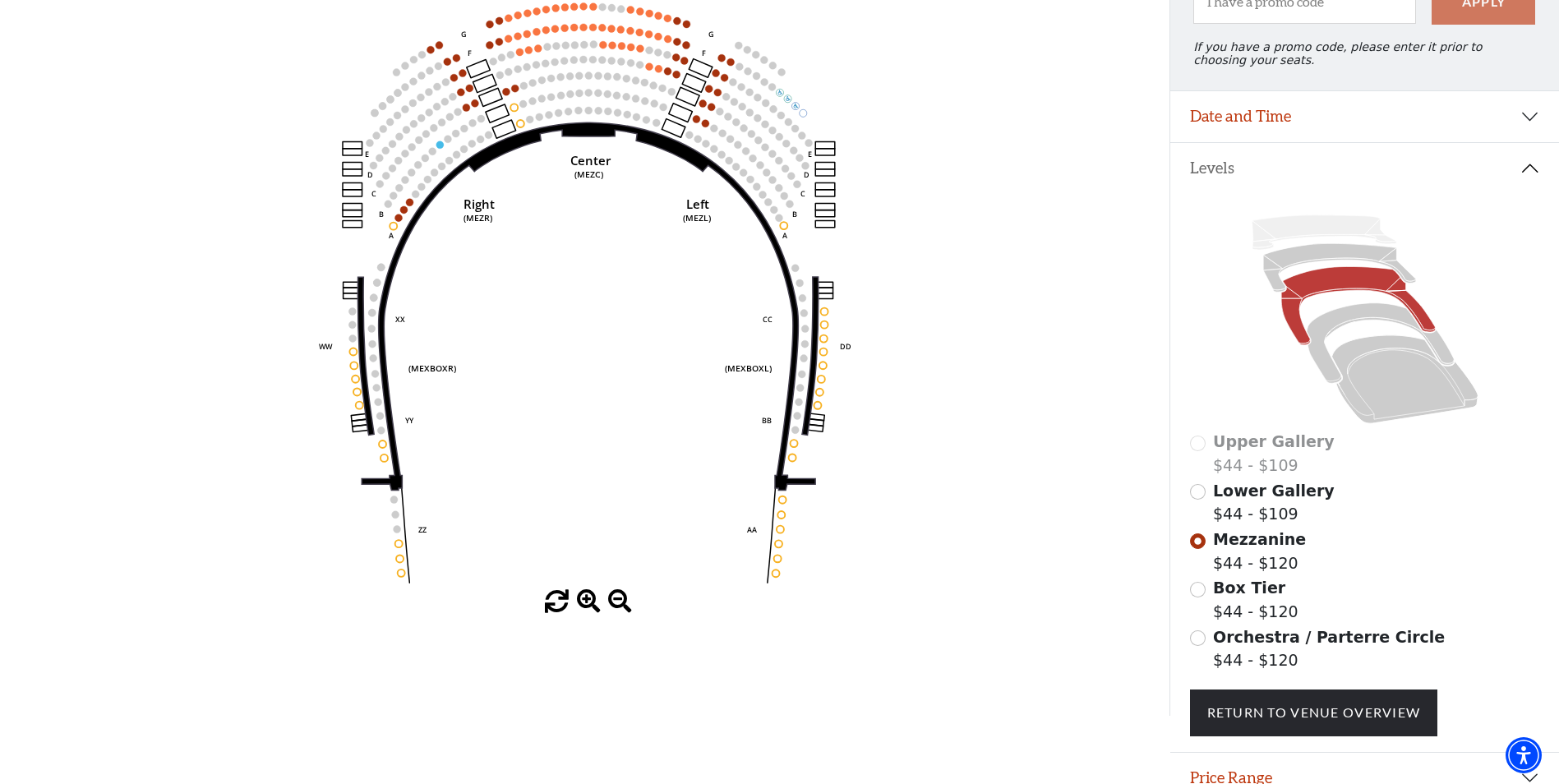
click at [1209, 512] on div "Lower Gallery $44 - $109" at bounding box center [1365, 503] width 350 height 46
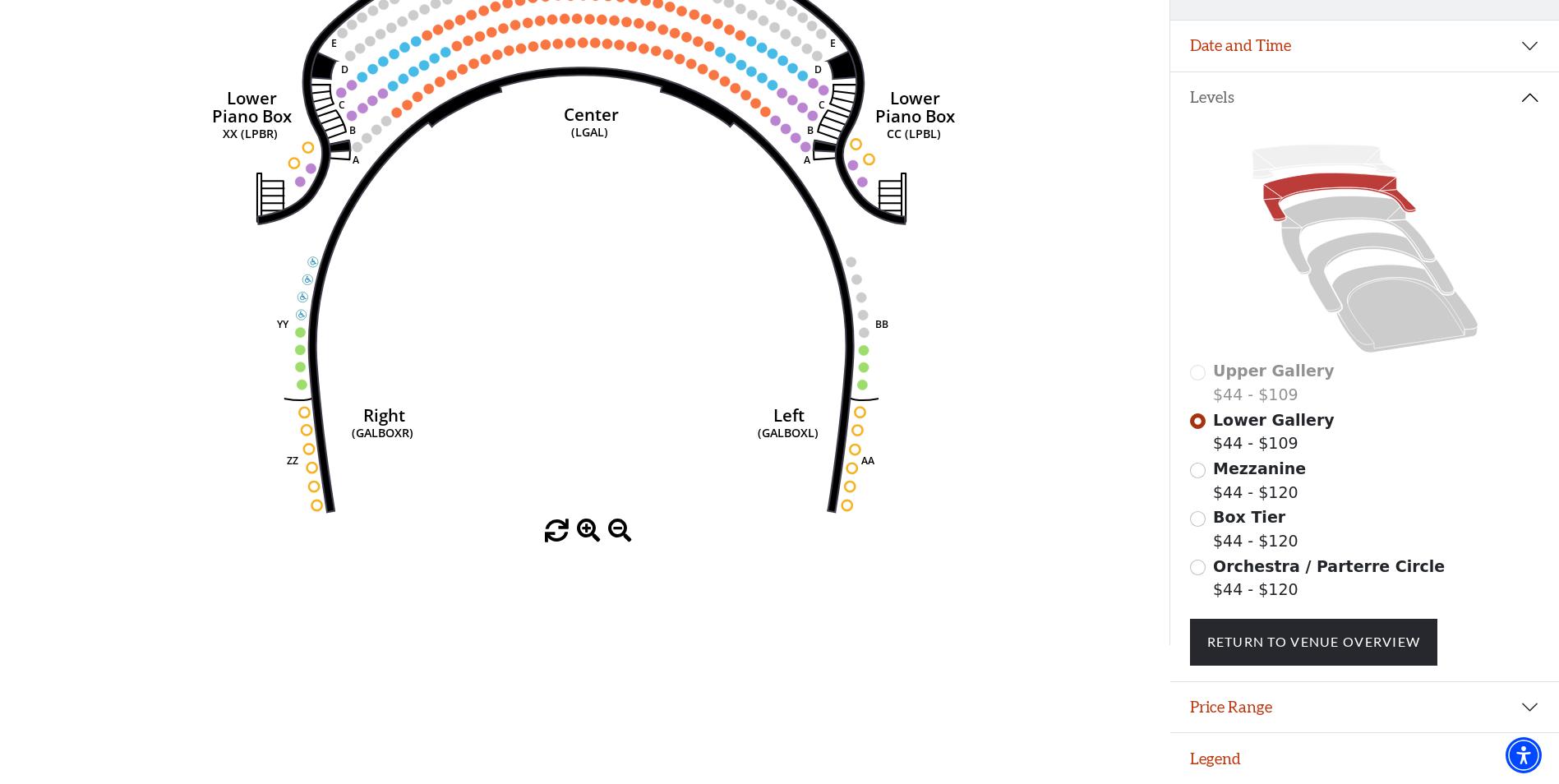
scroll to position [287, 0]
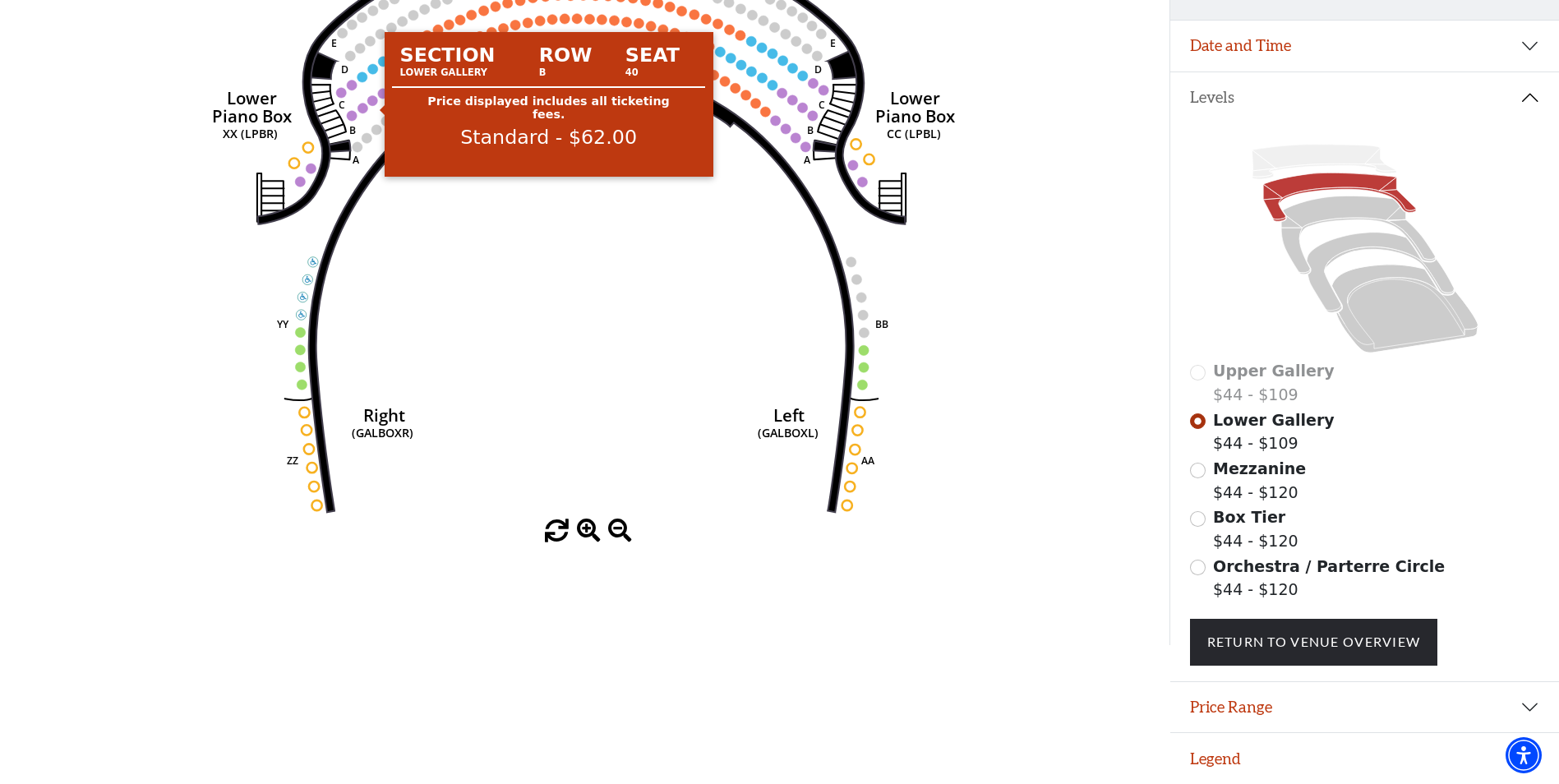
click at [373, 98] on circle at bounding box center [372, 100] width 10 height 10
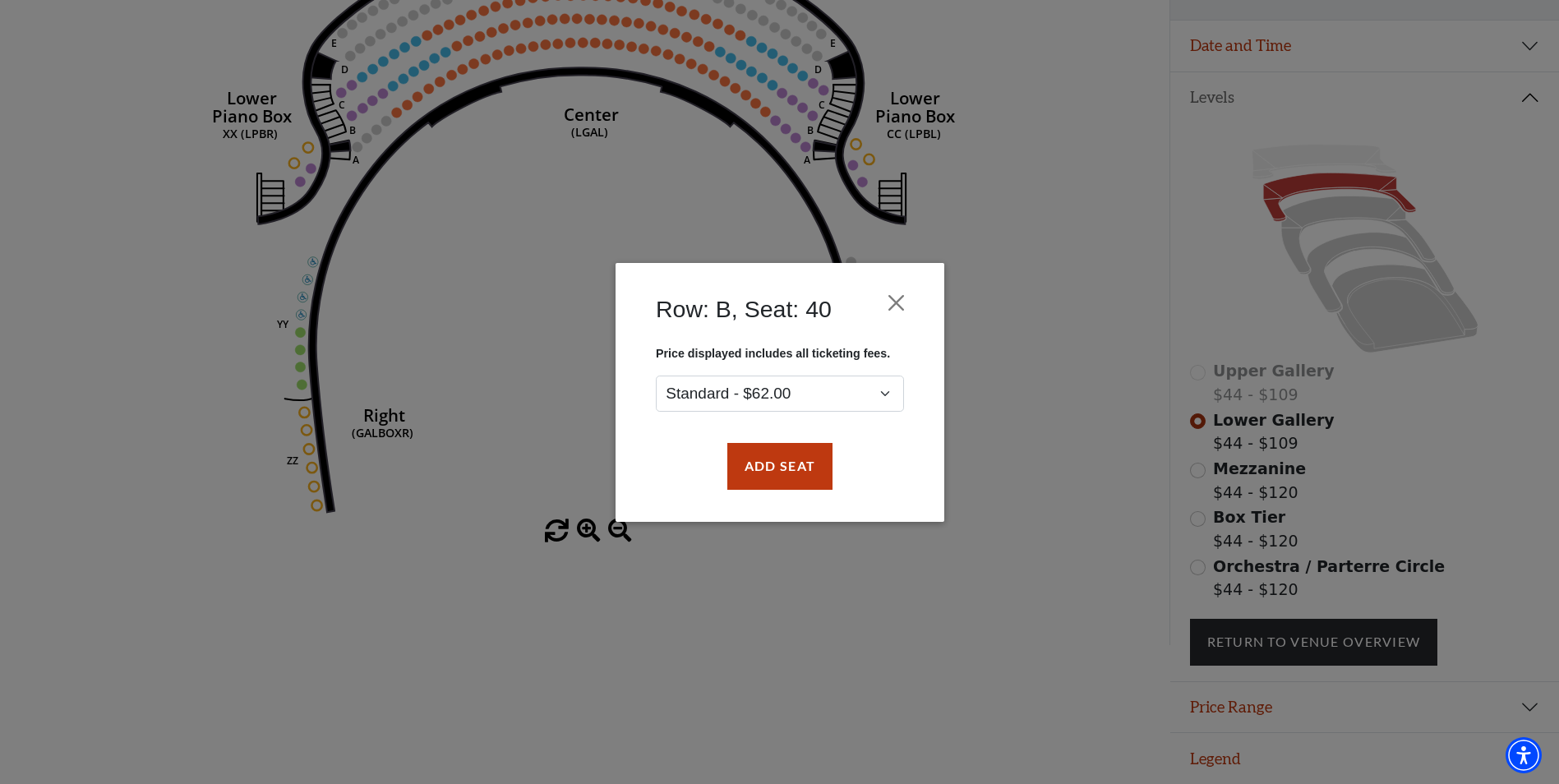
click at [736, 171] on div "Row: B, Seat: 40 Price displayed includes all ticketing fees. Standard - $62.00…" at bounding box center [780, 392] width 1559 height 784
click at [780, 459] on button "Add Seat" at bounding box center [779, 466] width 105 height 46
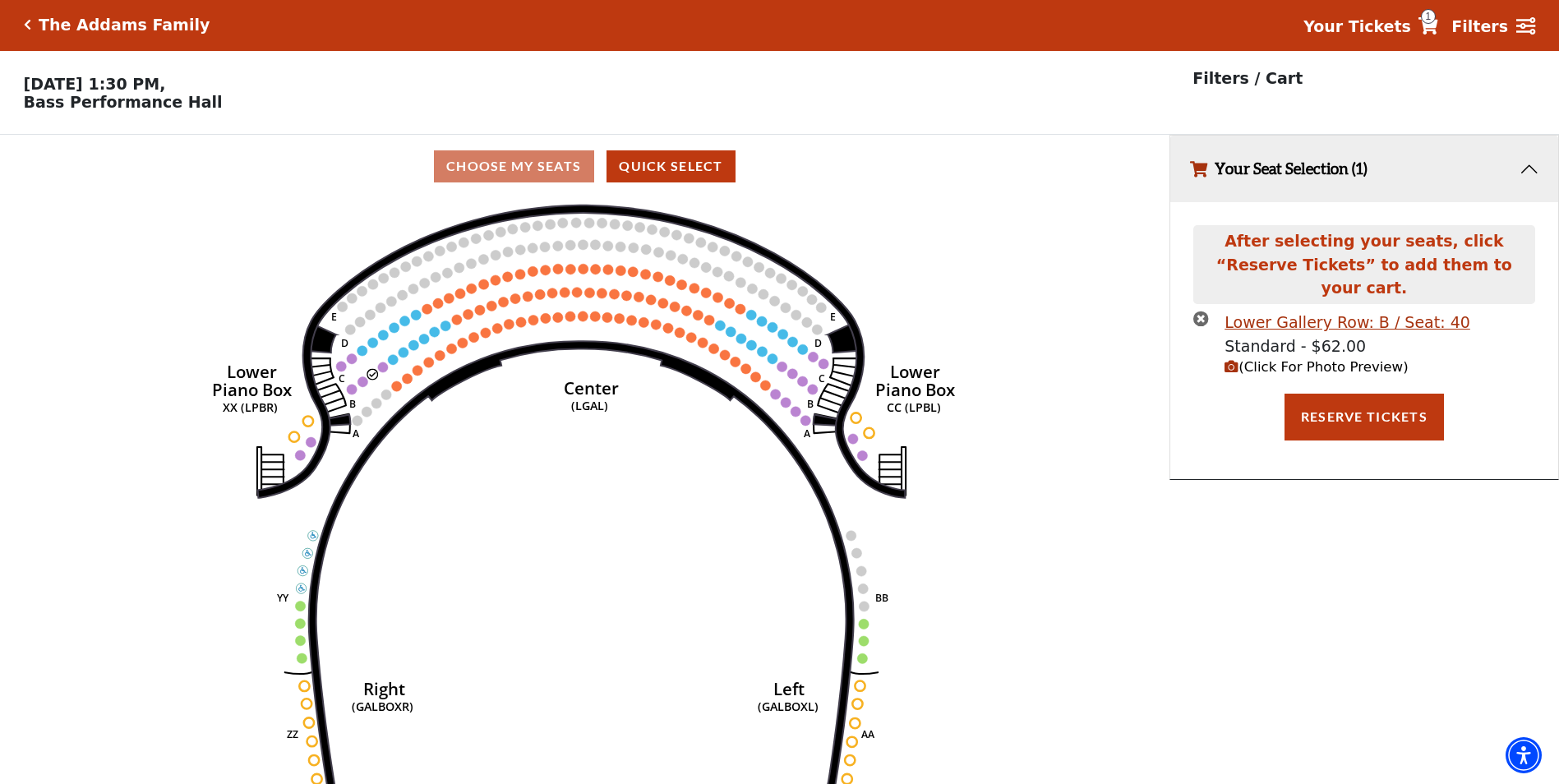
scroll to position [0, 0]
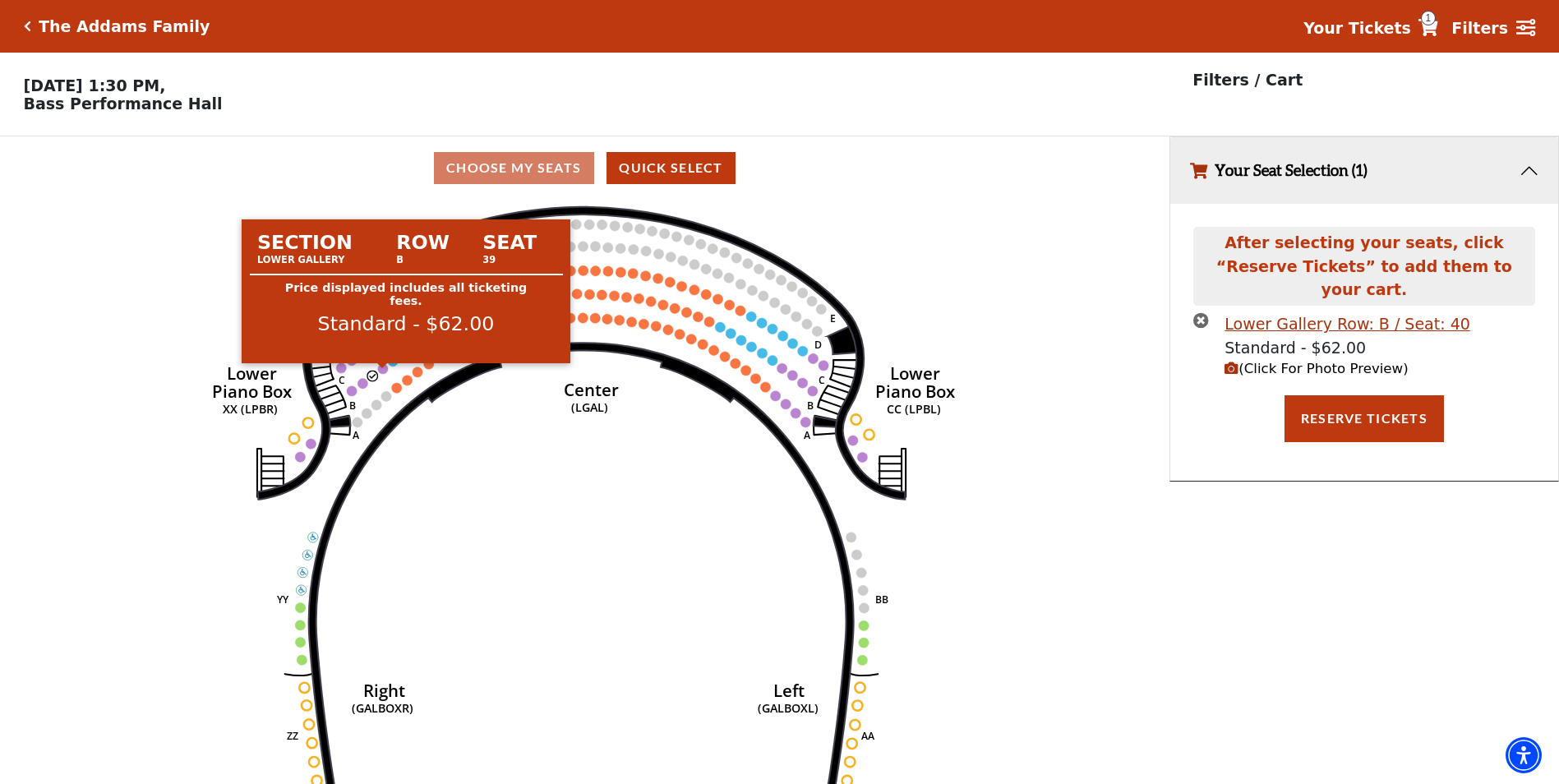
click at [384, 373] on circle at bounding box center [383, 368] width 10 height 10
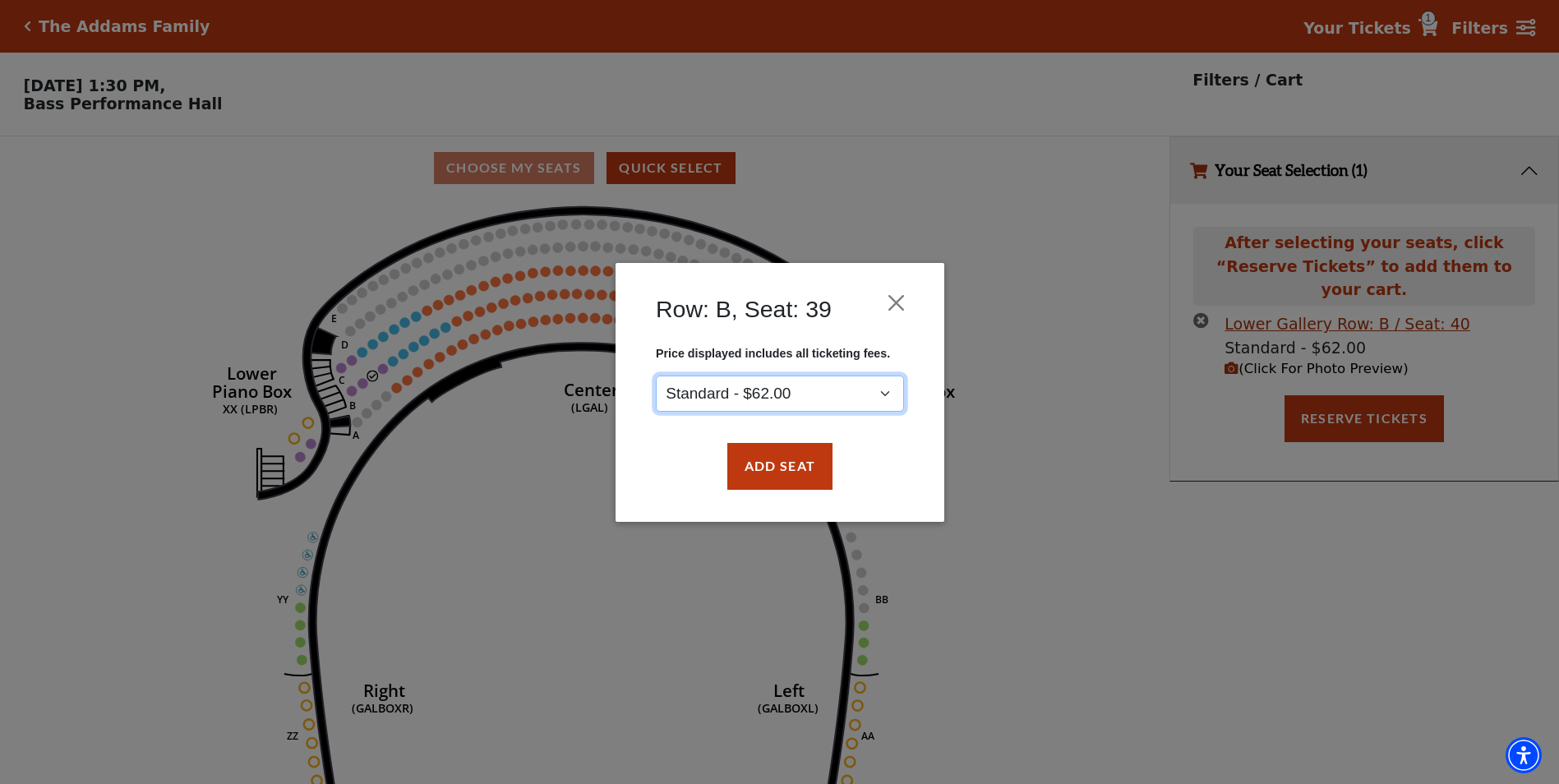
click at [740, 395] on select "Standard - $62.00" at bounding box center [780, 393] width 248 height 37
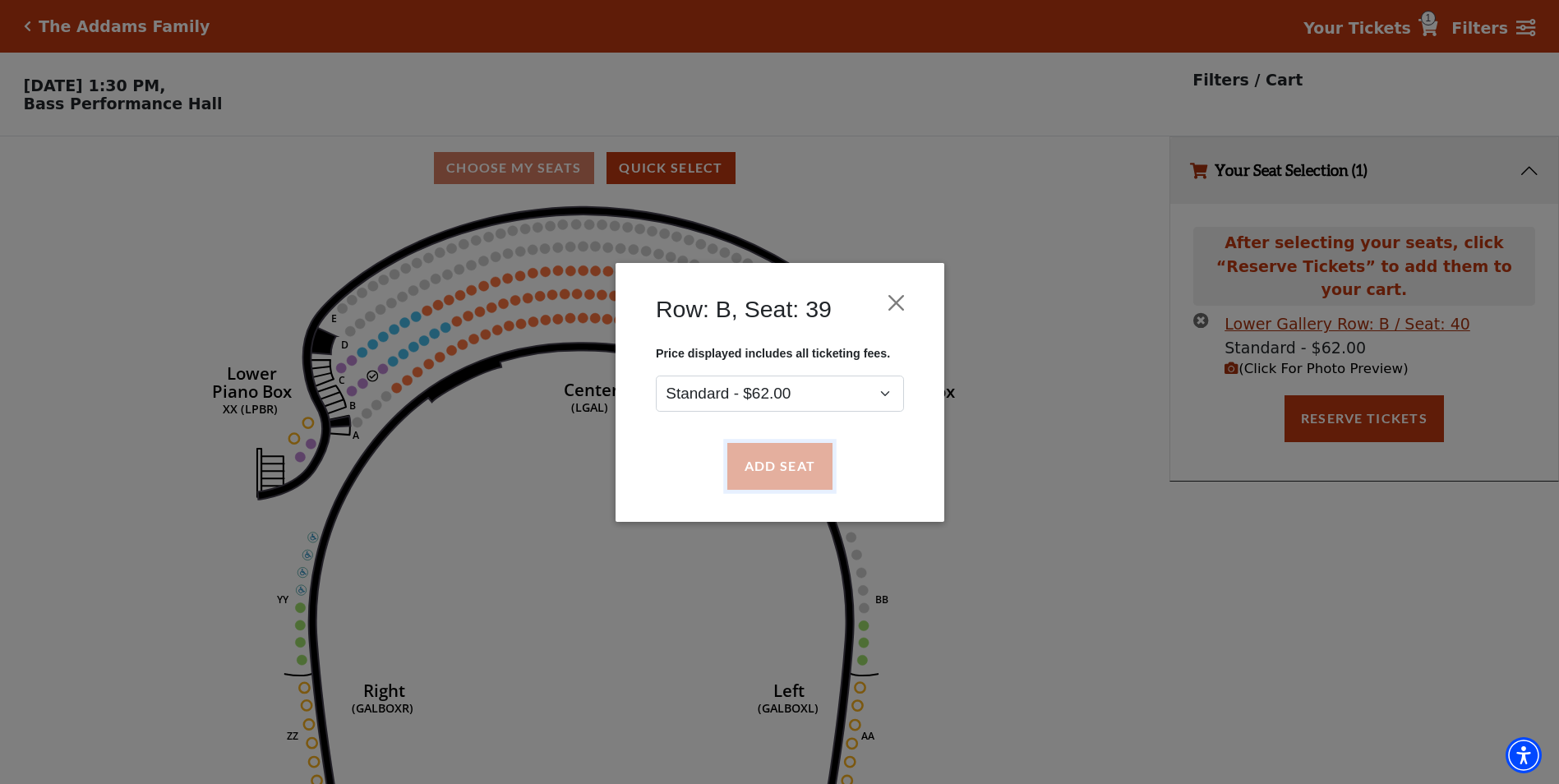
click at [827, 467] on button "Add Seat" at bounding box center [779, 466] width 105 height 46
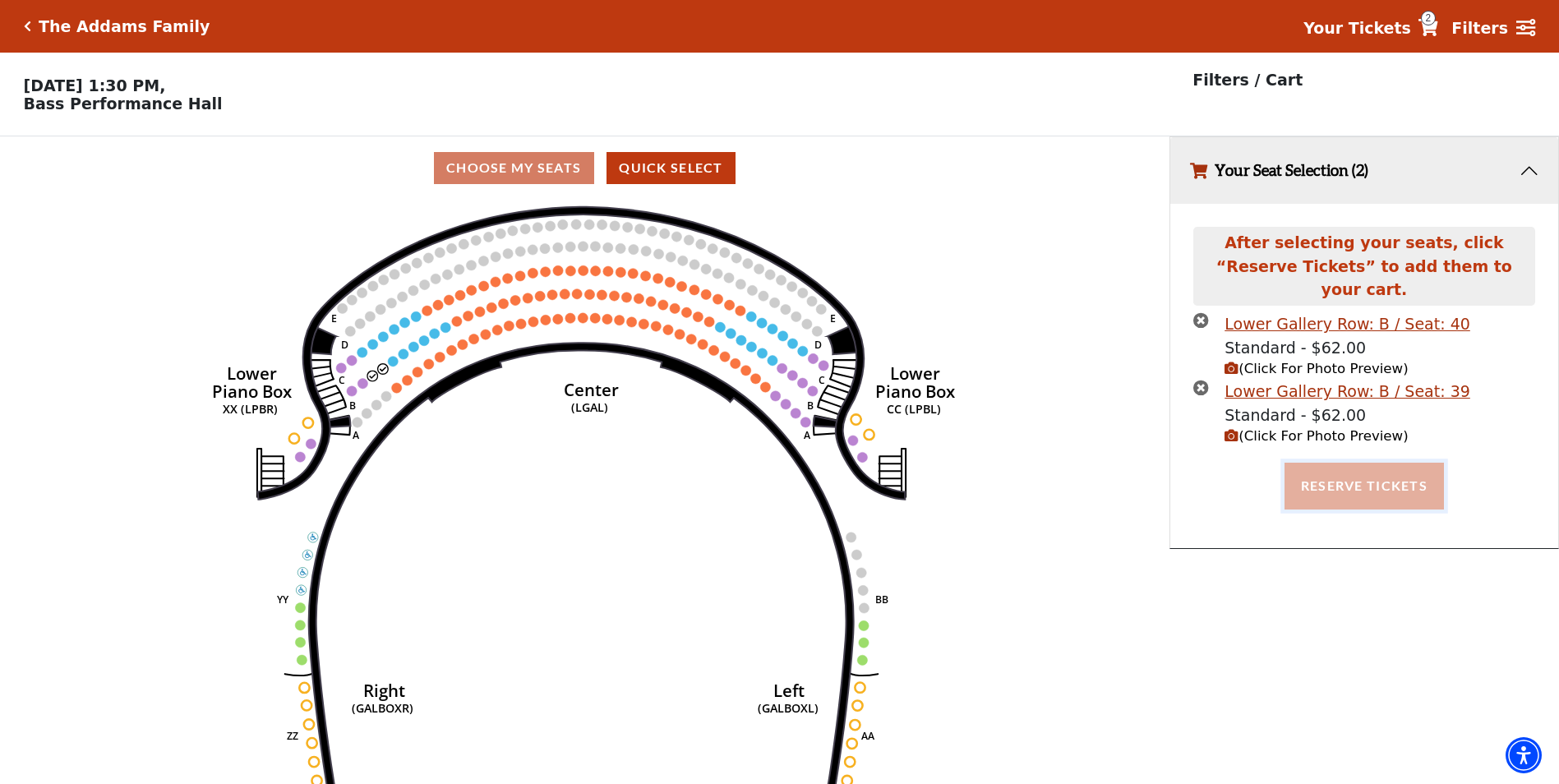
click at [1330, 464] on button "Reserve Tickets" at bounding box center [1365, 486] width 160 height 46
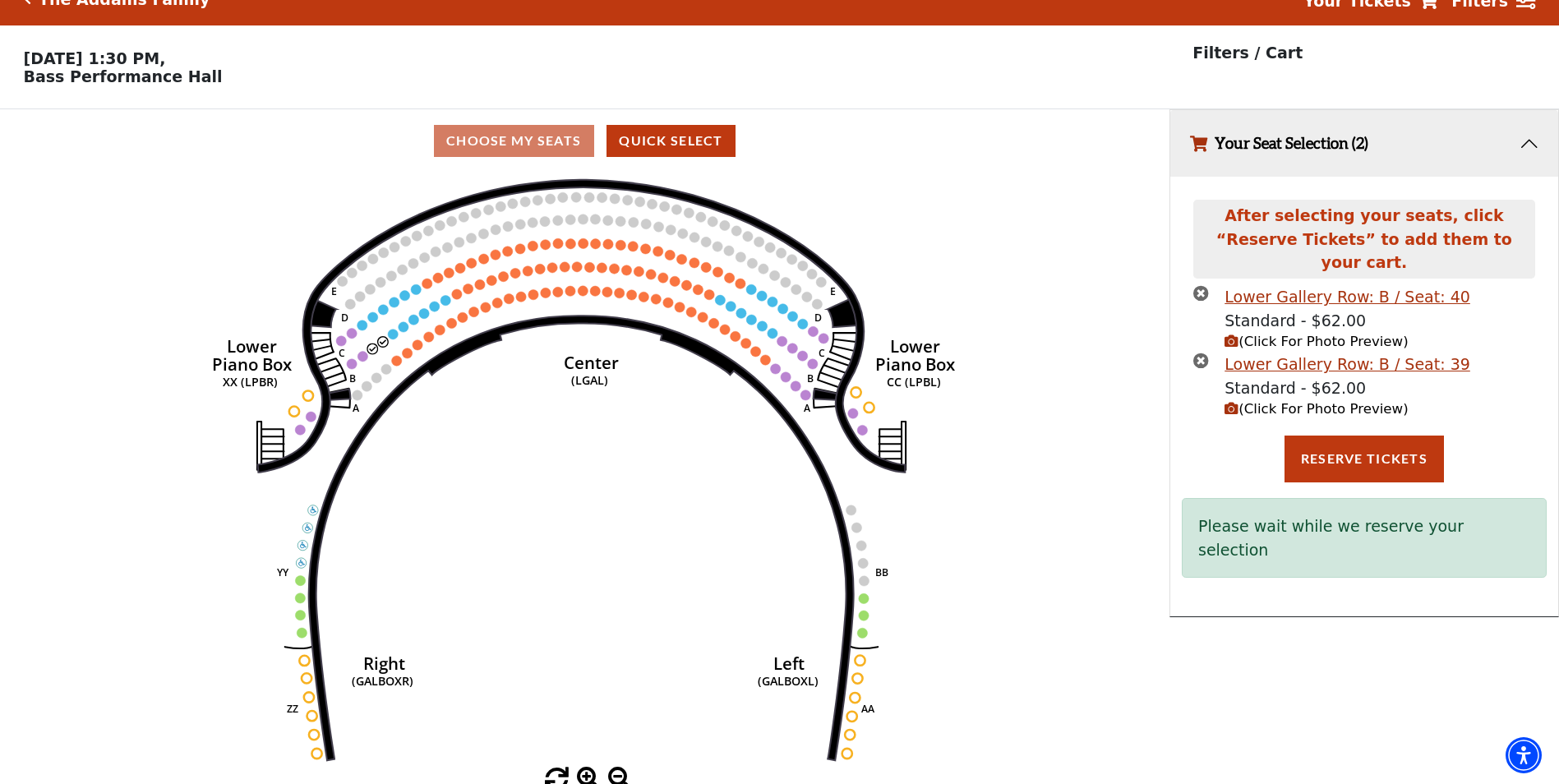
scroll to position [40, 0]
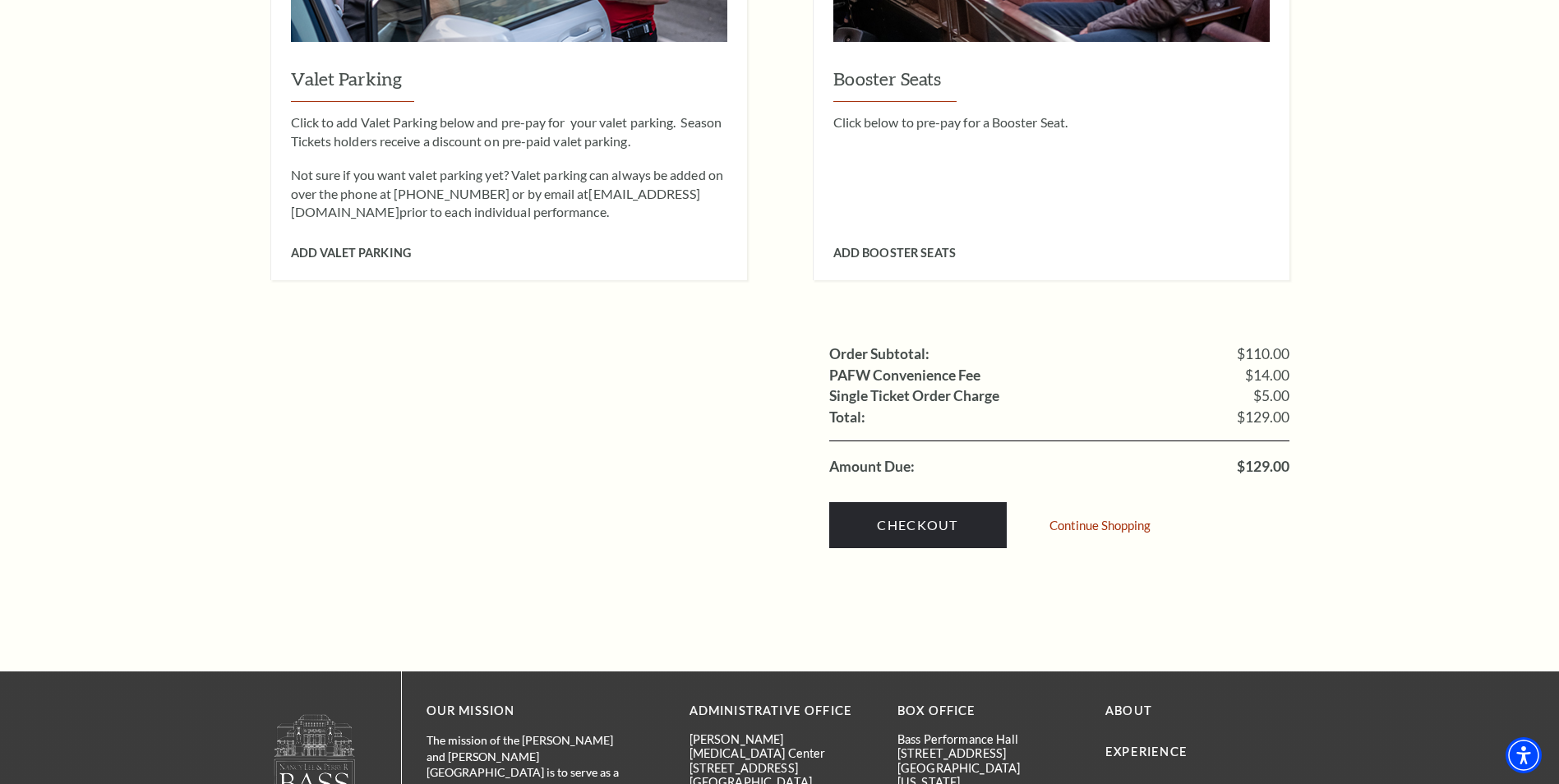
scroll to position [1397, 0]
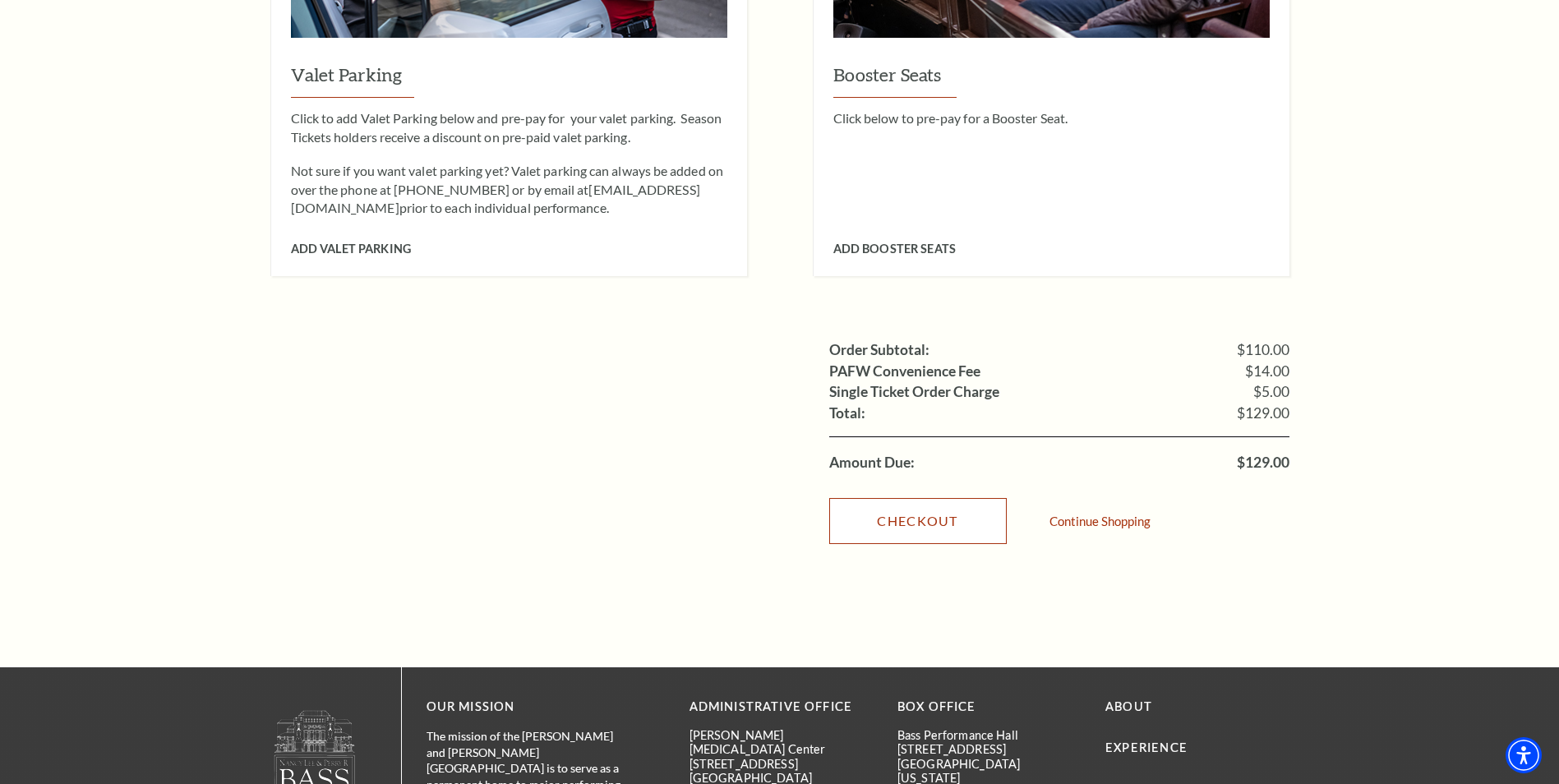
click at [917, 504] on link "Checkout" at bounding box center [918, 521] width 177 height 46
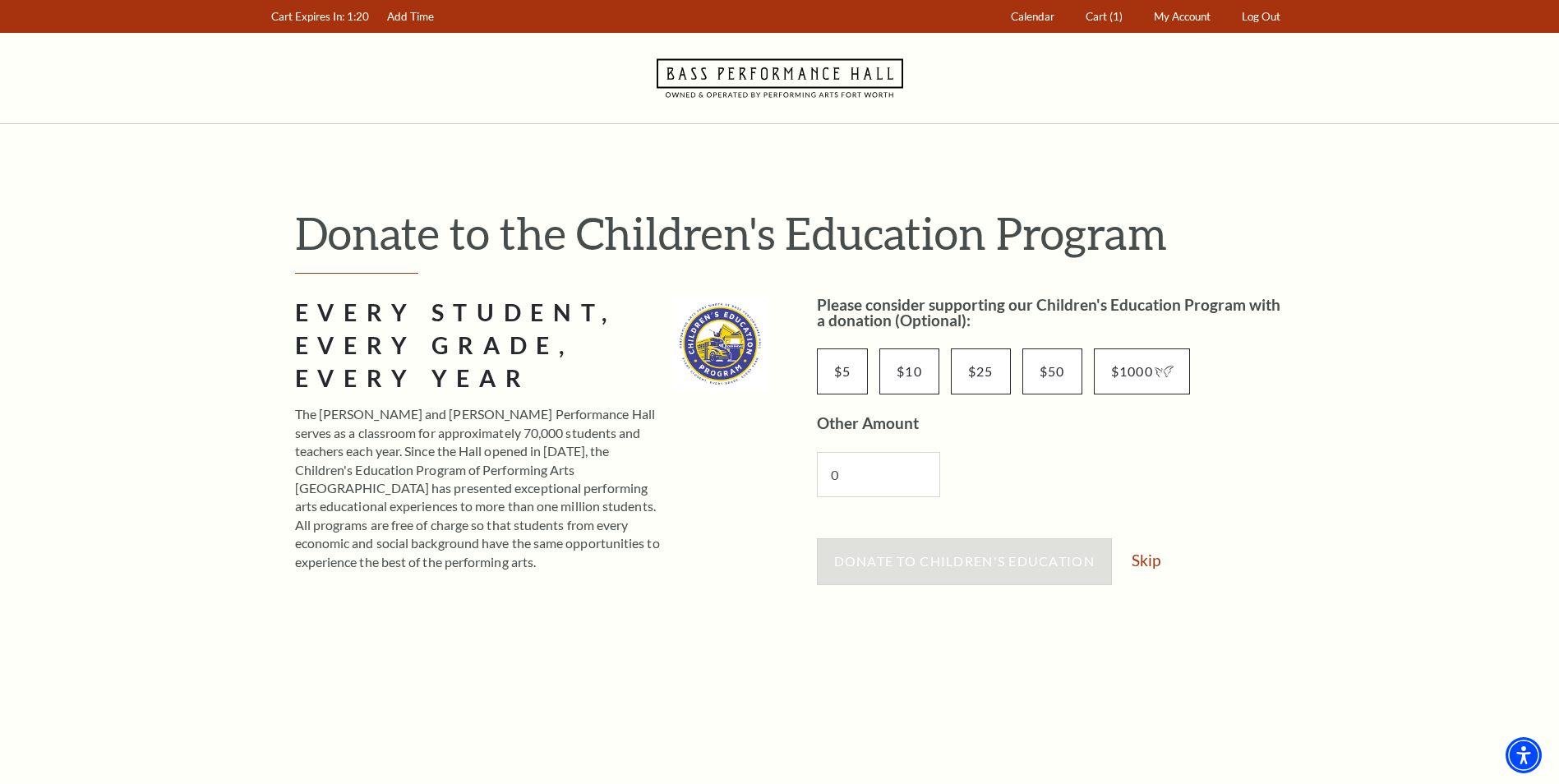
click at [1130, 552] on div "Donate to Children's Education Skip" at bounding box center [1053, 568] width 473 height 62
click at [1145, 557] on link "Skip" at bounding box center [1146, 559] width 29 height 16
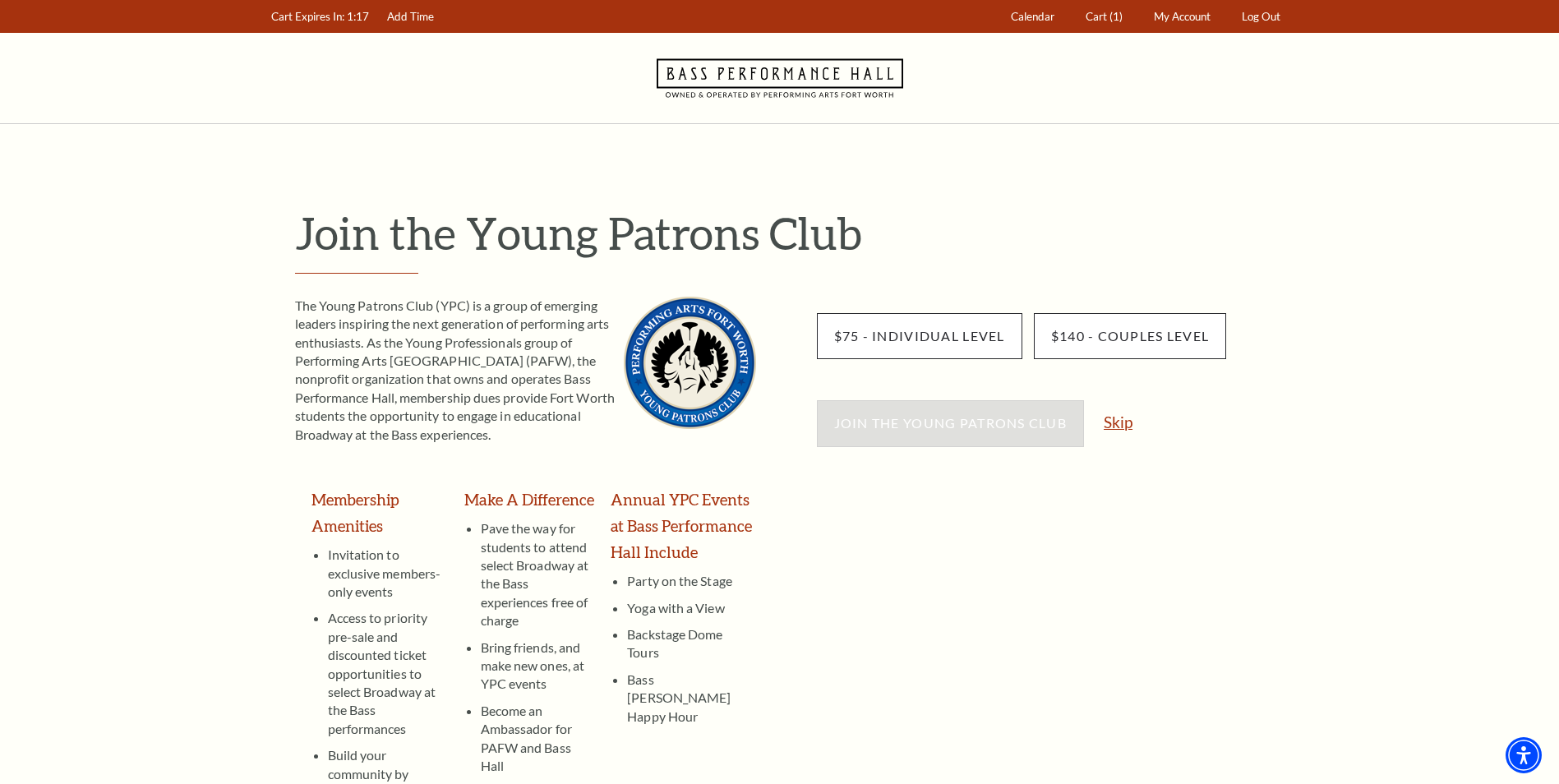
click at [1109, 423] on link "Skip" at bounding box center [1118, 422] width 29 height 16
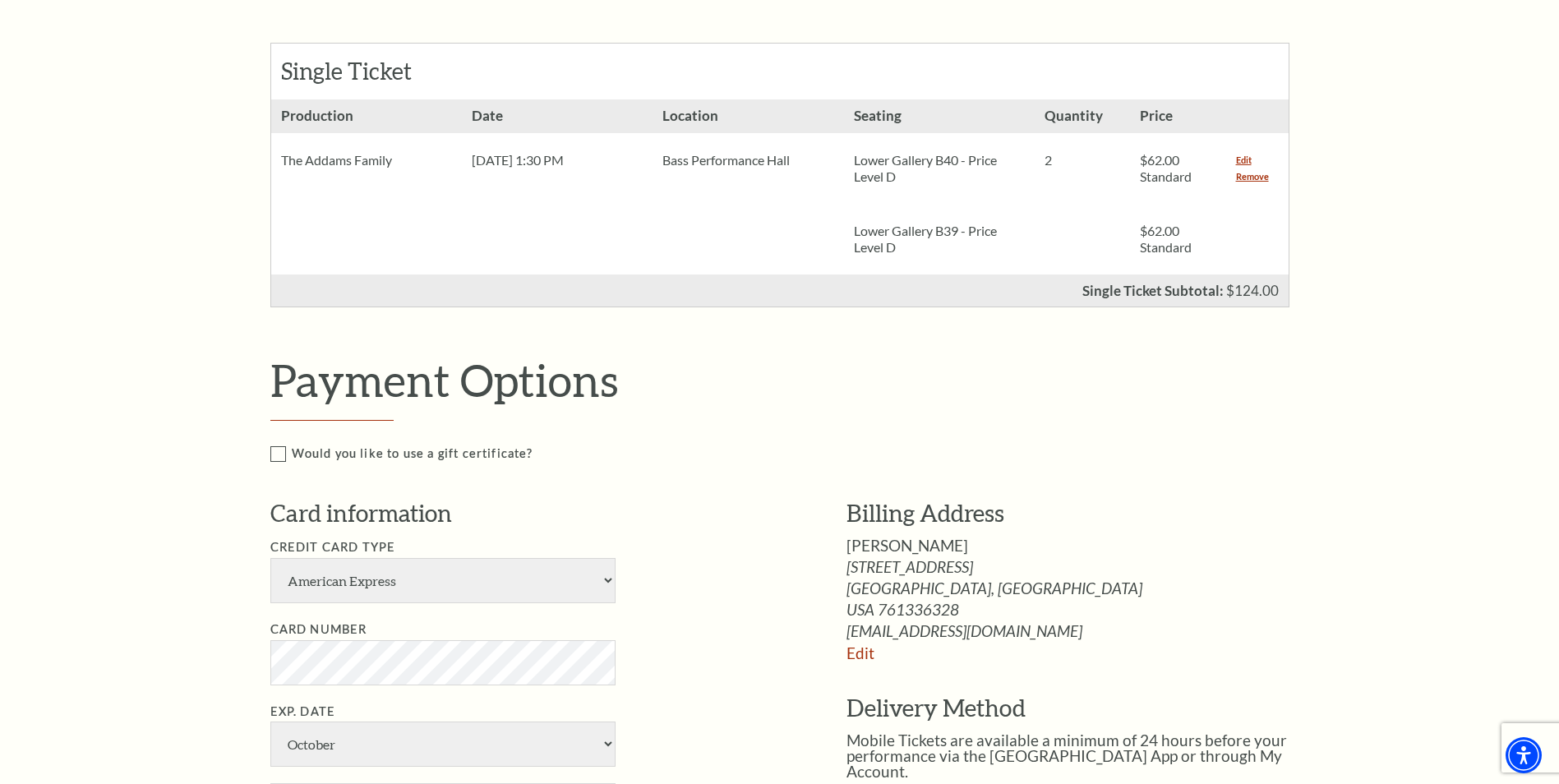
scroll to position [739, 0]
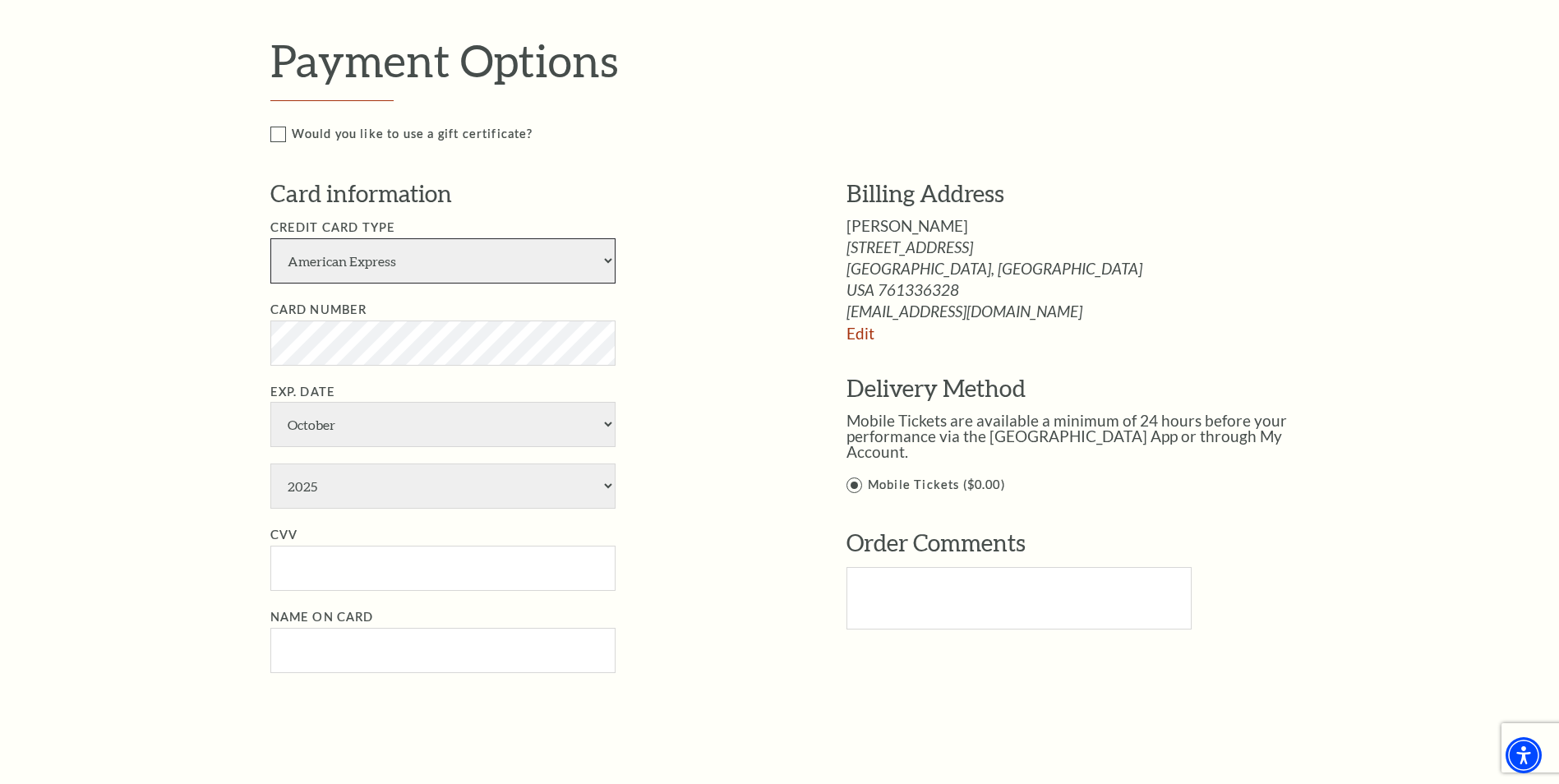
click at [389, 276] on select "American Express Visa Master Card Discover" at bounding box center [443, 261] width 346 height 46
select select "24"
click at [270, 239] on select "American Express Visa Master Card Discover" at bounding box center [443, 261] width 346 height 46
click at [145, 419] on div "Notice × Tickets cannot be removed during a Ticket Exchange. Choose Start Over …" at bounding box center [780, 317] width 1559 height 1865
click at [312, 417] on select "January February March April May June July August September October November De…" at bounding box center [443, 425] width 346 height 46
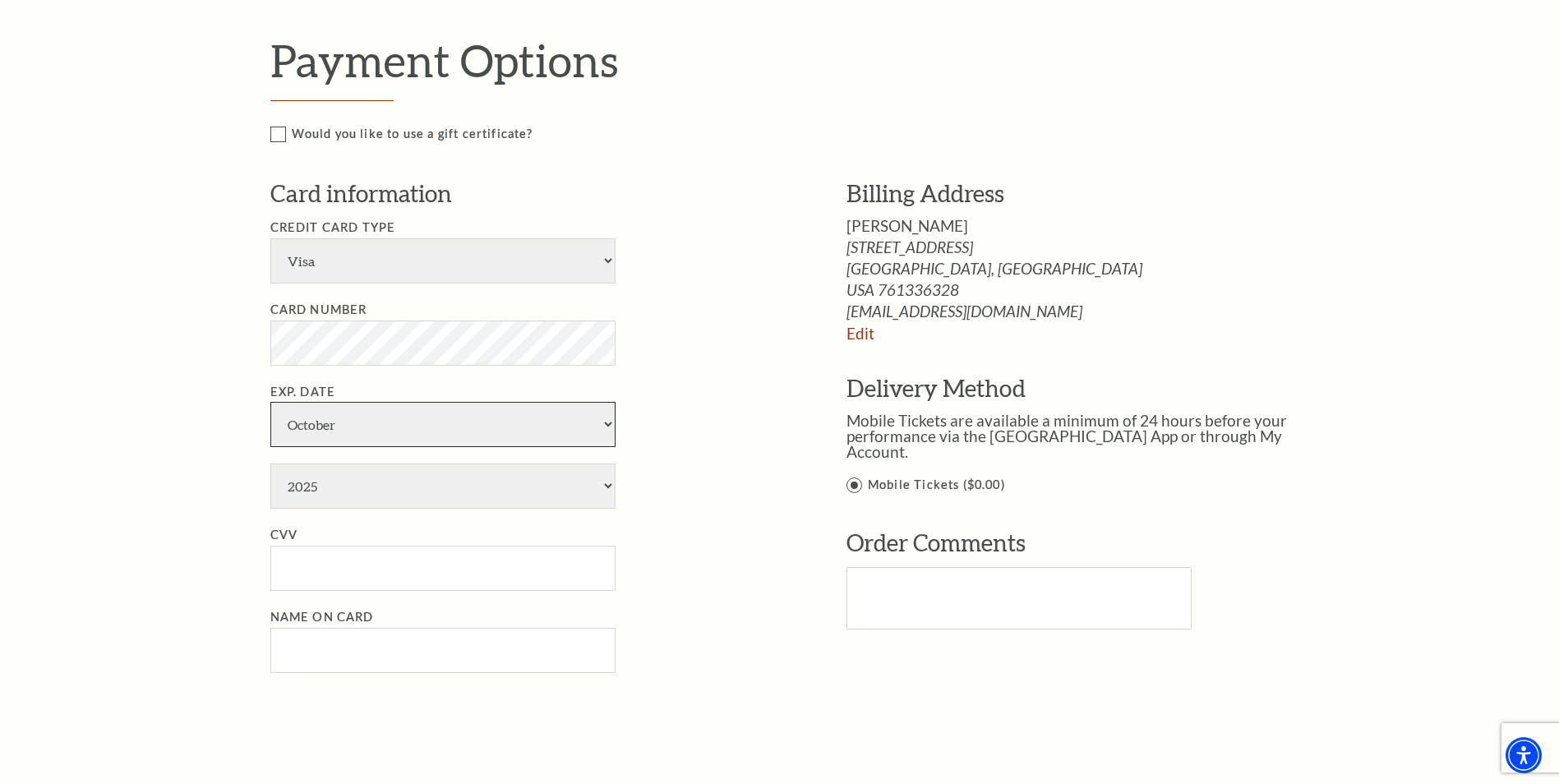
select select "1"
click at [270, 402] on select "January February March April May June July August September October November De…" at bounding box center [443, 425] width 346 height 46
click at [318, 501] on select "2025 2026 2027 2028 2029 2030 2031 2032 2033 2034" at bounding box center [443, 486] width 346 height 46
select select "2028"
click at [270, 464] on select "2025 2026 2027 2028 2029 2030 2031 2032 2033 2034" at bounding box center [443, 486] width 346 height 46
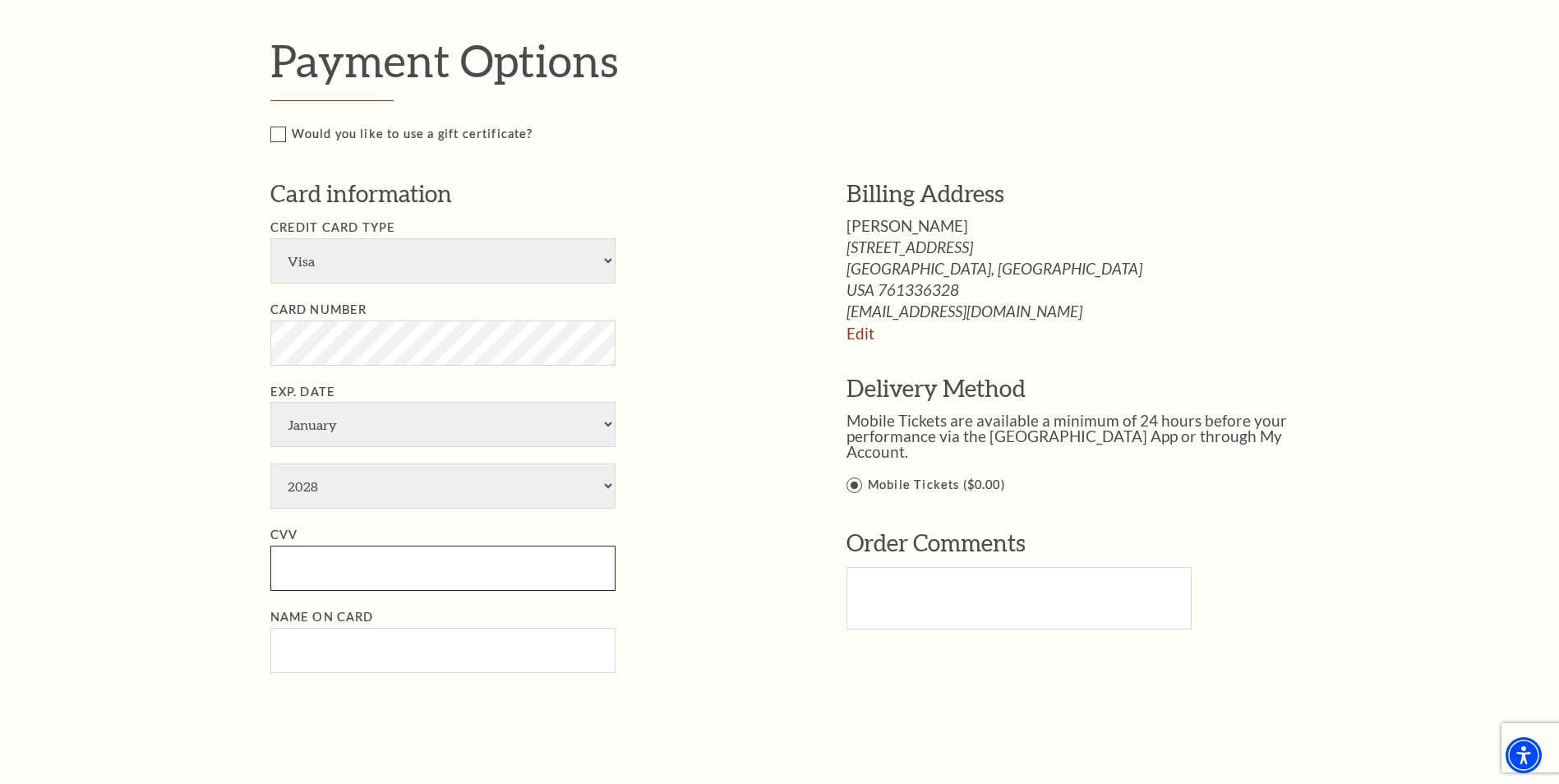
click at [346, 580] on input "CVV" at bounding box center [443, 568] width 346 height 46
type input "627"
drag, startPoint x: 153, startPoint y: 661, endPoint x: 175, endPoint y: 661, distance: 22.0
click at [155, 661] on div "Notice × Tickets cannot be removed during a Ticket Exchange. Choose Start Over …" at bounding box center [780, 317] width 1559 height 1865
click at [300, 658] on input "Name on Card" at bounding box center [443, 650] width 346 height 46
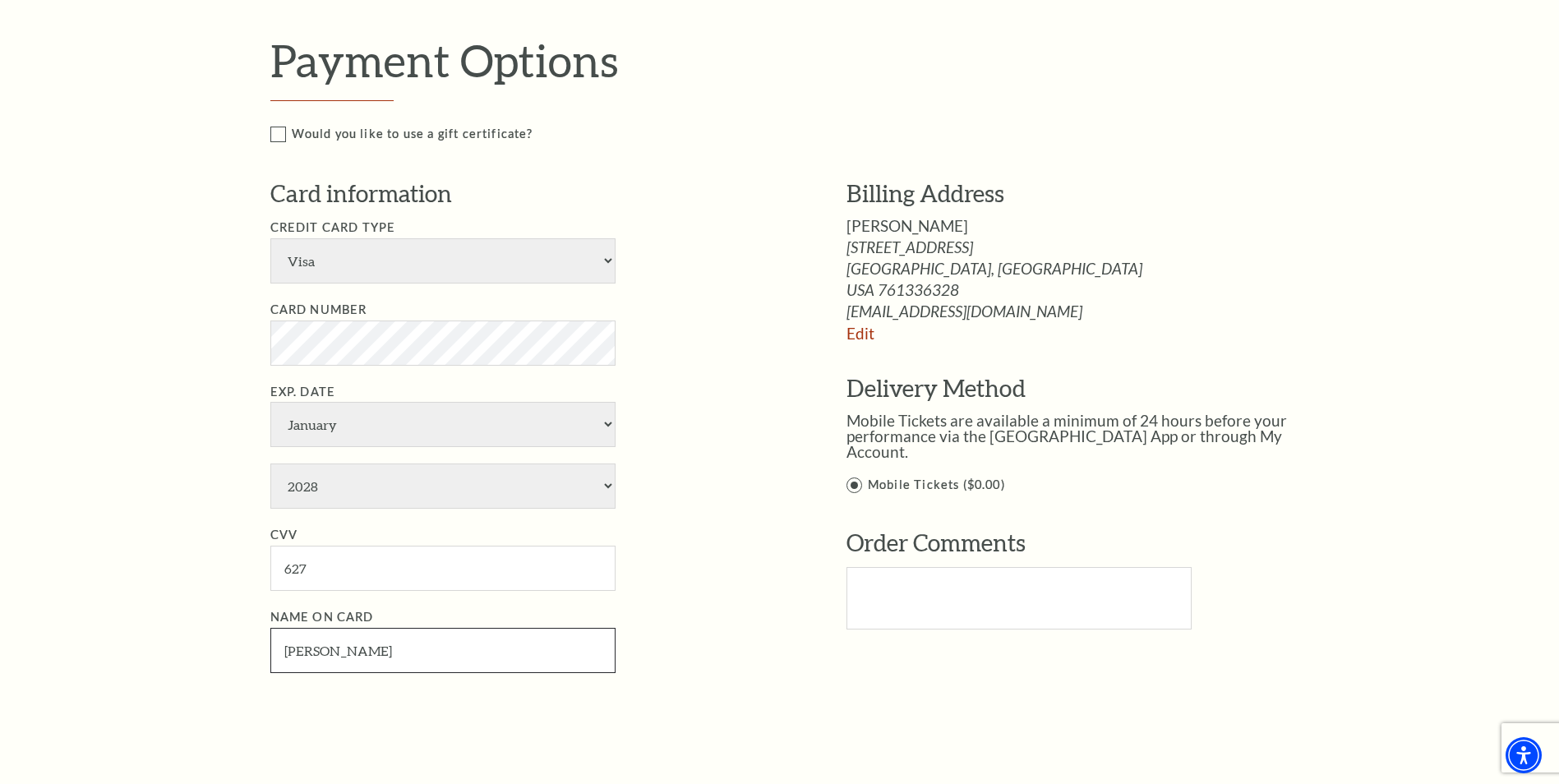
type input "Jennifer Medford"
click at [395, 734] on div "Payment Options Would you like to use a gift certificate? Gift Certificate Numb…" at bounding box center [797, 393] width 1055 height 719
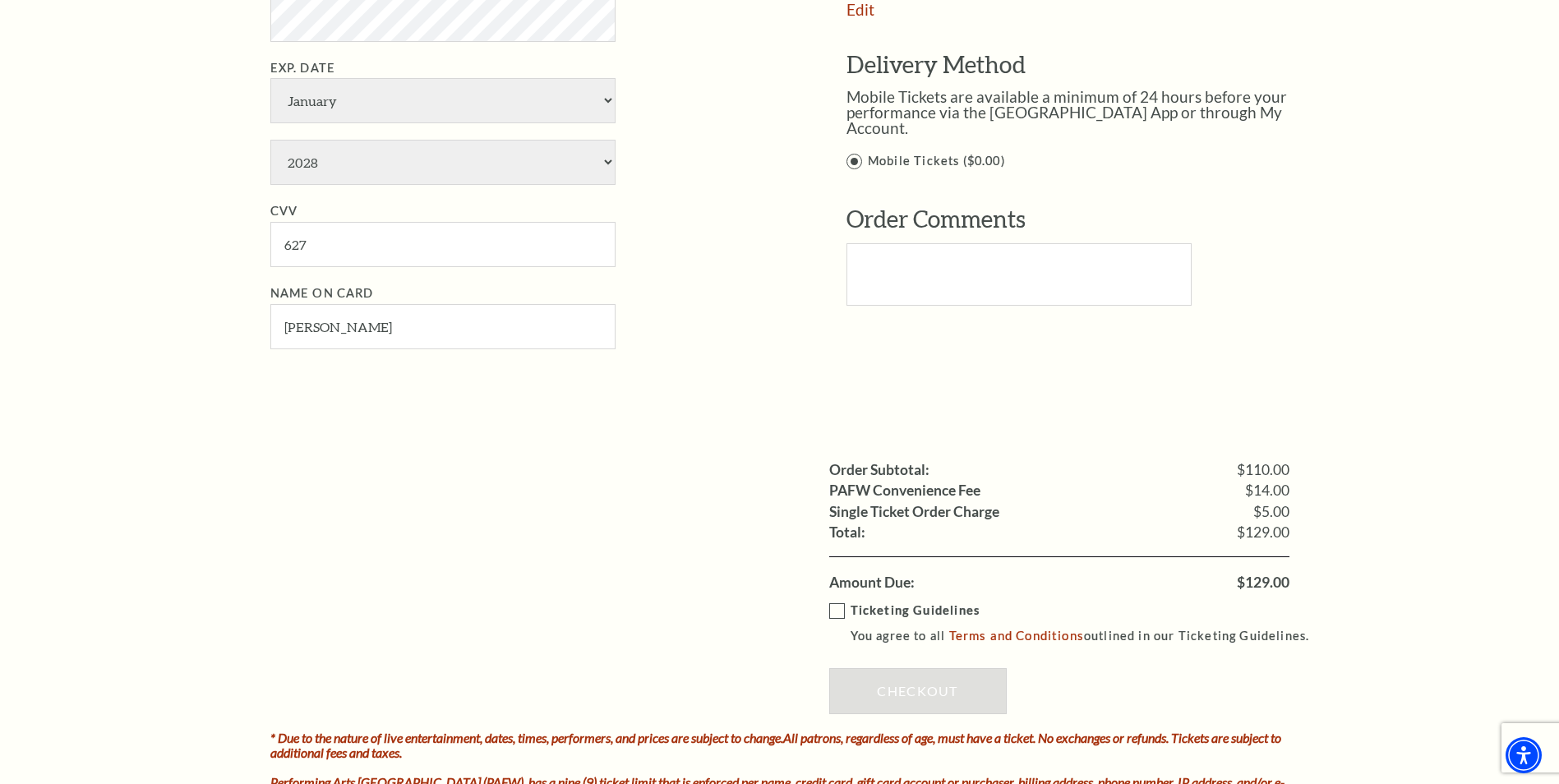
scroll to position [1068, 0]
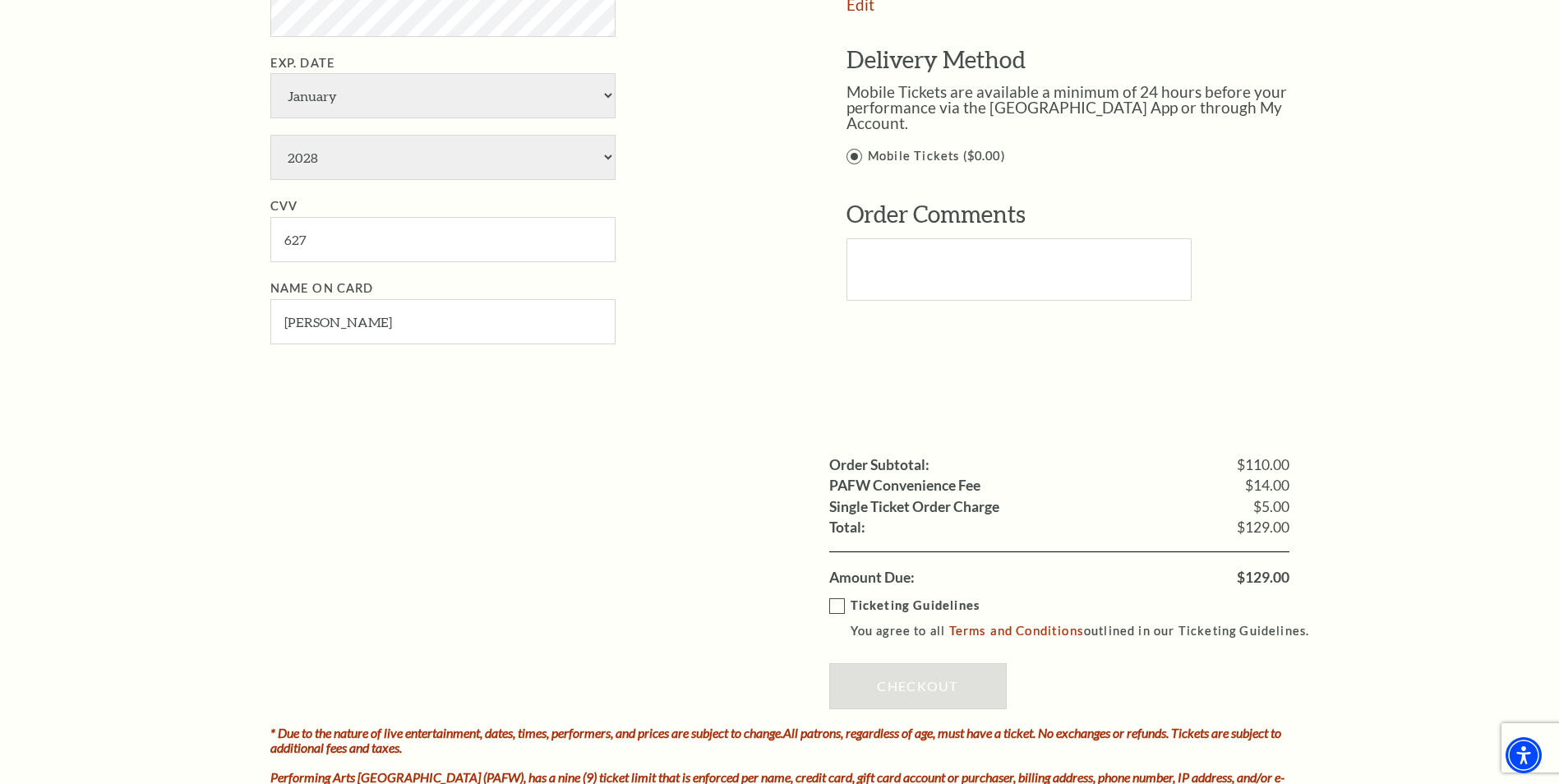
drag, startPoint x: 835, startPoint y: 607, endPoint x: 851, endPoint y: 625, distance: 24.1
click at [836, 607] on label "Ticketing Guidelines You agree to all Terms and Conditions outlined in our Tick…" at bounding box center [1077, 618] width 495 height 46
click at [0, 0] on input "Ticketing Guidelines You agree to all Terms and Conditions outlined in our Tick…" at bounding box center [0, 0] width 0 height 0
click at [904, 673] on link "Checkout" at bounding box center [918, 686] width 177 height 46
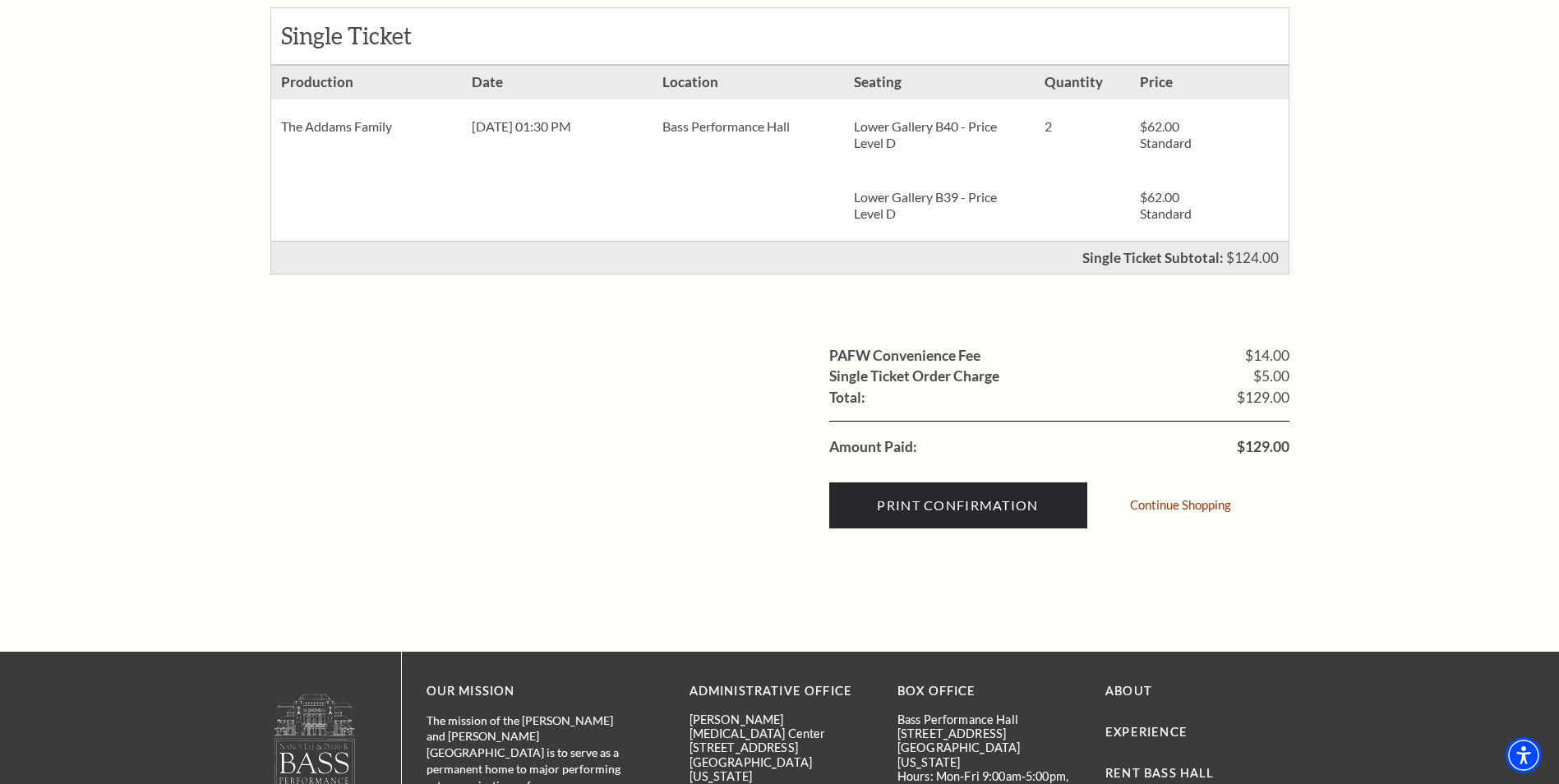
scroll to position [575, 0]
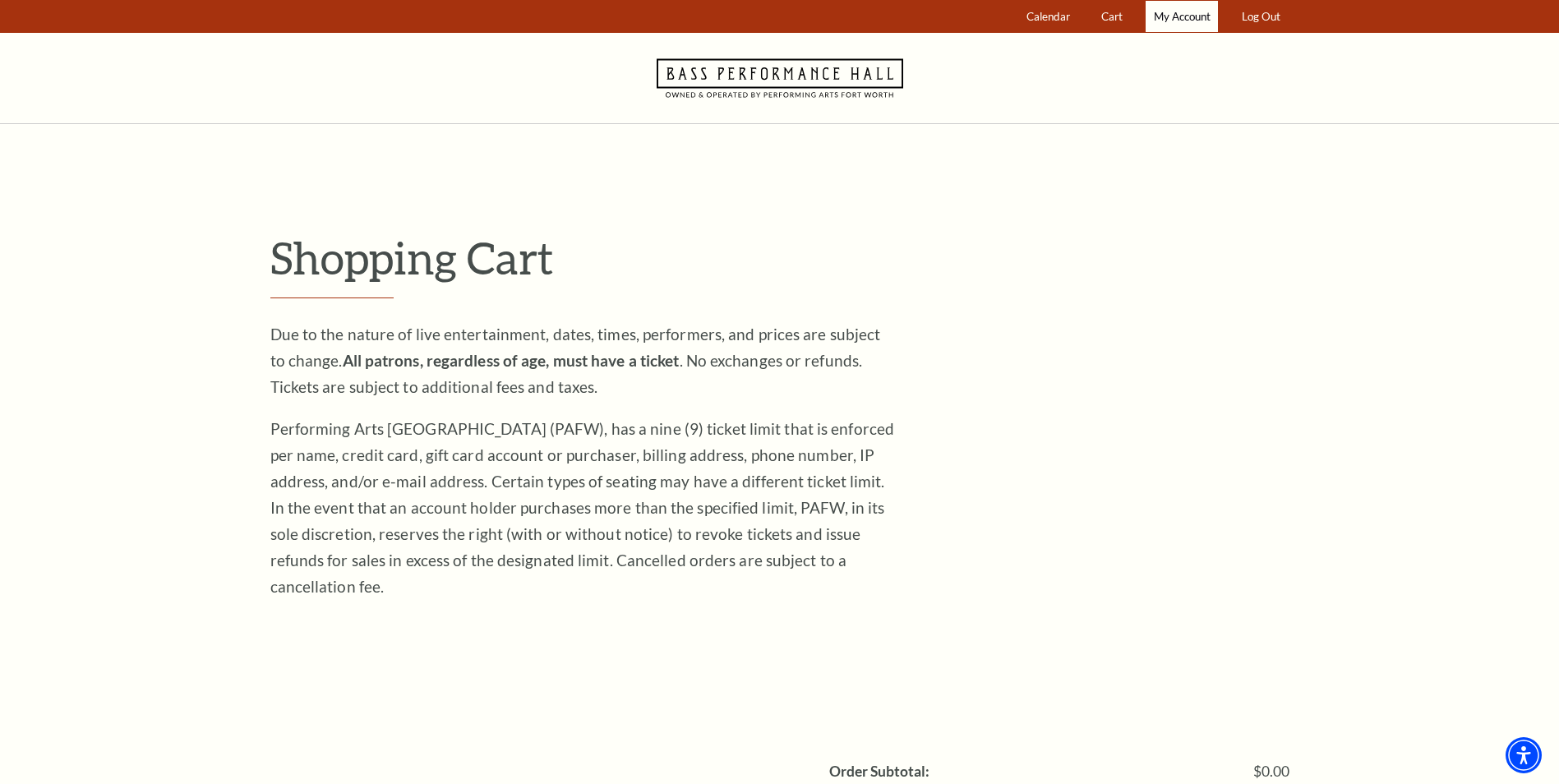
click at [1199, 17] on span "My Account" at bounding box center [1182, 17] width 57 height 13
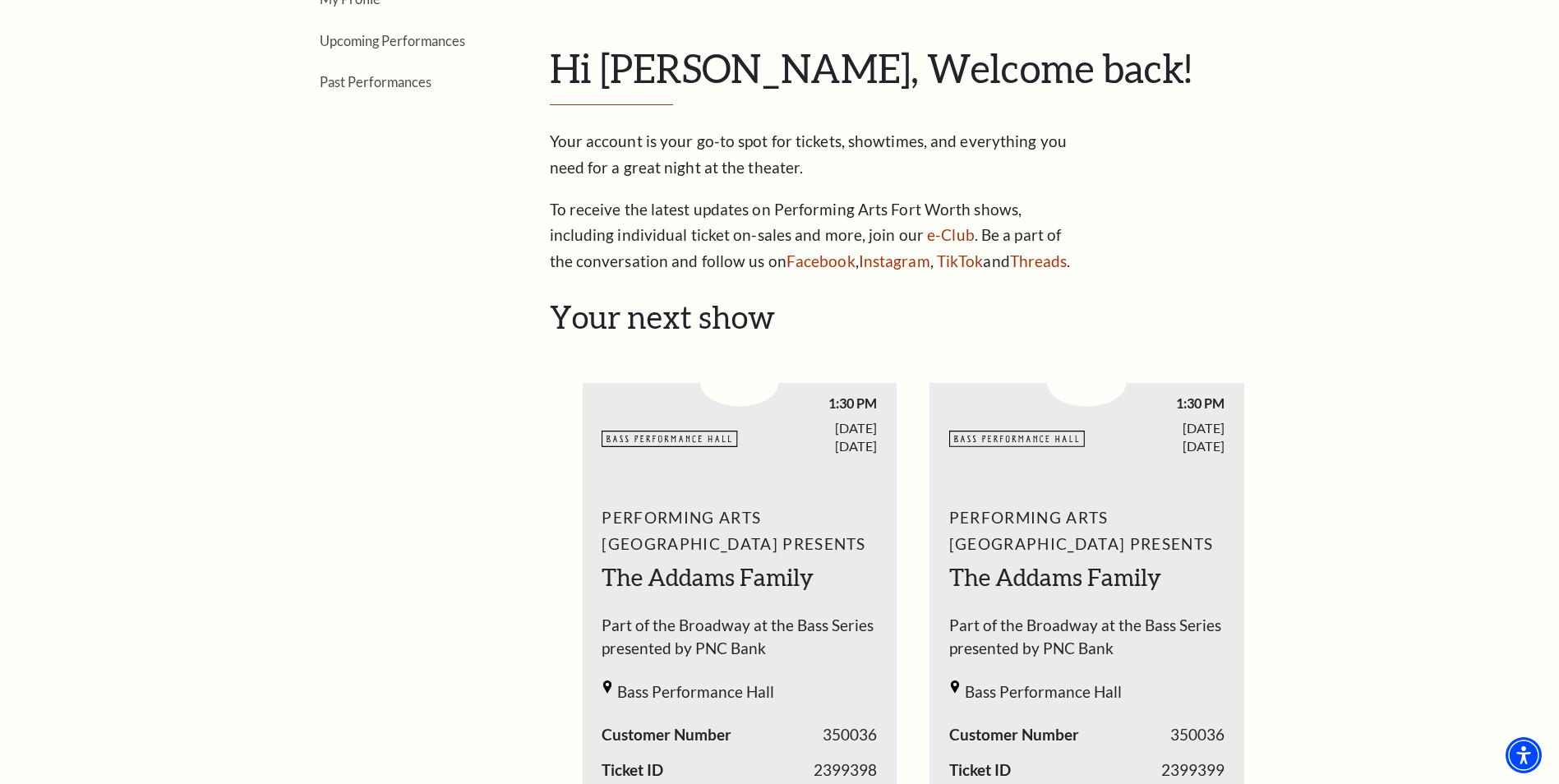
scroll to position [164, 0]
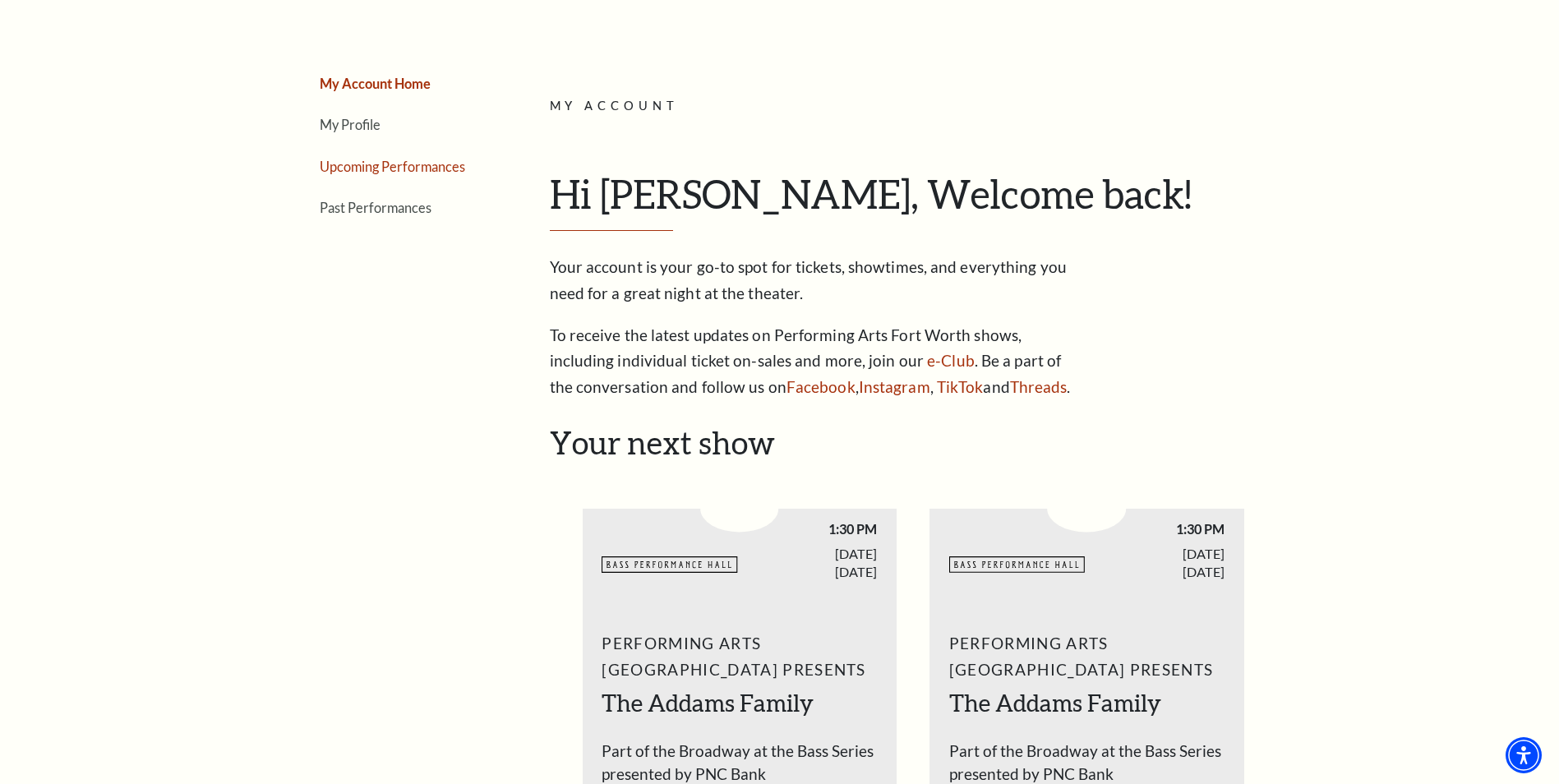
click at [419, 168] on link "Upcoming Performances" at bounding box center [392, 166] width 146 height 16
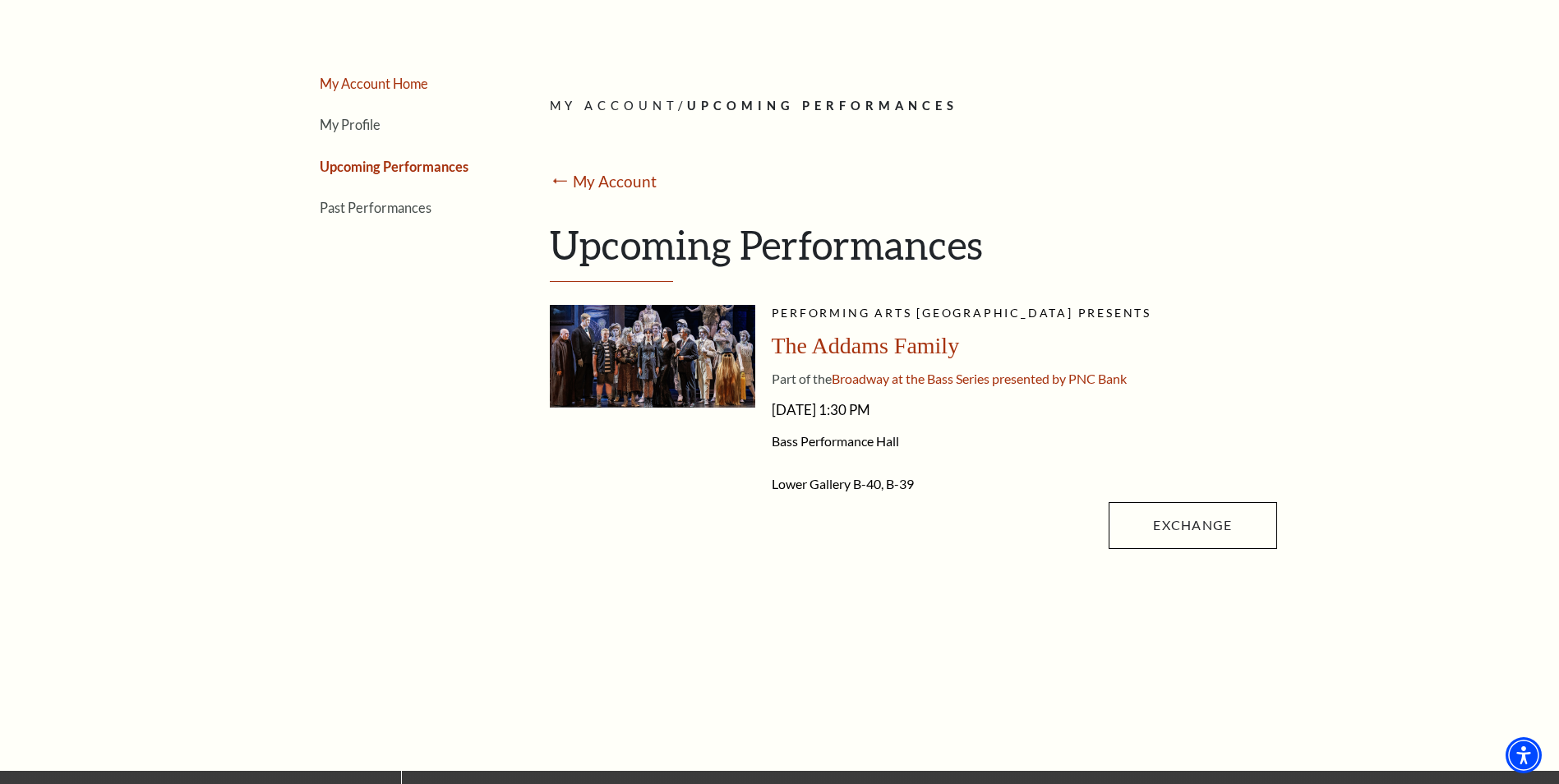
click at [343, 85] on link "My Account Home" at bounding box center [373, 83] width 109 height 16
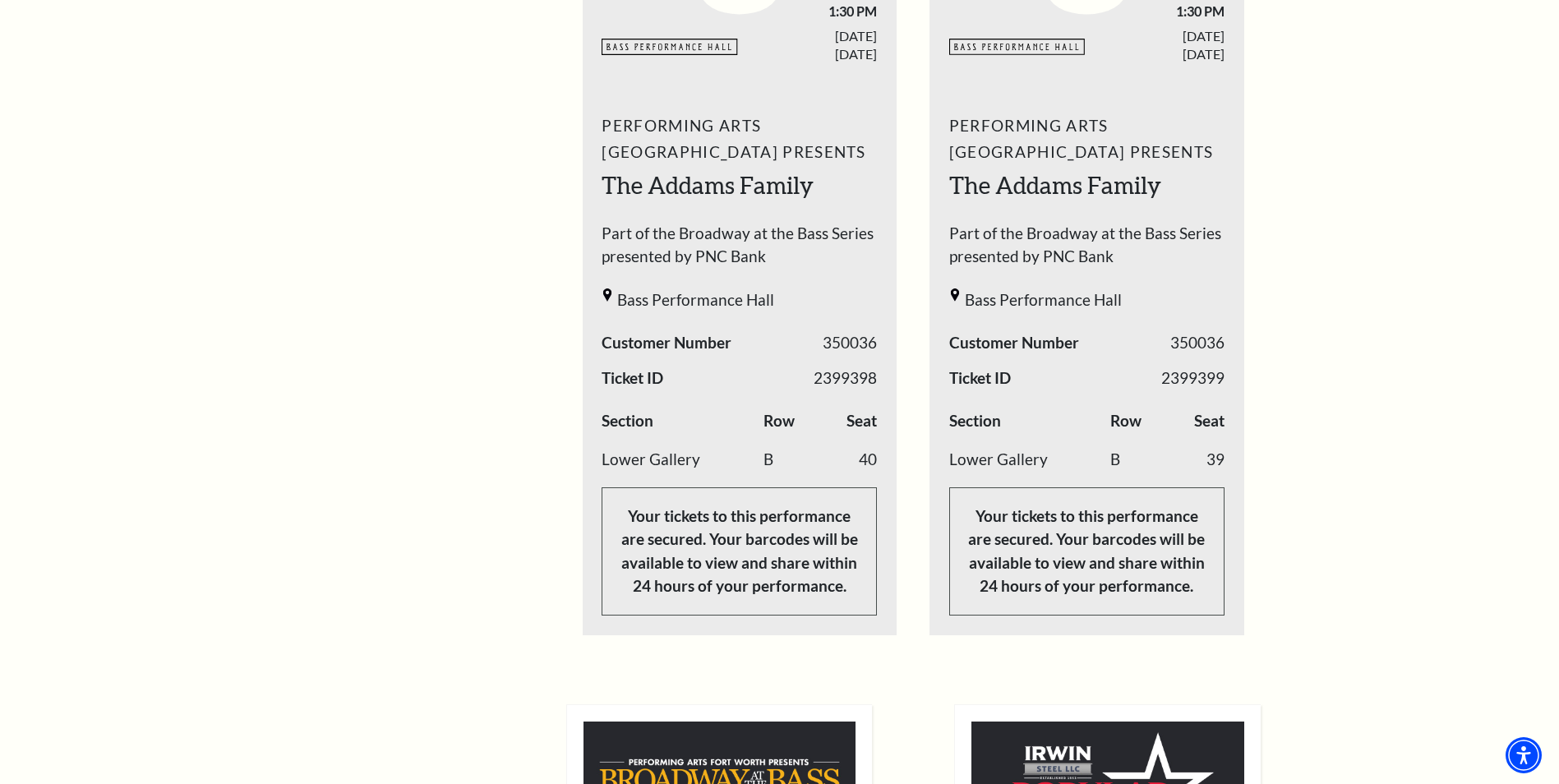
scroll to position [658, 0]
